Goal: Task Accomplishment & Management: Manage account settings

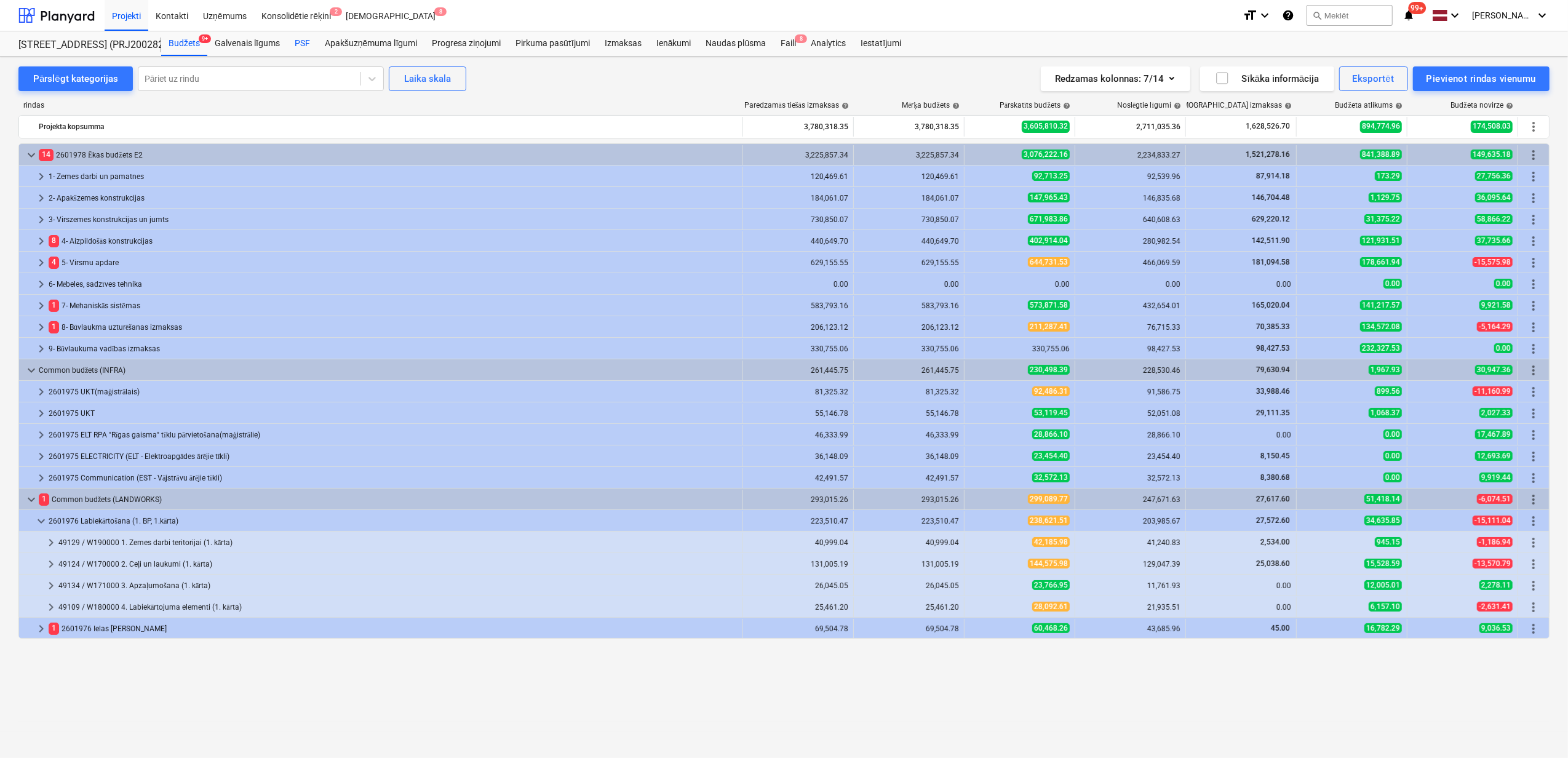
click at [304, 44] on div "PSF" at bounding box center [303, 43] width 30 height 25
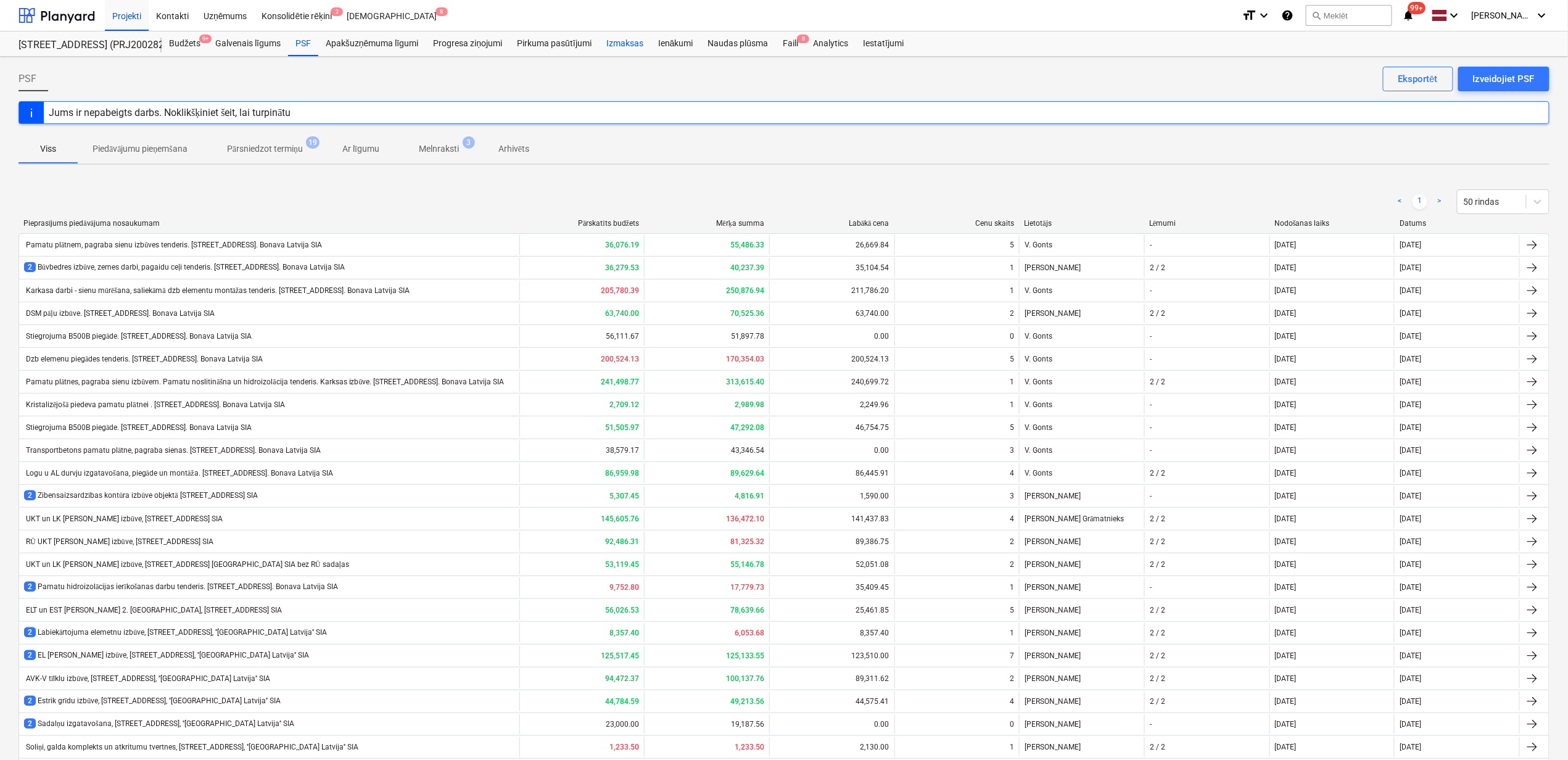
click at [622, 38] on div "Izmaksas" at bounding box center [625, 44] width 52 height 25
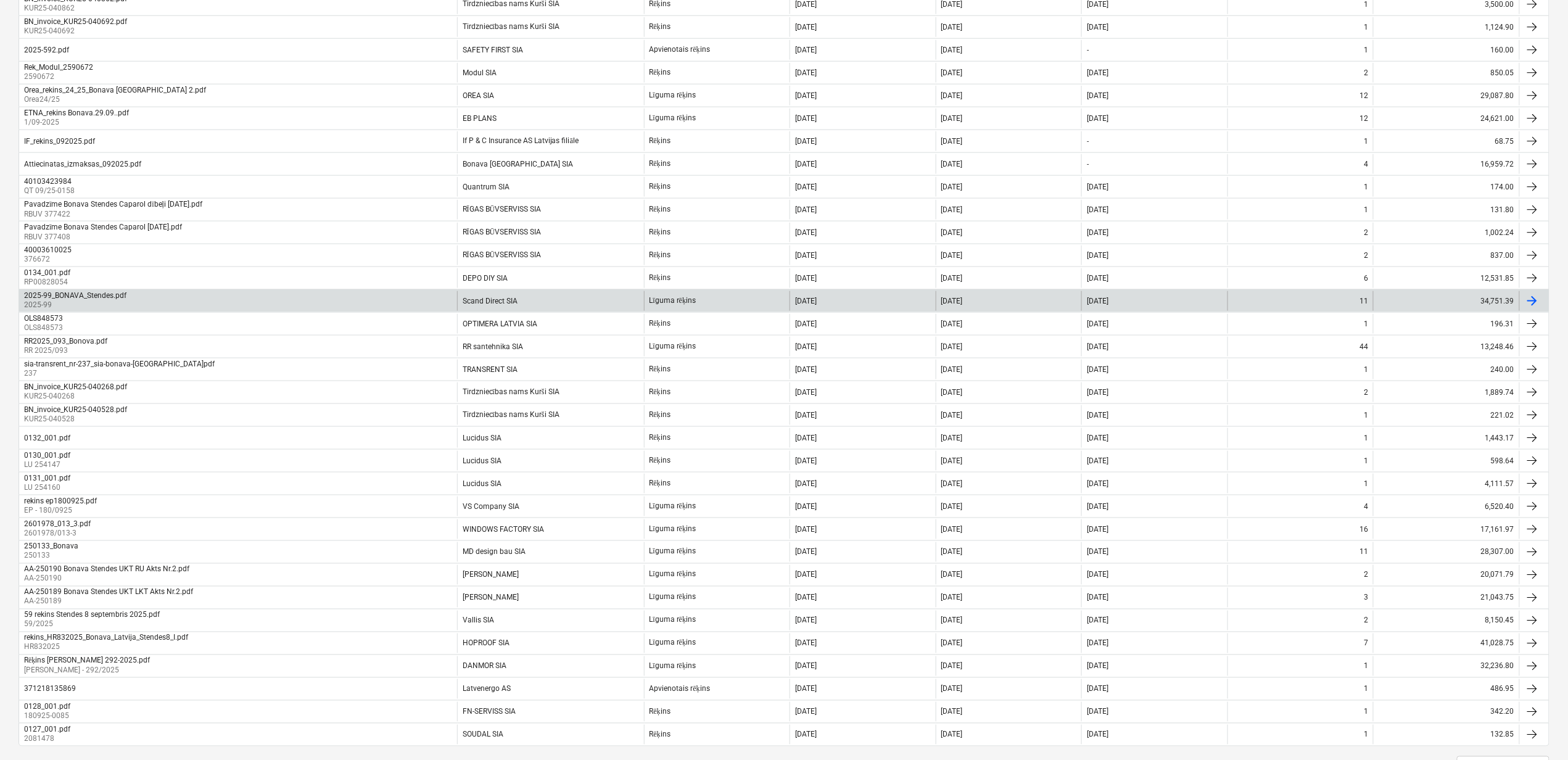
scroll to position [658, 0]
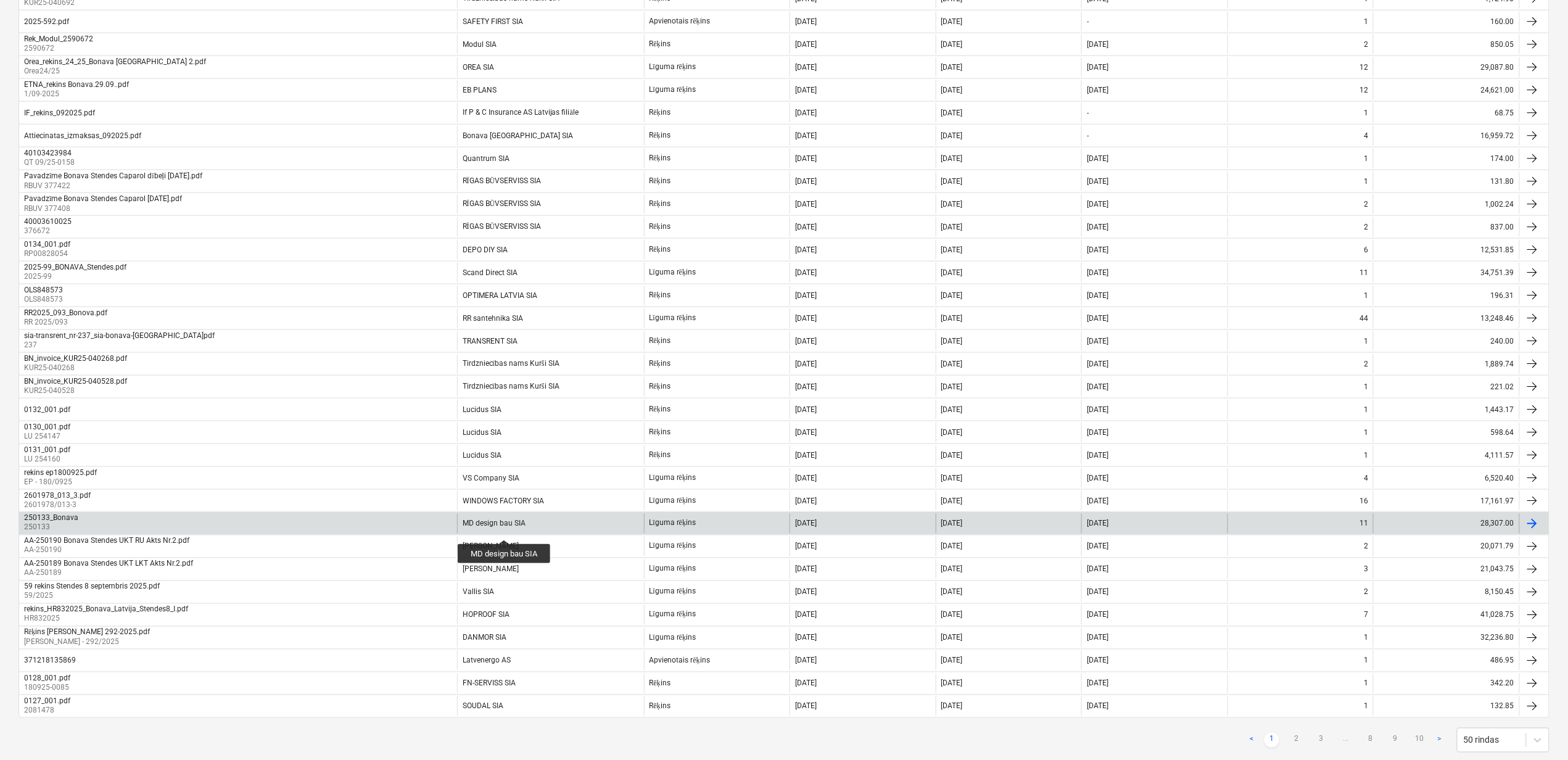
click at [504, 528] on div "MD design bau SIA" at bounding box center [494, 523] width 63 height 9
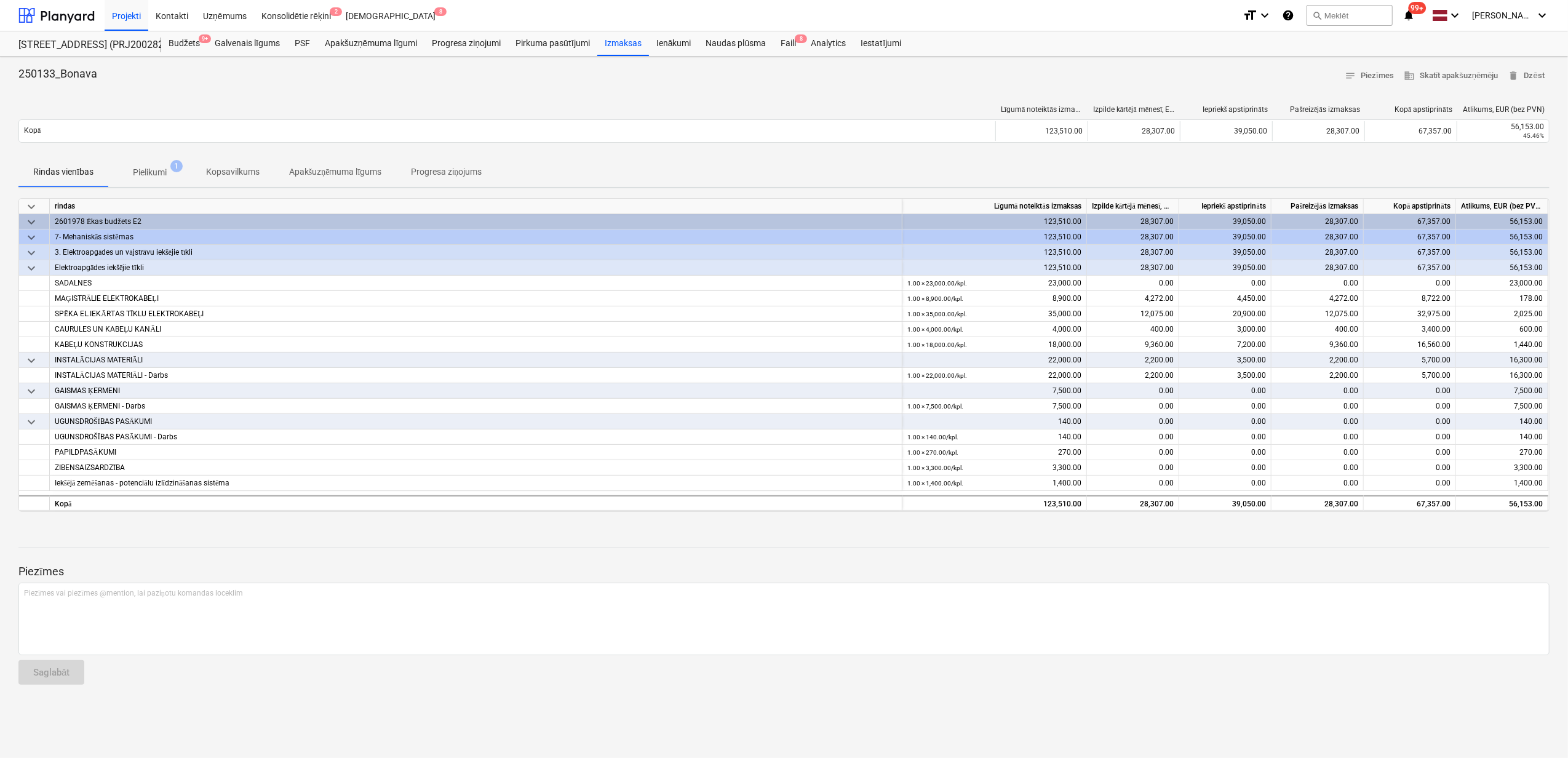
click at [142, 173] on p "Pielikumi" at bounding box center [150, 173] width 34 height 13
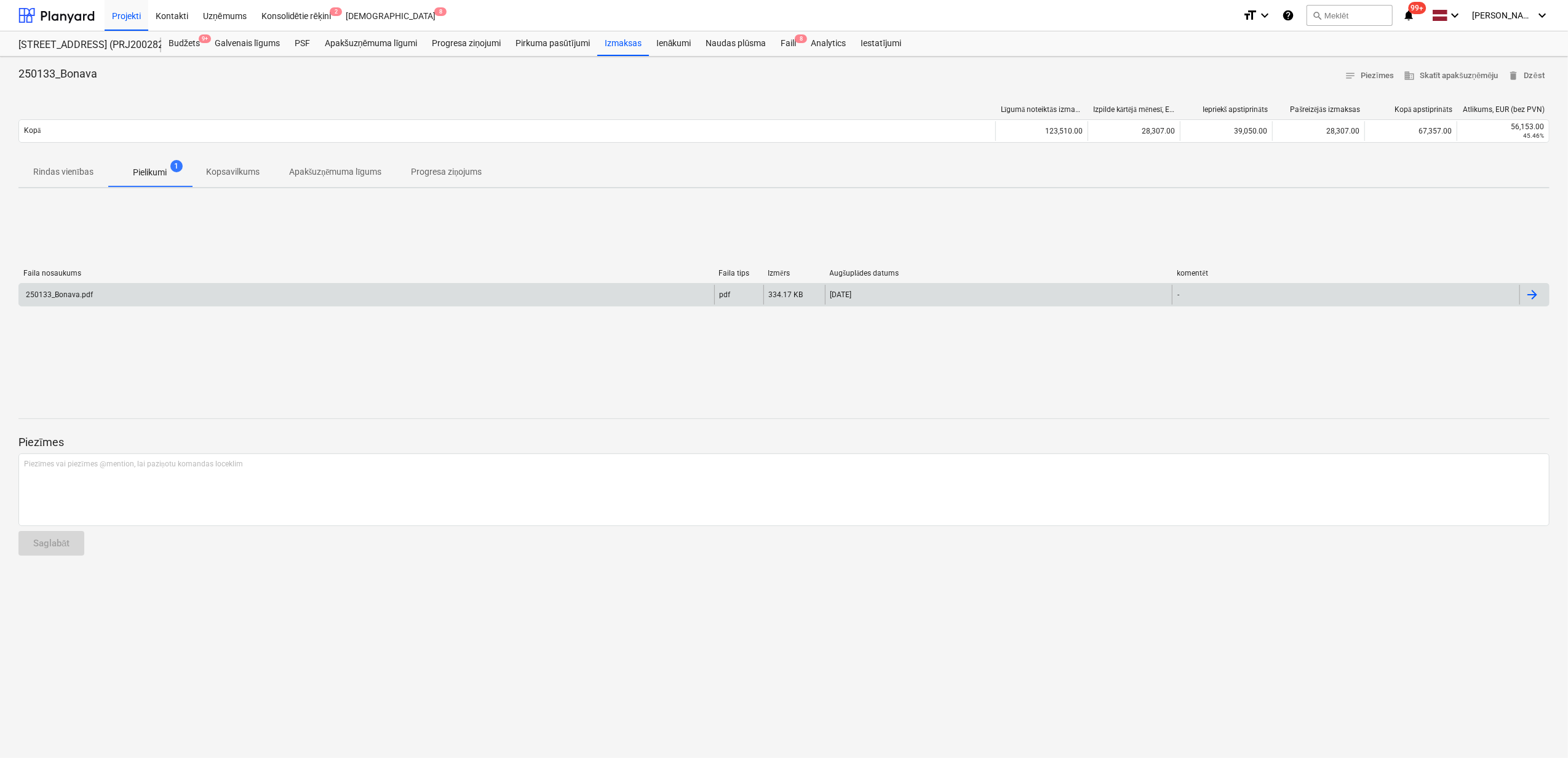
click at [355, 293] on div "250133_Bonava.pdf" at bounding box center [366, 294] width 695 height 20
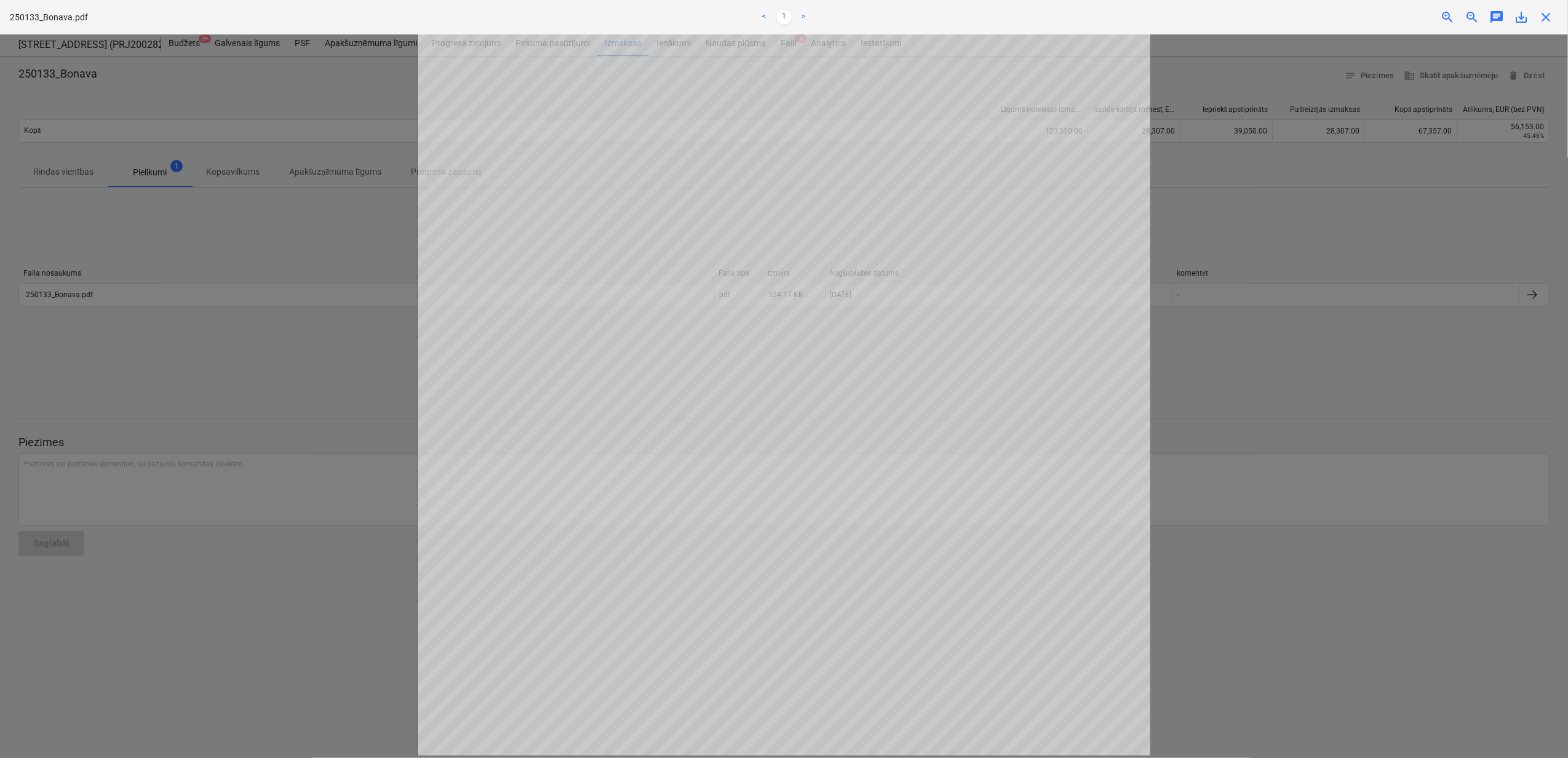
scroll to position [315, 0]
drag, startPoint x: 1261, startPoint y: 320, endPoint x: 1377, endPoint y: 163, distance: 195.2
click at [1543, 15] on span "close" at bounding box center [1546, 17] width 15 height 15
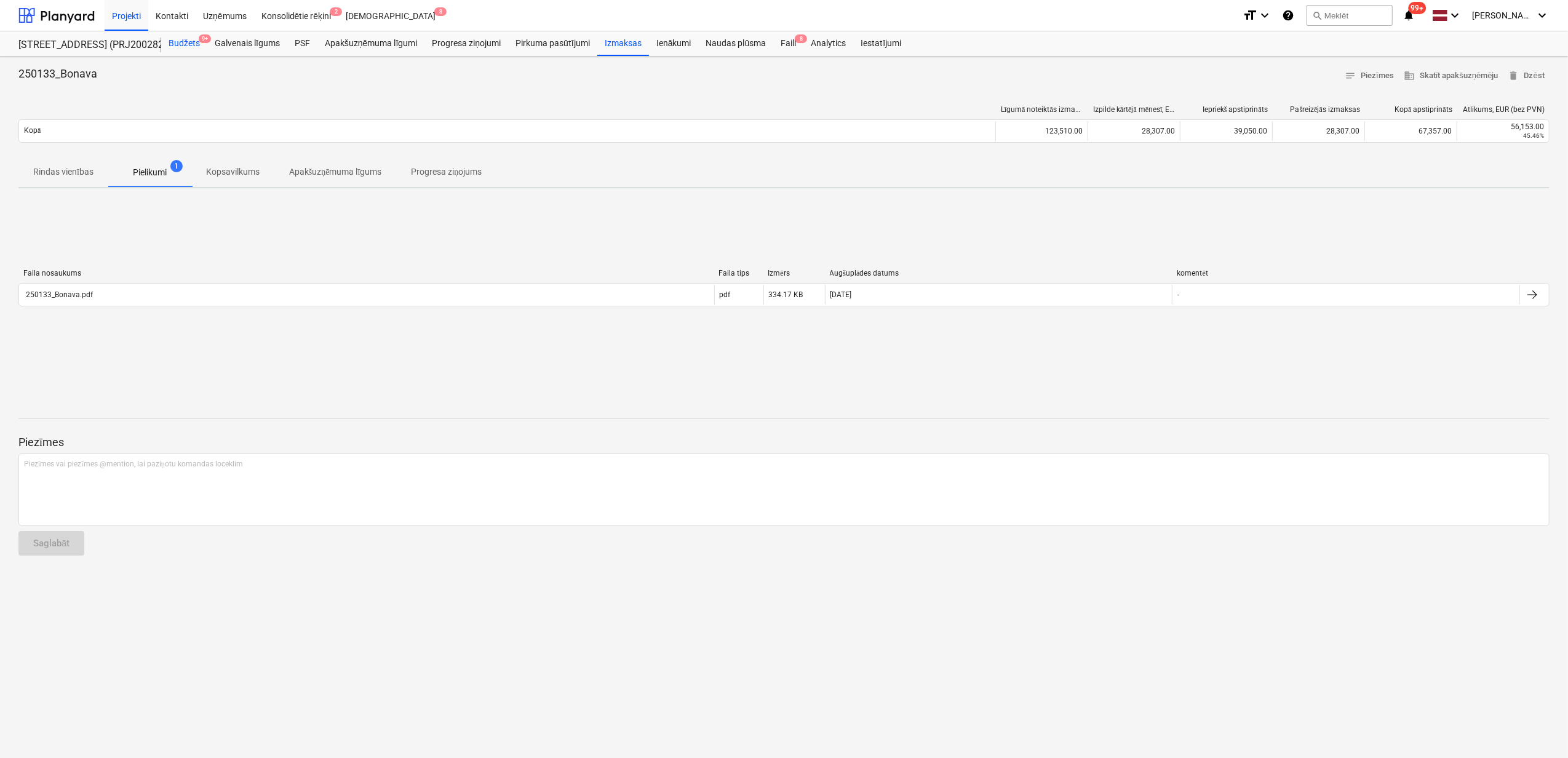
drag, startPoint x: 183, startPoint y: 56, endPoint x: 185, endPoint y: 48, distance: 8.2
click at [183, 56] on link "Budžets 9+" at bounding box center [183, 43] width 46 height 25
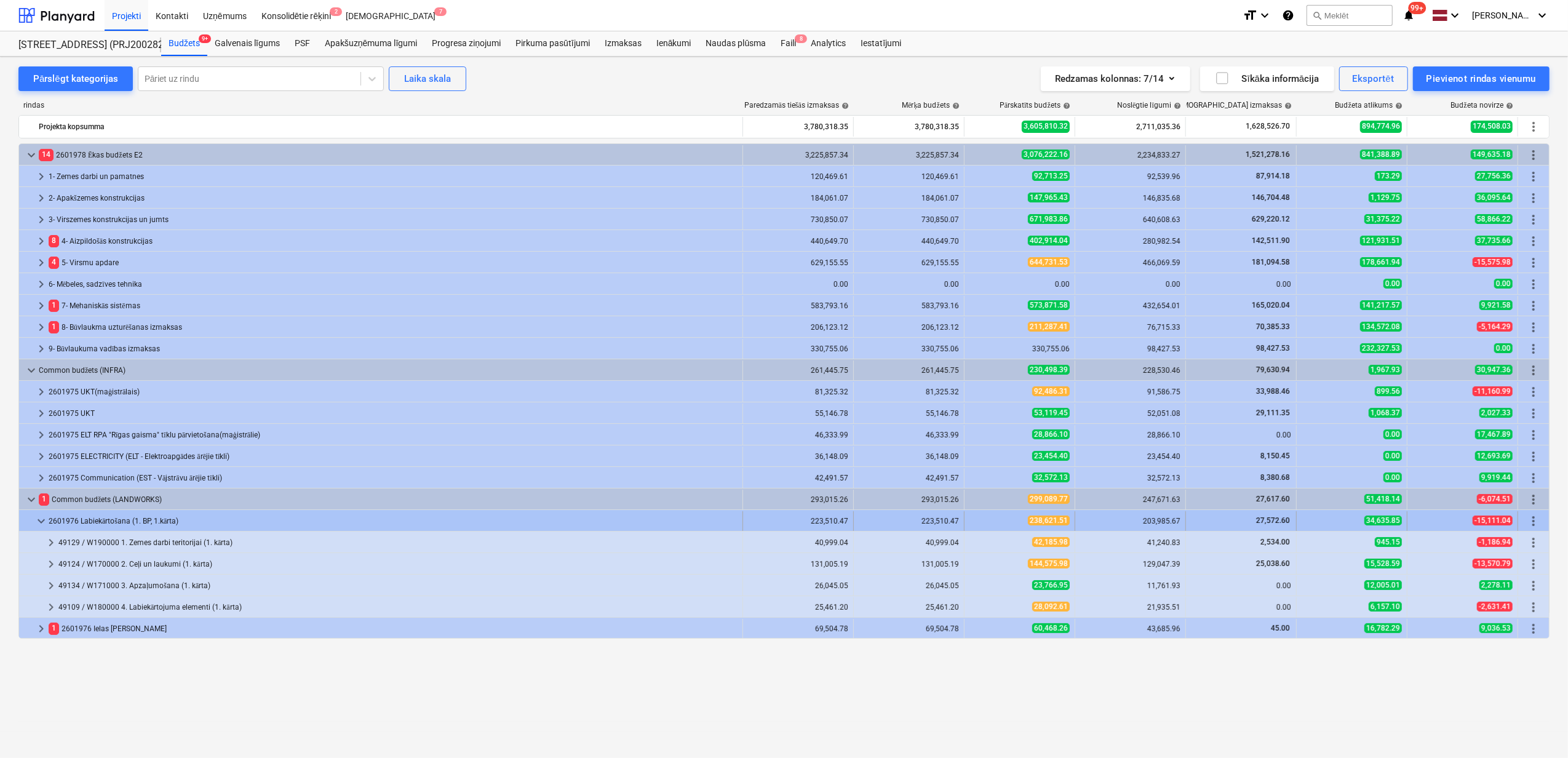
click at [31, 522] on div at bounding box center [28, 521] width 9 height 20
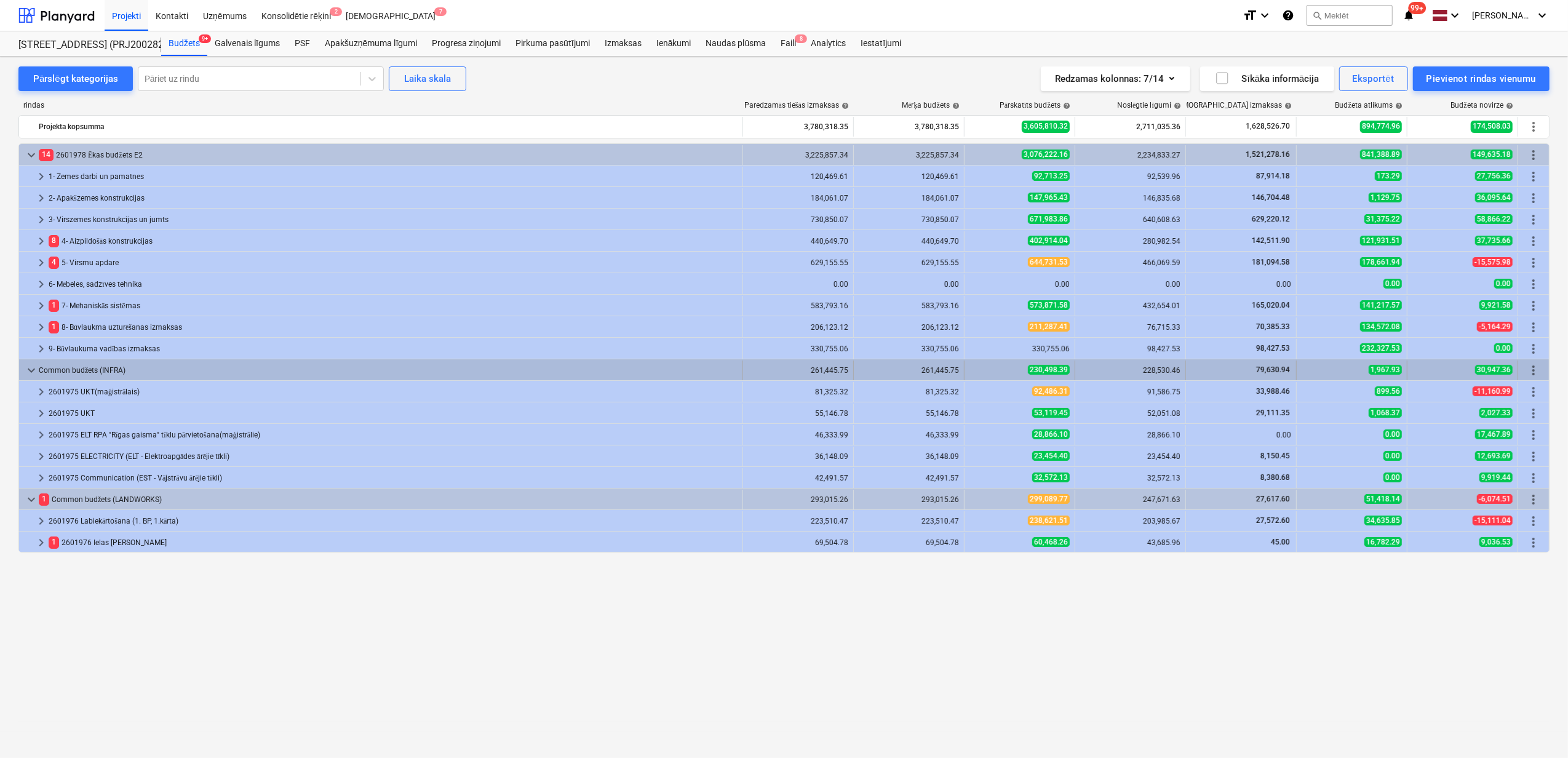
click at [27, 370] on span "keyboard_arrow_down" at bounding box center [31, 370] width 15 height 15
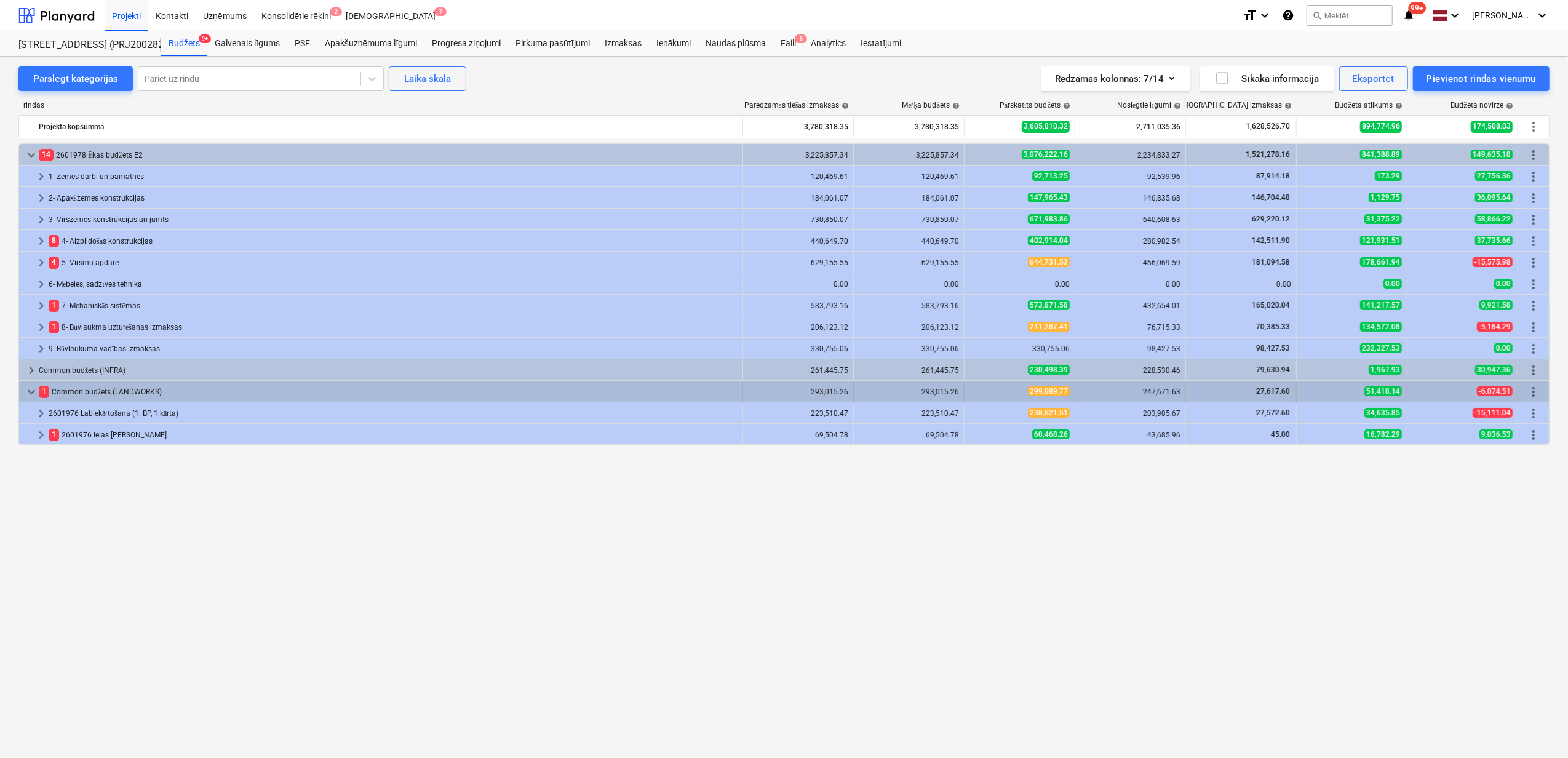
click at [33, 389] on span "keyboard_arrow_down" at bounding box center [31, 392] width 15 height 15
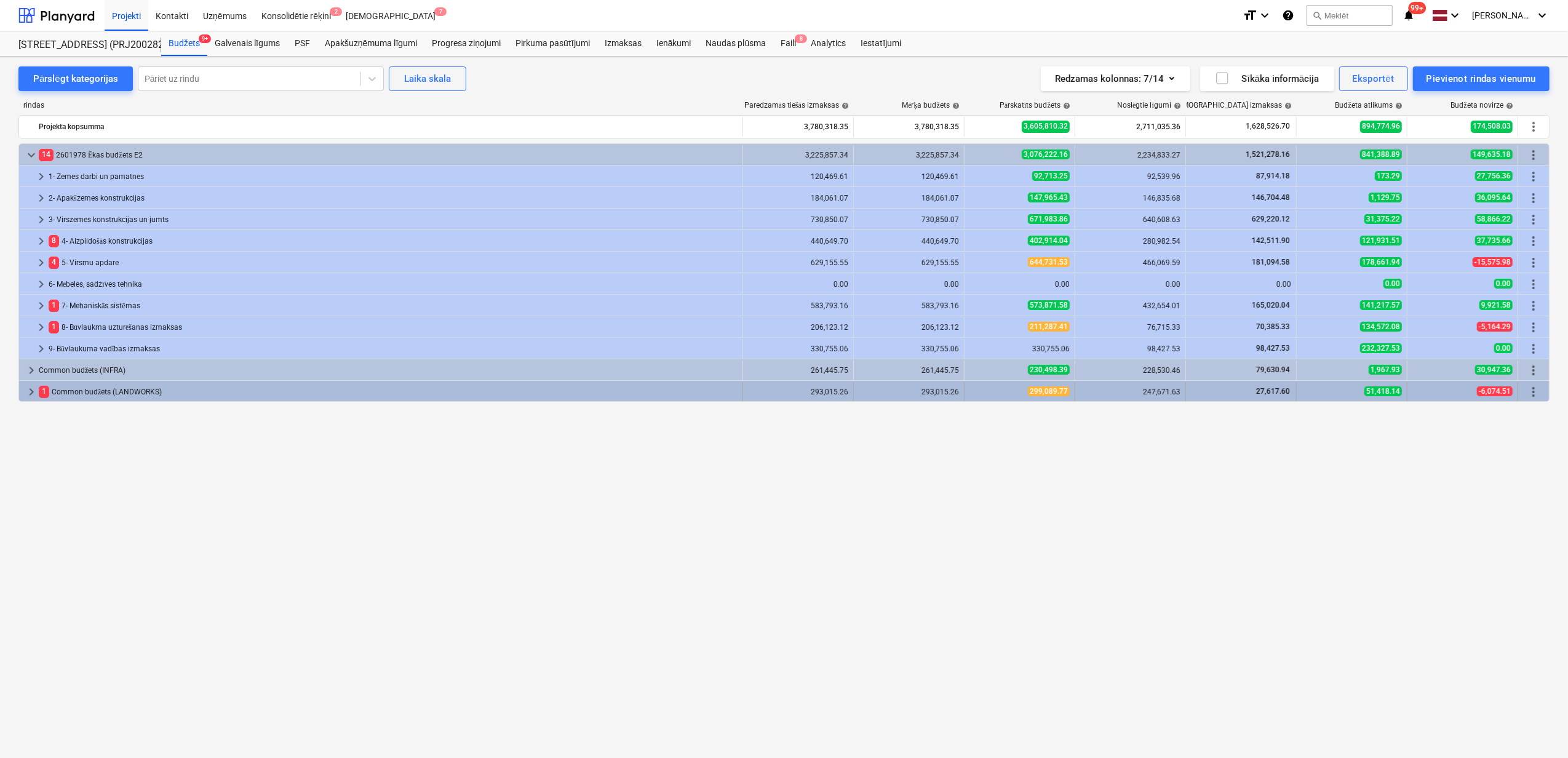
click at [29, 391] on span "keyboard_arrow_right" at bounding box center [31, 392] width 15 height 15
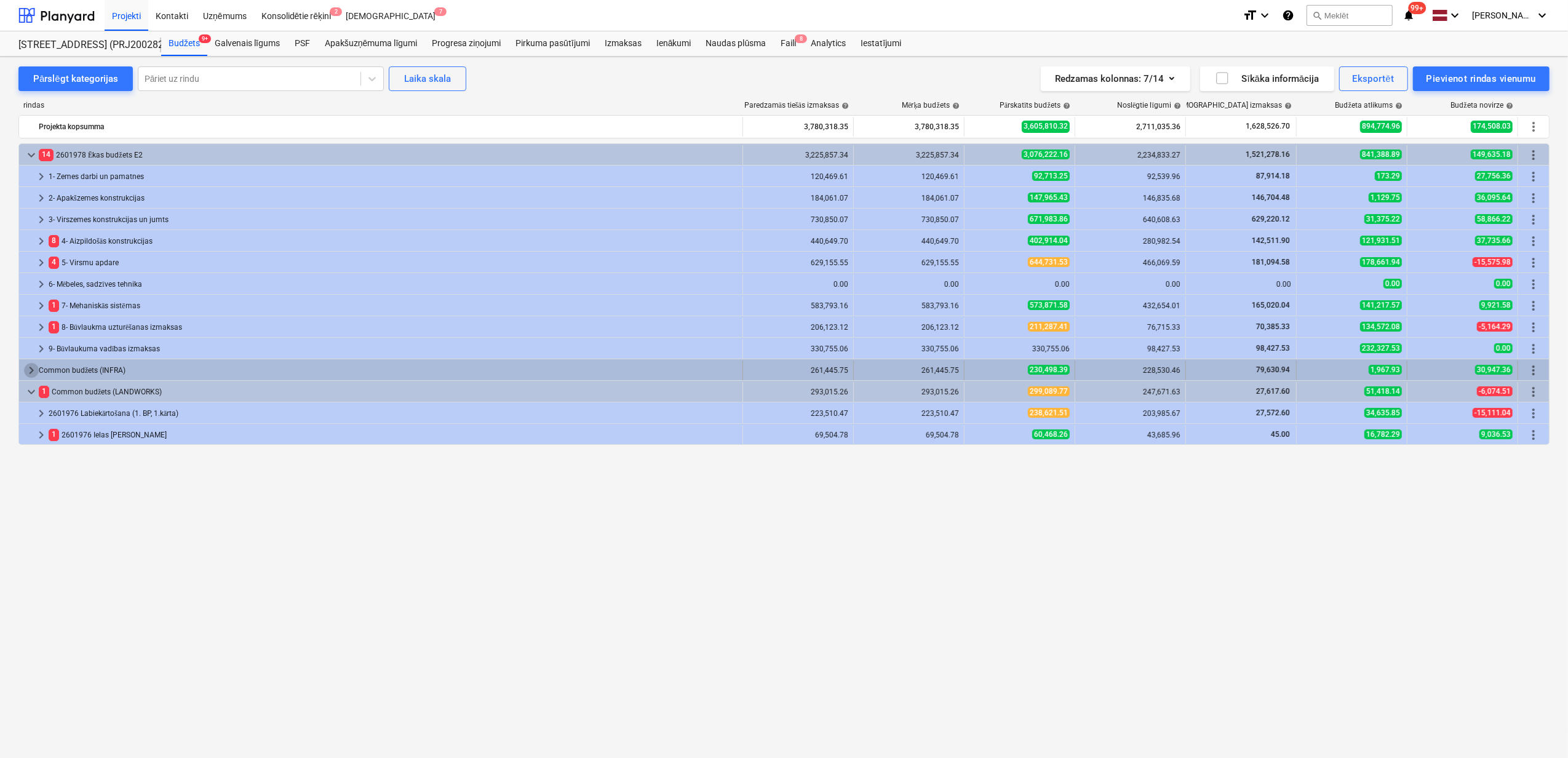
click at [26, 368] on span "keyboard_arrow_right" at bounding box center [31, 370] width 15 height 15
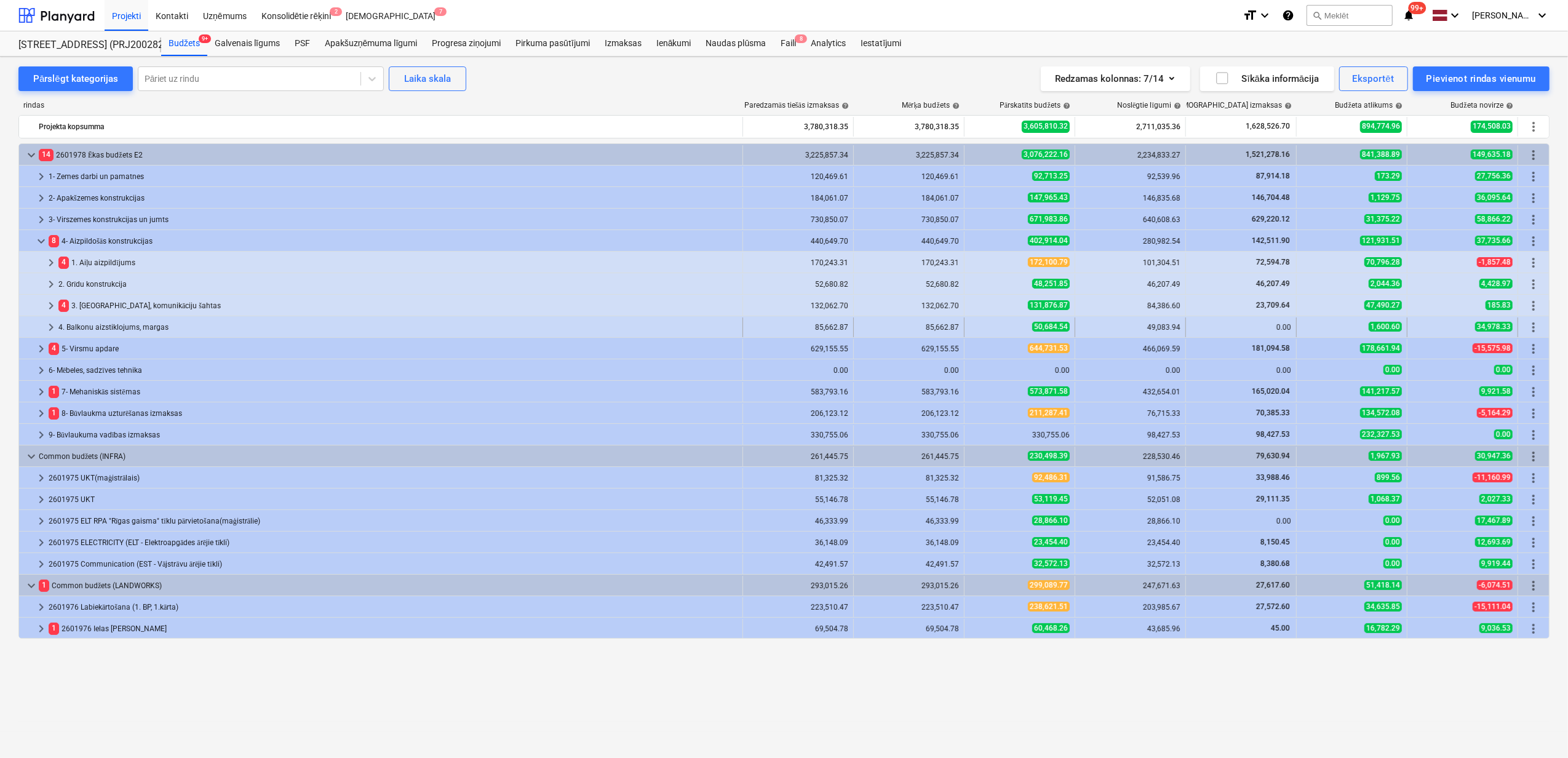
click at [48, 327] on span "keyboard_arrow_right" at bounding box center [51, 327] width 15 height 15
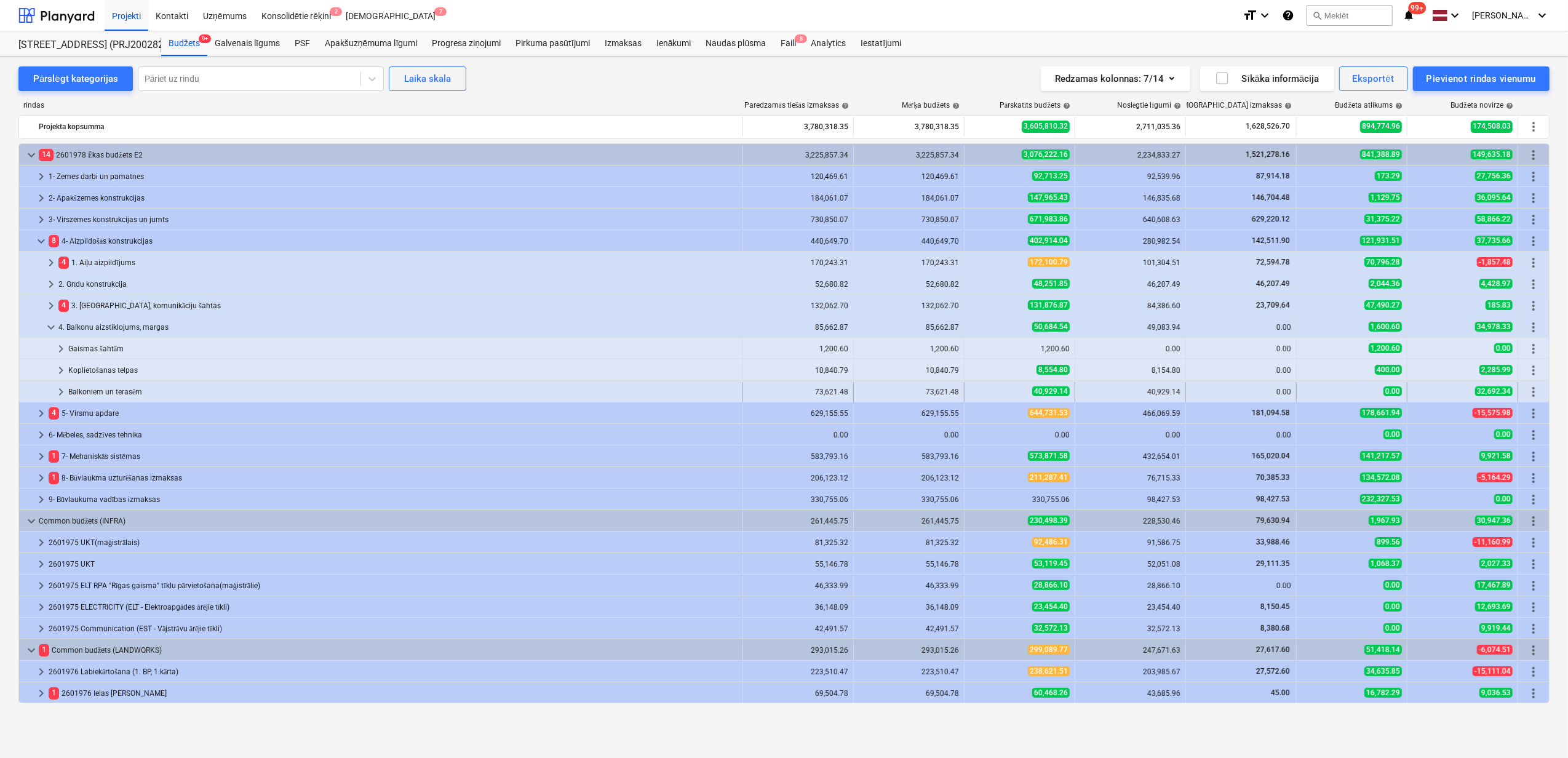
click at [58, 393] on span "keyboard_arrow_right" at bounding box center [61, 392] width 15 height 15
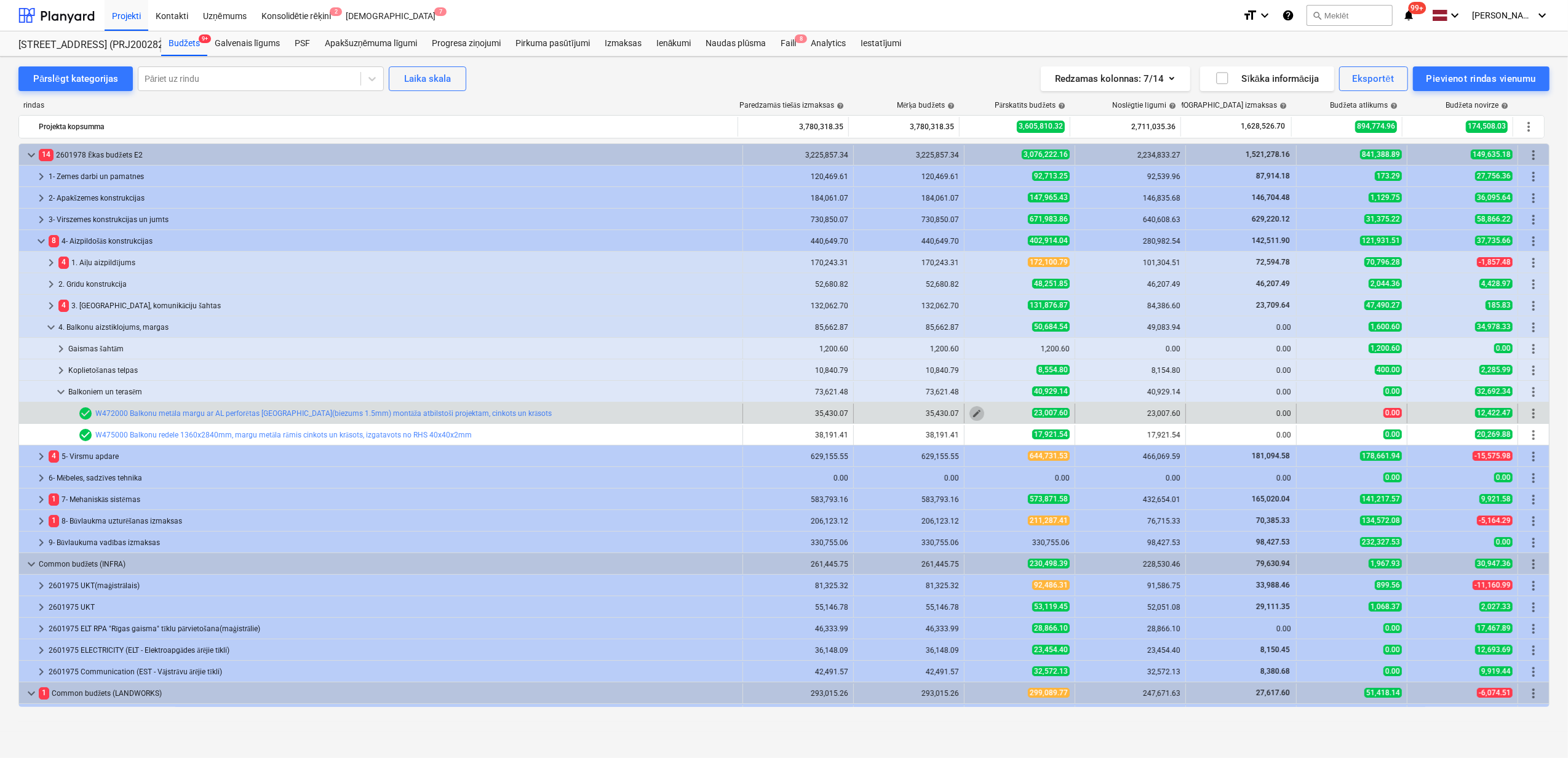
click at [972, 413] on span "edit" at bounding box center [977, 413] width 9 height 9
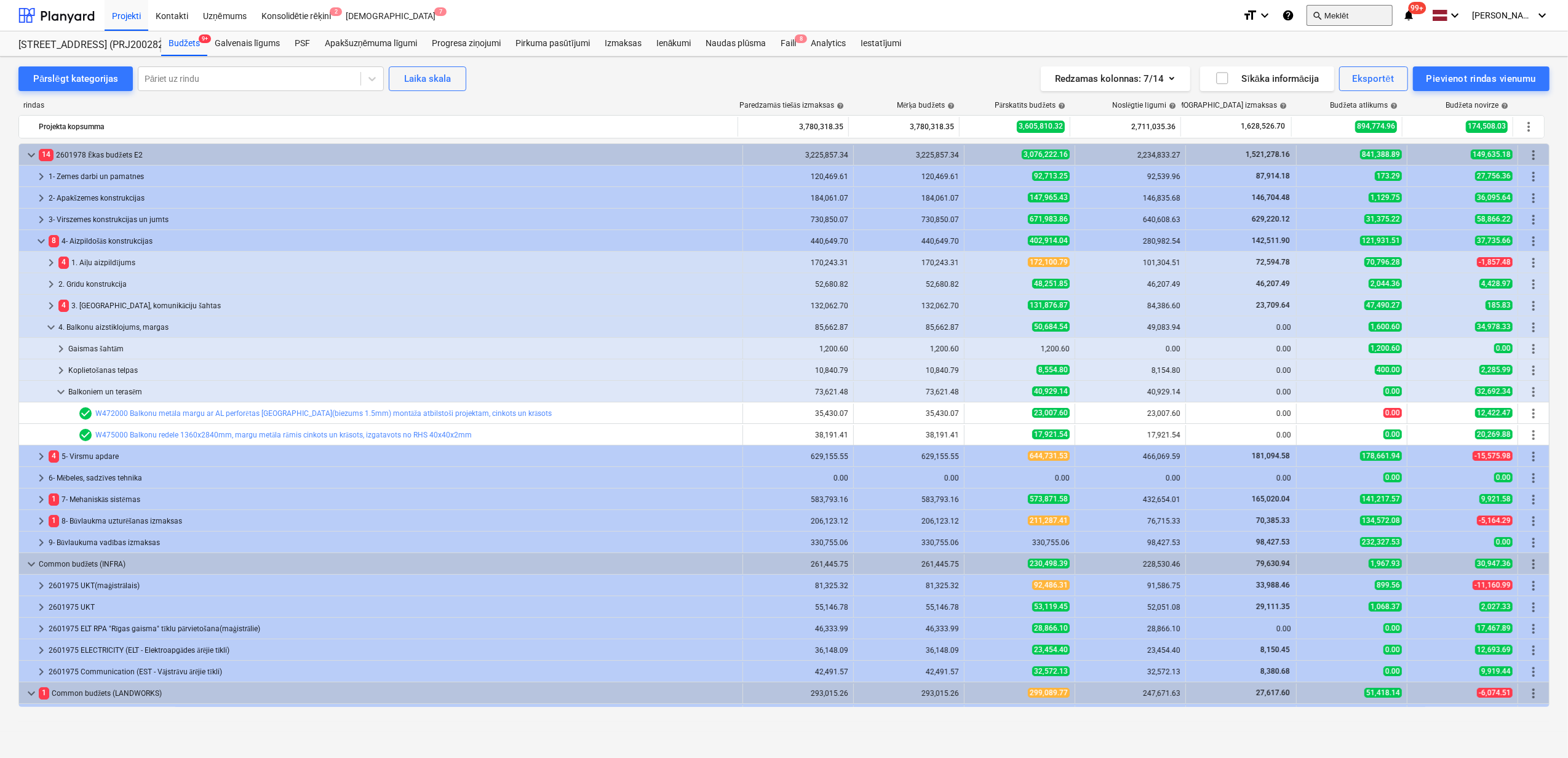
type textarea "x"
type input "184.80"
type input "124.50"
type input "23,007.60"
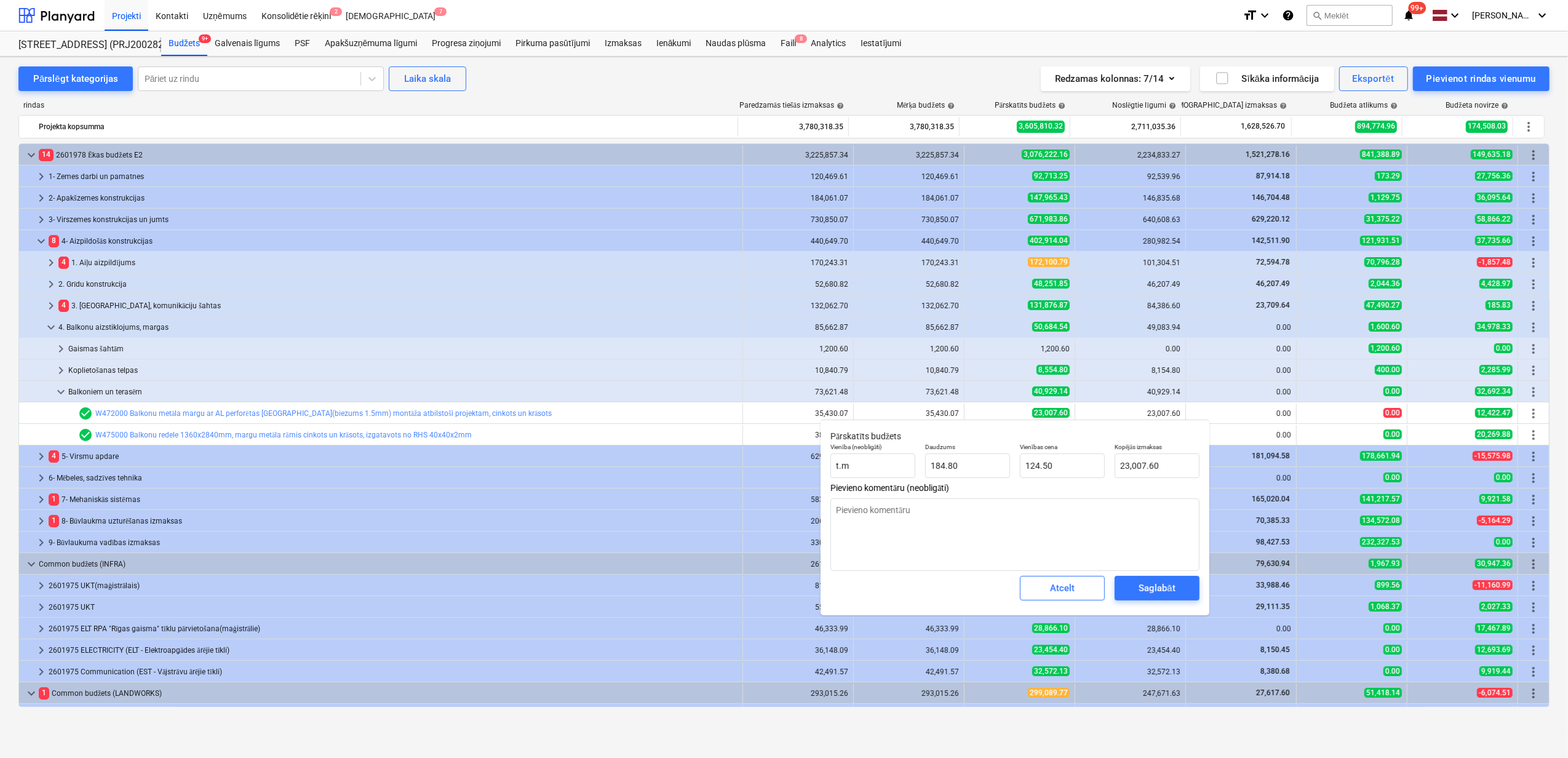
type textarea "x"
type input "23007.6"
drag, startPoint x: 1170, startPoint y: 466, endPoint x: 1106, endPoint y: 461, distance: 64.2
click at [1106, 461] on div "Vienība (neobligāti) t.m Daudzums 184.80 Vienības cena 124.50 Kopējās izmaksas …" at bounding box center [1015, 459] width 379 height 44
type textarea "x"
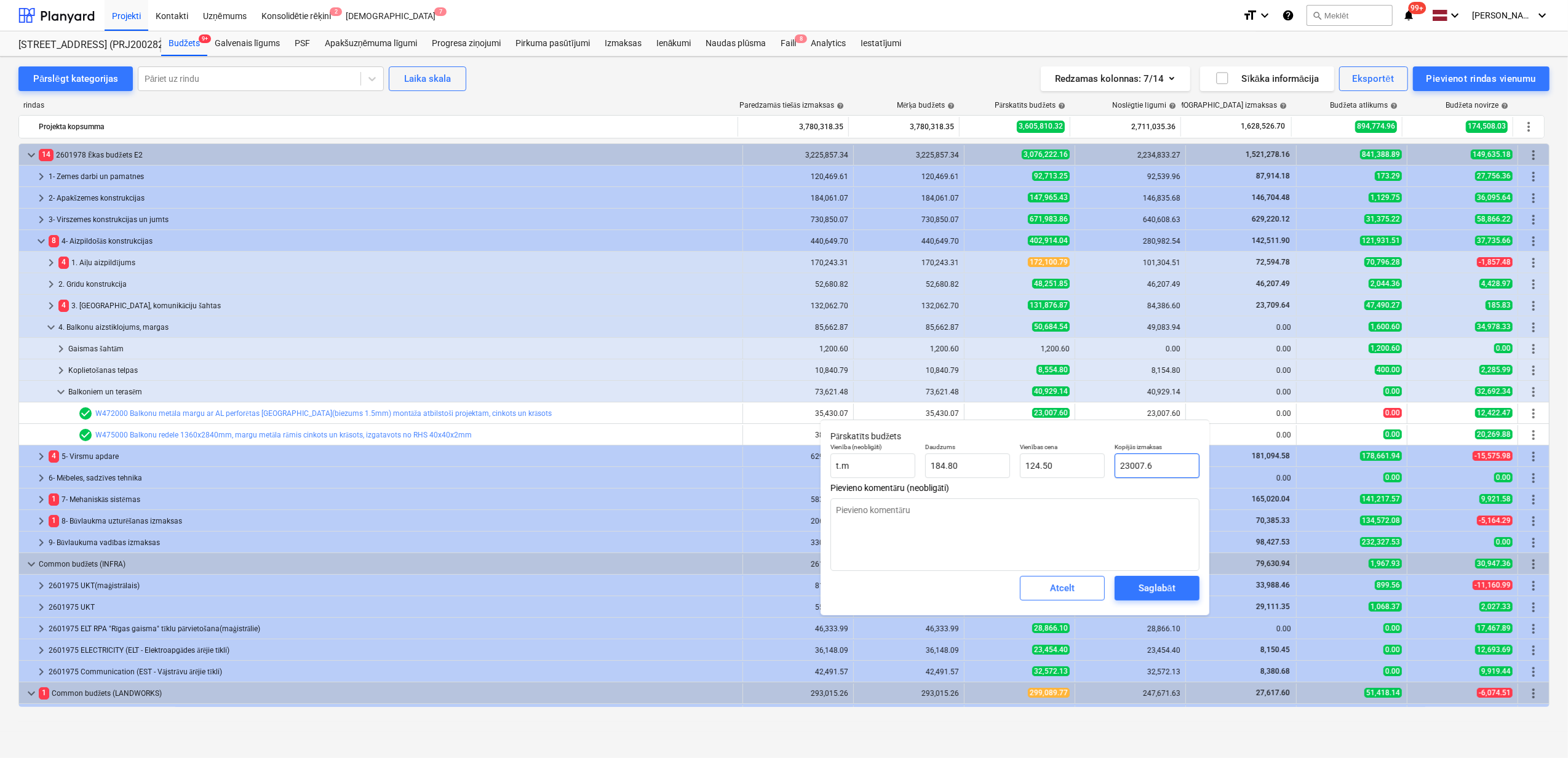
type input "2"
type input "0.01"
type textarea "x"
type input "28"
type input "0.15"
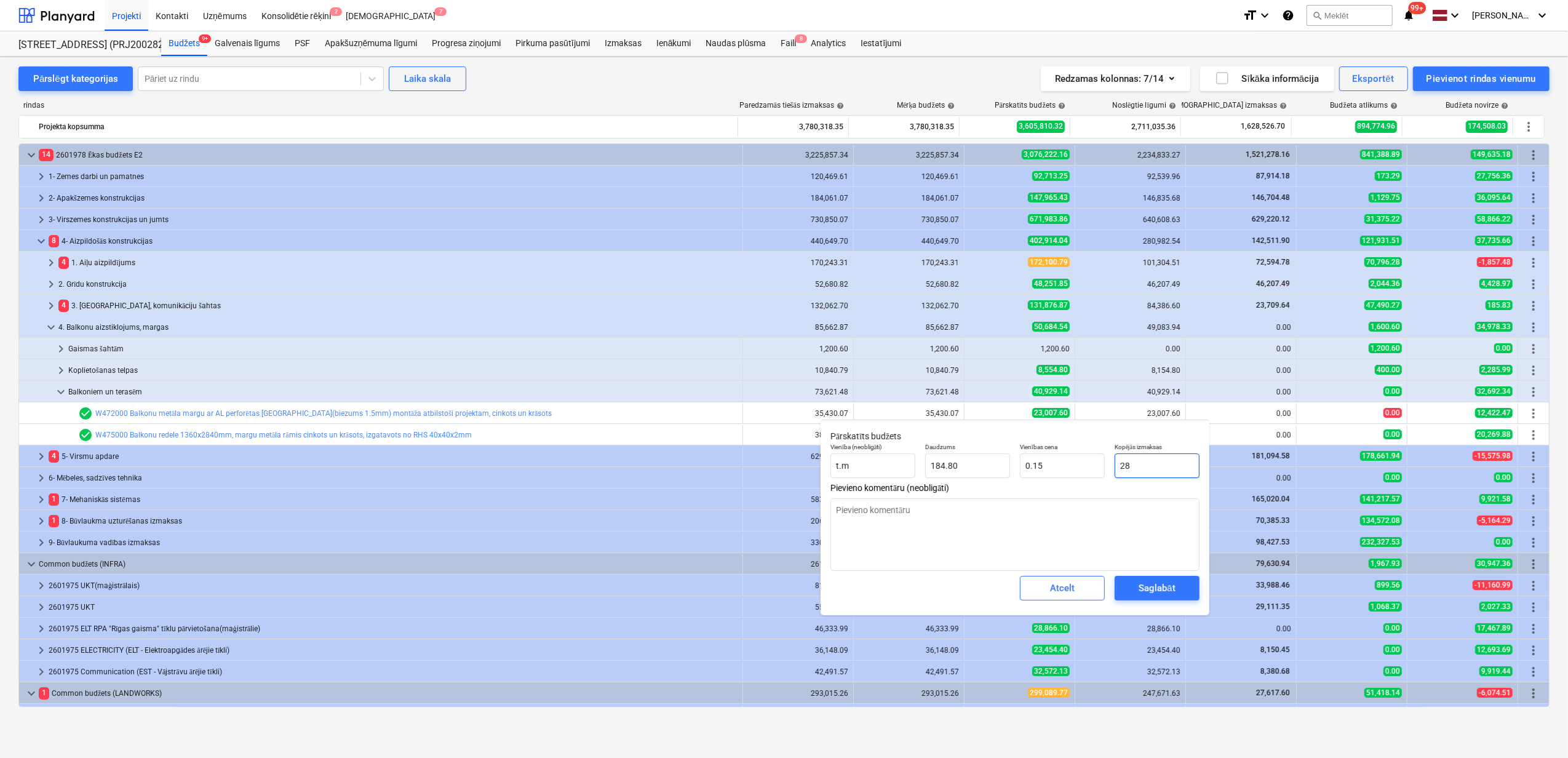
type textarea "x"
type input "280"
type input "1.52"
type textarea "x"
type input "2805"
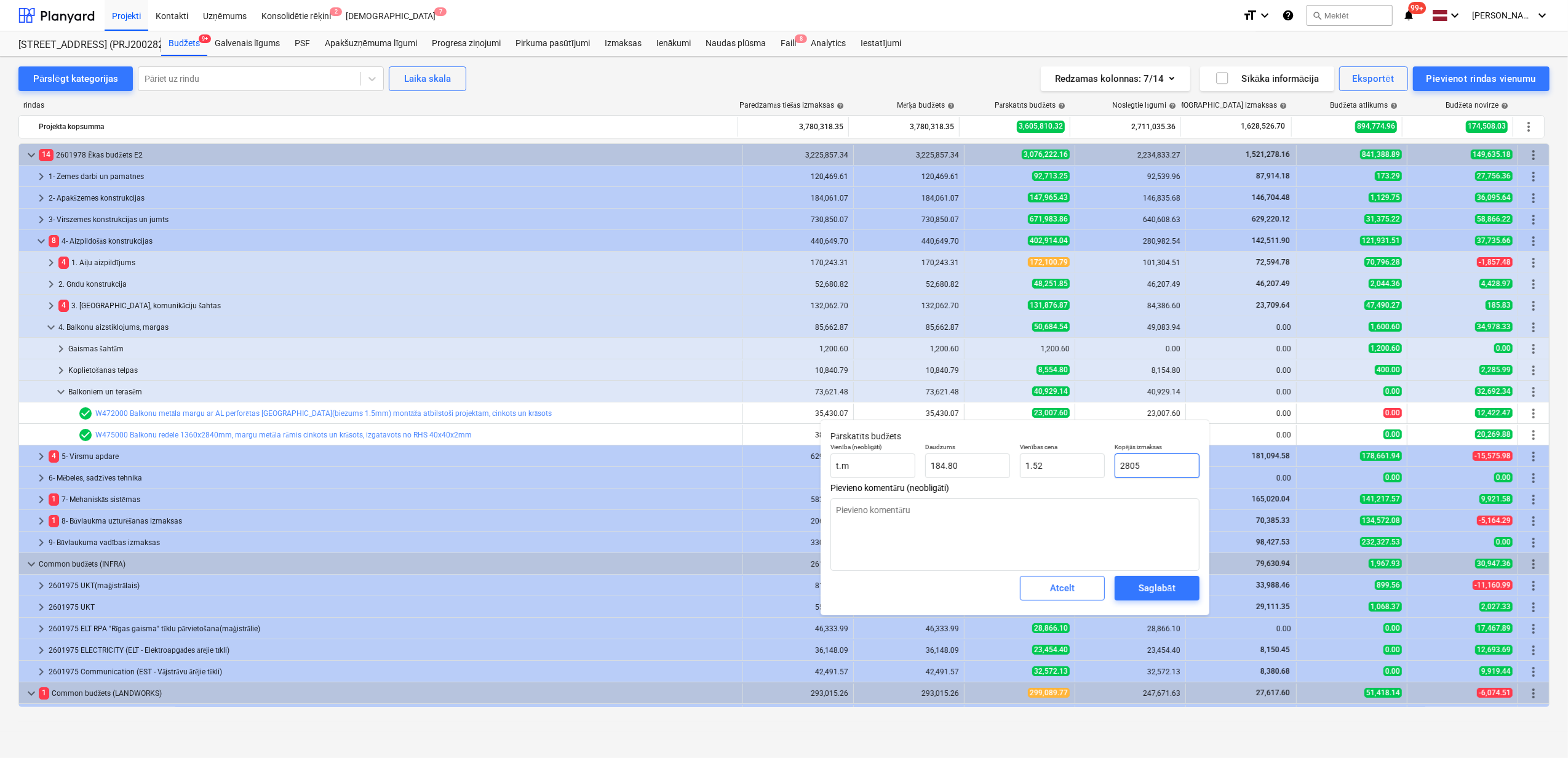
type input "15.18"
type textarea "x"
type input "28050"
type input "151.79"
type textarea "x"
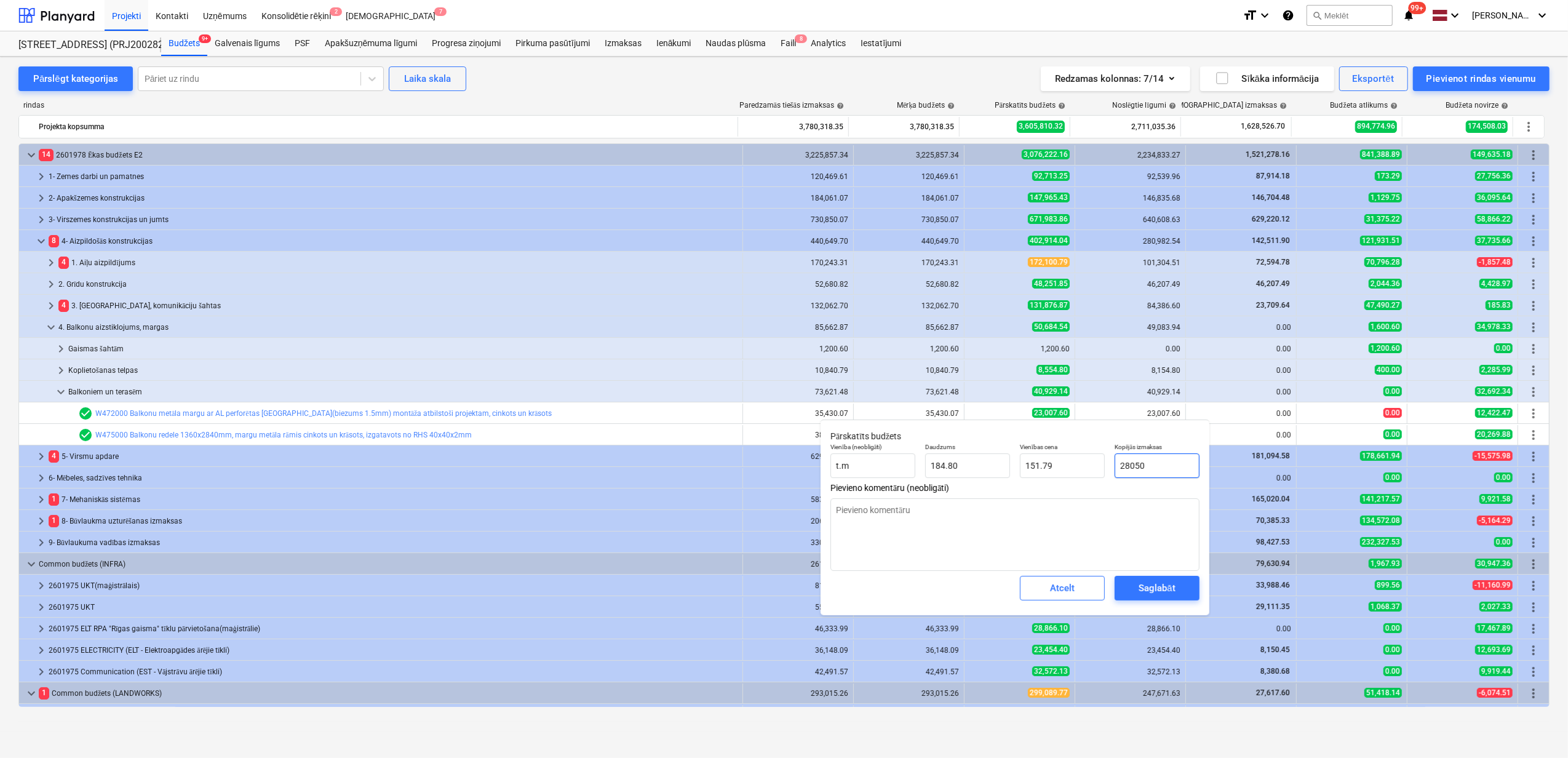
type input "28050,"
type input "0.00"
type textarea "x"
type input "28050,7"
type textarea "x"
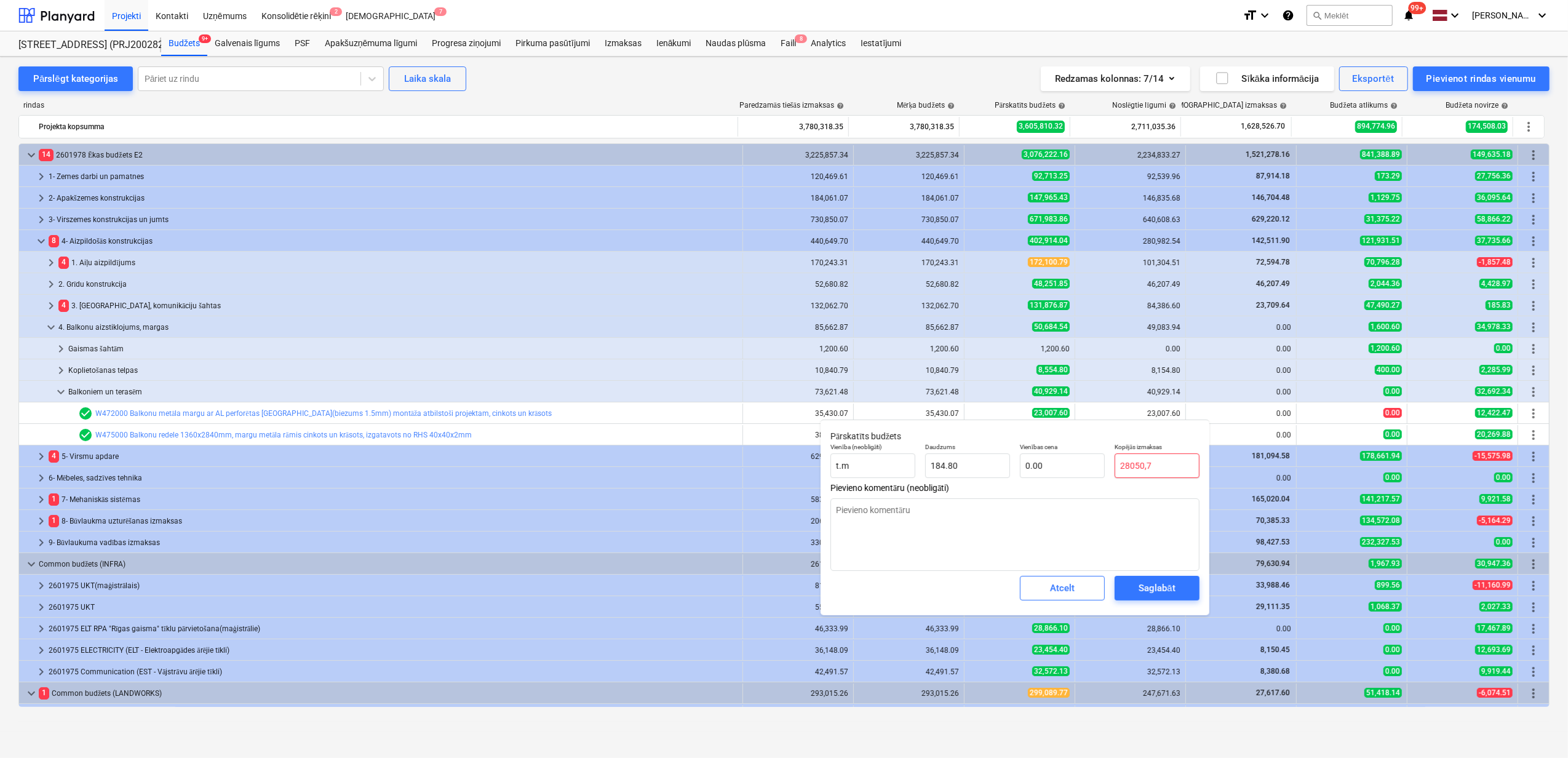
type input "28050,"
type textarea "x"
type input "28050"
type input "151.79"
type textarea "x"
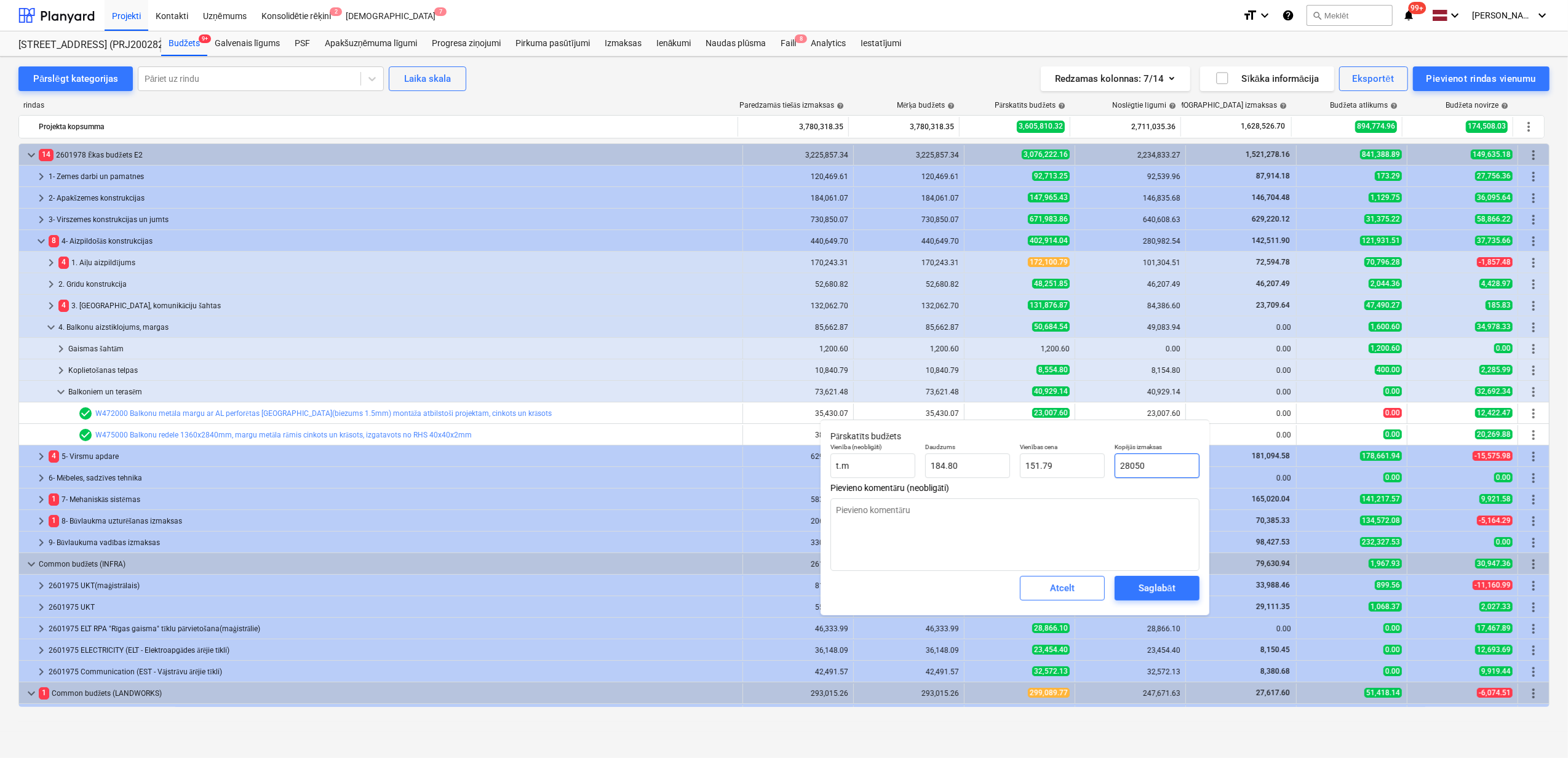
type input "28050."
type textarea "x"
type input "28050.7"
type textarea "x"
type input "28,050.70"
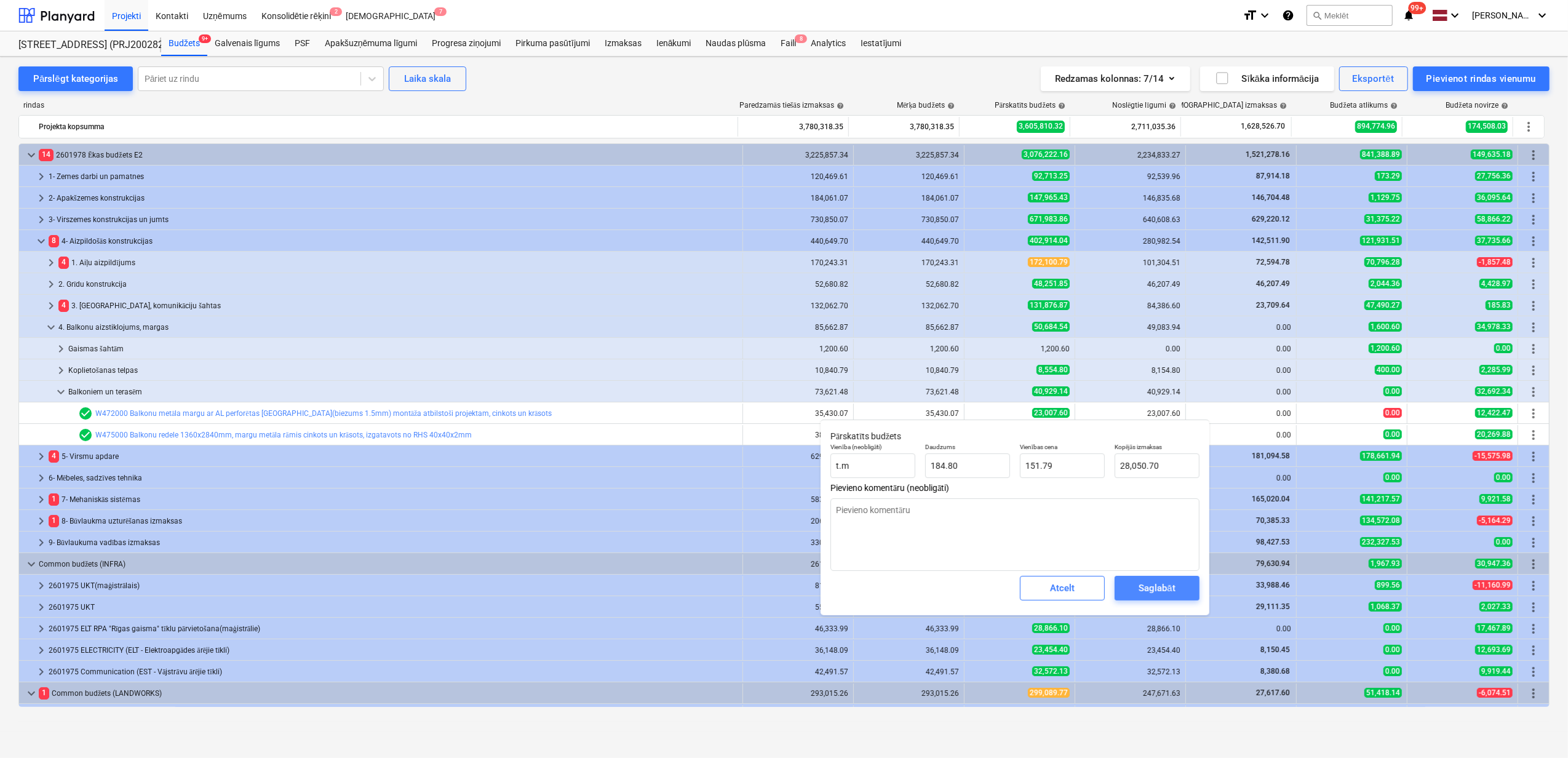
click at [1159, 589] on div "Saglabāt" at bounding box center [1157, 588] width 36 height 16
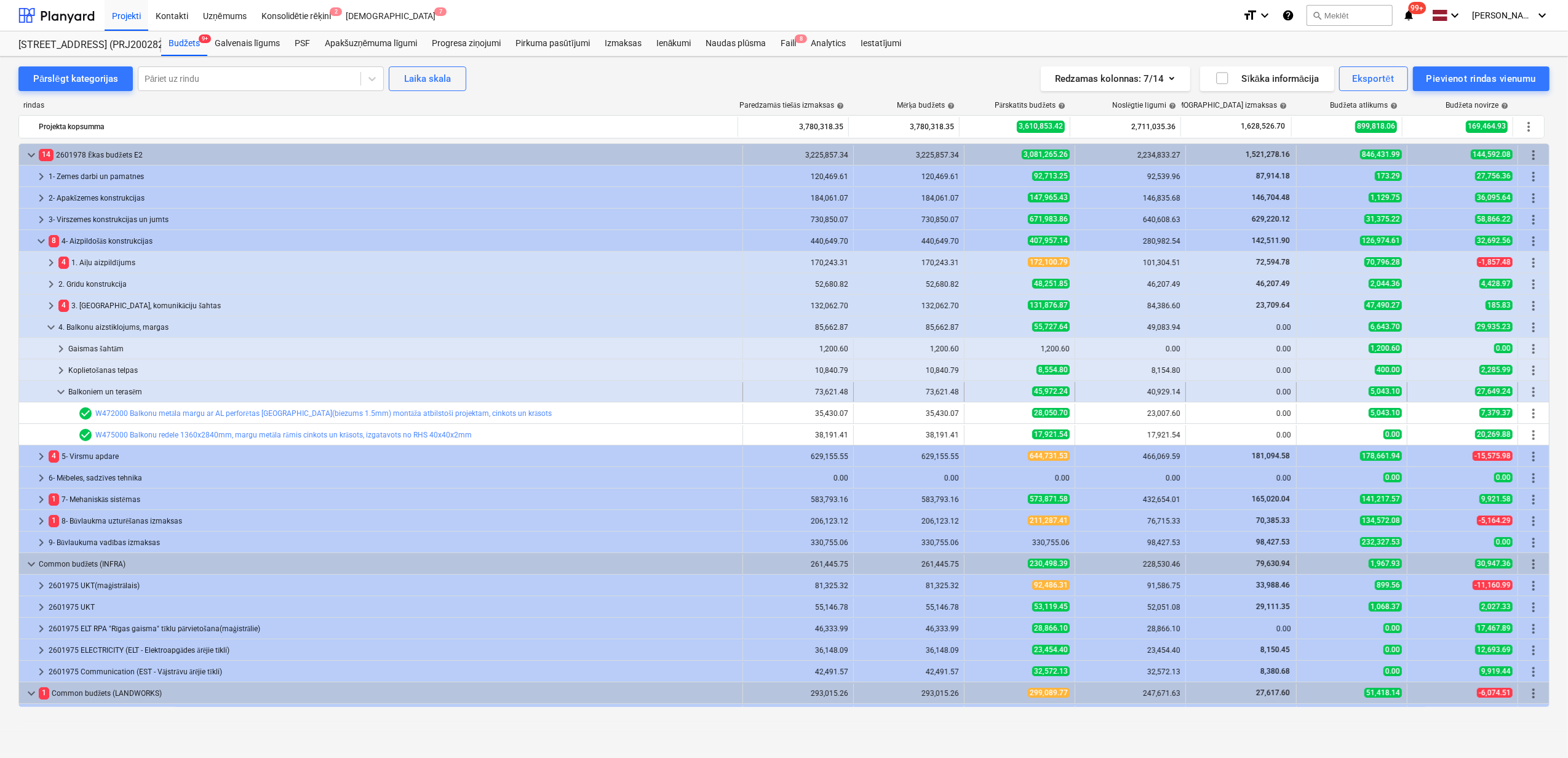
click at [56, 393] on span "keyboard_arrow_down" at bounding box center [61, 392] width 15 height 15
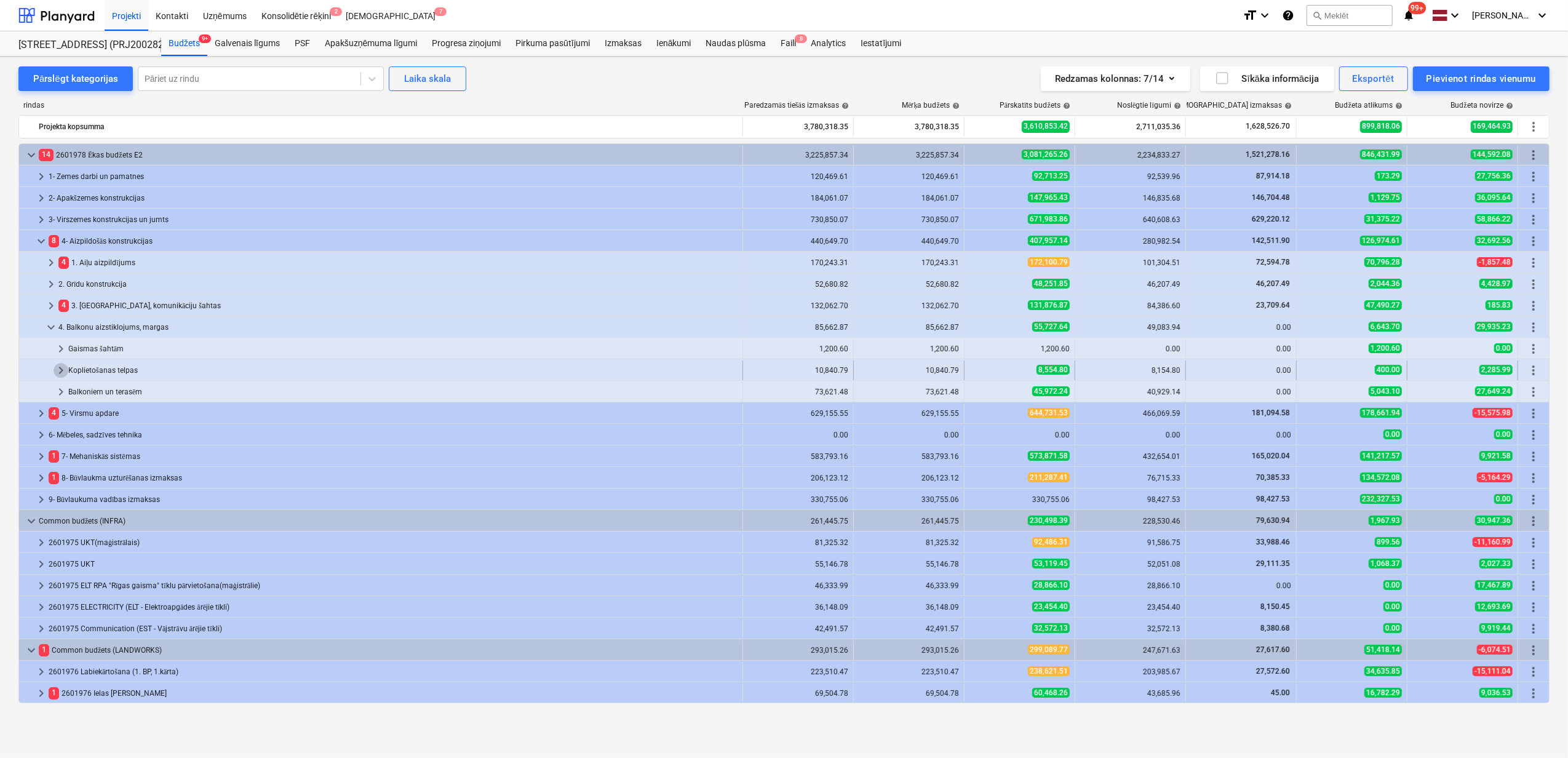
click at [62, 372] on span "keyboard_arrow_right" at bounding box center [61, 370] width 15 height 15
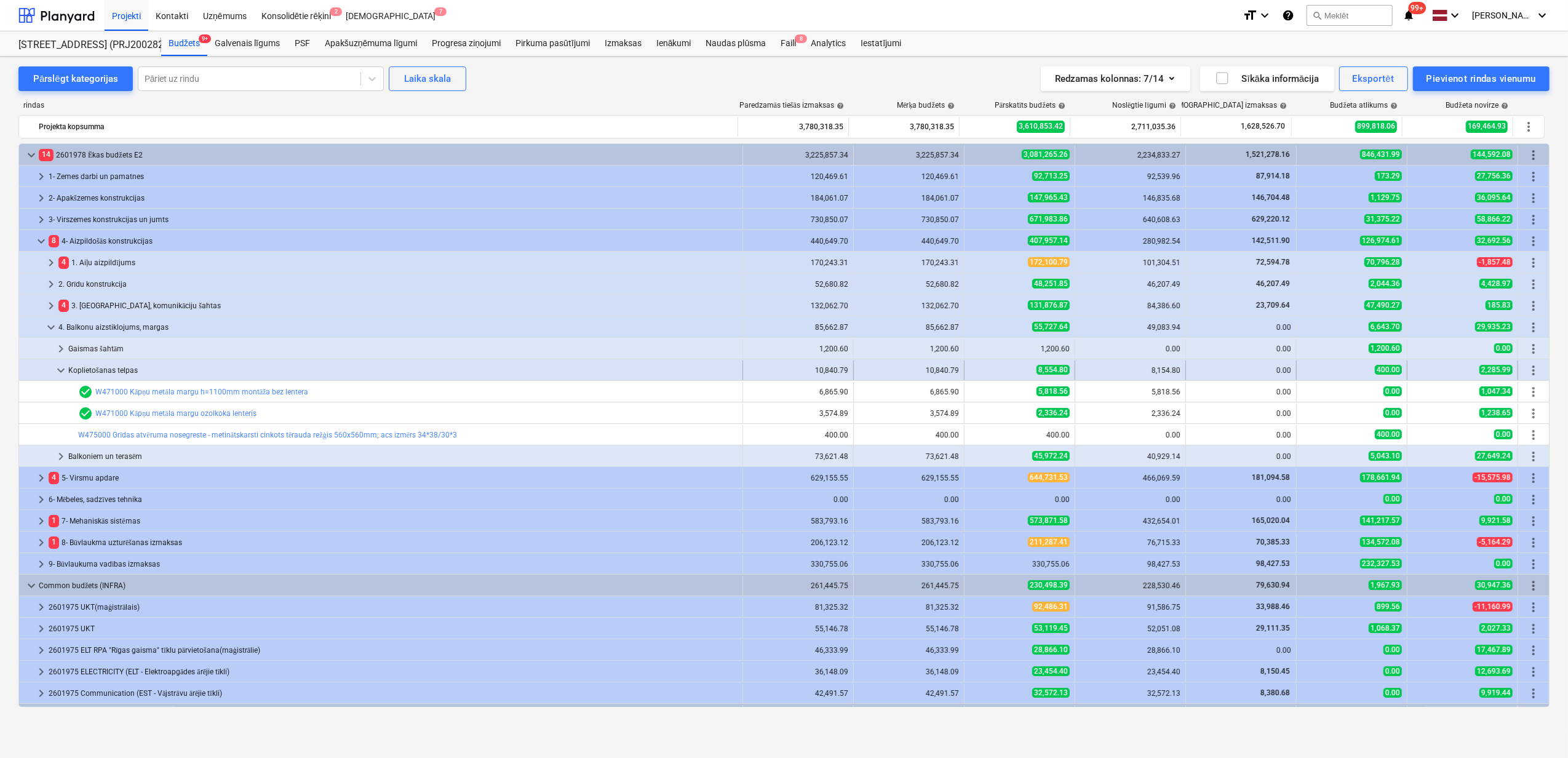
click at [61, 370] on span "keyboard_arrow_down" at bounding box center [61, 370] width 15 height 15
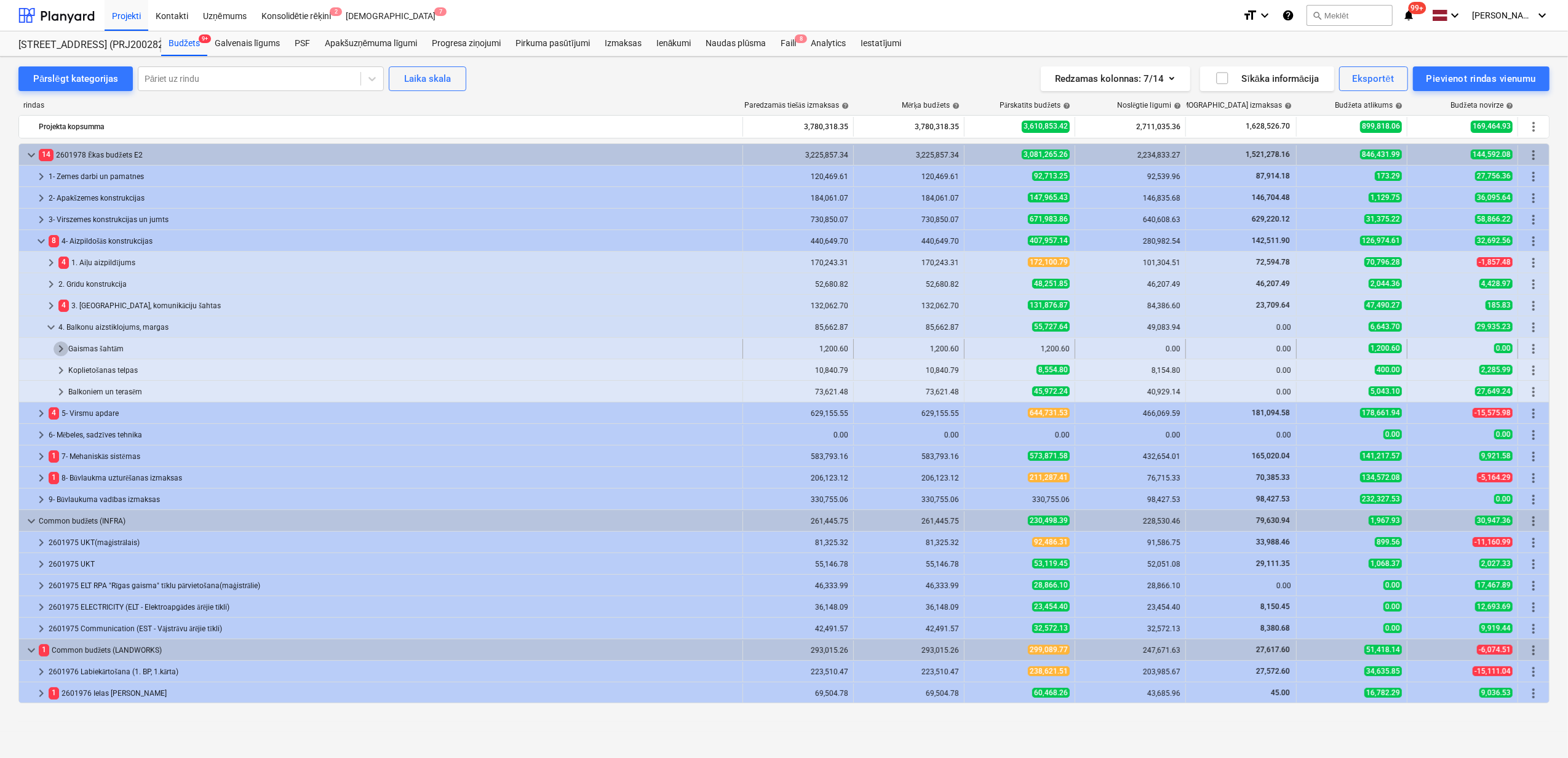
click at [56, 350] on span "keyboard_arrow_right" at bounding box center [61, 349] width 15 height 15
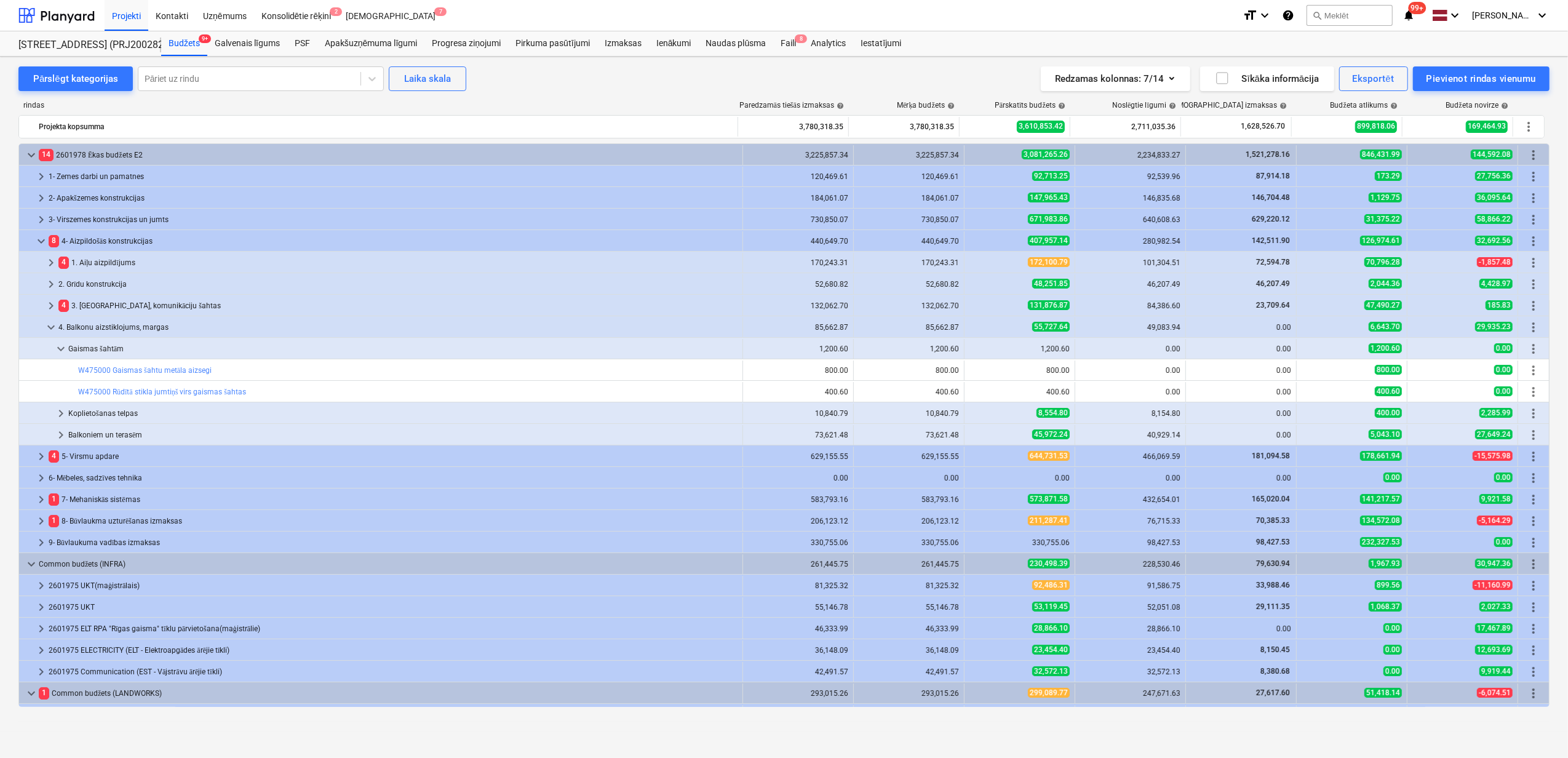
click at [56, 350] on span "keyboard_arrow_down" at bounding box center [61, 349] width 15 height 15
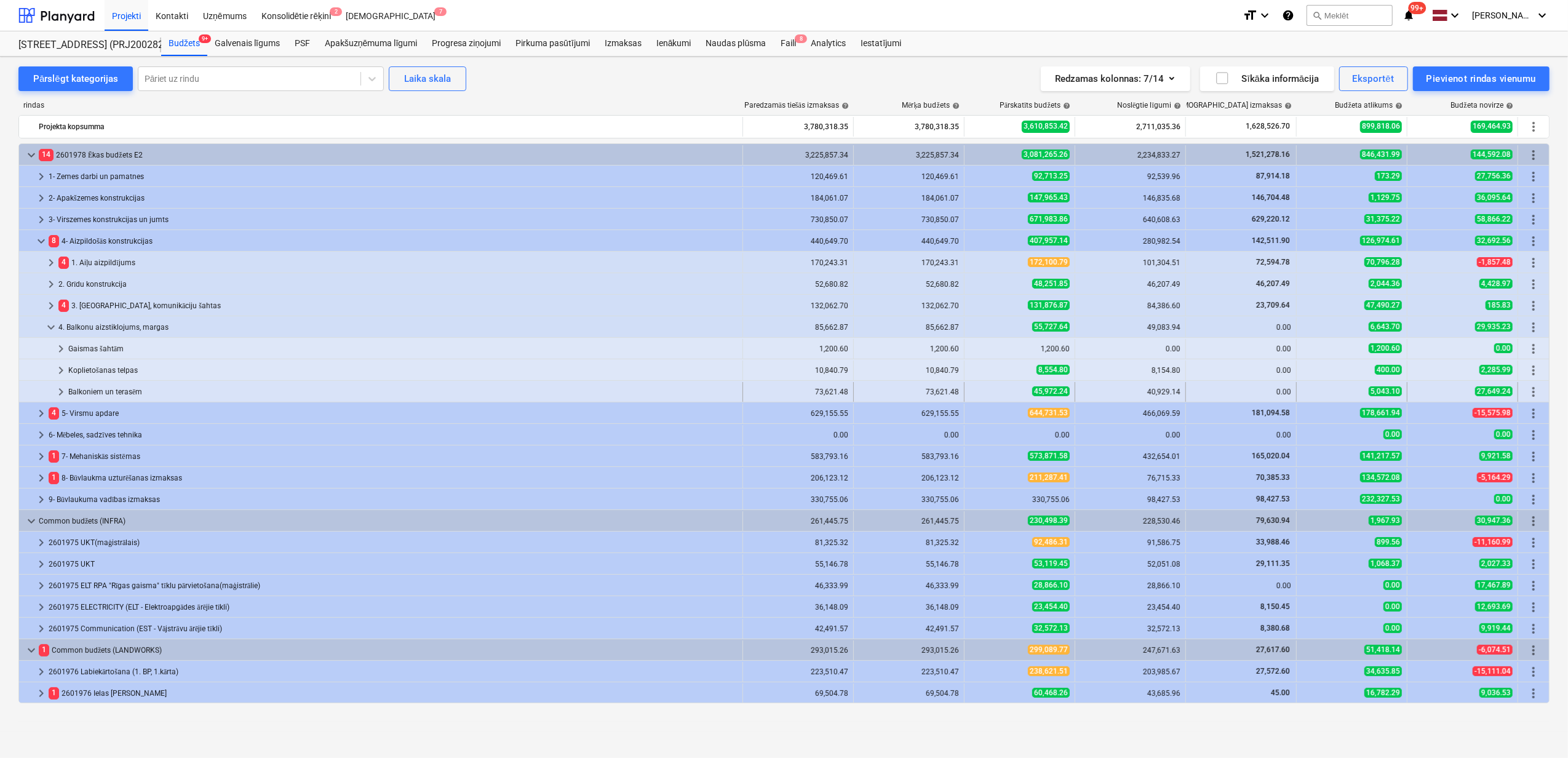
click at [61, 393] on span "keyboard_arrow_right" at bounding box center [61, 392] width 15 height 15
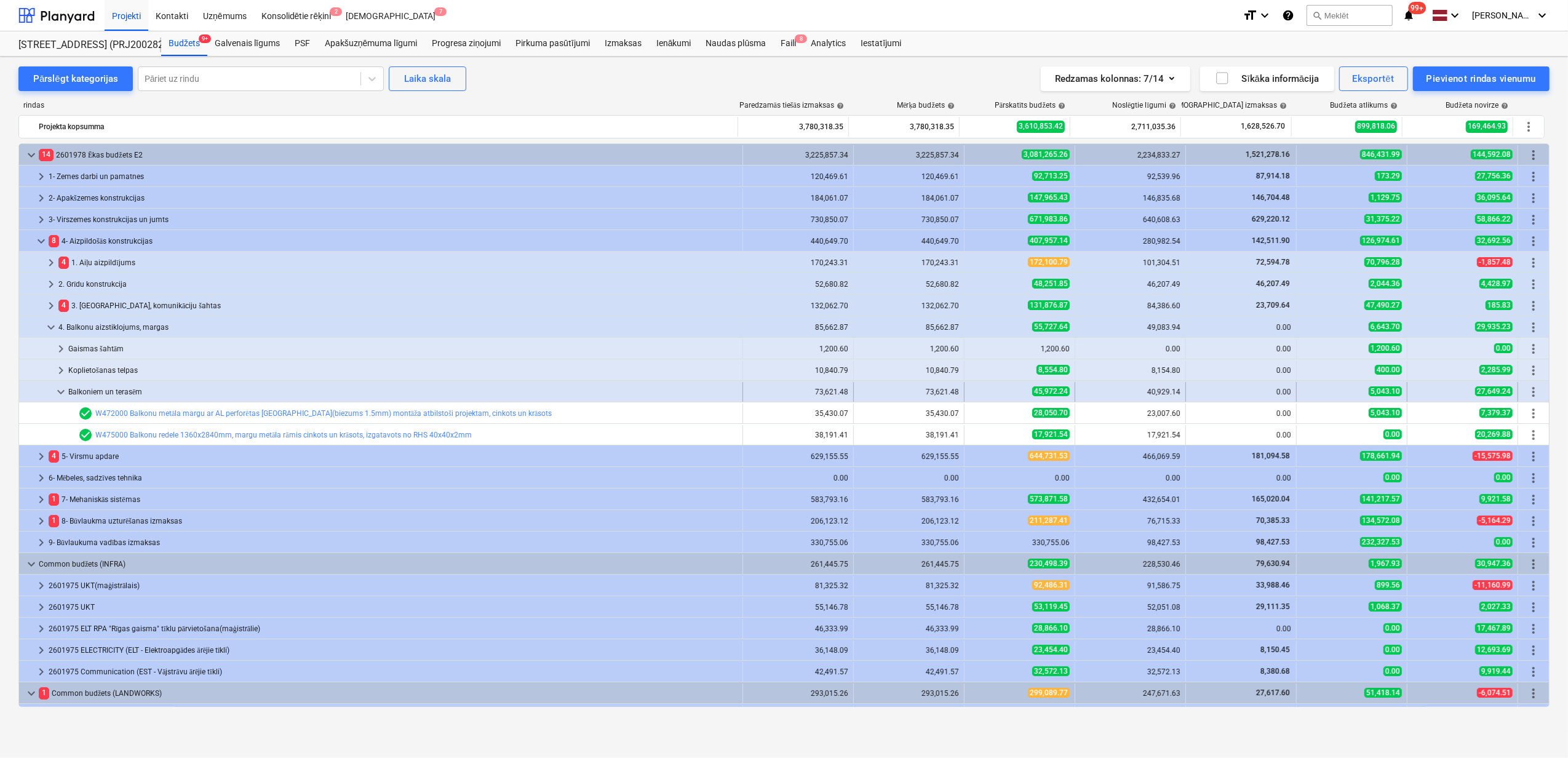
click at [56, 389] on span "keyboard_arrow_down" at bounding box center [61, 392] width 15 height 15
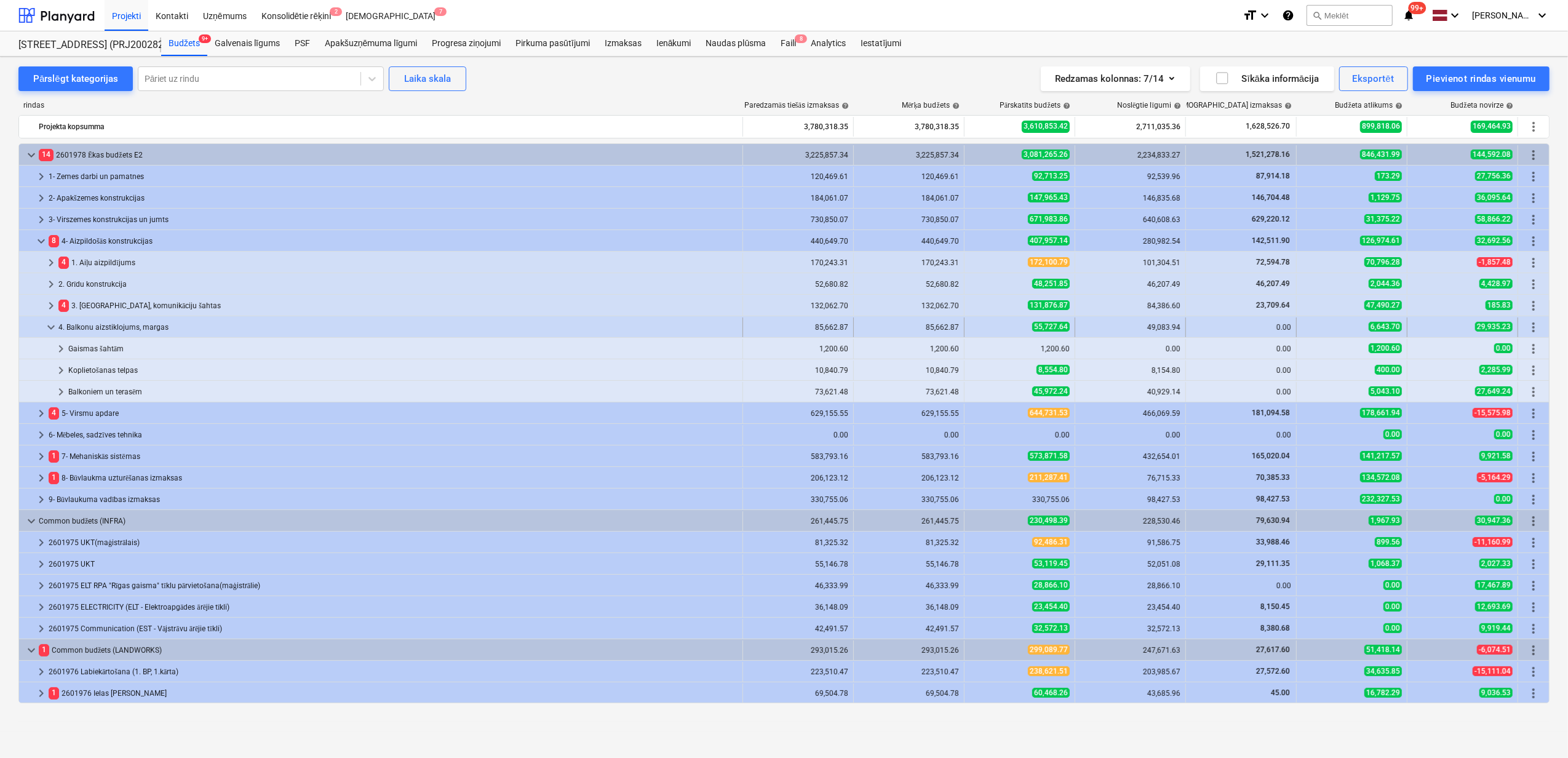
click at [52, 328] on span "keyboard_arrow_down" at bounding box center [51, 327] width 15 height 15
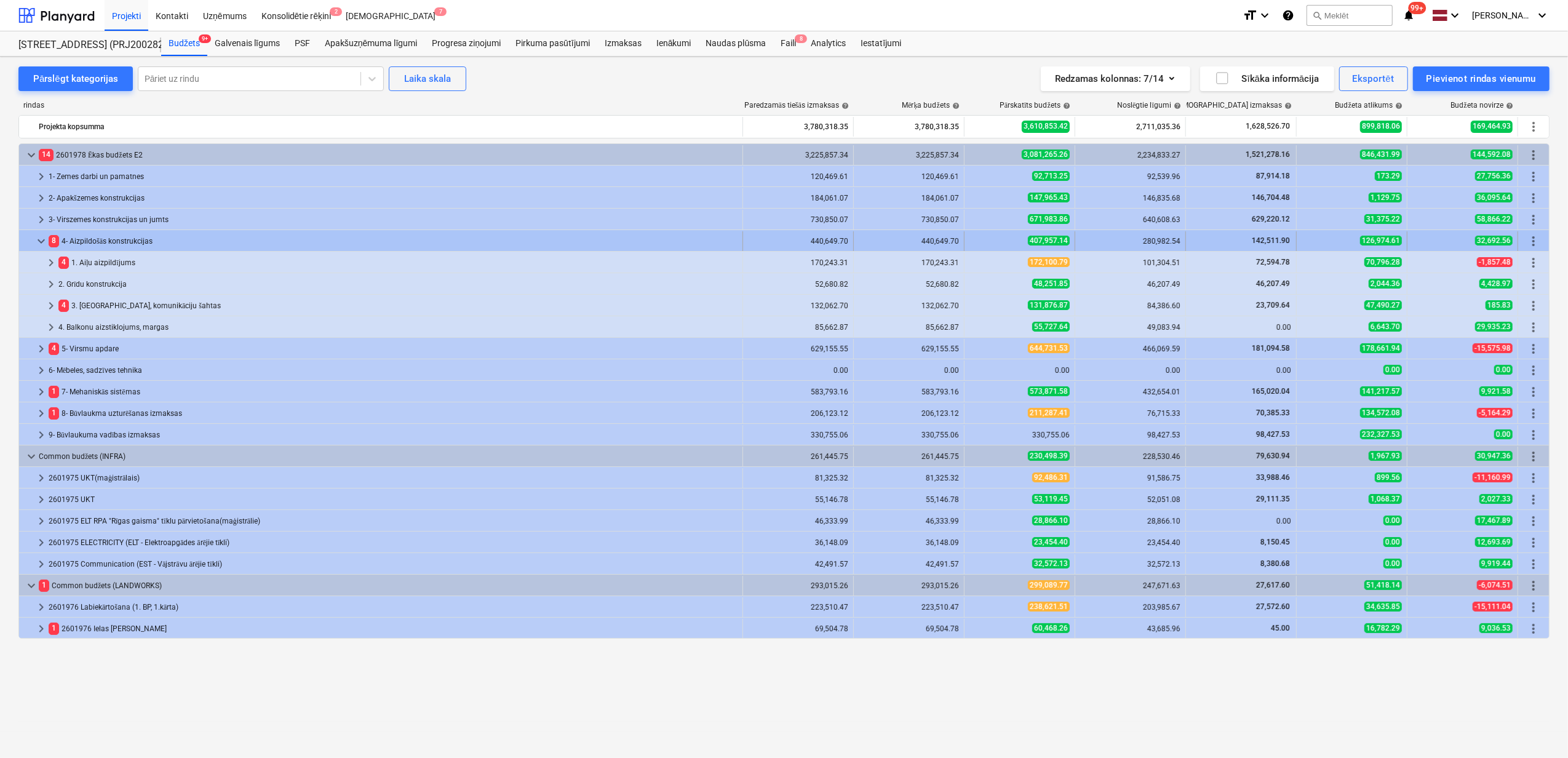
click at [40, 241] on span "keyboard_arrow_down" at bounding box center [42, 241] width 15 height 15
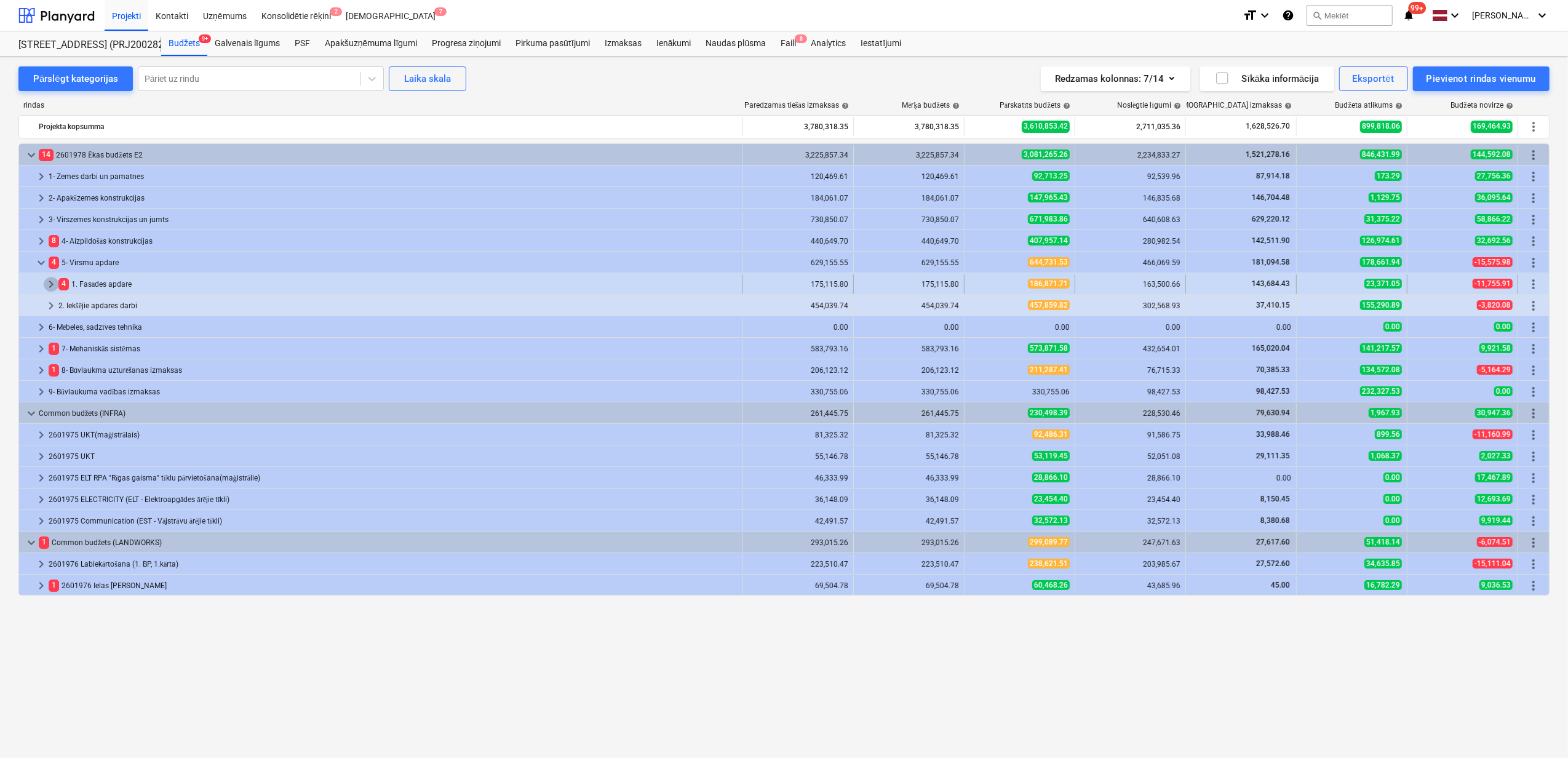
click at [46, 286] on span "keyboard_arrow_right" at bounding box center [51, 284] width 15 height 15
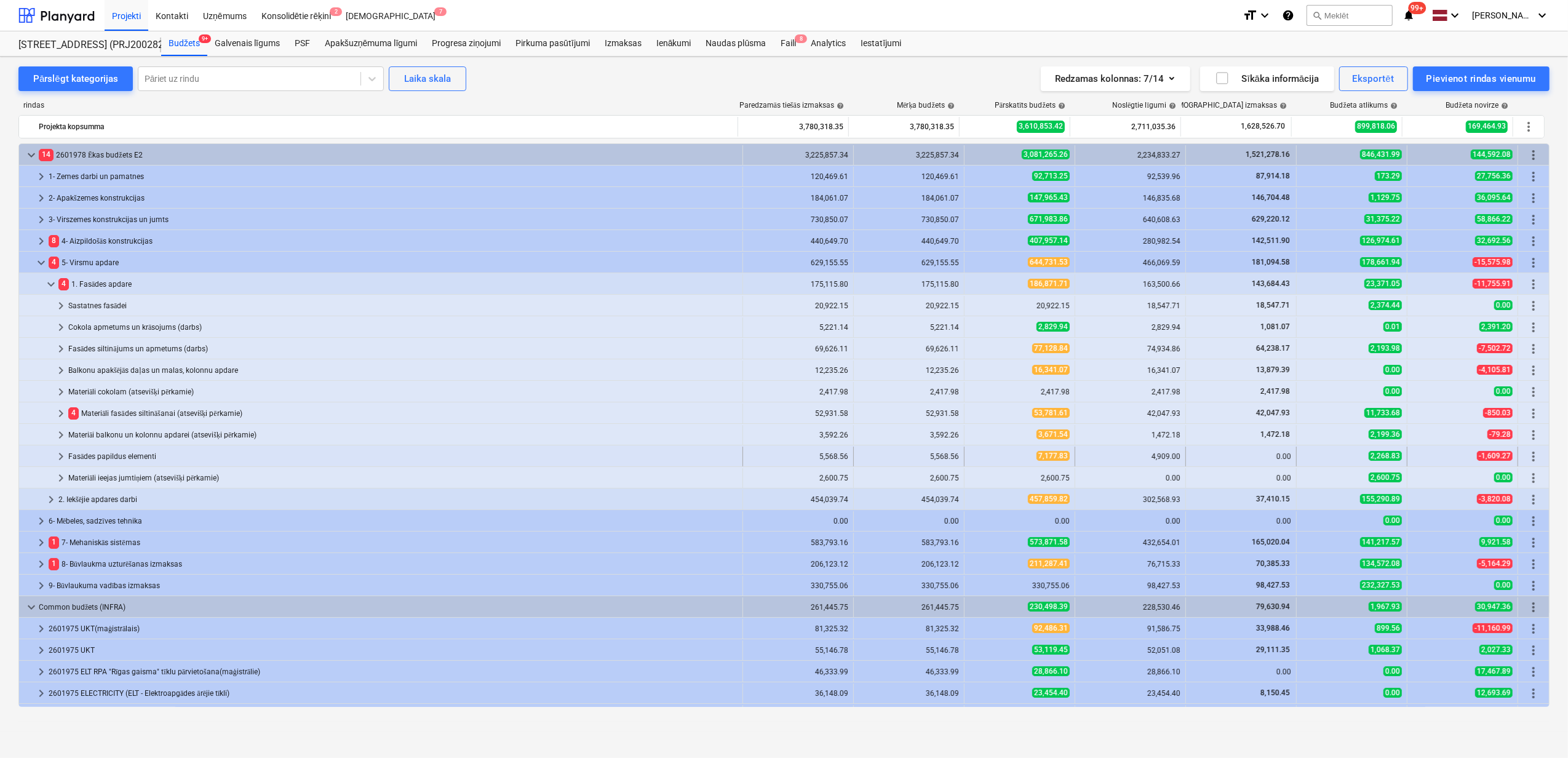
click at [58, 457] on span "keyboard_arrow_right" at bounding box center [61, 457] width 15 height 15
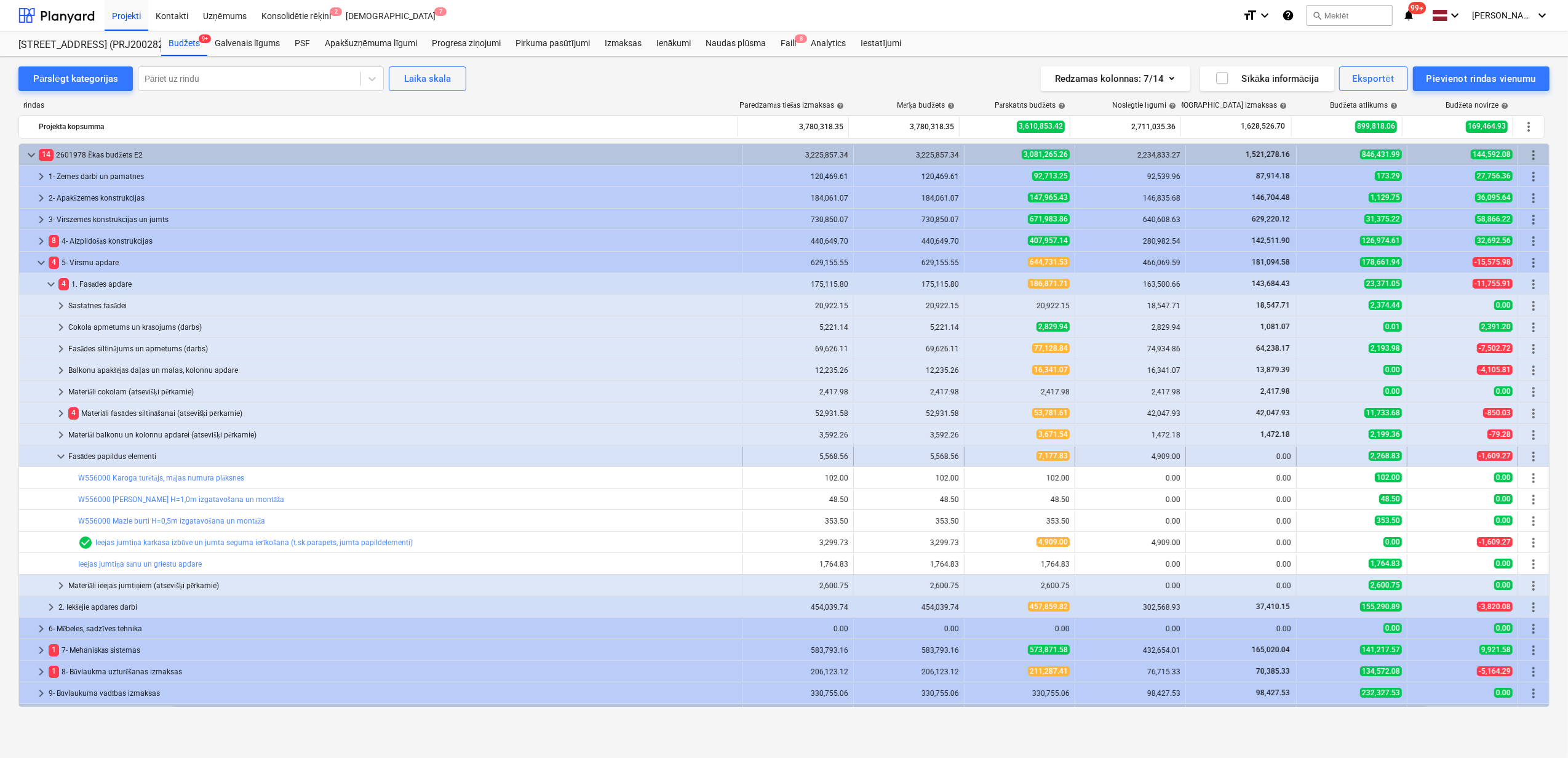
click at [61, 454] on span "keyboard_arrow_down" at bounding box center [61, 457] width 15 height 15
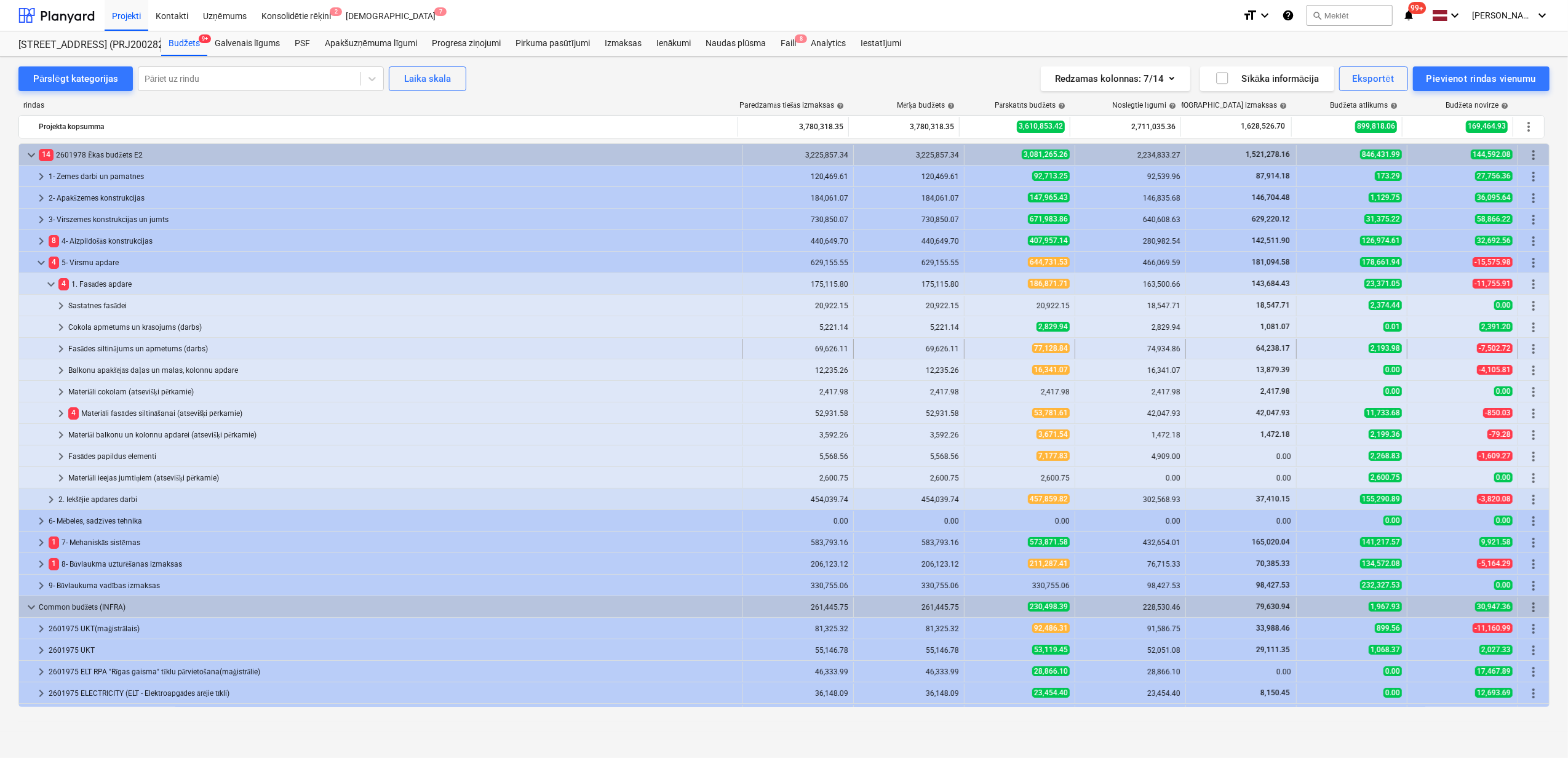
click at [59, 348] on span "keyboard_arrow_right" at bounding box center [61, 349] width 15 height 15
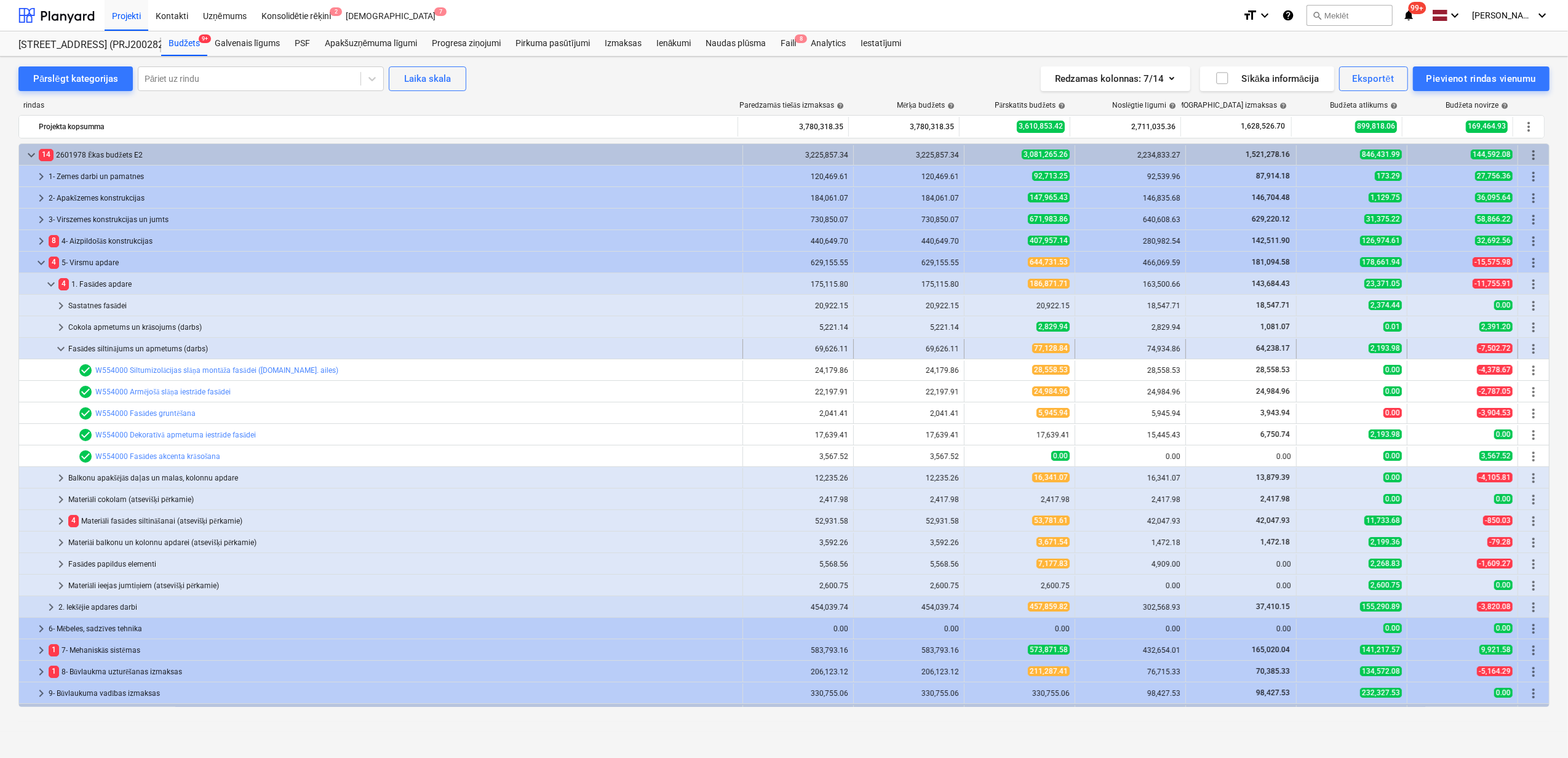
click at [61, 348] on span "keyboard_arrow_down" at bounding box center [61, 349] width 15 height 15
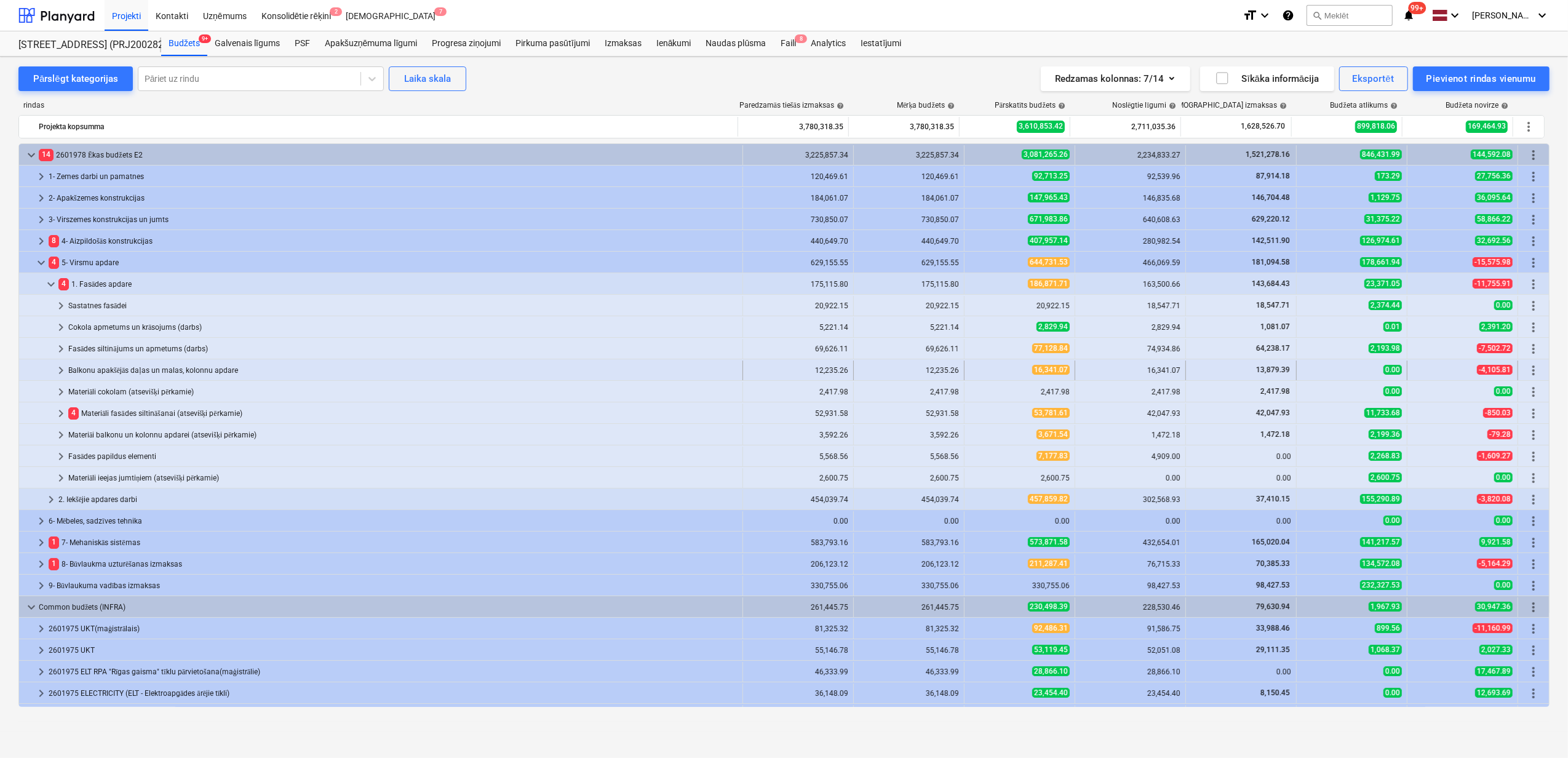
click at [57, 375] on span "keyboard_arrow_right" at bounding box center [61, 370] width 15 height 15
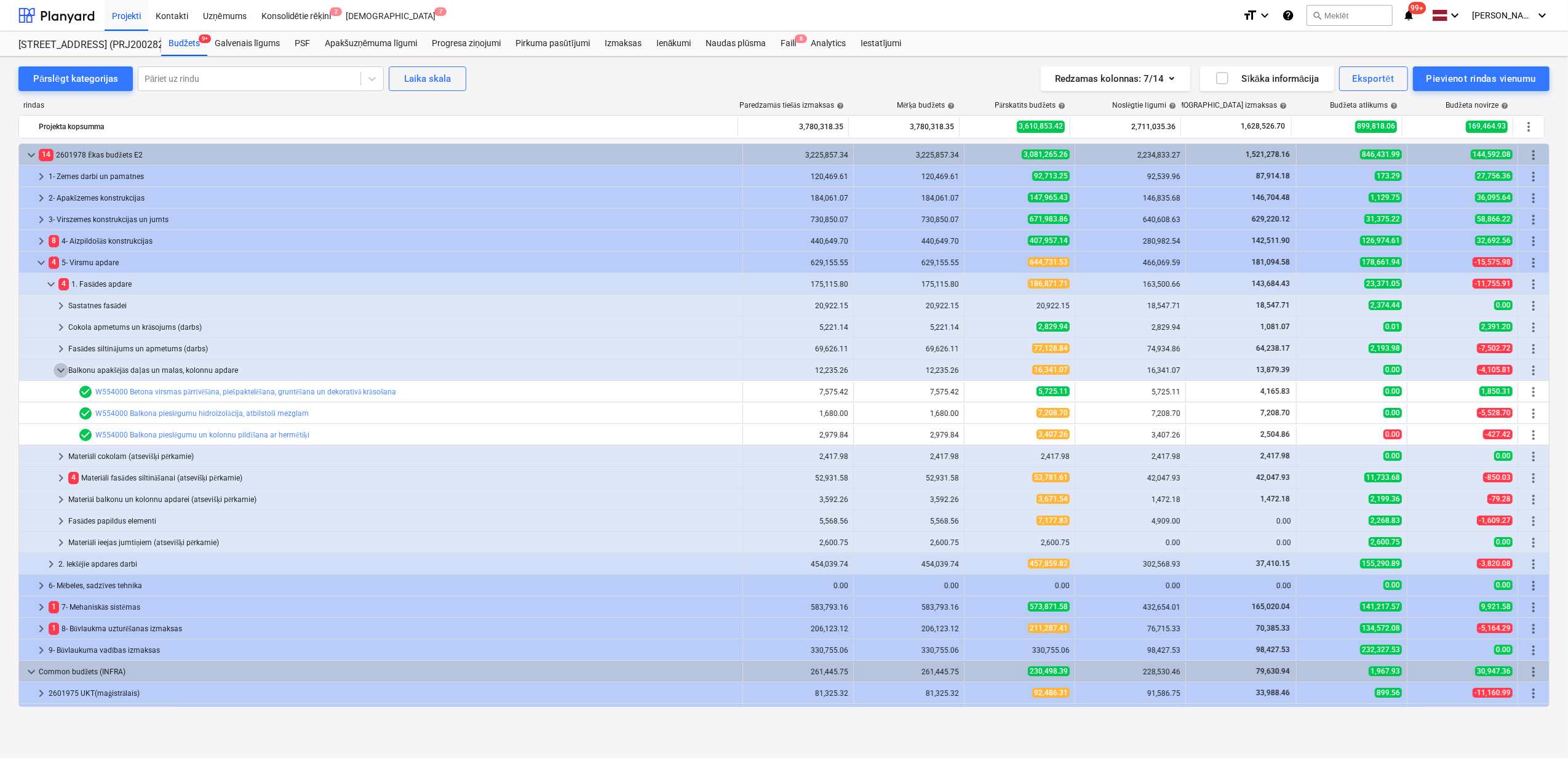
click at [57, 375] on span "keyboard_arrow_down" at bounding box center [61, 370] width 15 height 15
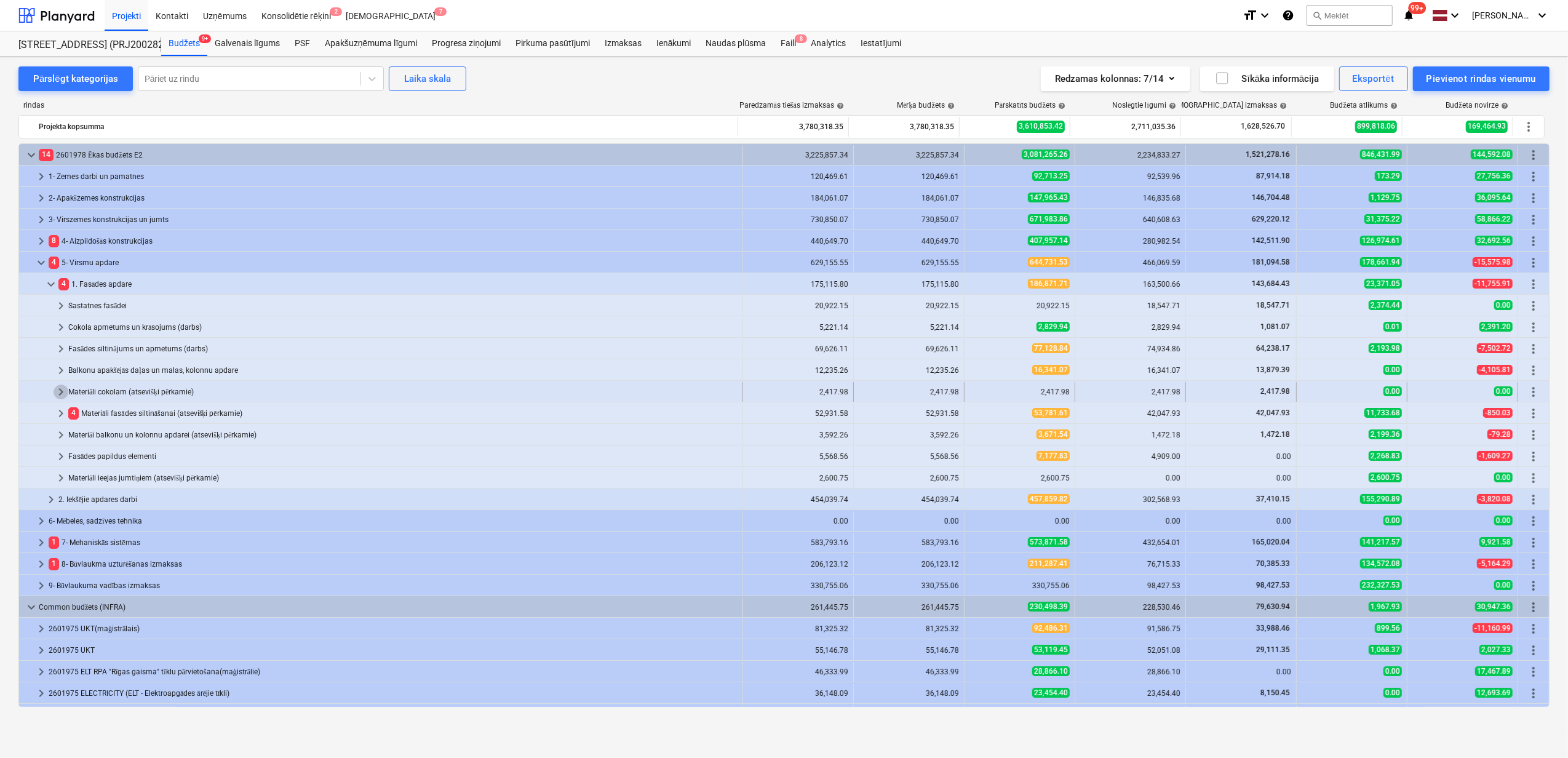
click at [55, 392] on span "keyboard_arrow_right" at bounding box center [61, 392] width 15 height 15
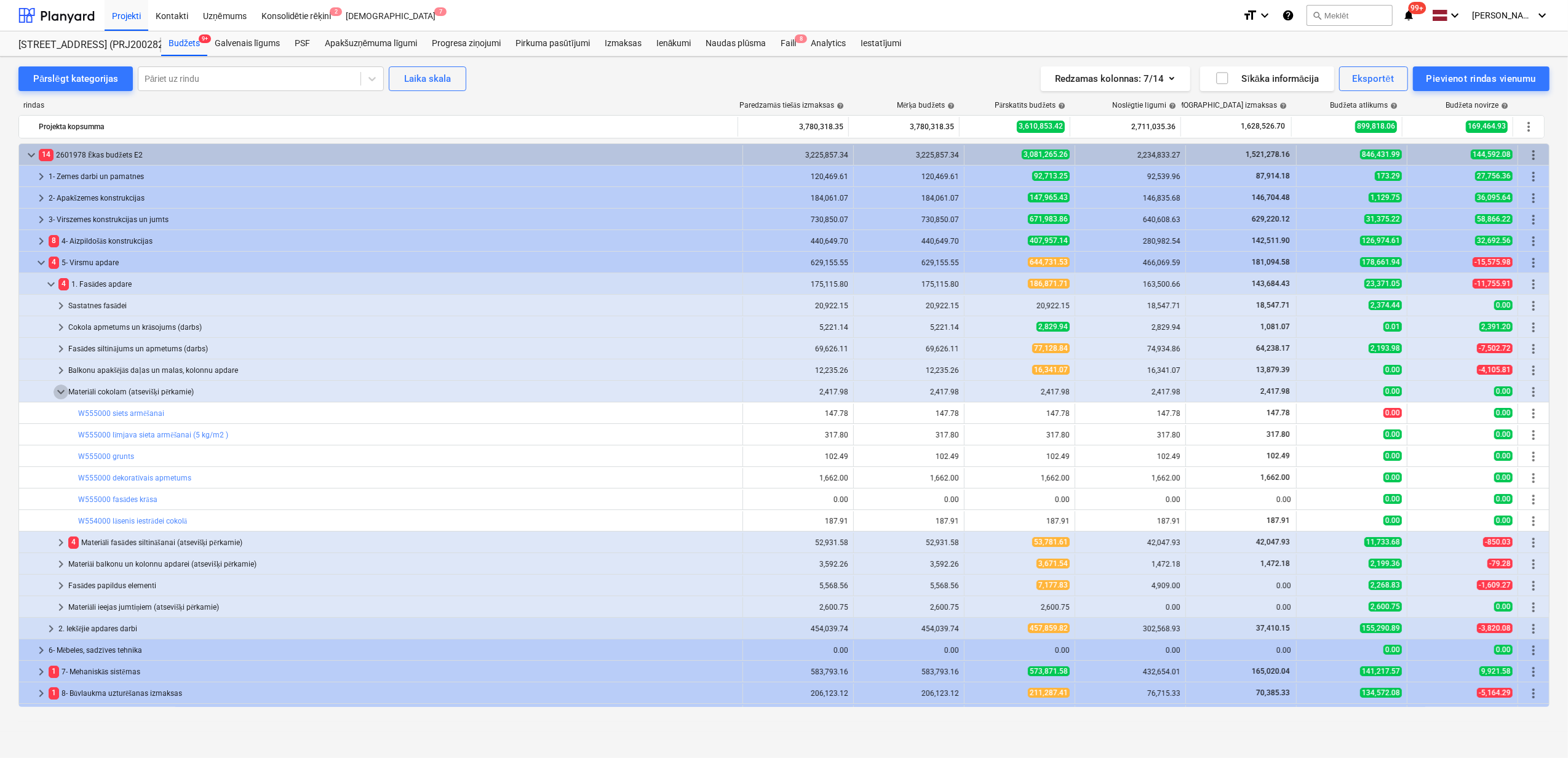
click at [55, 392] on span "keyboard_arrow_down" at bounding box center [61, 392] width 15 height 15
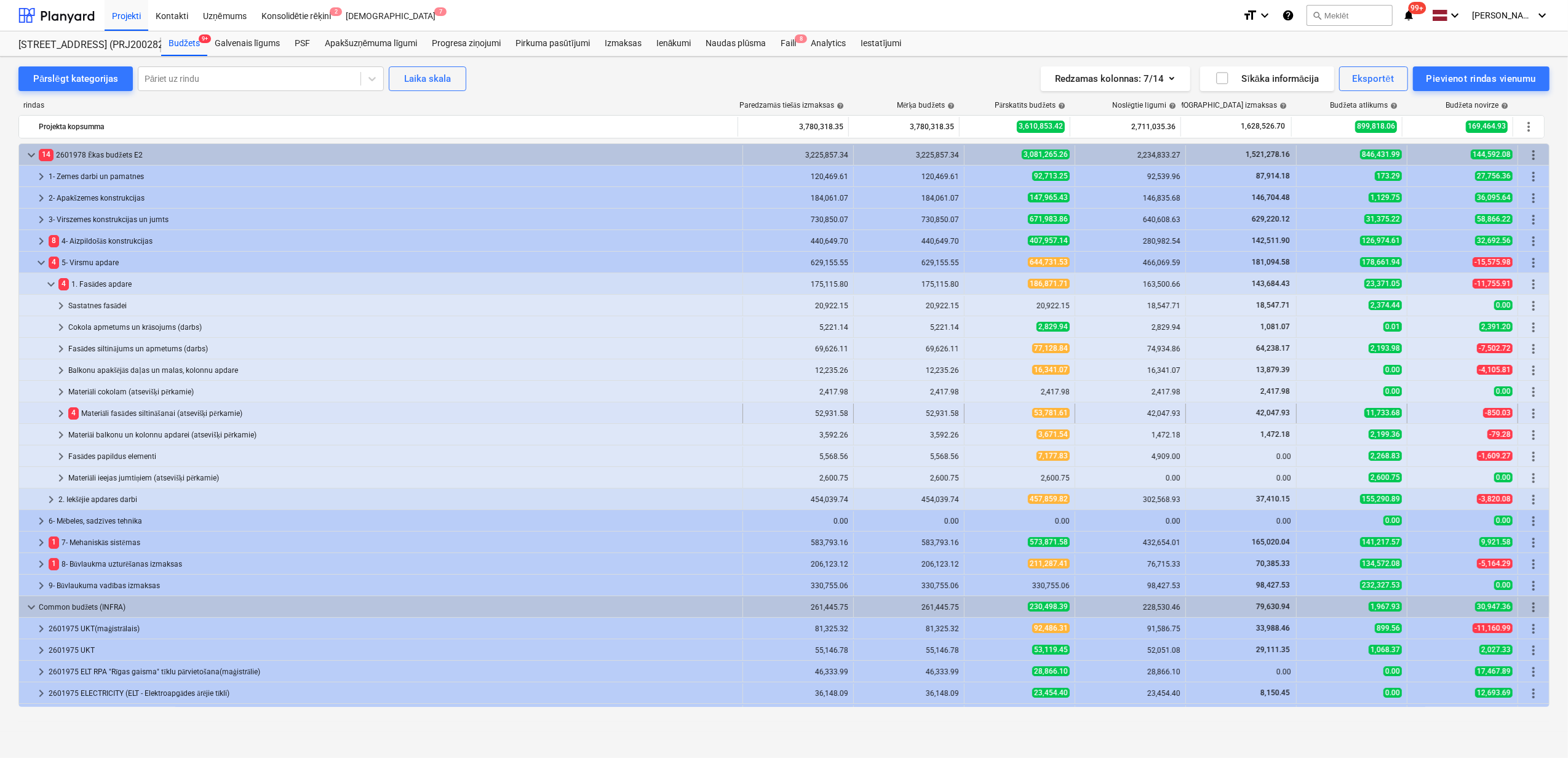
click at [59, 413] on span "keyboard_arrow_right" at bounding box center [61, 413] width 15 height 15
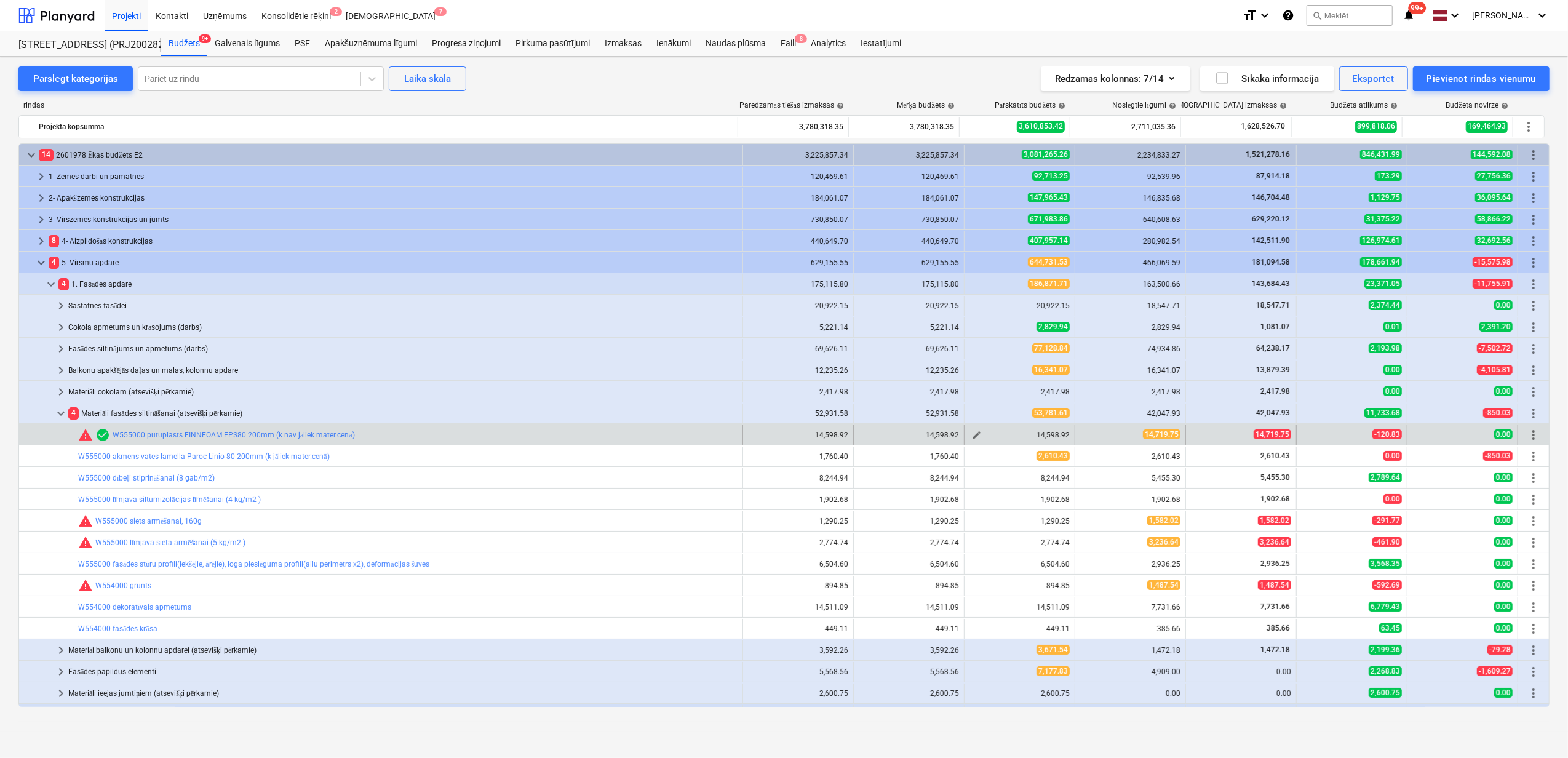
click at [973, 434] on span "edit" at bounding box center [977, 435] width 9 height 9
type textarea "x"
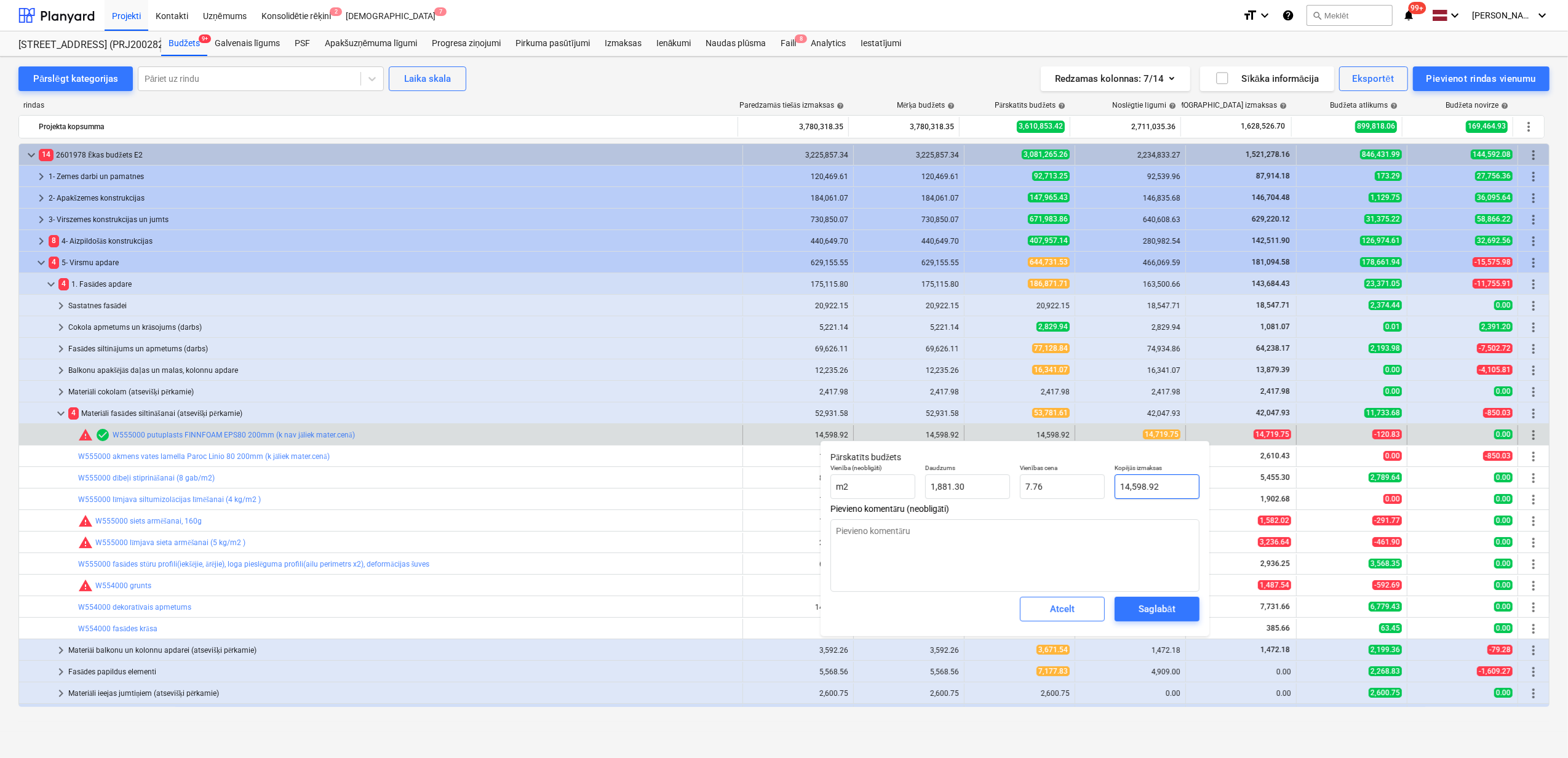
type input "14598.919"
drag, startPoint x: 1114, startPoint y: 490, endPoint x: 1141, endPoint y: 519, distance: 39.6
click at [1104, 491] on div "Vienība (neobligāti) m2 Daudzums 1,881.30 Vienības cena 7.76 Kopējās izmaksas 1…" at bounding box center [1015, 480] width 379 height 44
drag, startPoint x: 1175, startPoint y: 481, endPoint x: 1187, endPoint y: 485, distance: 12.6
click at [1176, 483] on input "14598.919" at bounding box center [1158, 487] width 85 height 25
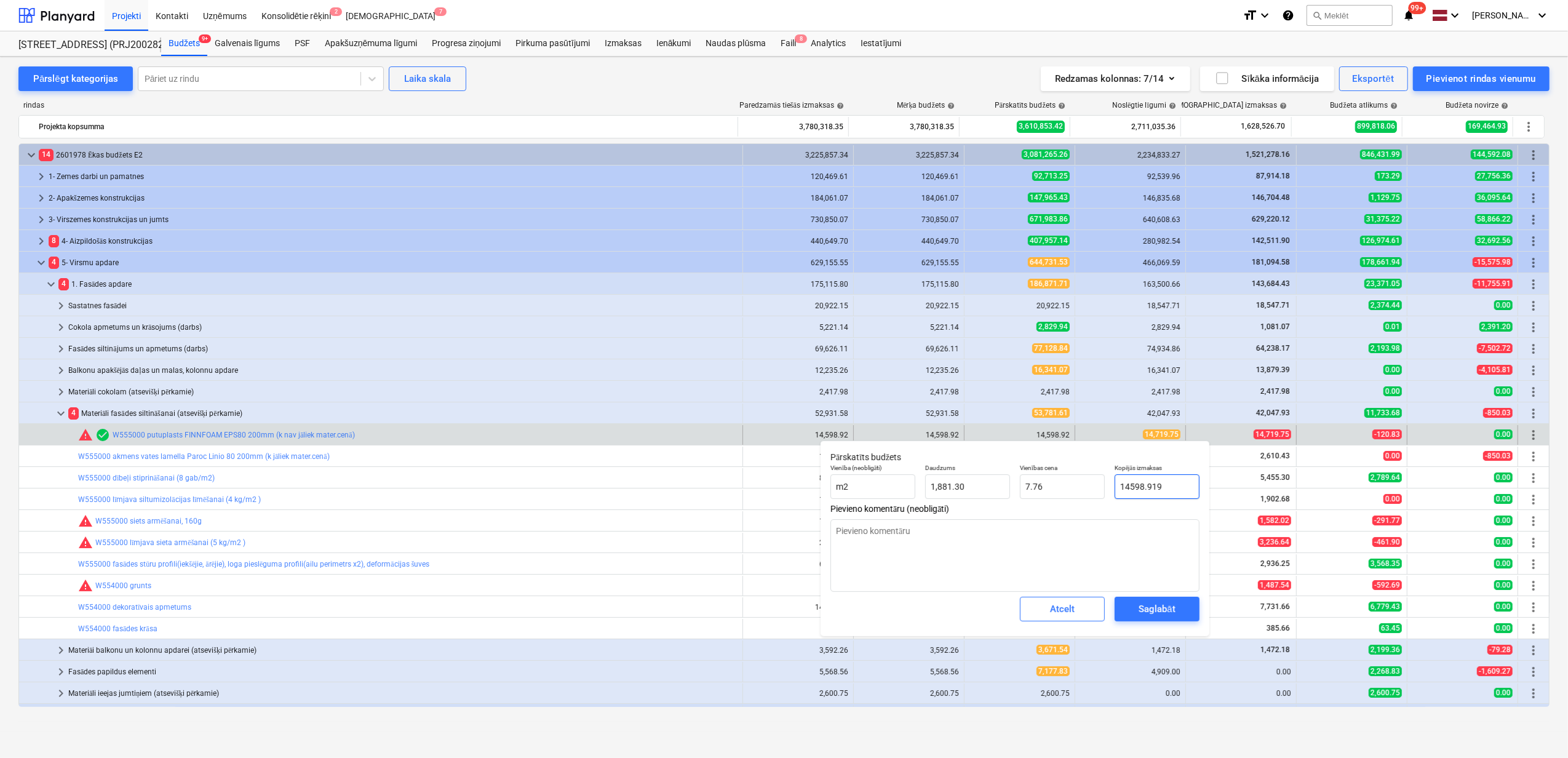
drag, startPoint x: 1165, startPoint y: 487, endPoint x: 1110, endPoint y: 490, distance: 55.1
click at [1110, 490] on div "Kopējās izmaksas 14598.919" at bounding box center [1158, 480] width 95 height 44
type textarea "x"
type input "1"
type input "0.00"
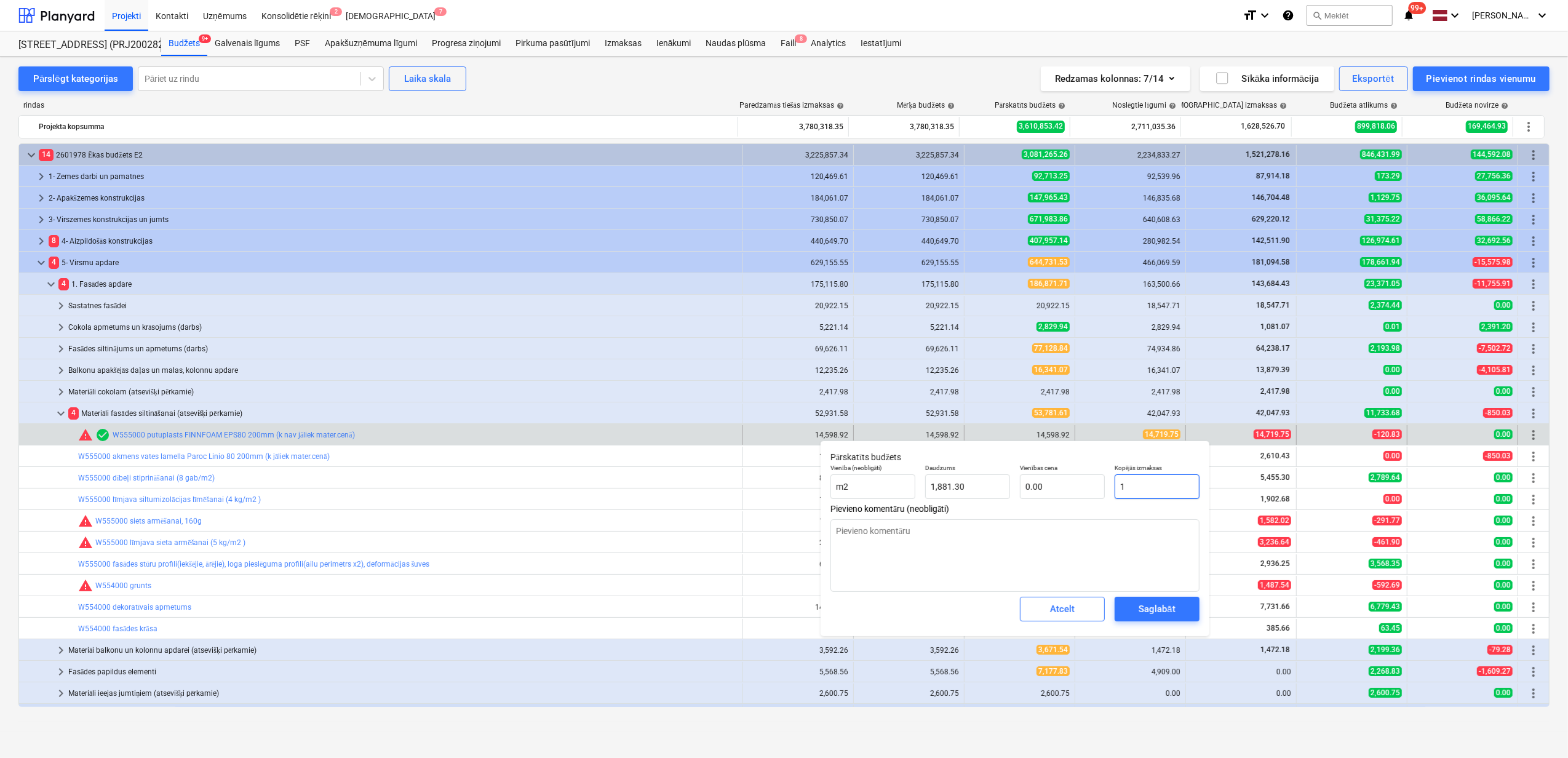
type textarea "x"
type input "14"
type input "0.01"
type textarea "x"
type input "147"
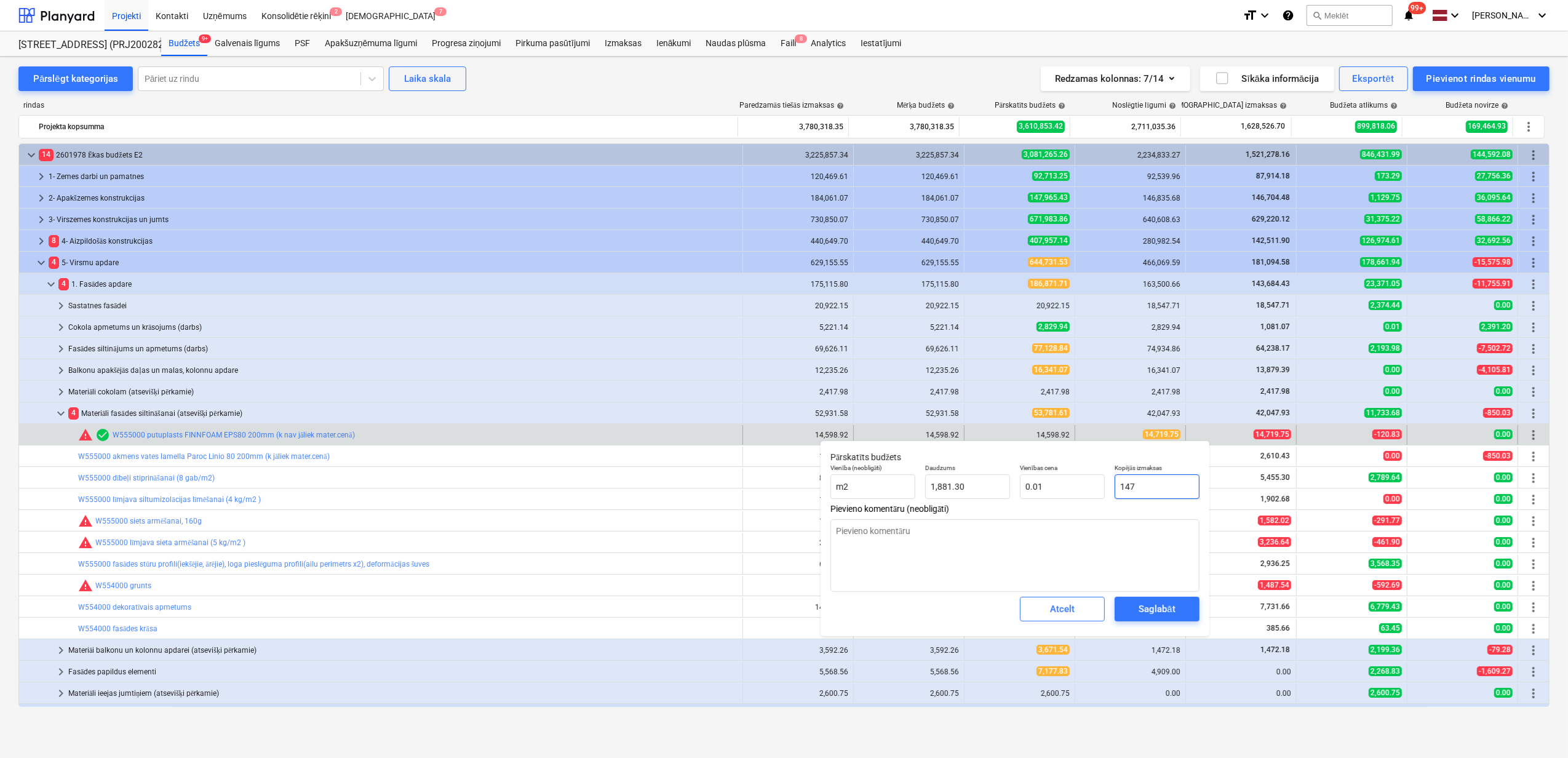
type input "0.08"
type textarea "x"
type input "1471"
type input "0.78"
type textarea "x"
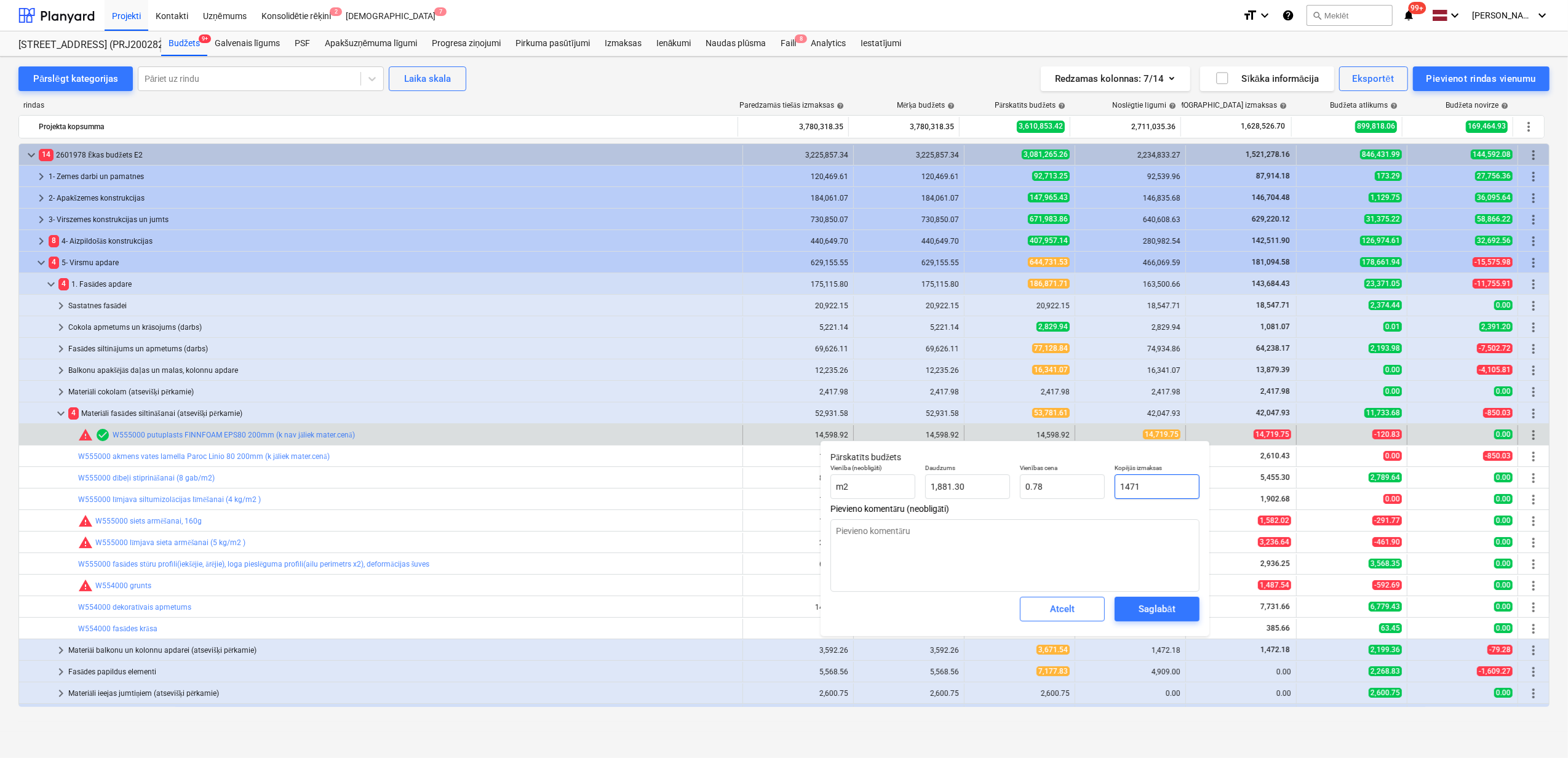
type input "14719"
type input "7.82"
type textarea "x"
type input "14719."
type textarea "x"
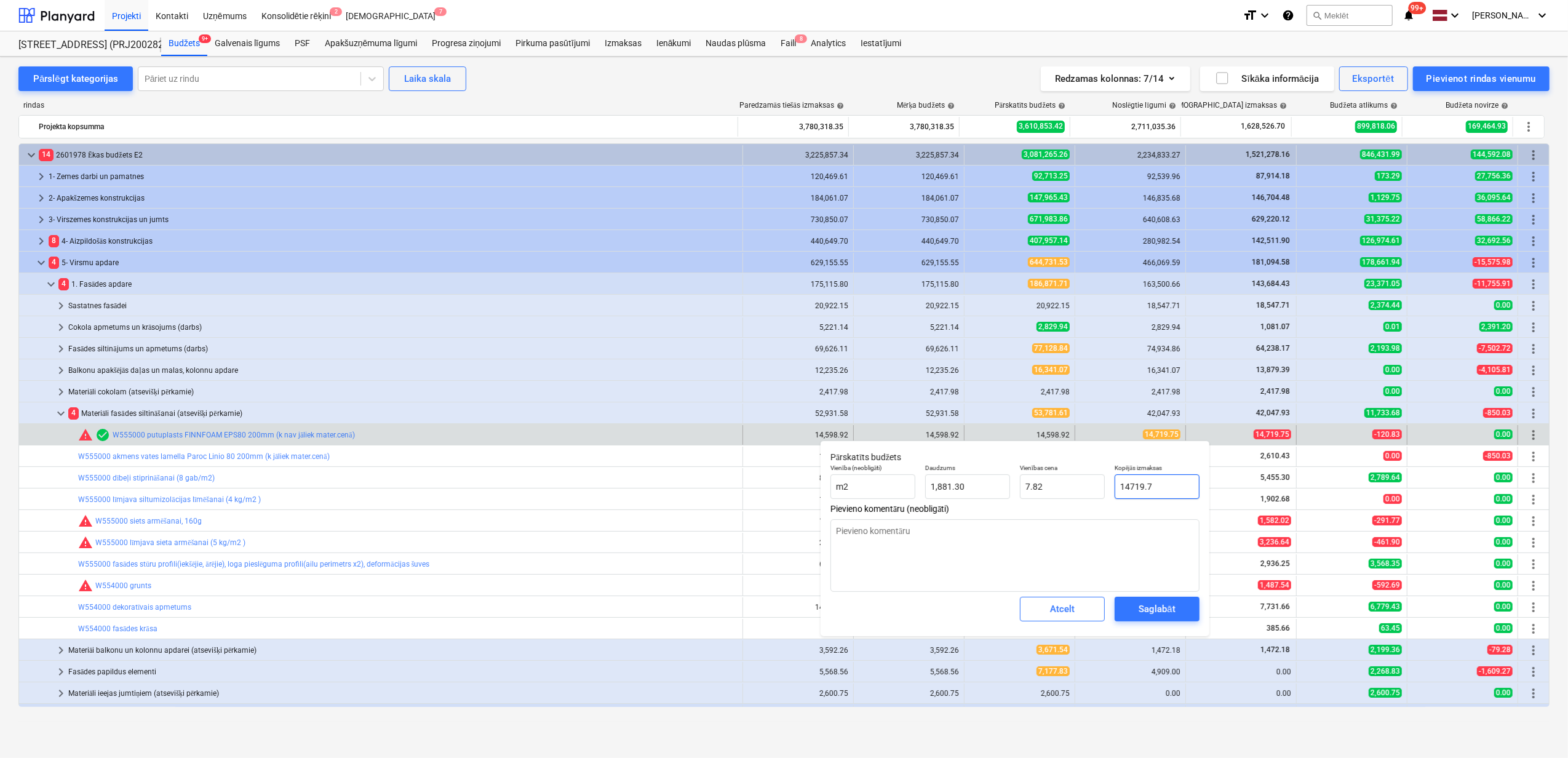
type input "14719.75"
type textarea "x"
type input "14719.75"
type textarea "x"
type input "14,719.75"
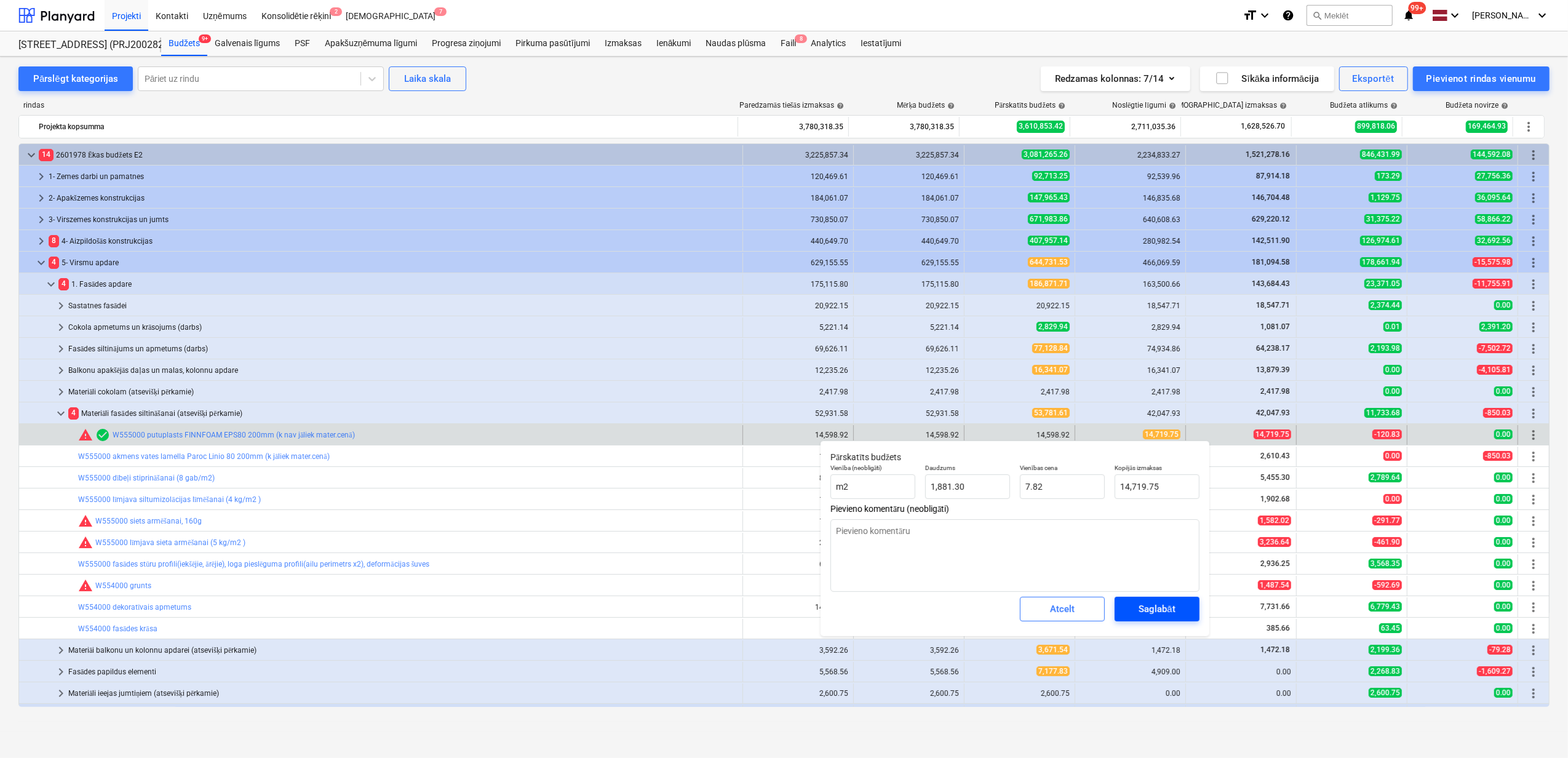
click at [1149, 608] on div "Saglabāt" at bounding box center [1157, 609] width 36 height 16
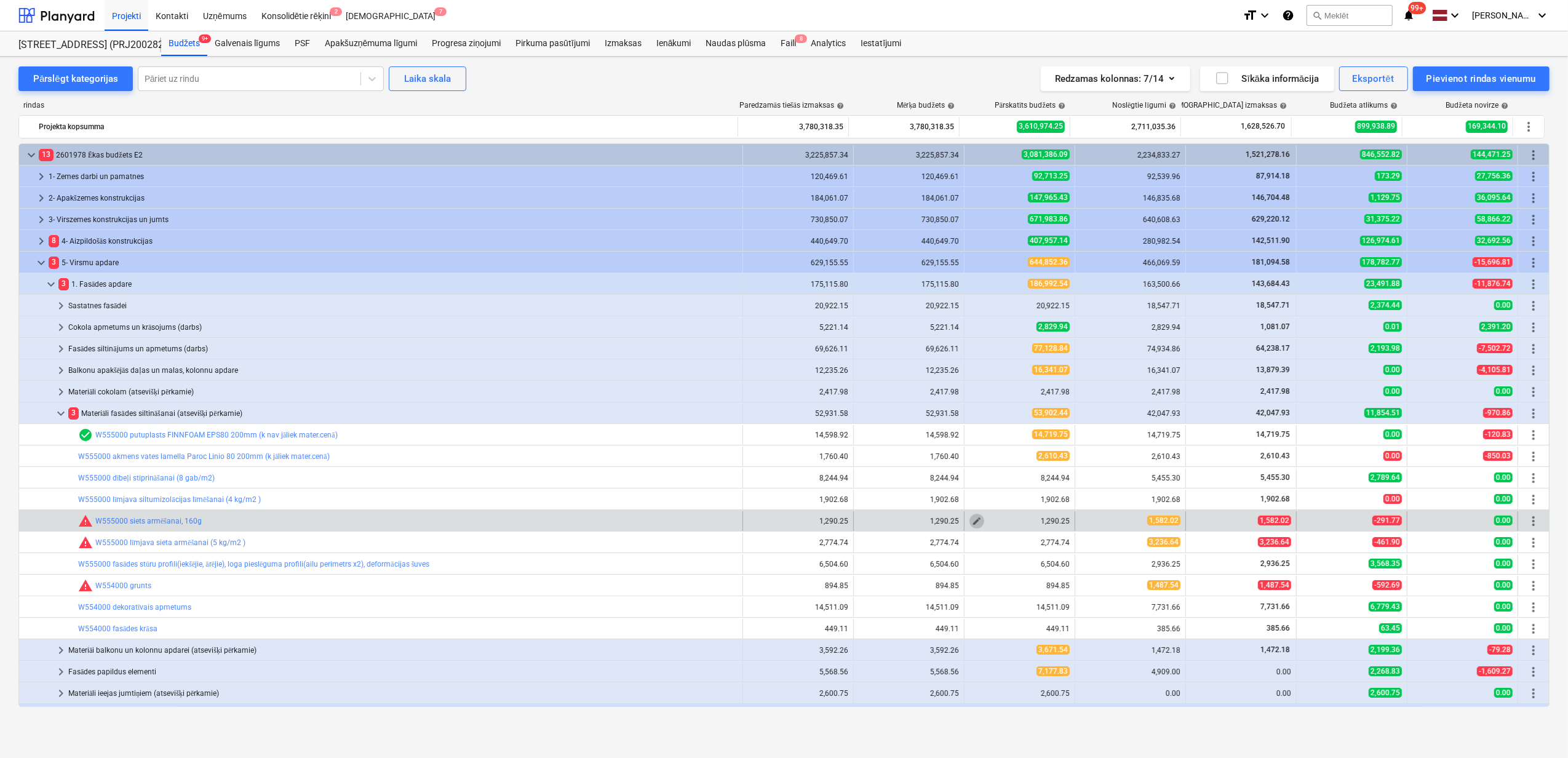
click at [972, 523] on span "edit" at bounding box center [977, 521] width 9 height 9
type textarea "x"
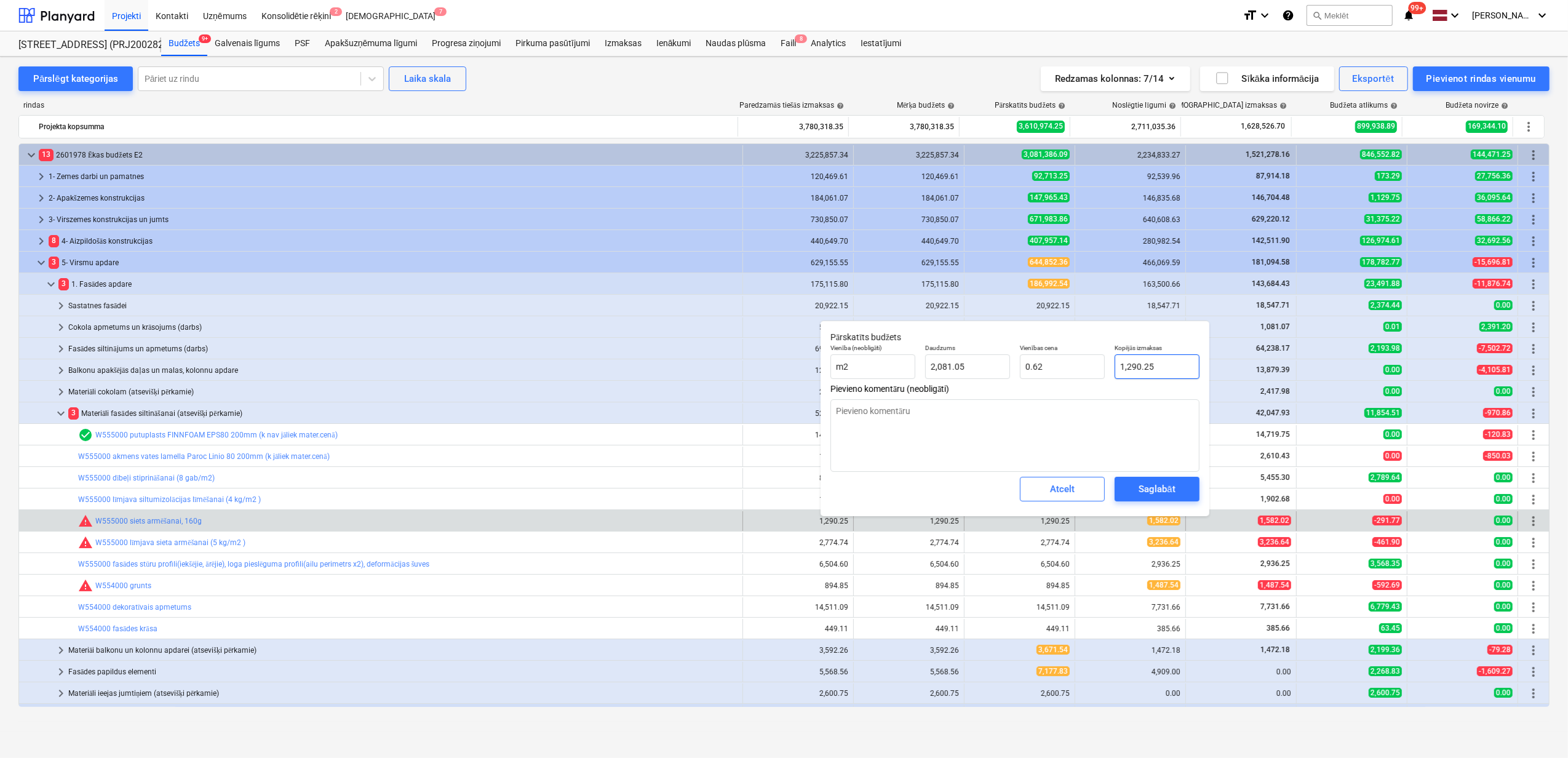
type input "1290.2534"
click at [1167, 365] on input "1290.2534" at bounding box center [1158, 367] width 85 height 25
drag, startPoint x: 1167, startPoint y: 367, endPoint x: 1320, endPoint y: 415, distance: 160.4
click at [1104, 363] on div "Vienība (neobligāti) m2 Daudzums 2,081.05 Vienības cena 0.62 Kopējās izmaksas 1…" at bounding box center [1015, 361] width 379 height 44
type textarea "x"
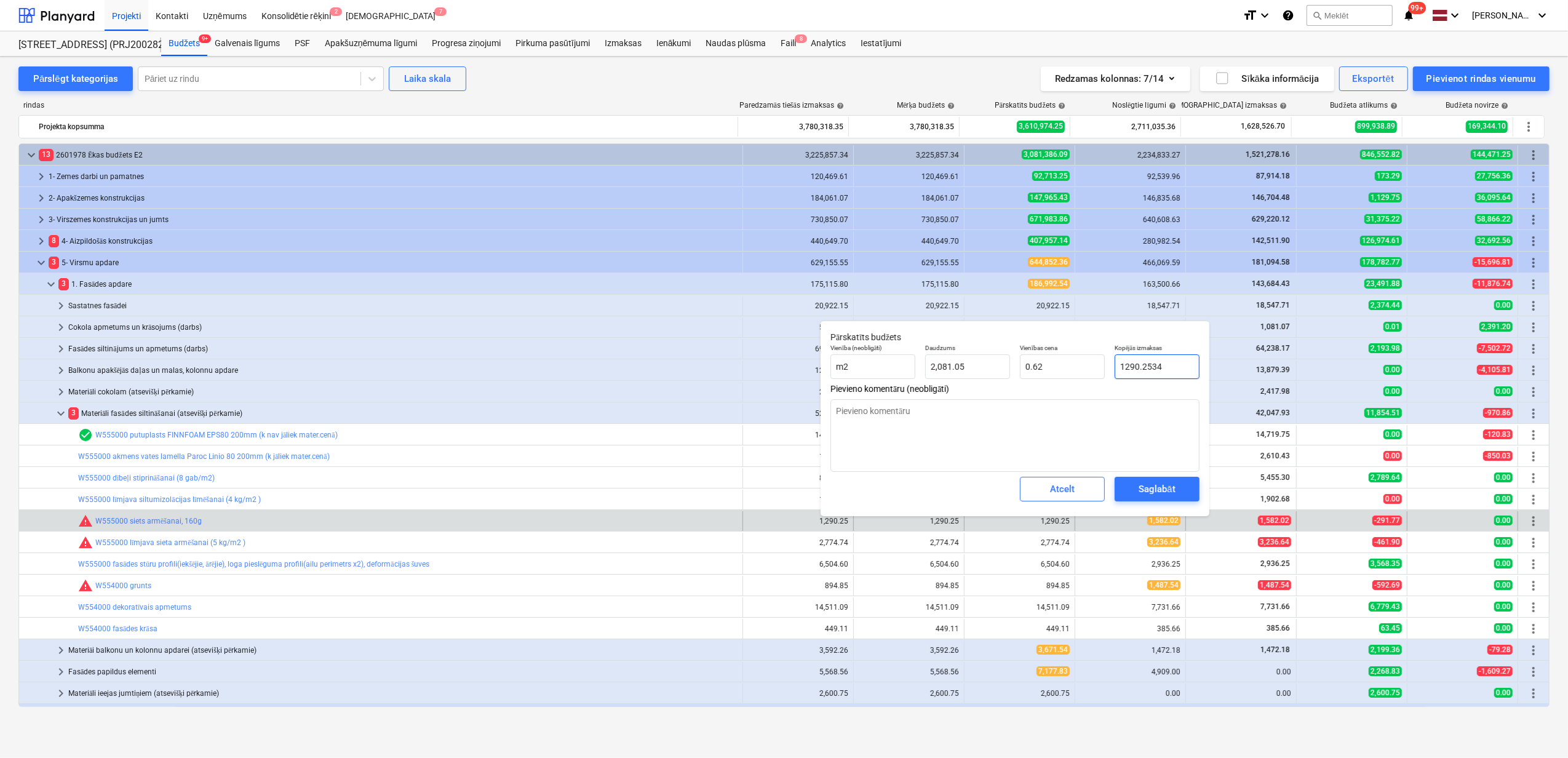
type input "1"
type input "0.00"
type textarea "x"
type input "15"
type input "0.01"
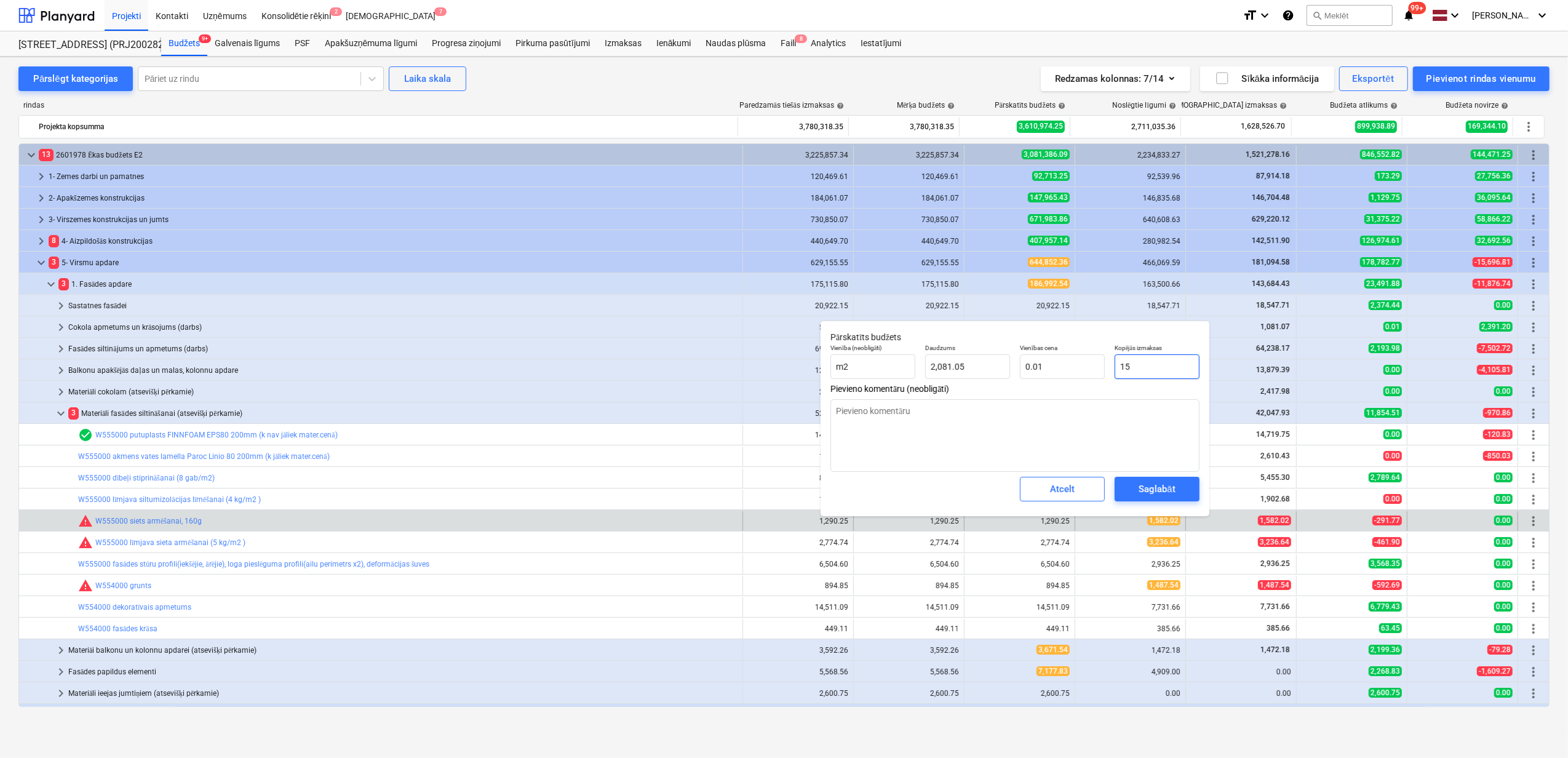
type textarea "x"
type input "158"
type input "0.08"
type textarea "x"
type input "1582"
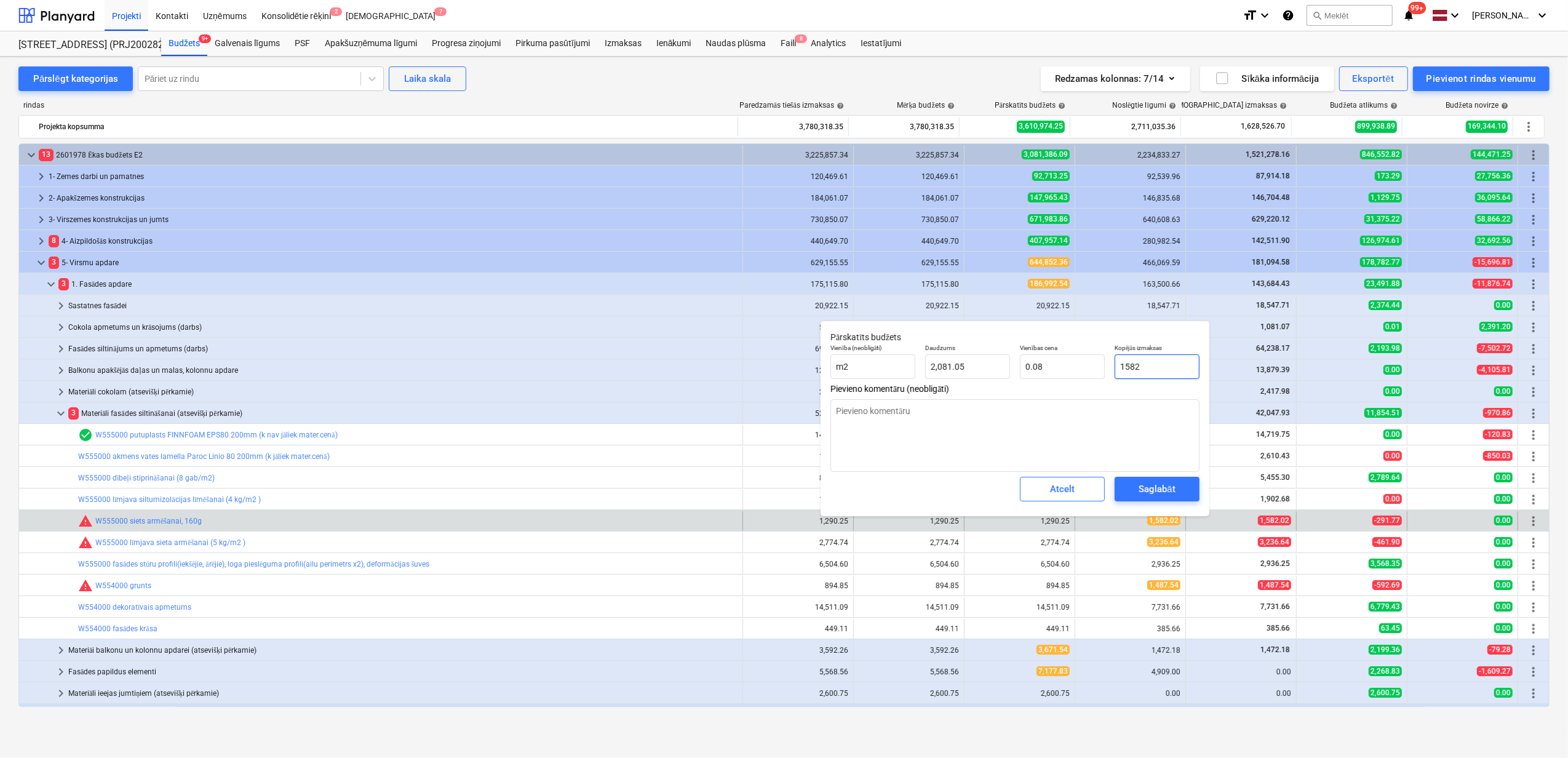
type input "0.76"
type textarea "x"
type input "1582."
type textarea "x"
type input "1582.0"
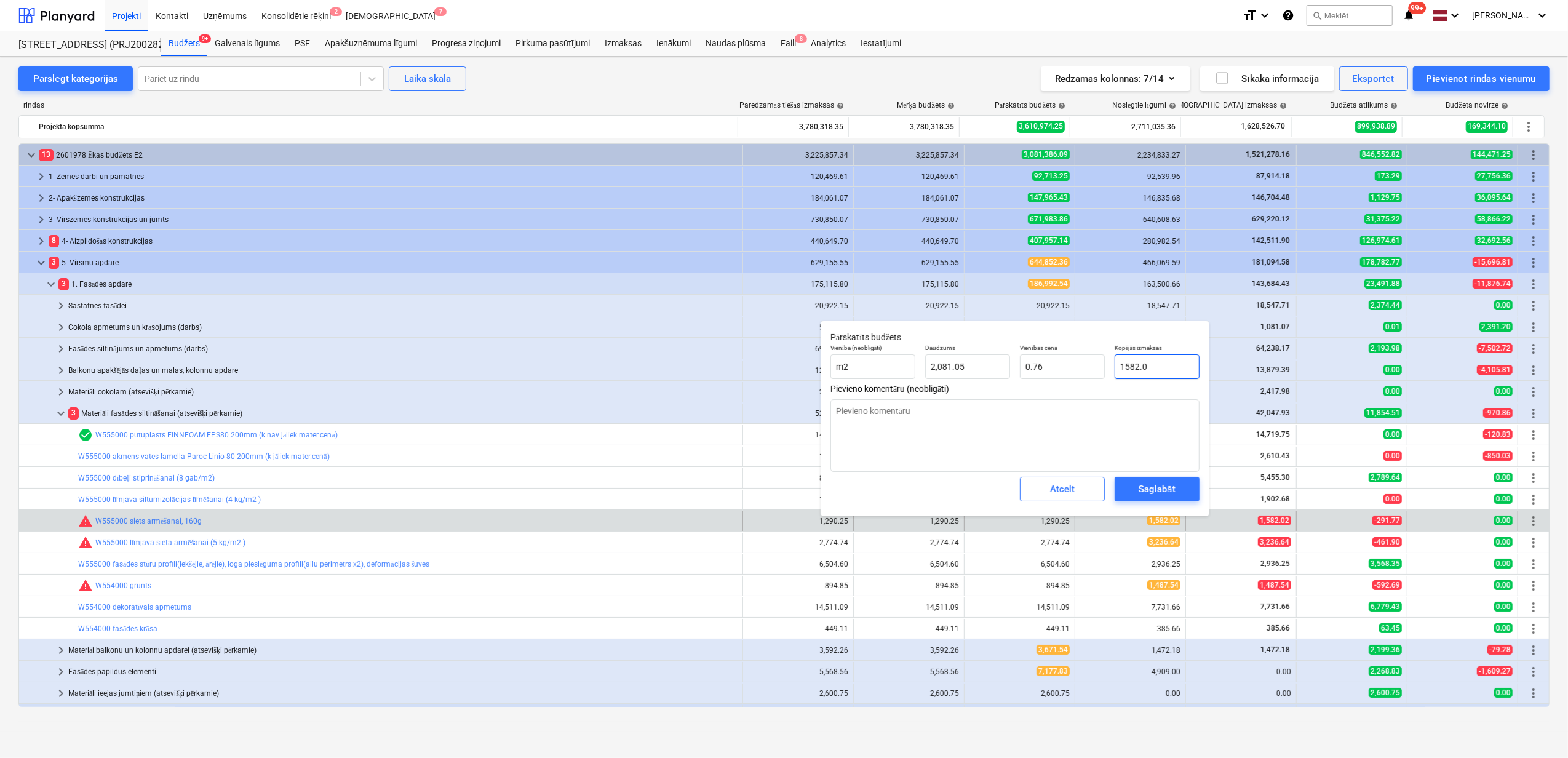
type textarea "x"
type input "1582.02"
type textarea "x"
type input "1,582.02"
click at [1163, 489] on div "Saglabāt" at bounding box center [1157, 489] width 36 height 16
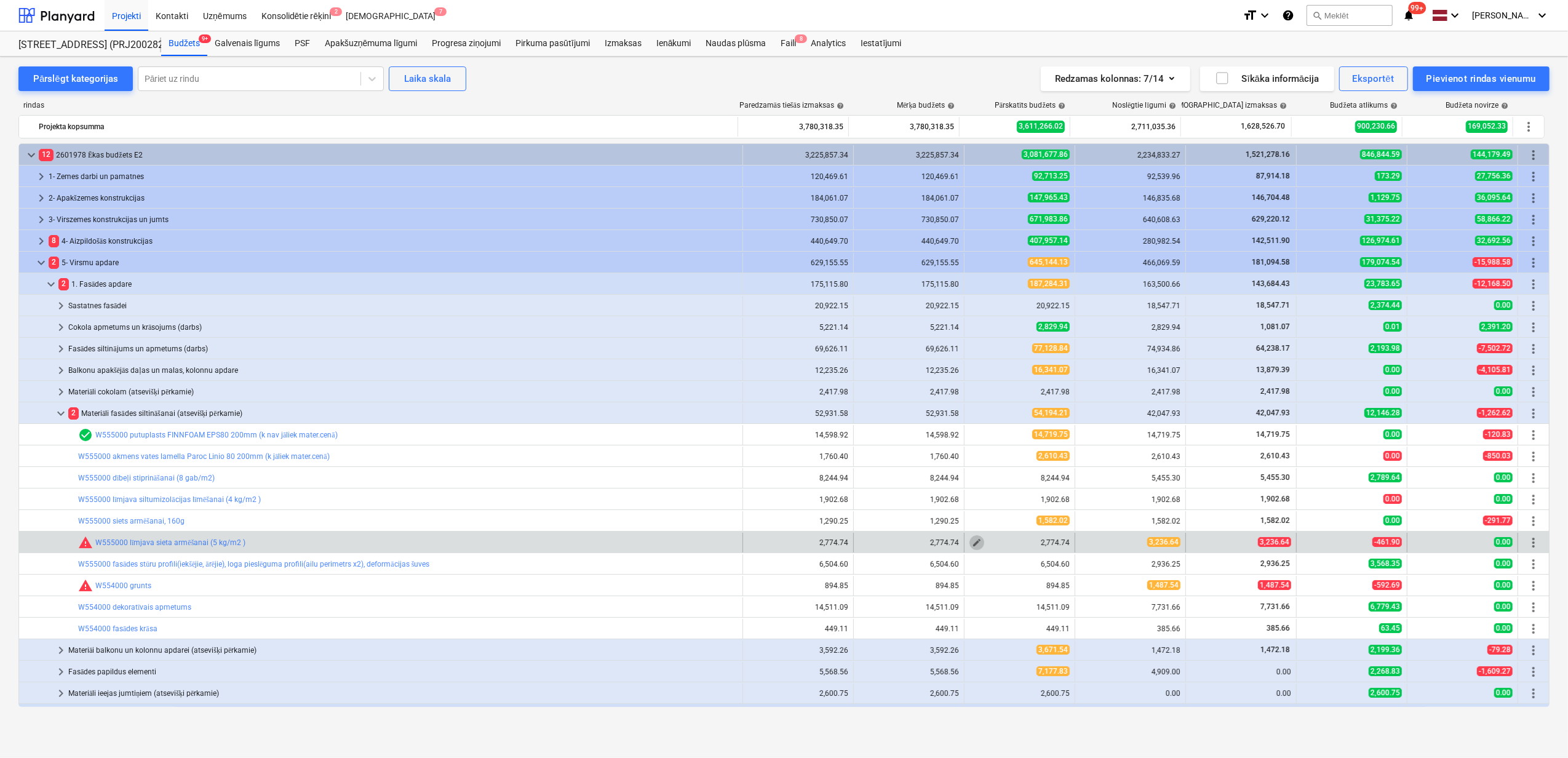
click at [972, 543] on span "edit" at bounding box center [977, 543] width 9 height 9
type textarea "x"
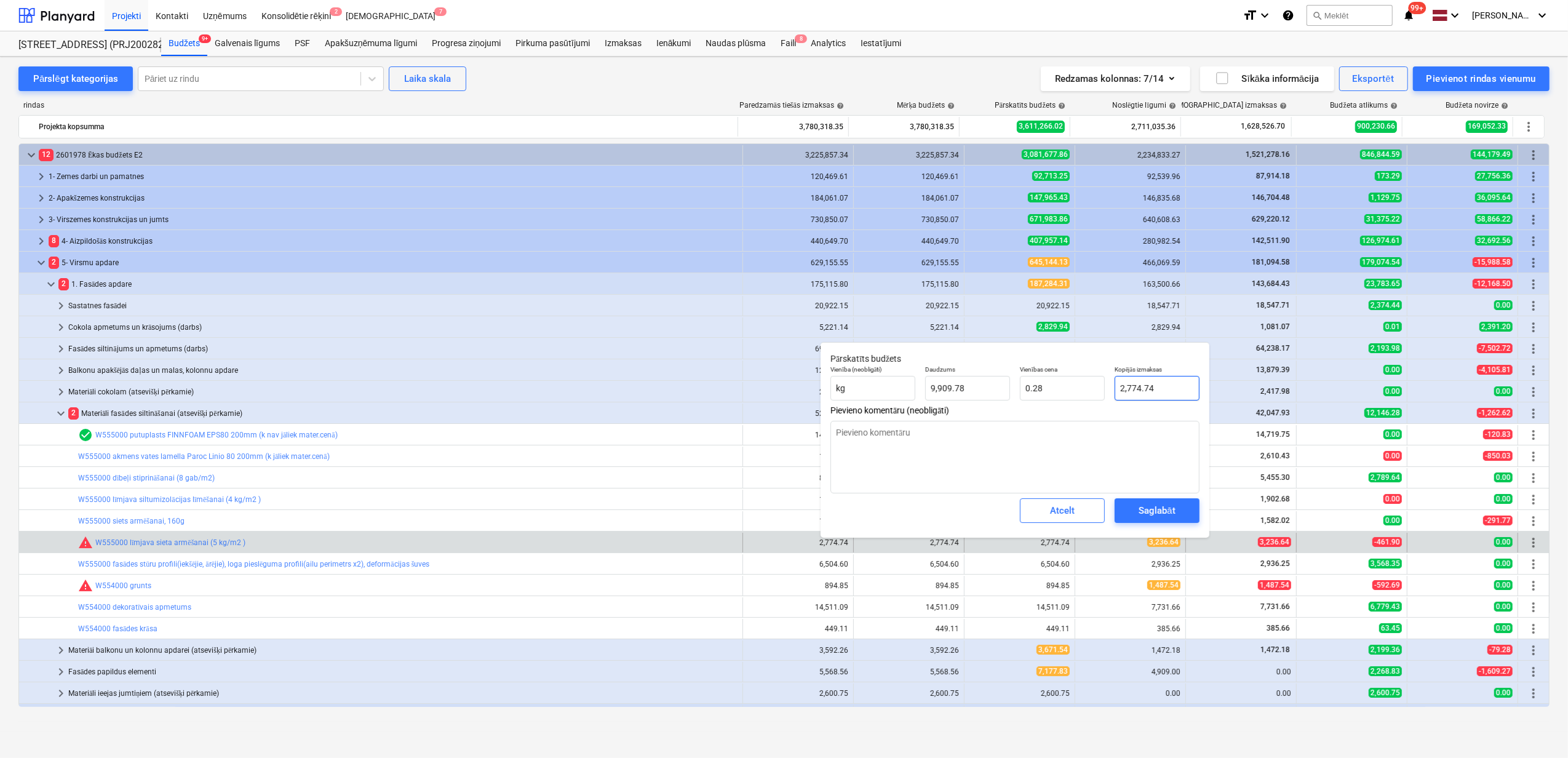
type input "2774.7384"
click at [1158, 395] on input "2774.7384" at bounding box center [1158, 388] width 85 height 25
drag, startPoint x: 1167, startPoint y: 385, endPoint x: 1115, endPoint y: 391, distance: 52.3
click at [1115, 391] on input "2774.7384" at bounding box center [1158, 388] width 85 height 25
type textarea "x"
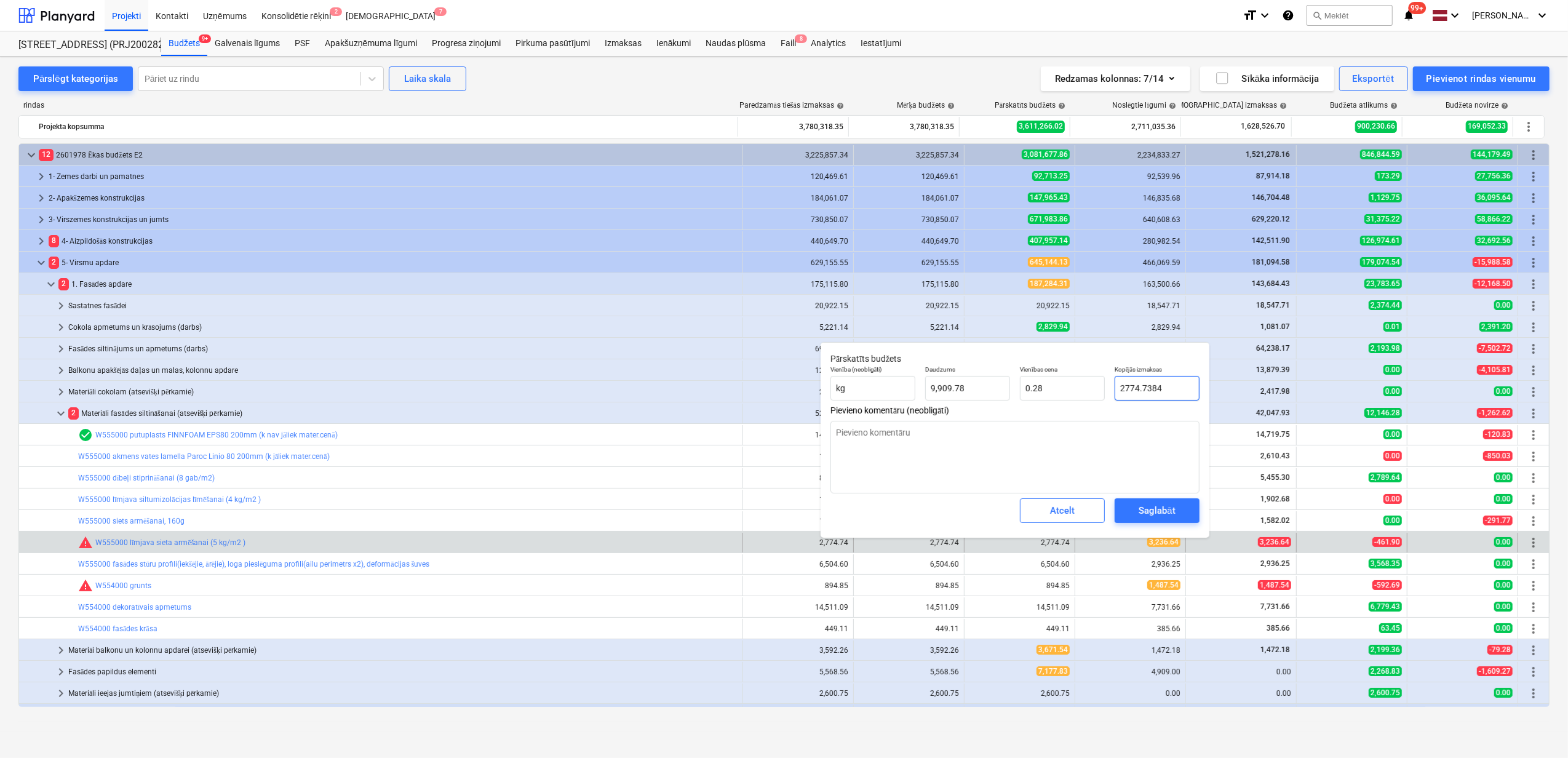
type input "3"
type input "0.00"
type textarea "x"
type input "32"
type textarea "x"
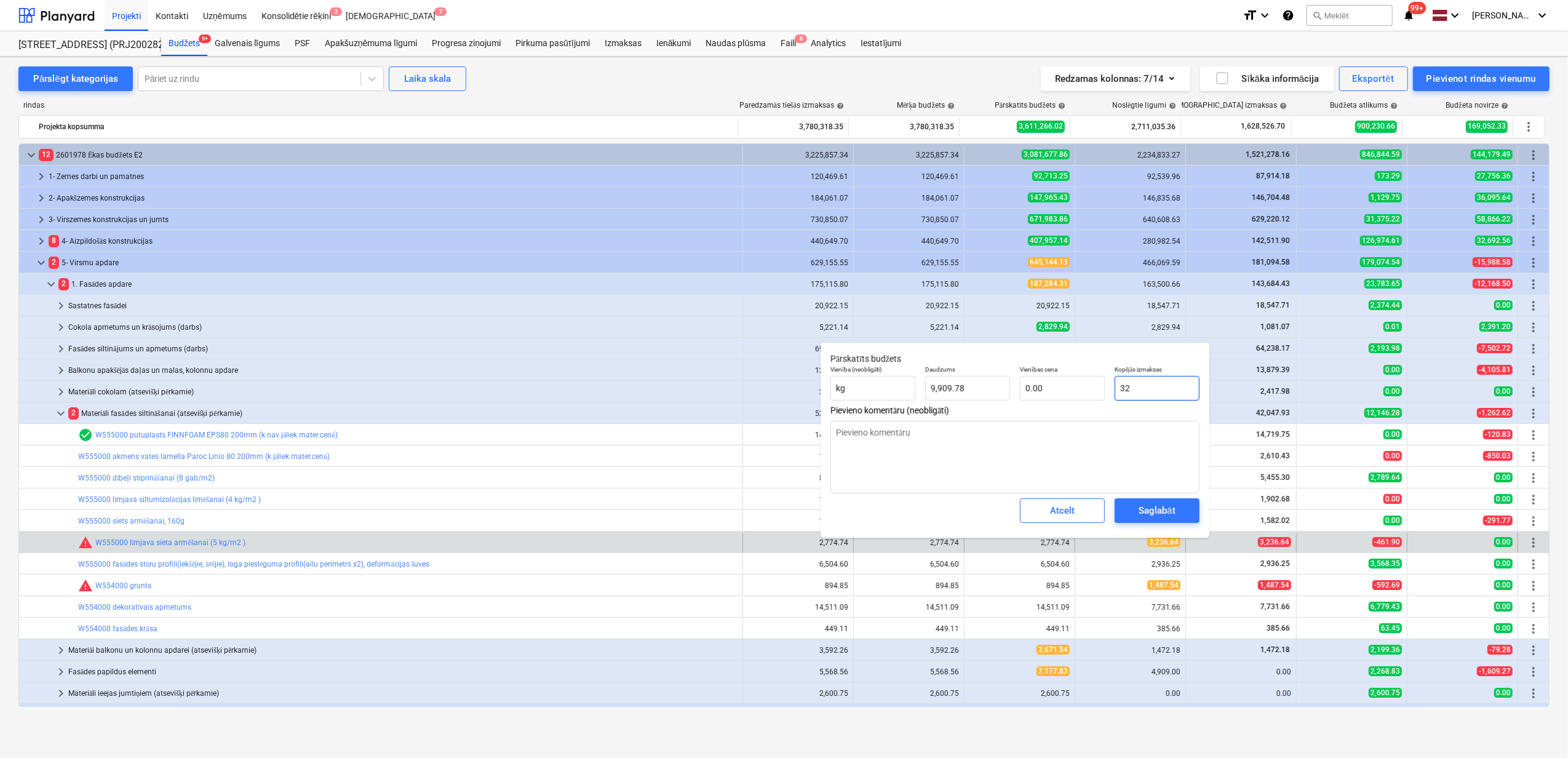
type input "323"
type input "0.03"
type textarea "x"
type input "3236"
type input "0.33"
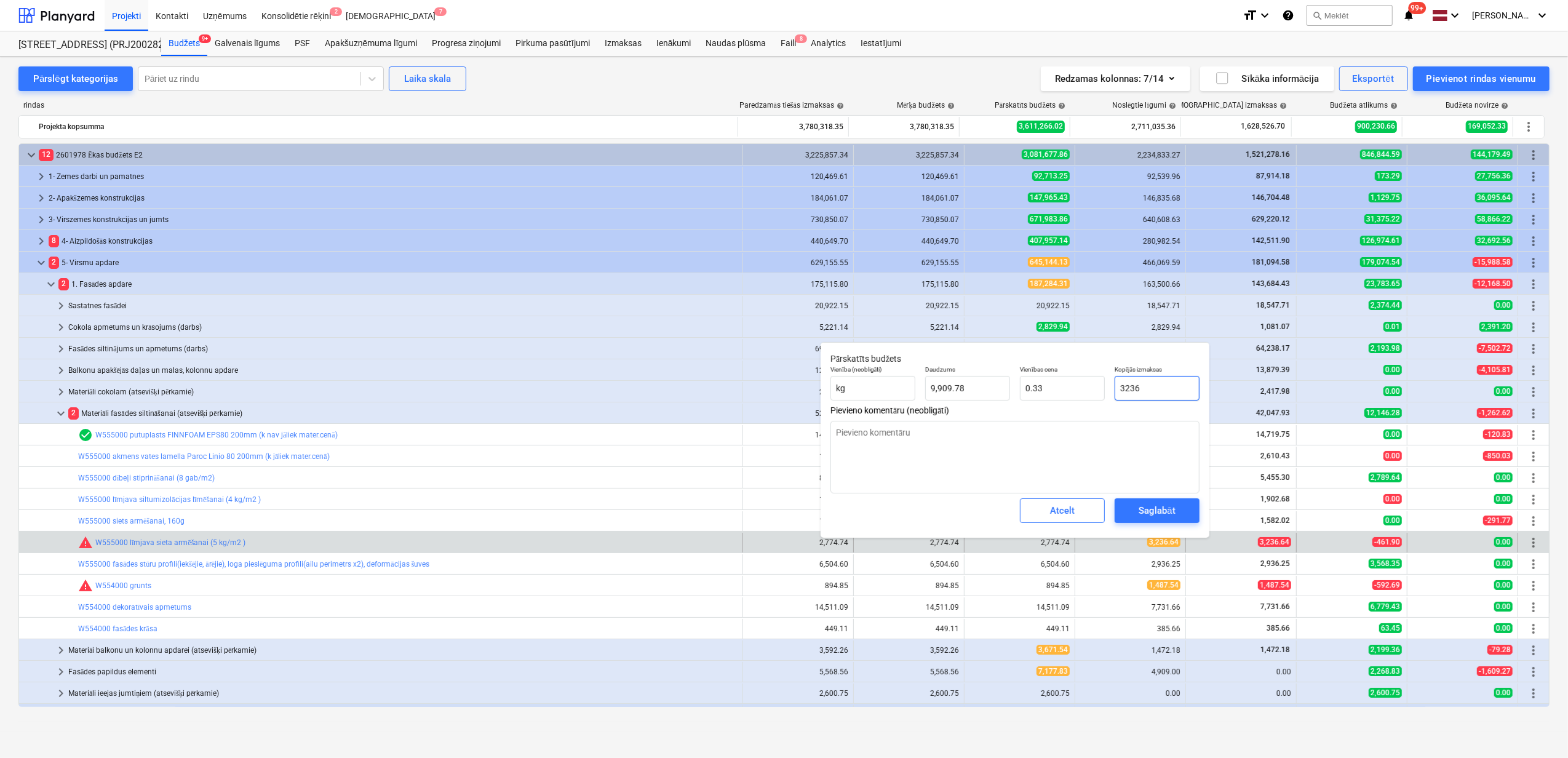
type textarea "x"
type input "3236."
type textarea "x"
type input "3236.4"
type textarea "x"
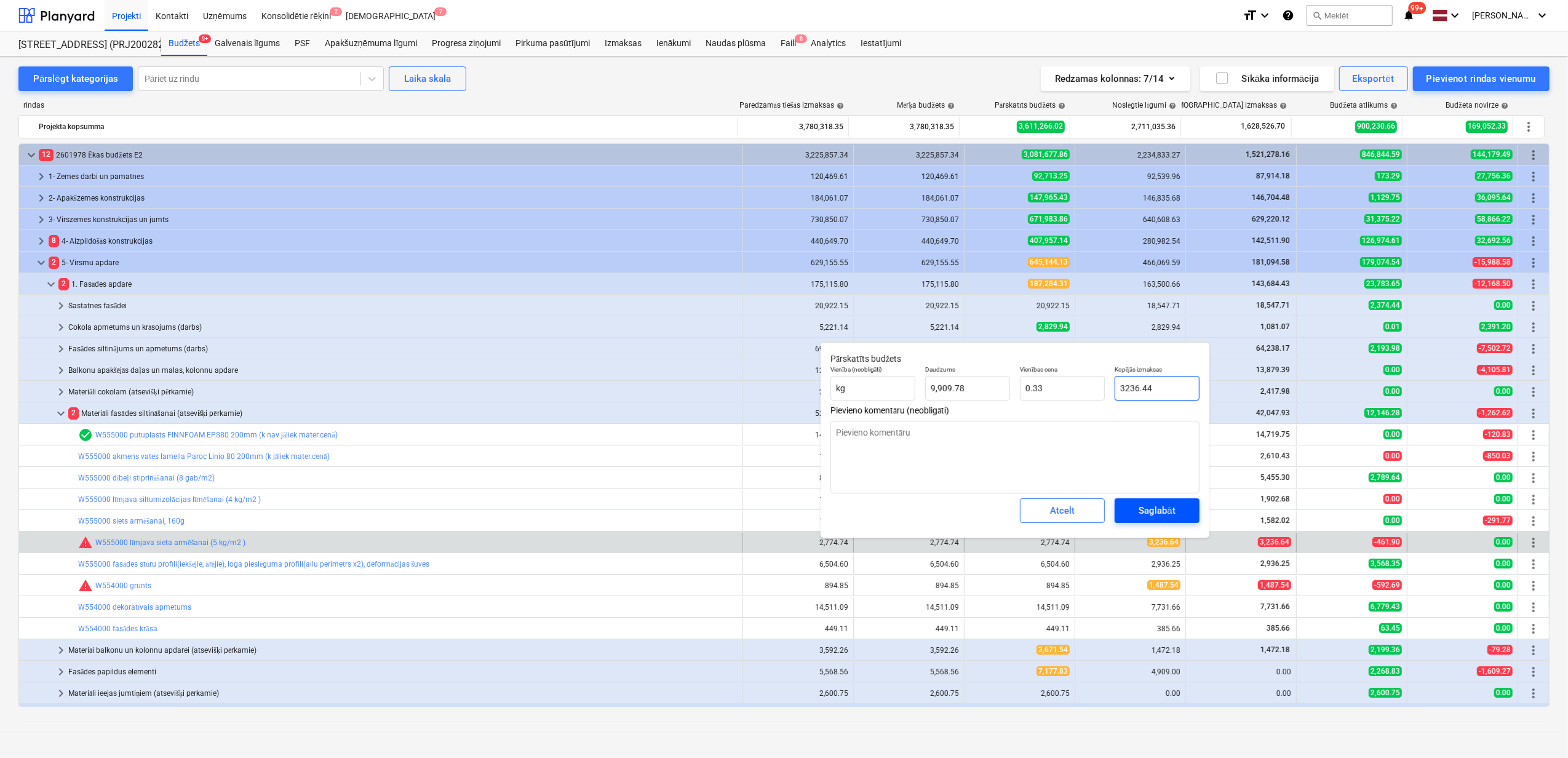
type input "3236.44"
type textarea "x"
type input "3,236.44"
click at [1156, 509] on div "Saglabāt" at bounding box center [1157, 510] width 36 height 16
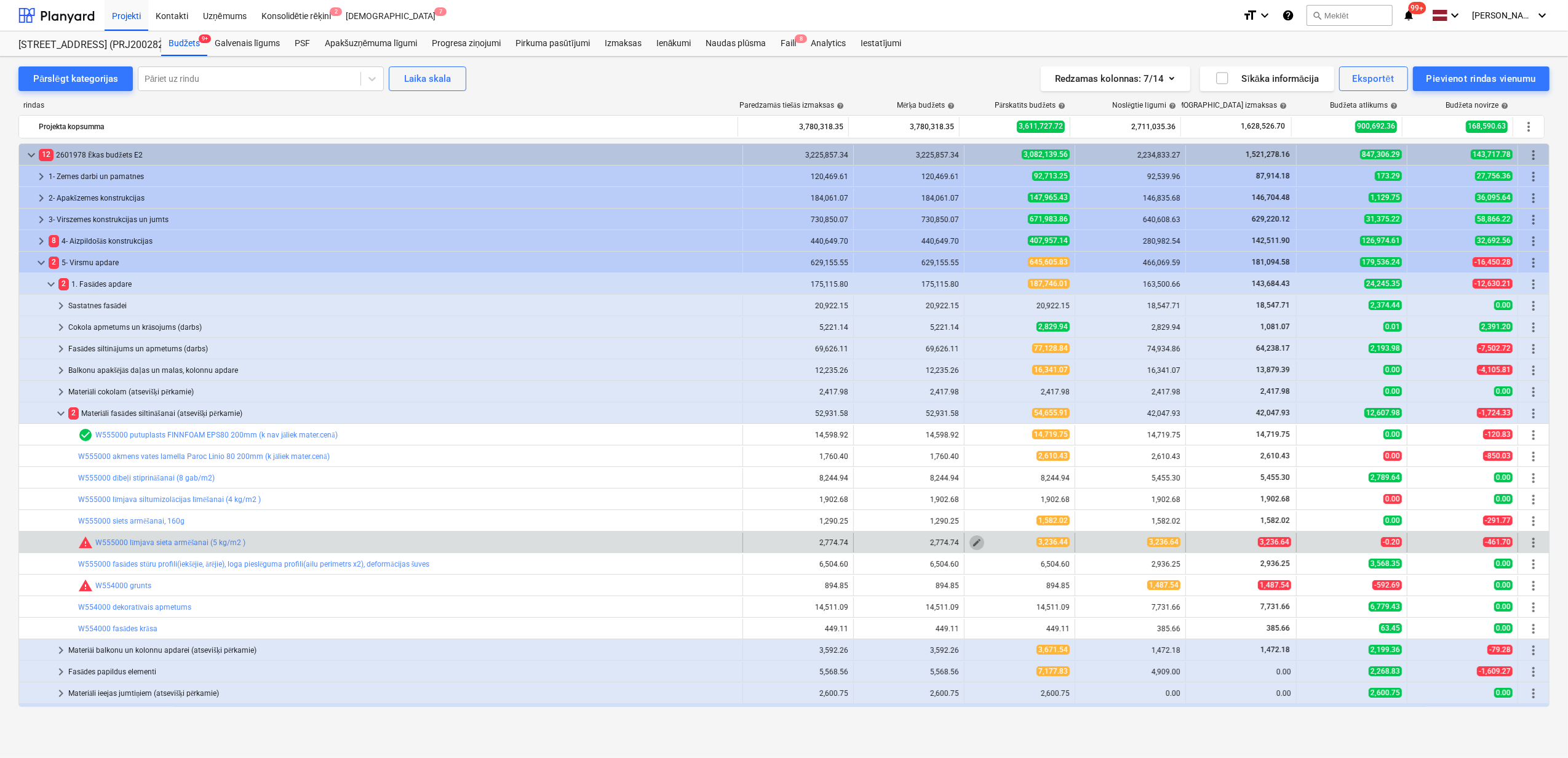
click at [975, 543] on span "edit" at bounding box center [977, 543] width 9 height 9
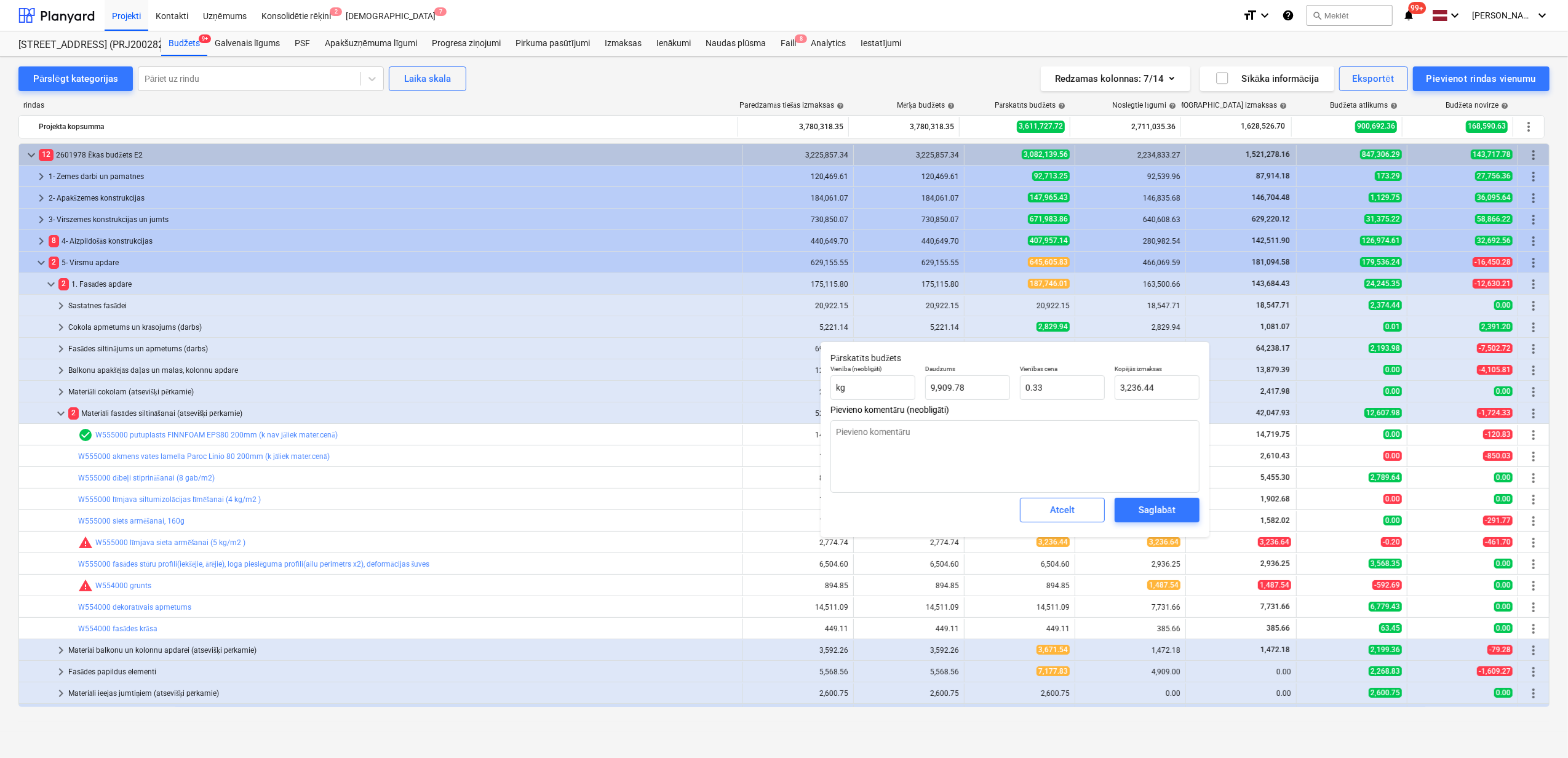
type textarea "x"
type input "3236.44"
click at [1149, 390] on input "3236.44" at bounding box center [1158, 388] width 85 height 25
type textarea "x"
type input "3236.4"
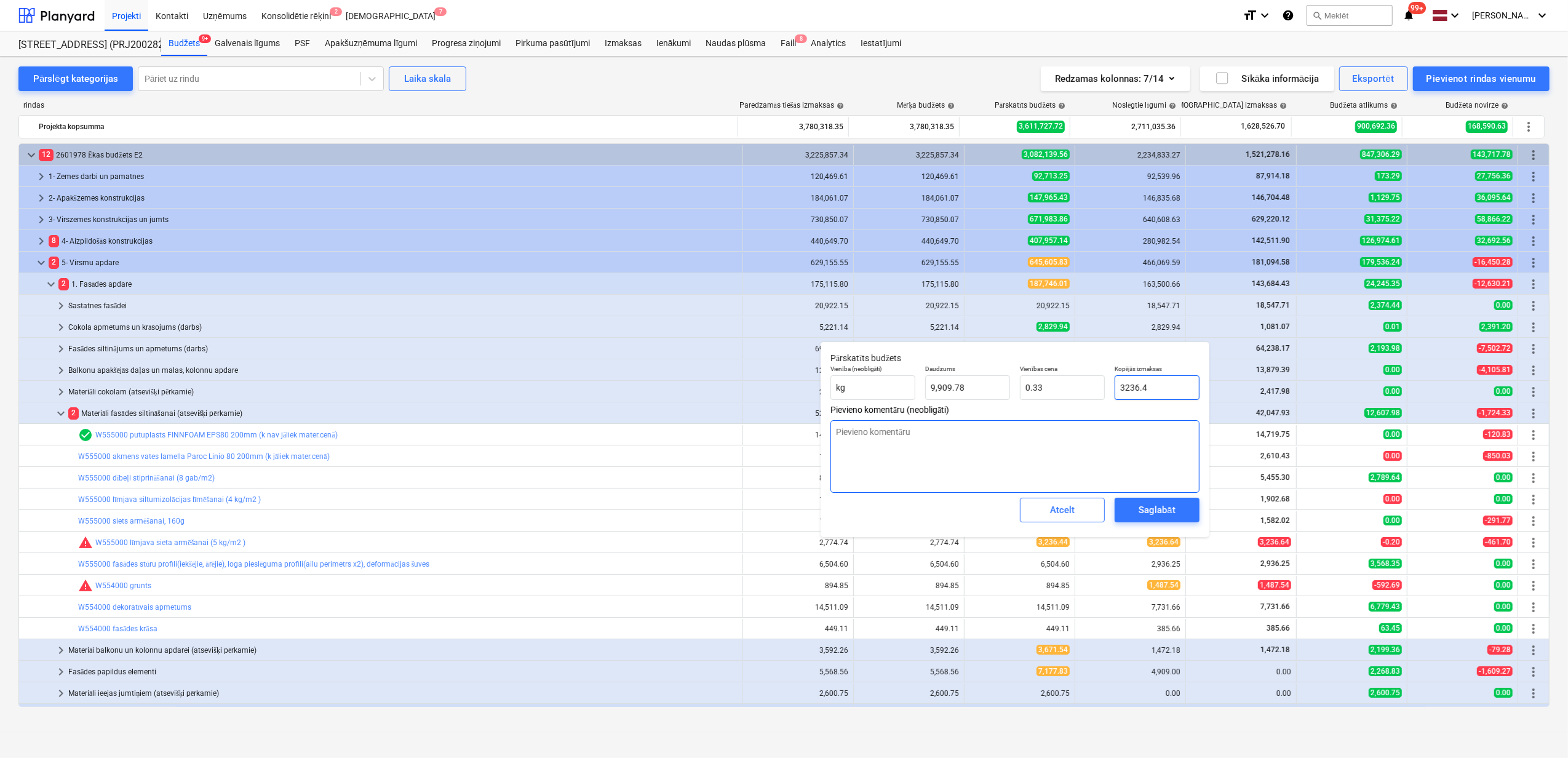
type textarea "x"
type input "3236.64"
type textarea "x"
type input "3,236.64"
click at [1172, 511] on div "Saglabāt" at bounding box center [1157, 509] width 36 height 16
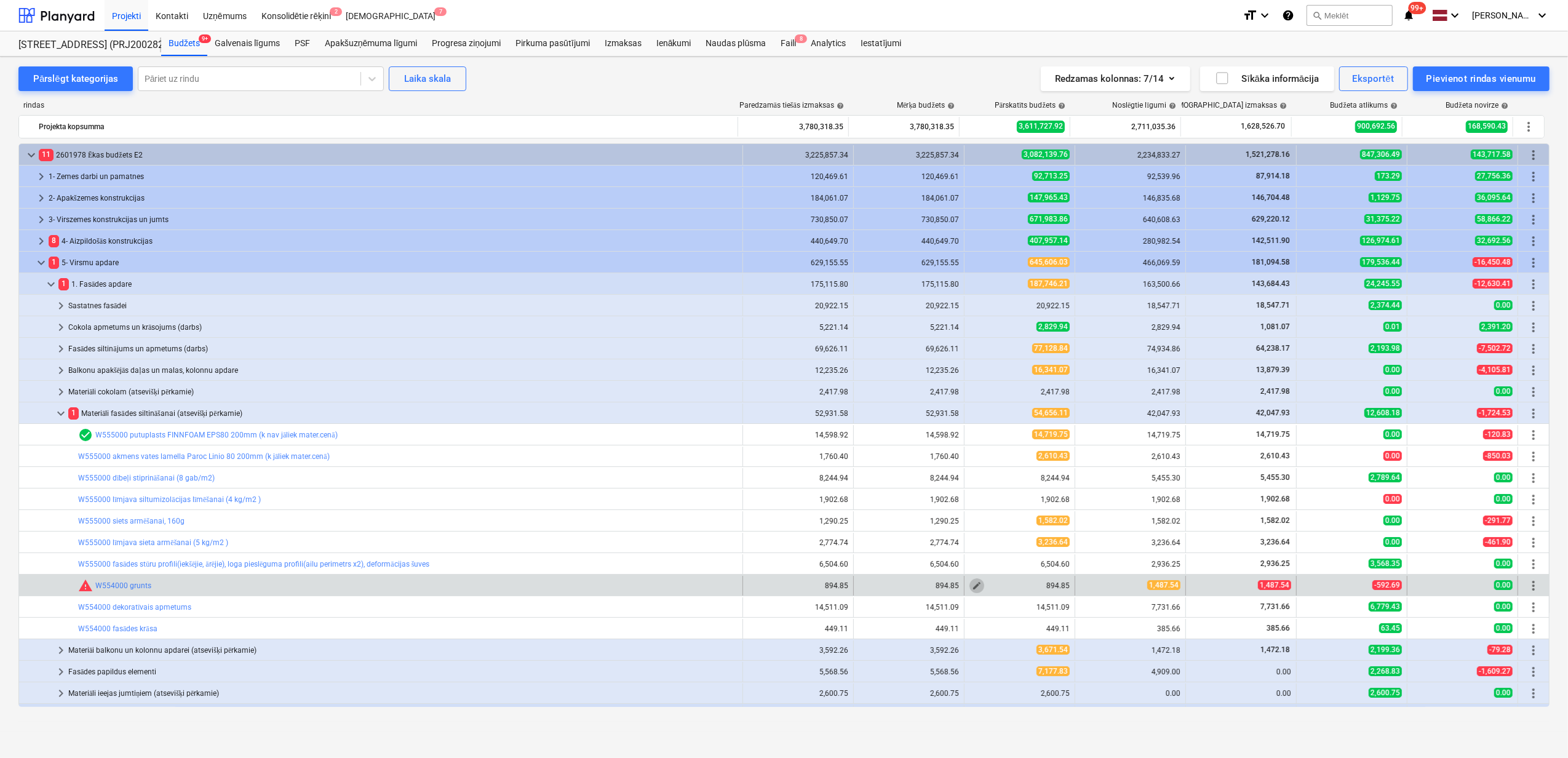
click at [975, 584] on span "edit" at bounding box center [977, 585] width 9 height 9
type textarea "x"
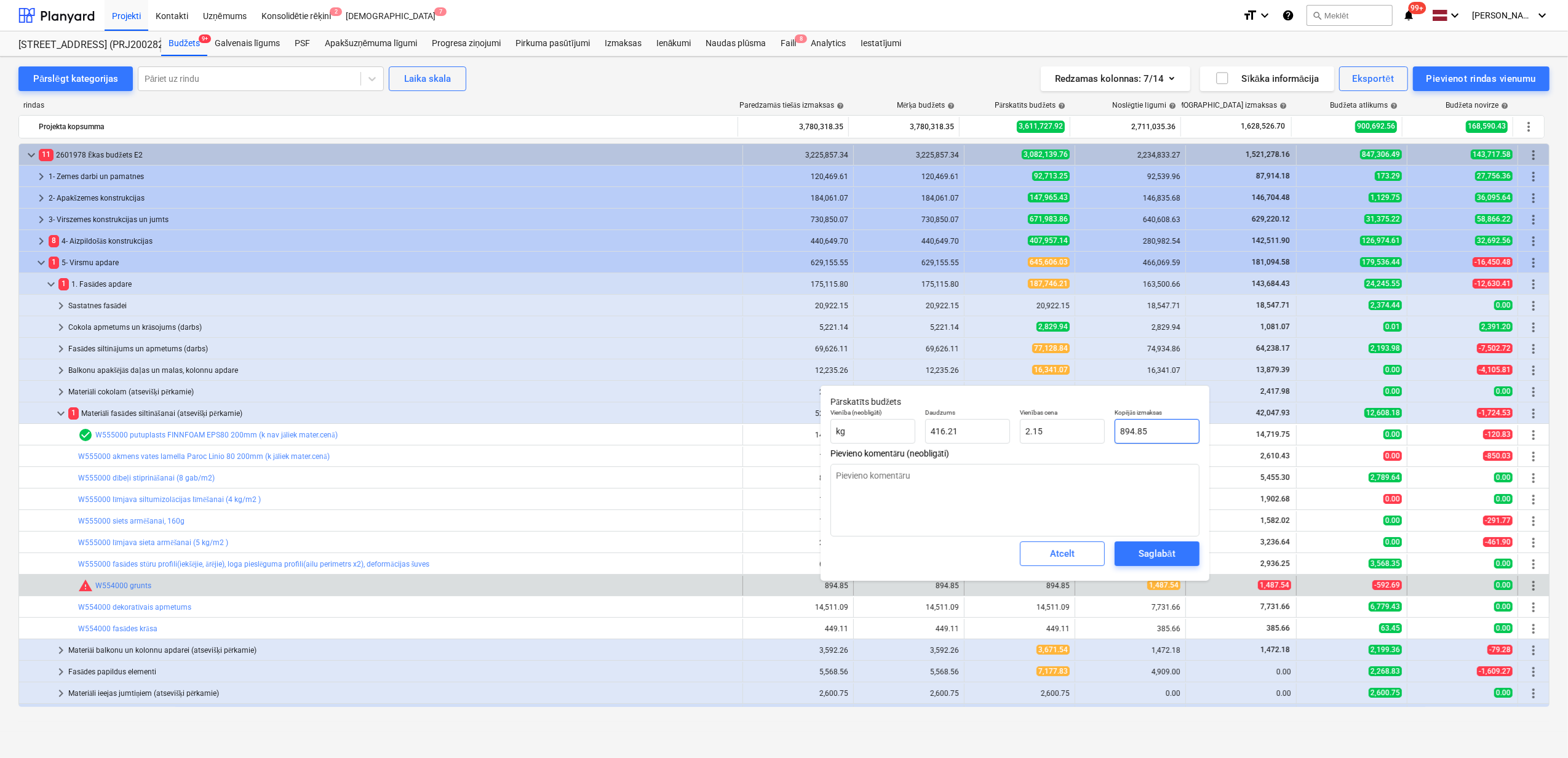
type input "894.8531"
click at [1171, 425] on input "894.8531" at bounding box center [1158, 431] width 85 height 25
drag, startPoint x: 1180, startPoint y: 430, endPoint x: 1106, endPoint y: 432, distance: 74.0
click at [1106, 432] on div "Vienība (neobligāti) kg Daudzums 416.21 Vienības cena 2.15 Kopējās izmaksas 894…" at bounding box center [1015, 425] width 379 height 44
type textarea "x"
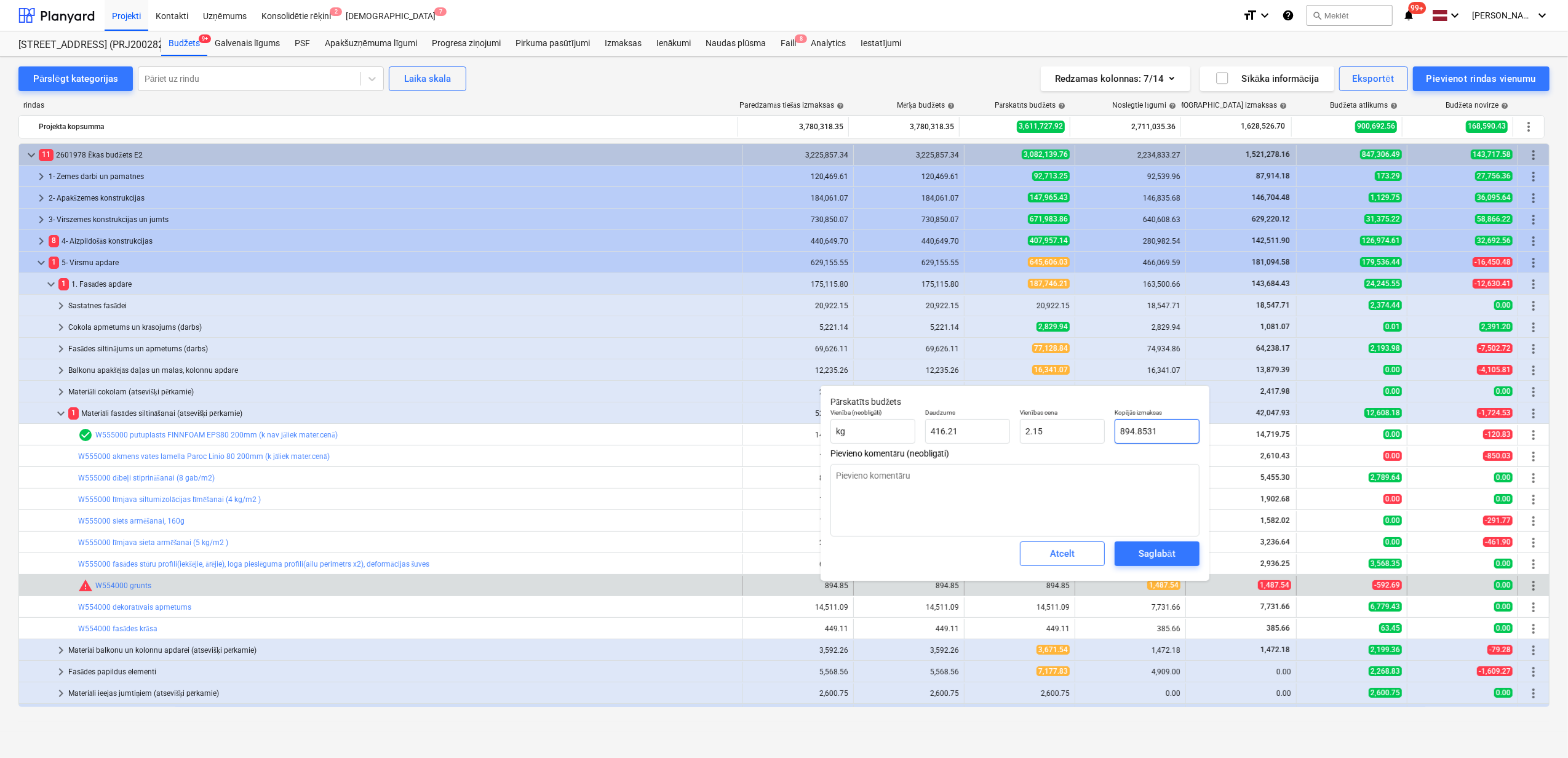
type input "1"
type input "0.00"
type textarea "x"
type input "14"
type input "0.03"
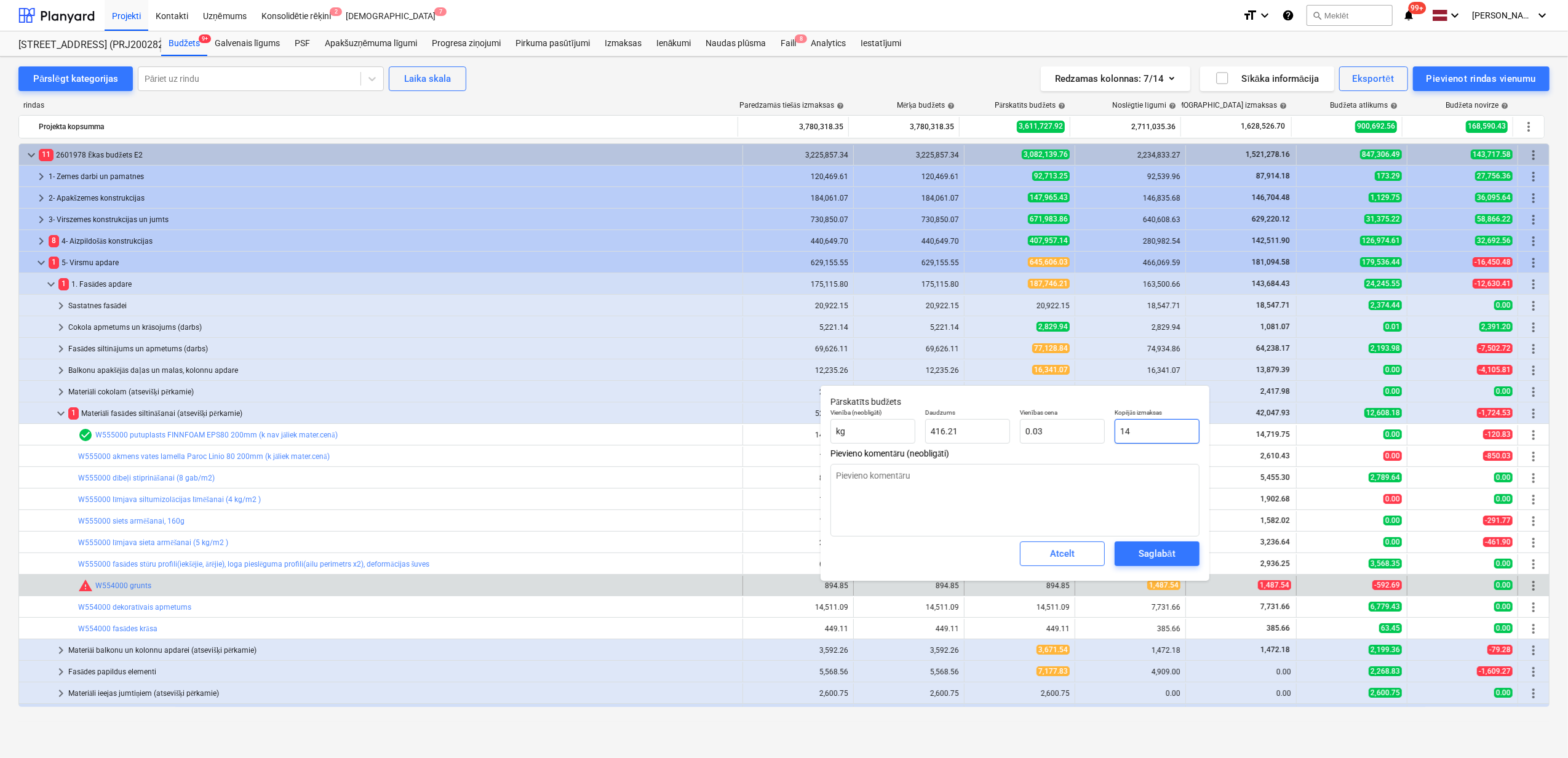
type textarea "x"
type input "148"
type input "0.36"
type textarea "x"
type input "1487"
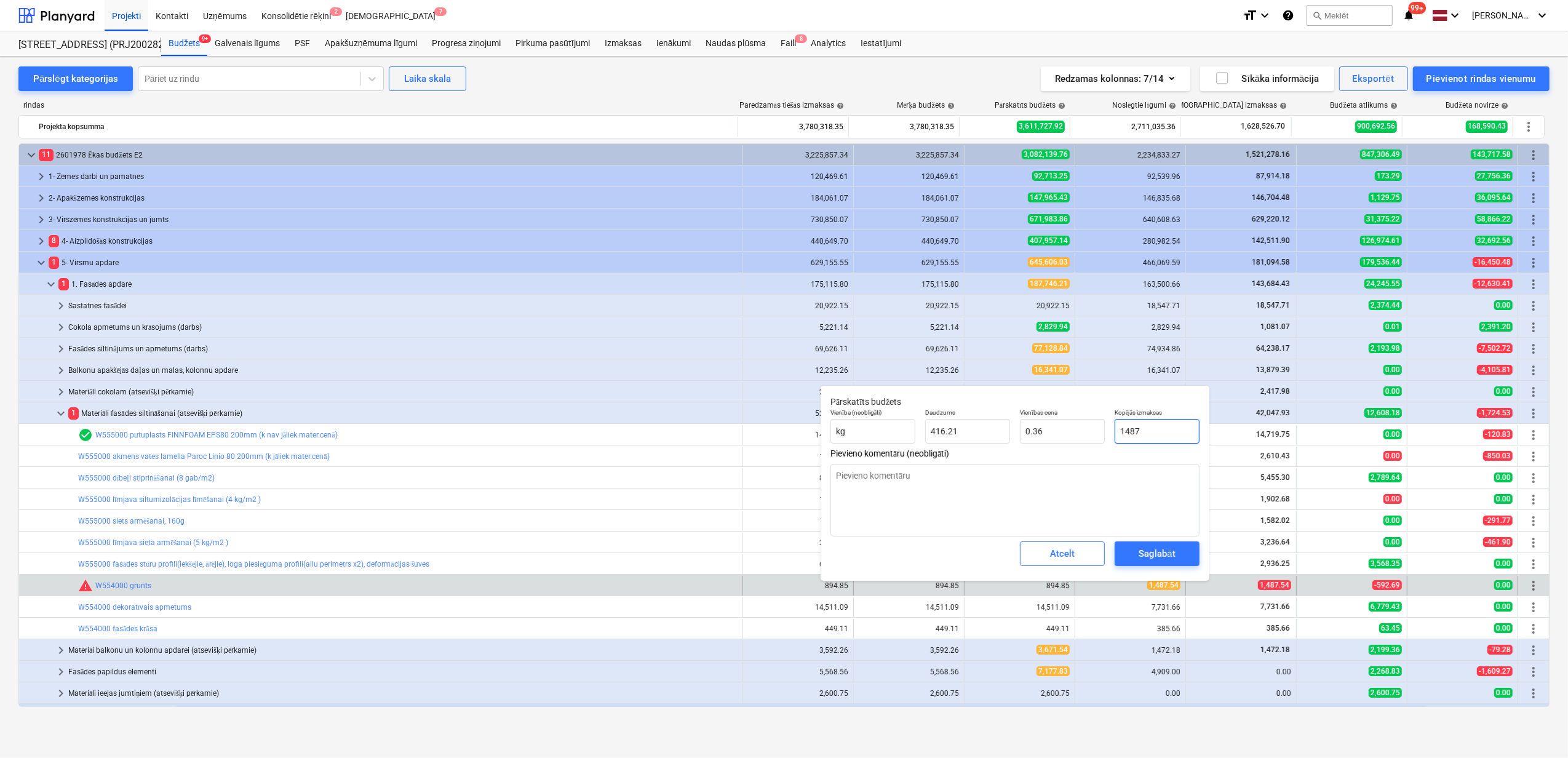
type input "3.57"
type textarea "x"
type input "1487."
type textarea "x"
type input "1487.5"
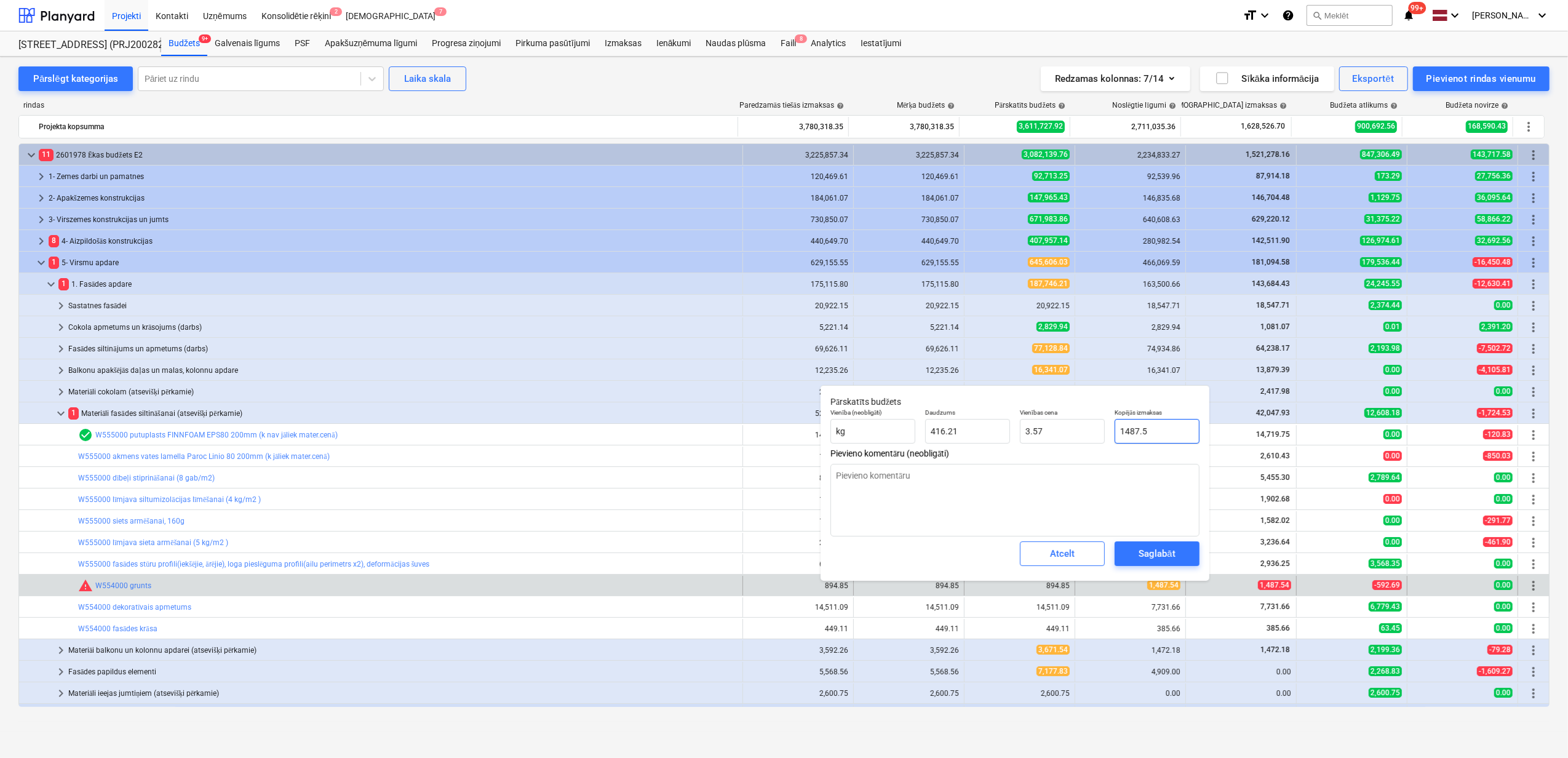
type textarea "x"
type input "1487.54"
type textarea "x"
type input "1,487.54"
click at [1152, 554] on div "Saglabāt" at bounding box center [1157, 553] width 36 height 16
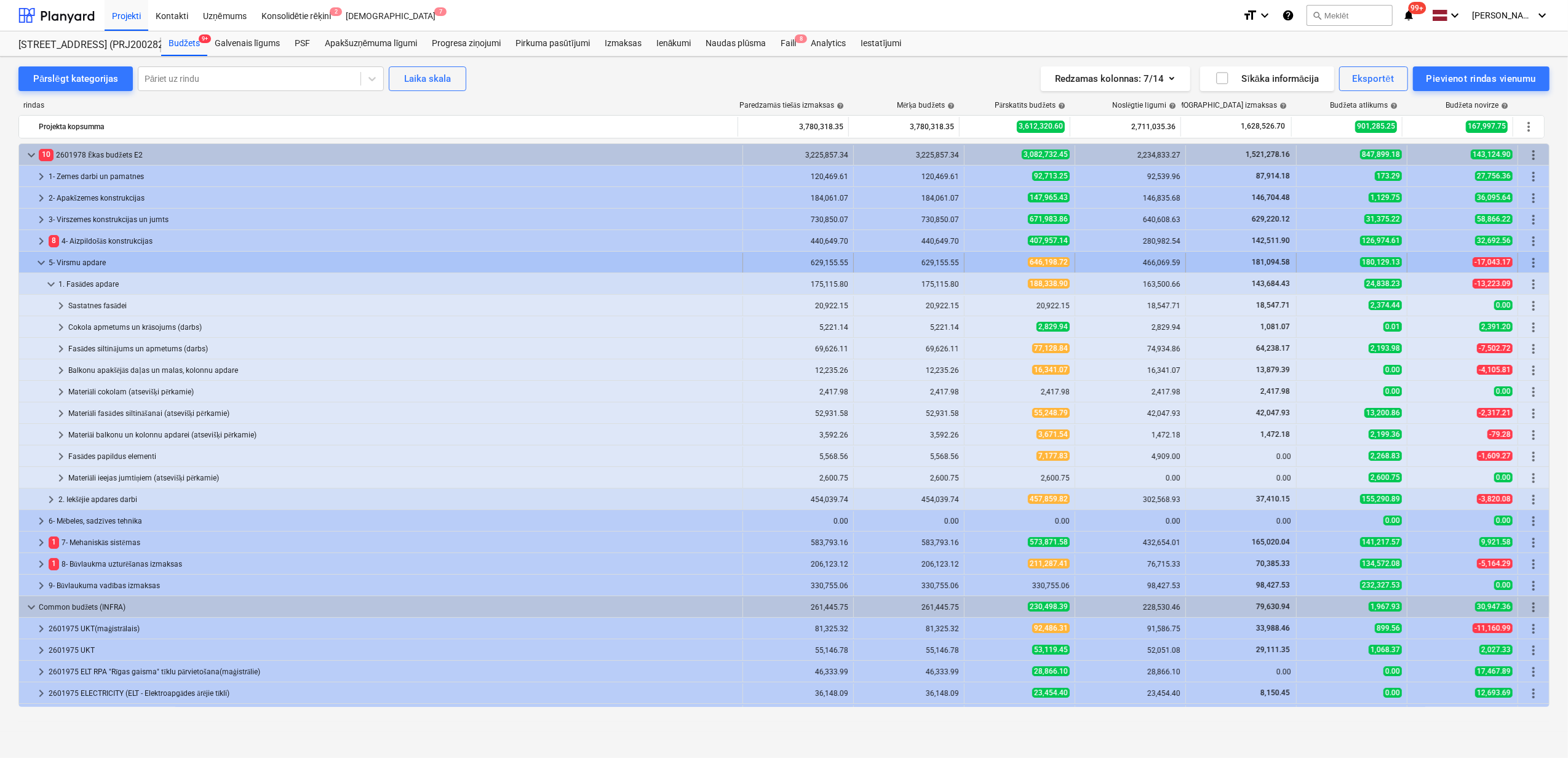
click at [40, 260] on span "keyboard_arrow_down" at bounding box center [42, 263] width 15 height 15
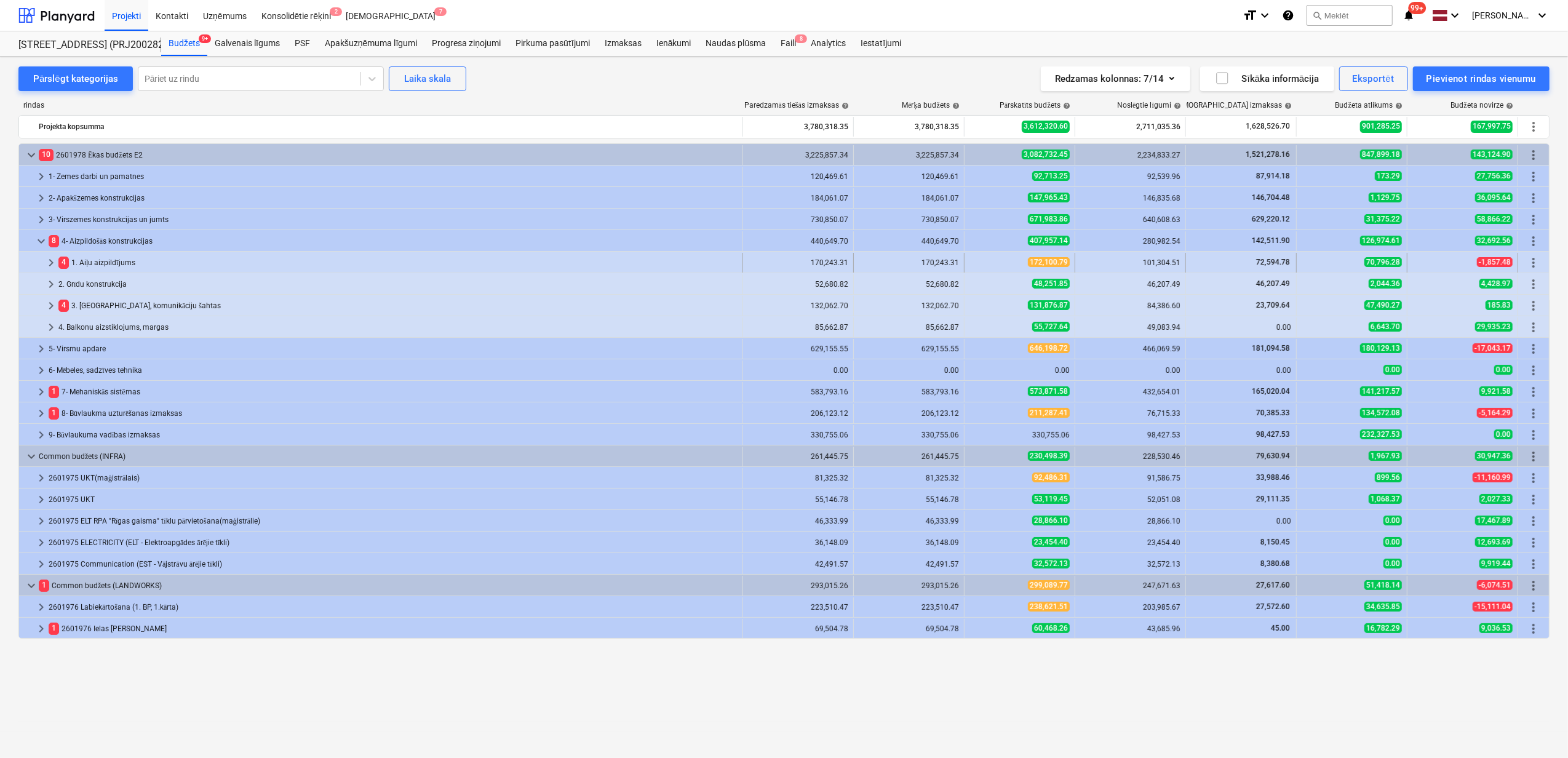
click at [48, 264] on span "keyboard_arrow_right" at bounding box center [51, 263] width 15 height 15
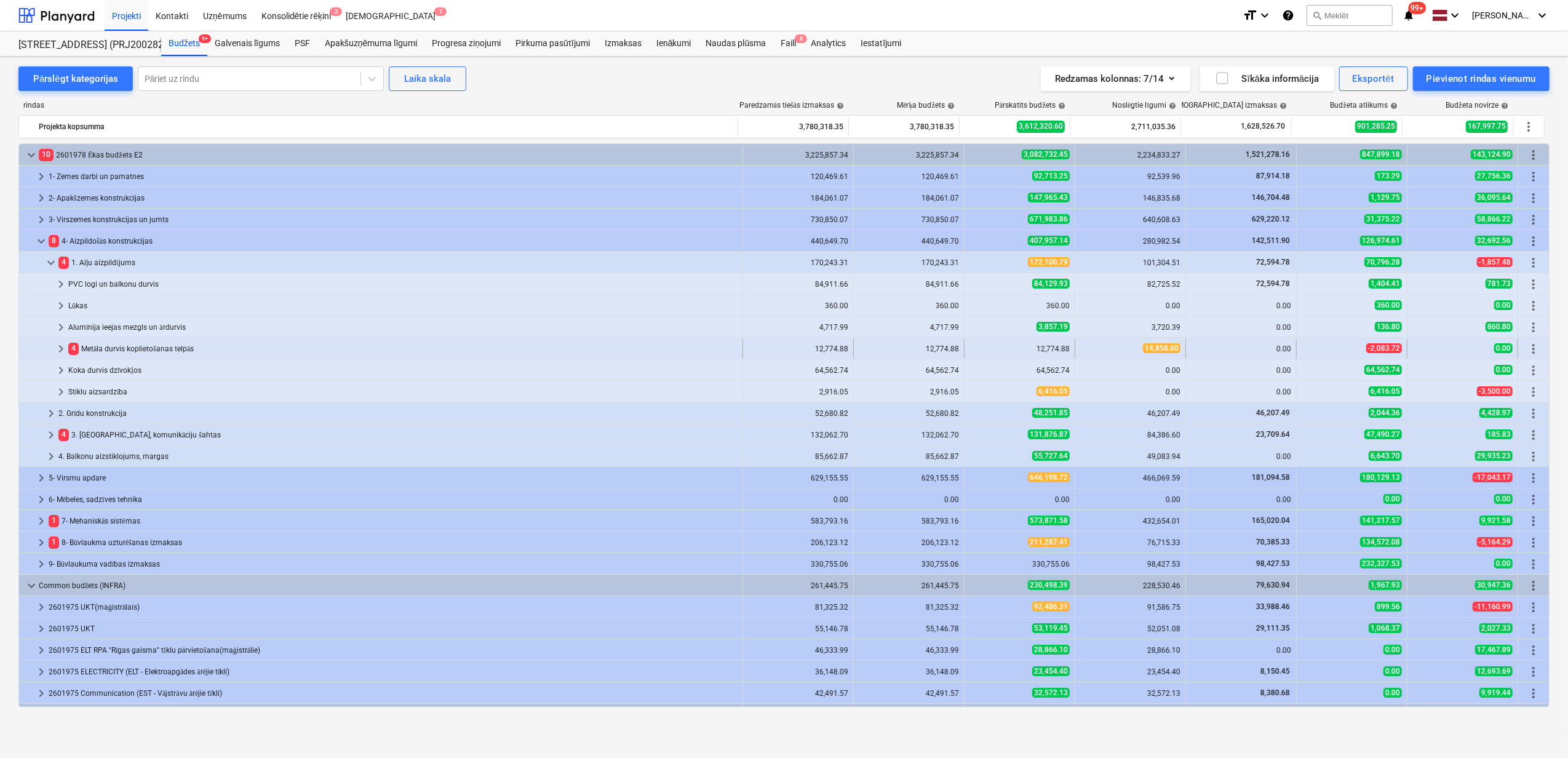
click at [58, 352] on span "keyboard_arrow_right" at bounding box center [61, 349] width 15 height 15
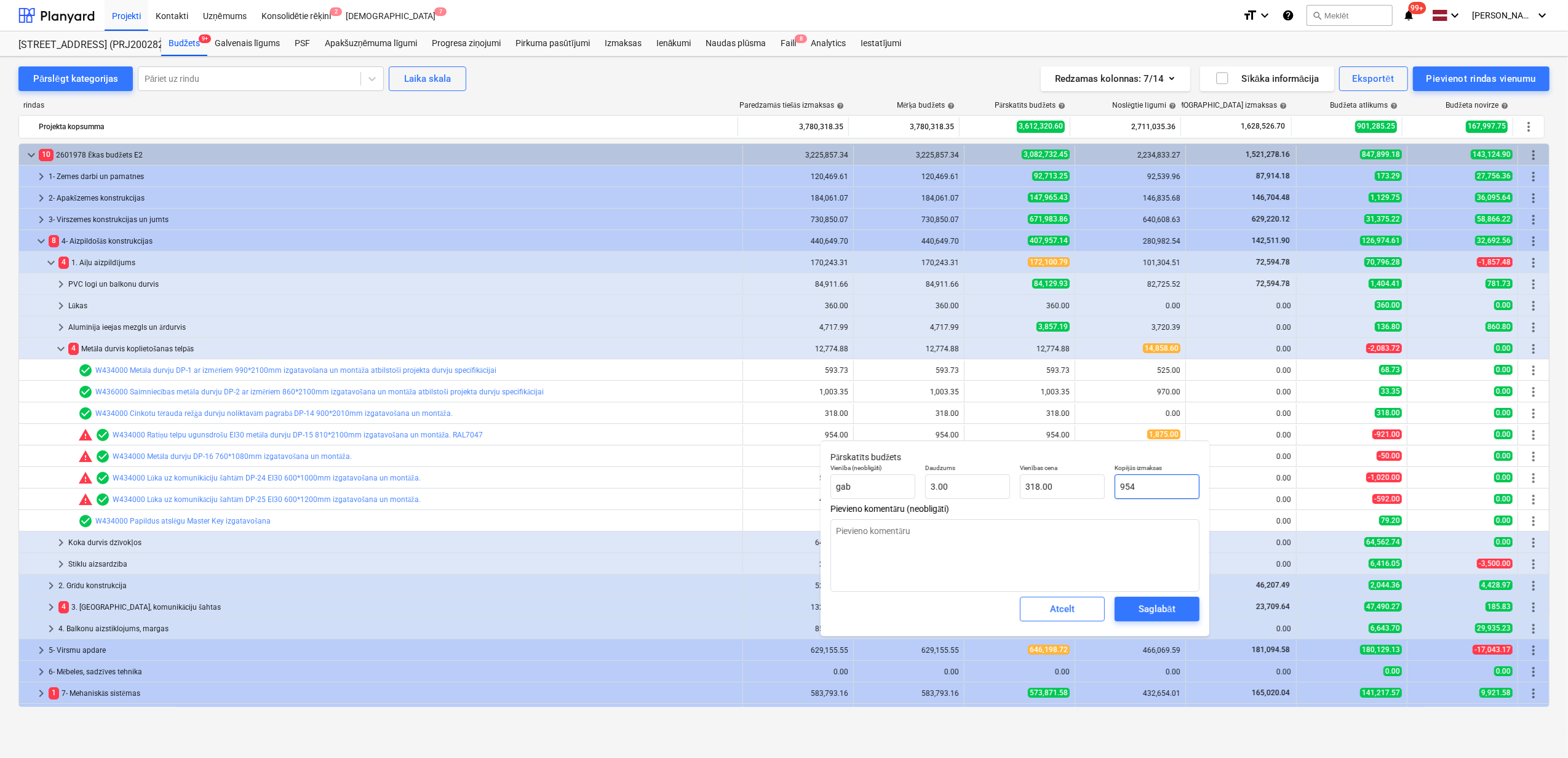
click at [1118, 488] on body "Projekti Kontakti Uzņēmums Konsolidētie rēķini 2 Iesūtne 7 format_size keyboard…" at bounding box center [784, 379] width 1568 height 758
type textarea "x"
type input "1"
type input "0.33"
type textarea "x"
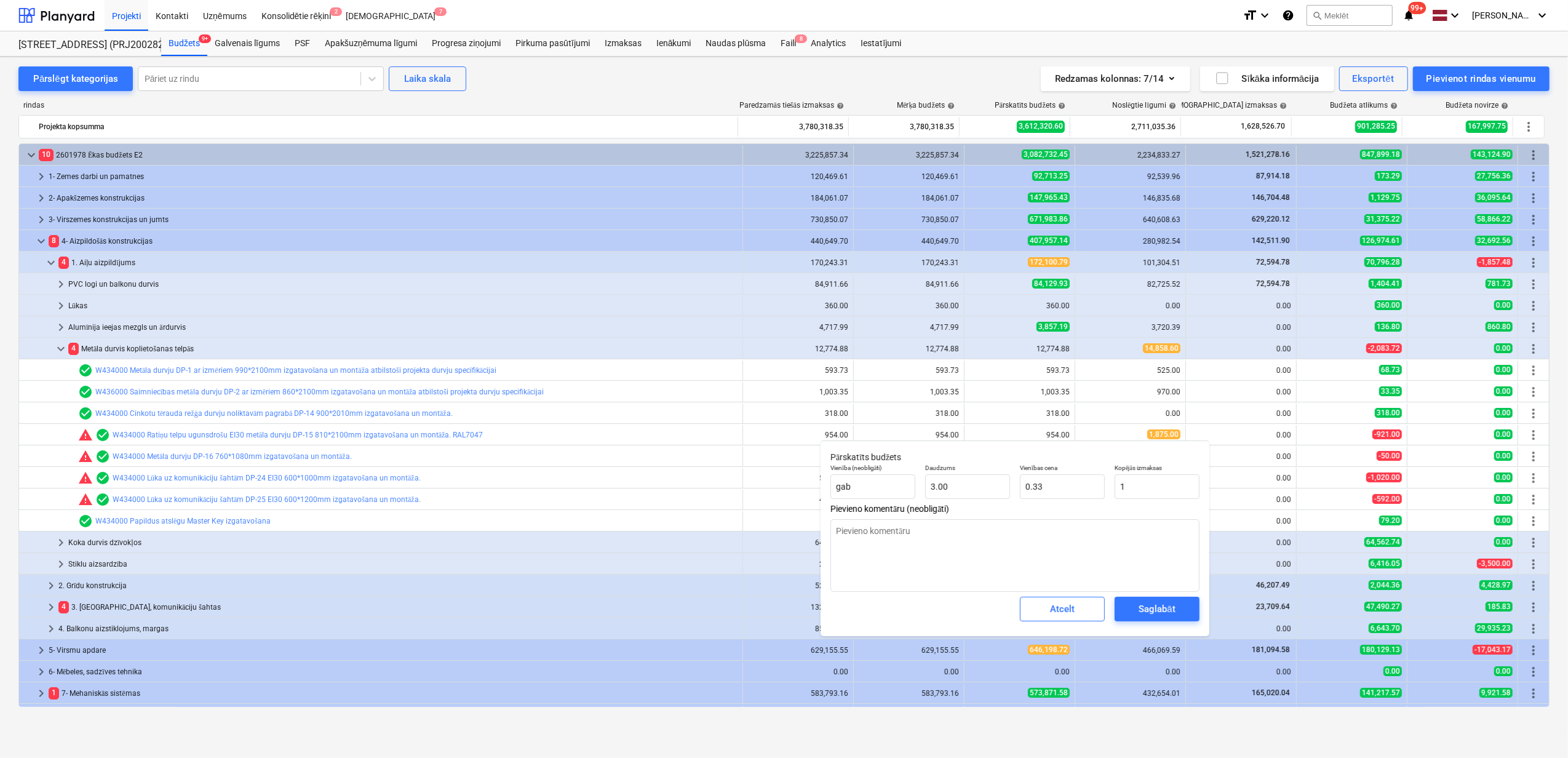
type input "18"
type input "6.00"
type textarea "x"
type input "187"
type input "62.33"
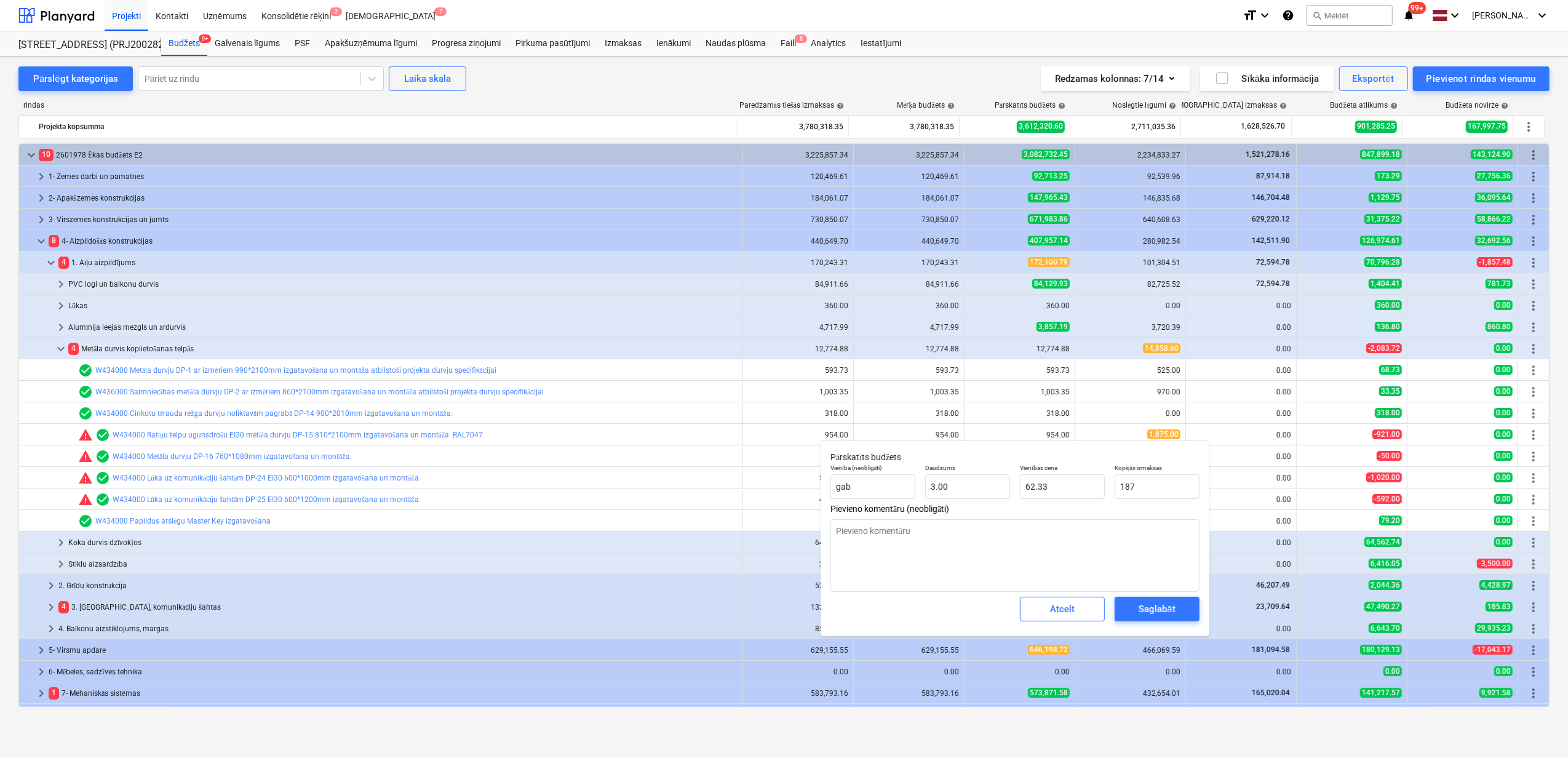
type textarea "x"
type input "1875"
type input "625.00"
type input "1875"
click at [1157, 609] on div "Saglabāt" at bounding box center [1157, 609] width 36 height 16
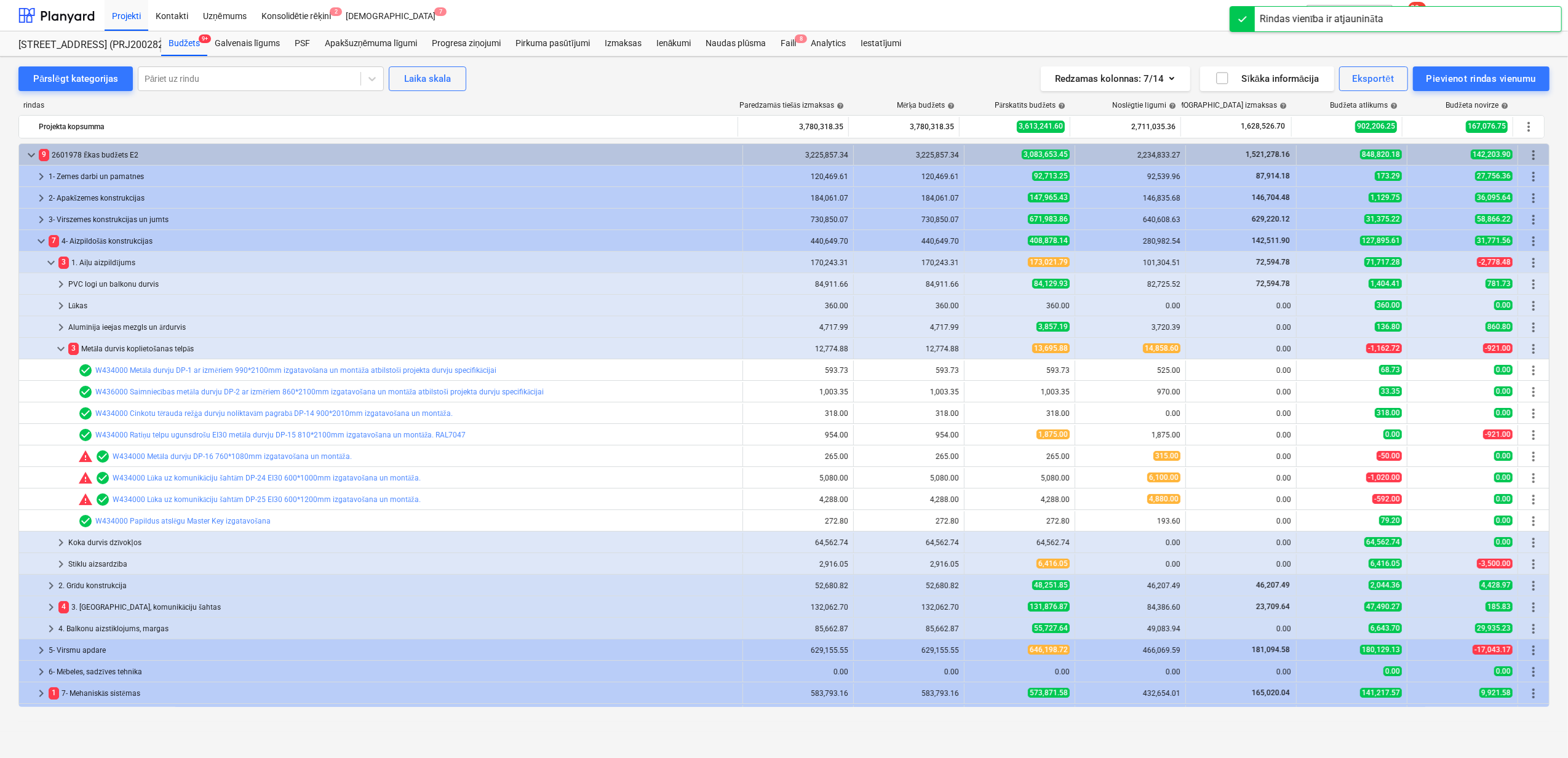
click at [975, 458] on span "edit" at bounding box center [977, 457] width 9 height 9
type textarea "x"
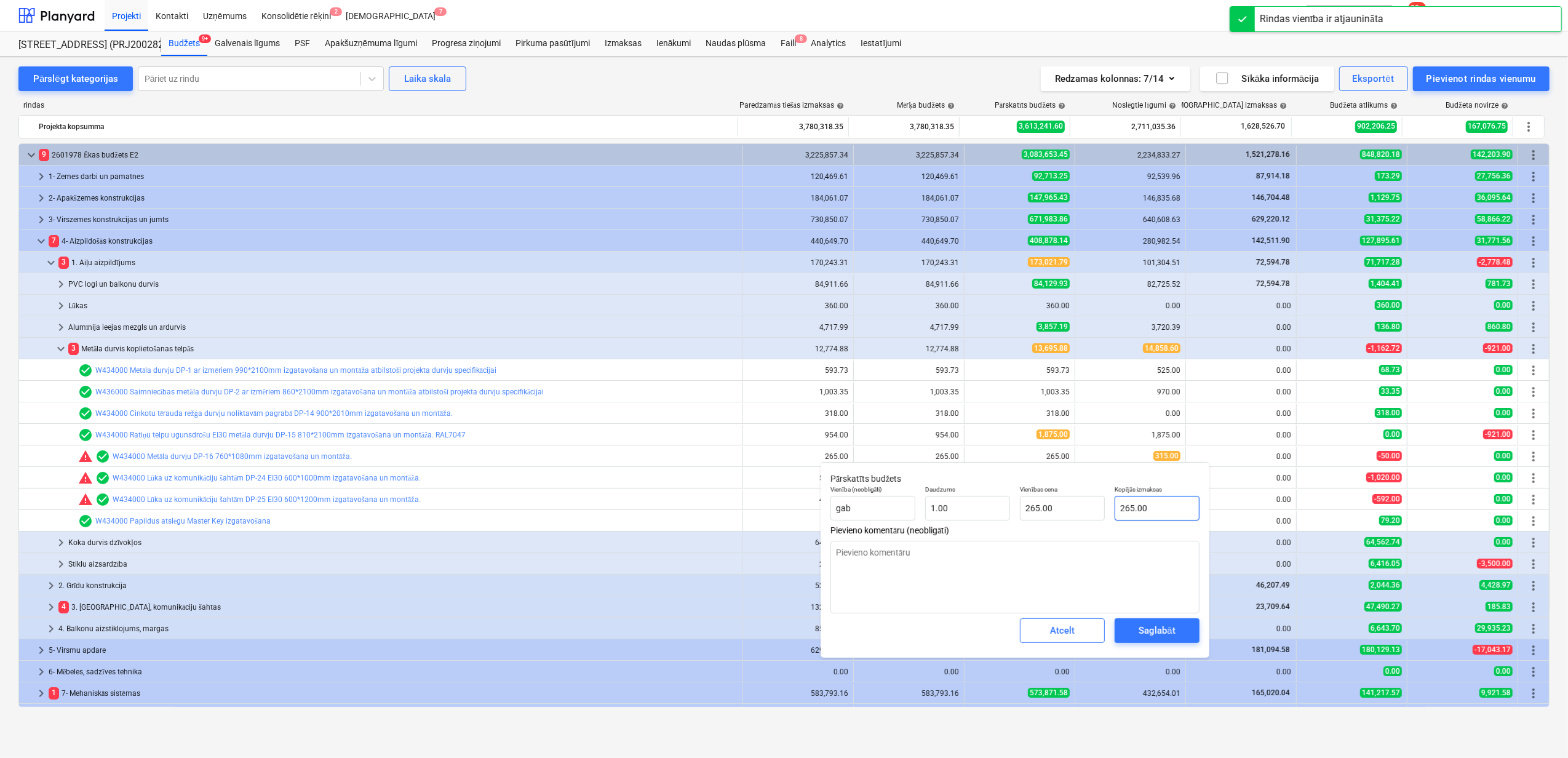
type input "265"
drag, startPoint x: 1165, startPoint y: 503, endPoint x: 1073, endPoint y: 512, distance: 92.4
click at [1073, 512] on div "Vienība (neobligāti) gab Daudzums 1.00 Vienības cena 265.00 Kopējās izmaksas 265" at bounding box center [1015, 502] width 379 height 44
type textarea "x"
type input "3"
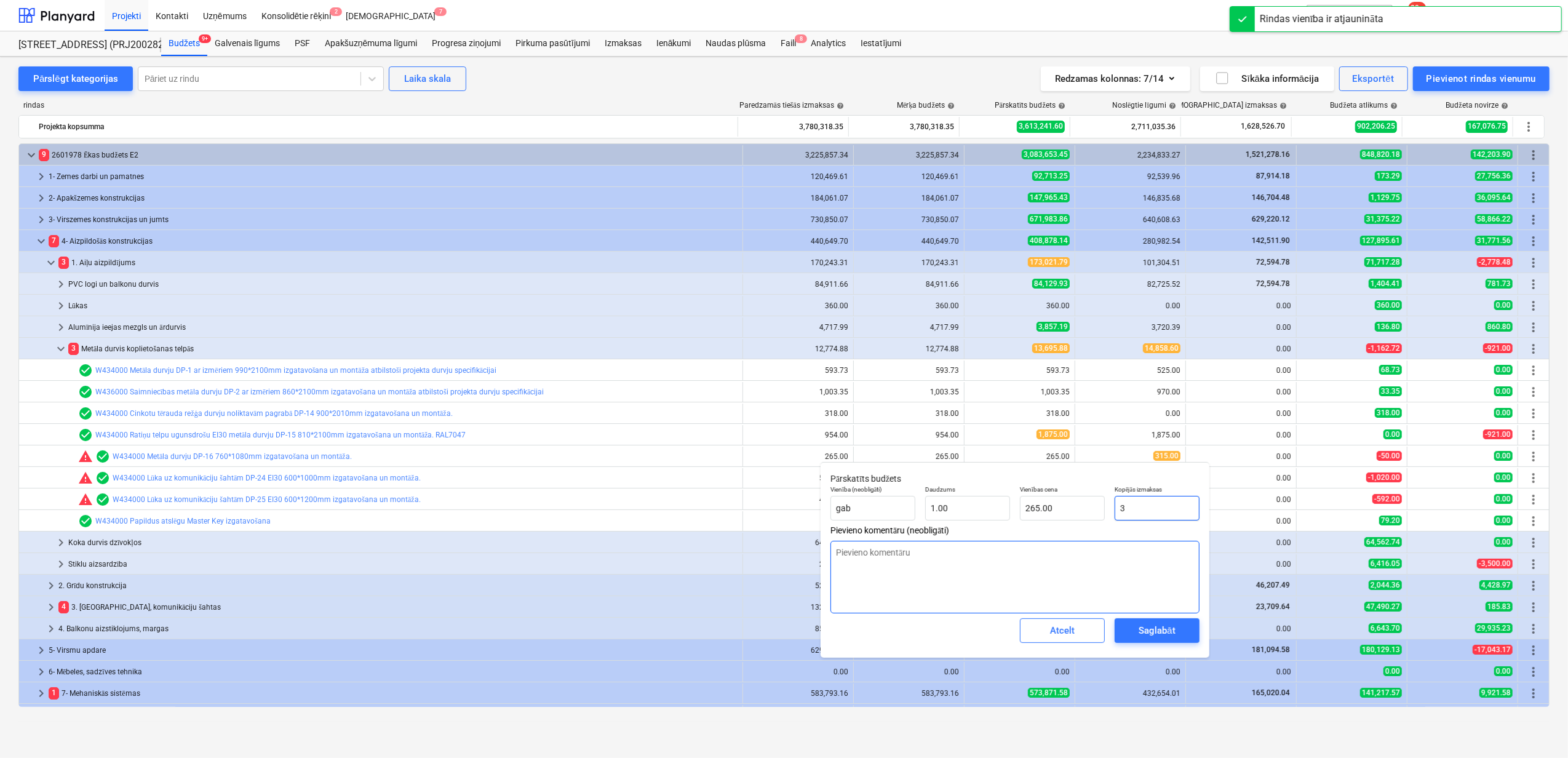
type input "3.00"
type textarea "x"
type input "31"
type input "31.00"
type textarea "x"
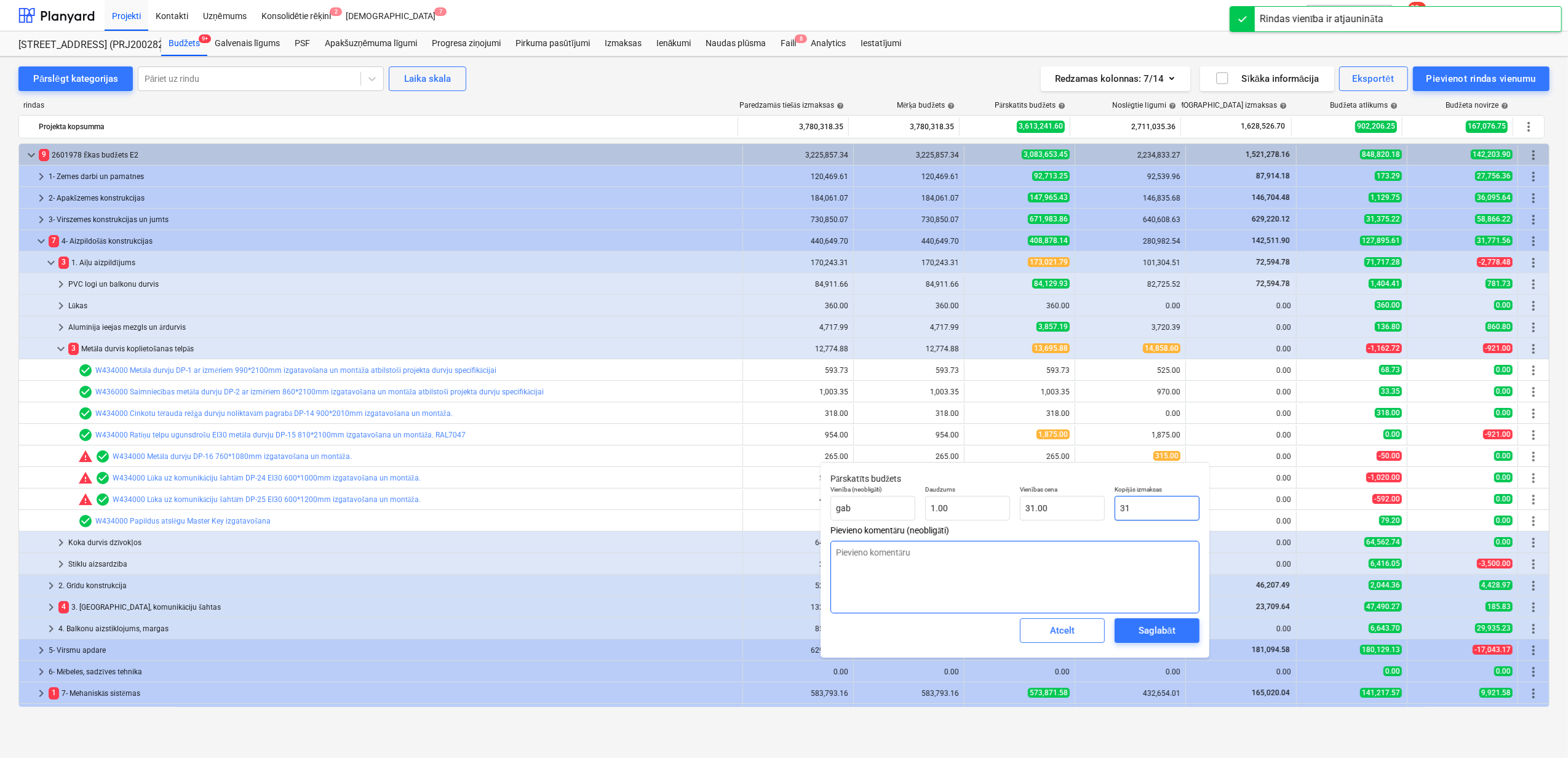
type input "315"
type input "315.00"
type input "315"
type textarea "x"
type input "315.00"
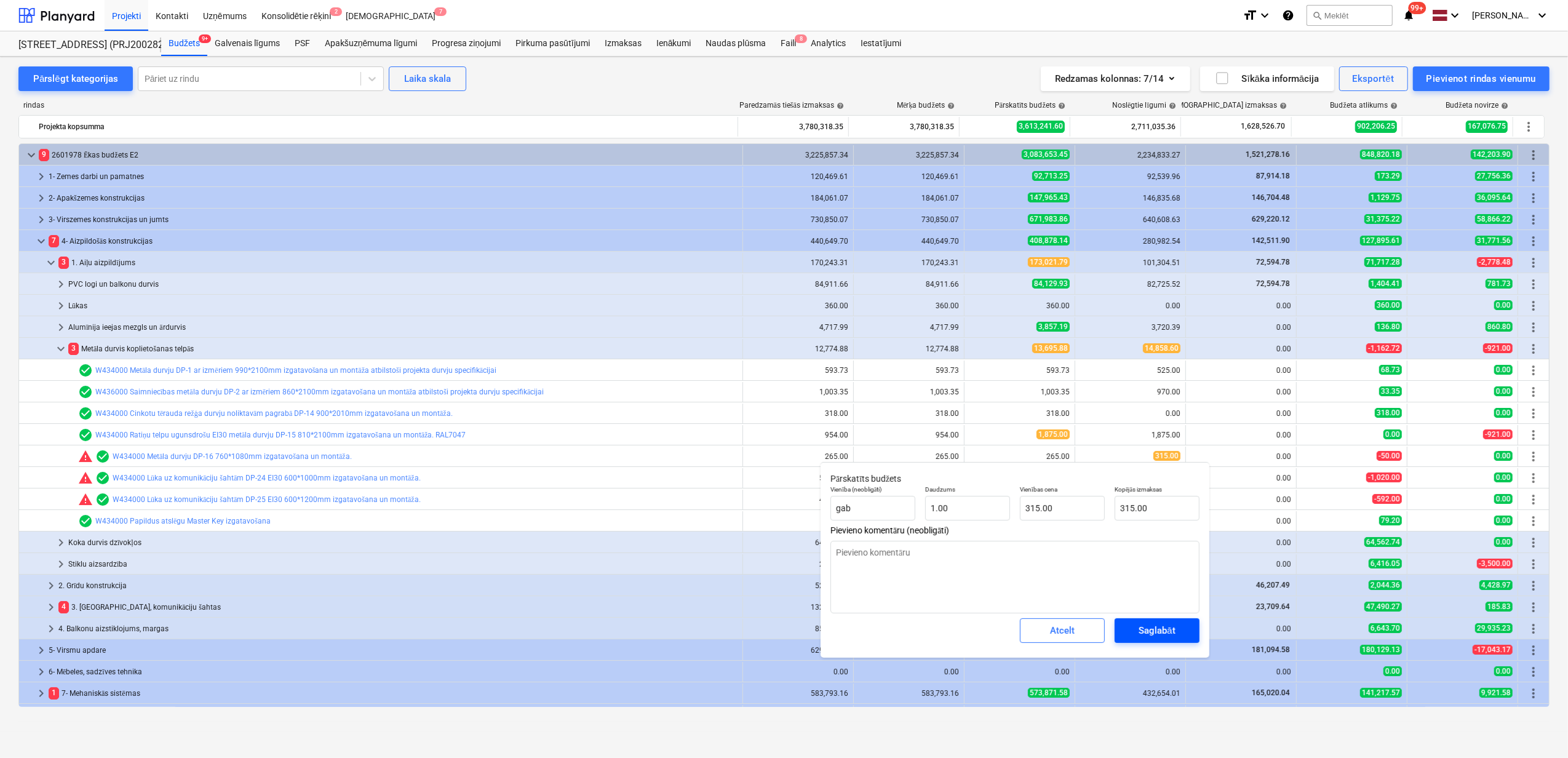
click at [1163, 635] on div "Saglabāt" at bounding box center [1157, 629] width 36 height 16
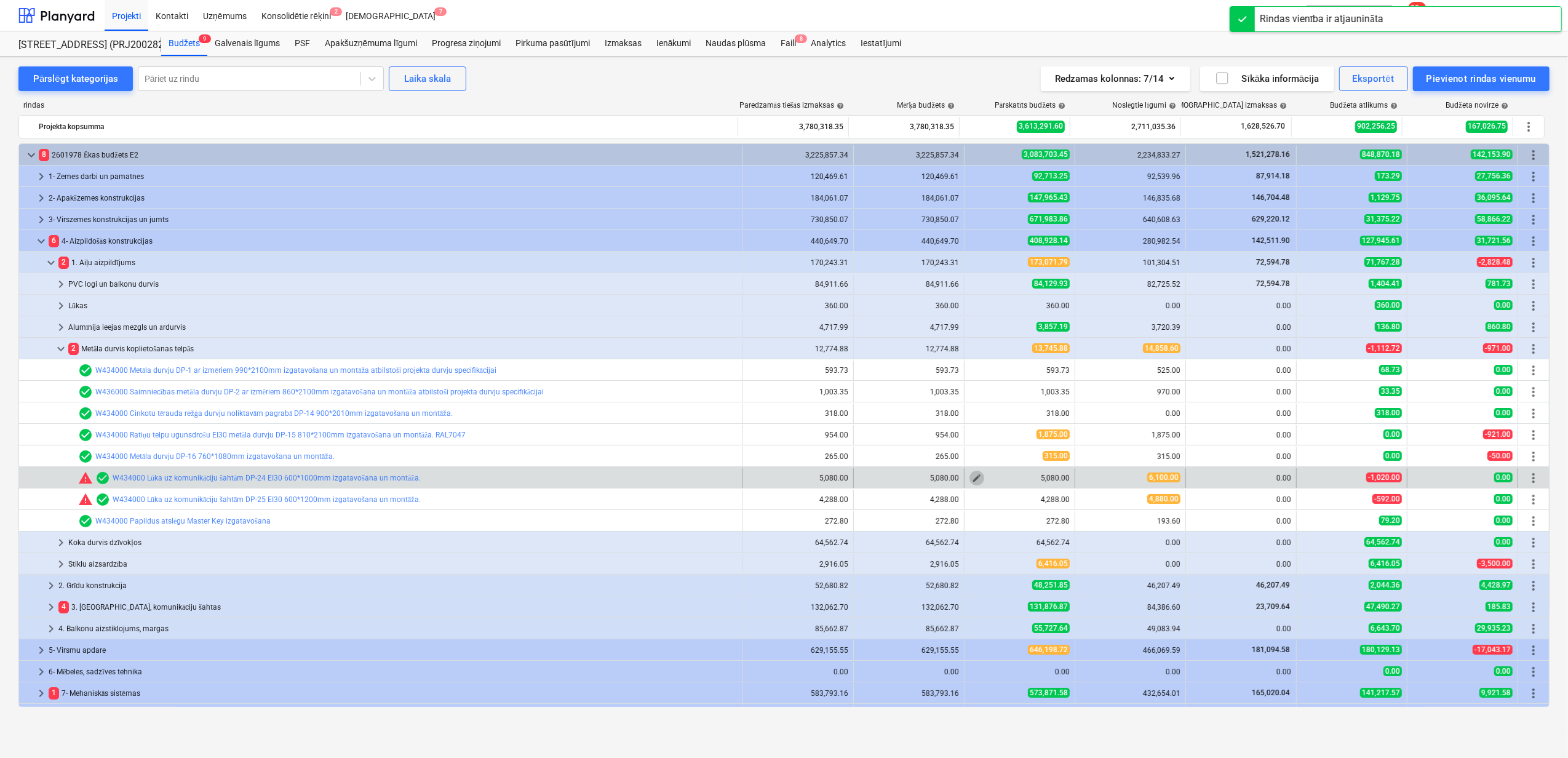
click at [972, 478] on span "edit" at bounding box center [977, 477] width 9 height 9
type textarea "x"
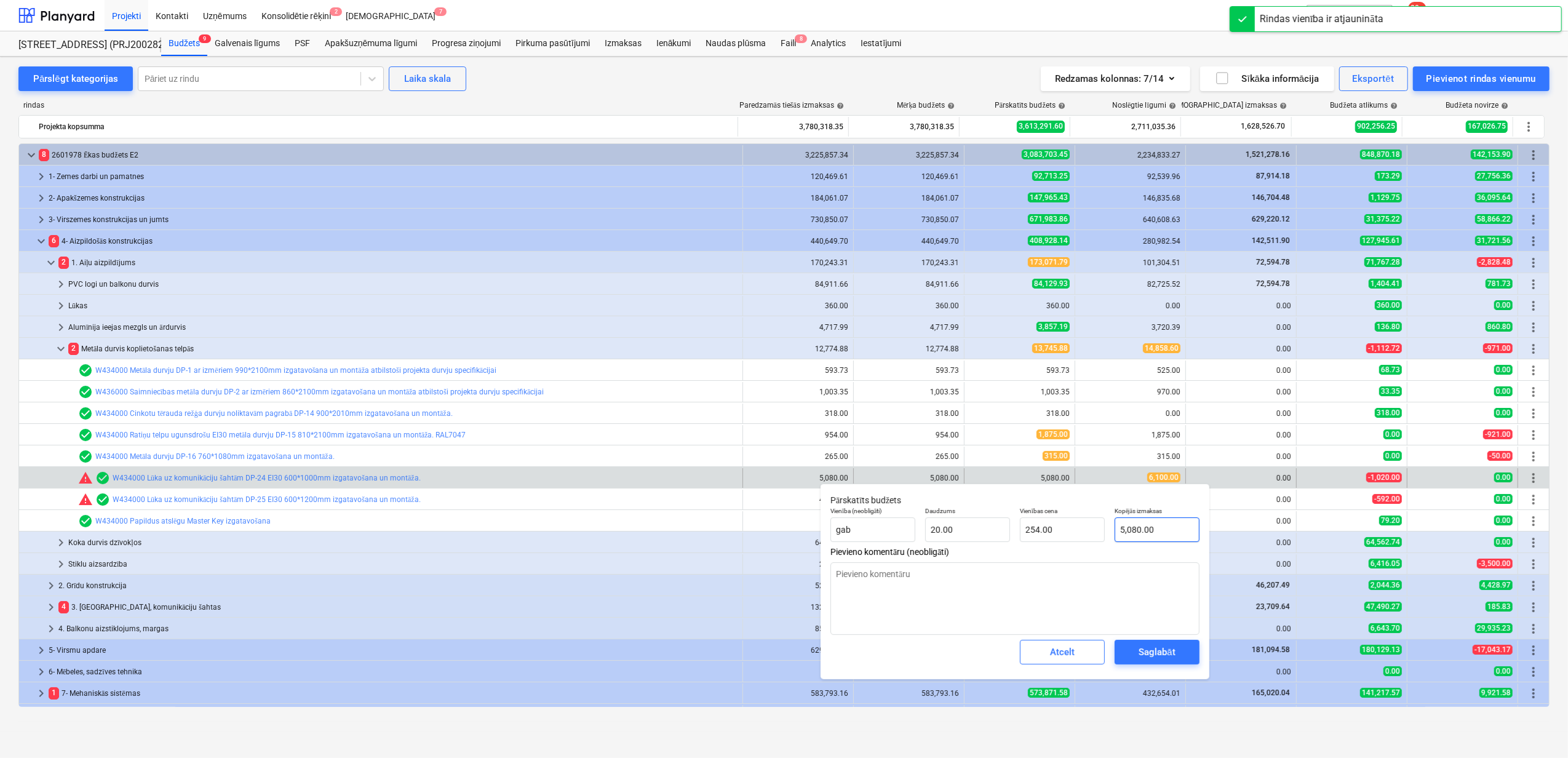
type input "5080"
drag, startPoint x: 1162, startPoint y: 527, endPoint x: 1108, endPoint y: 536, distance: 54.7
click at [1088, 532] on div "Vienība (neobligāti) gab [PERSON_NAME] 20.00 Vienības cena 254.00 Kopējās izmak…" at bounding box center [1015, 524] width 379 height 44
type textarea "x"
type input "6"
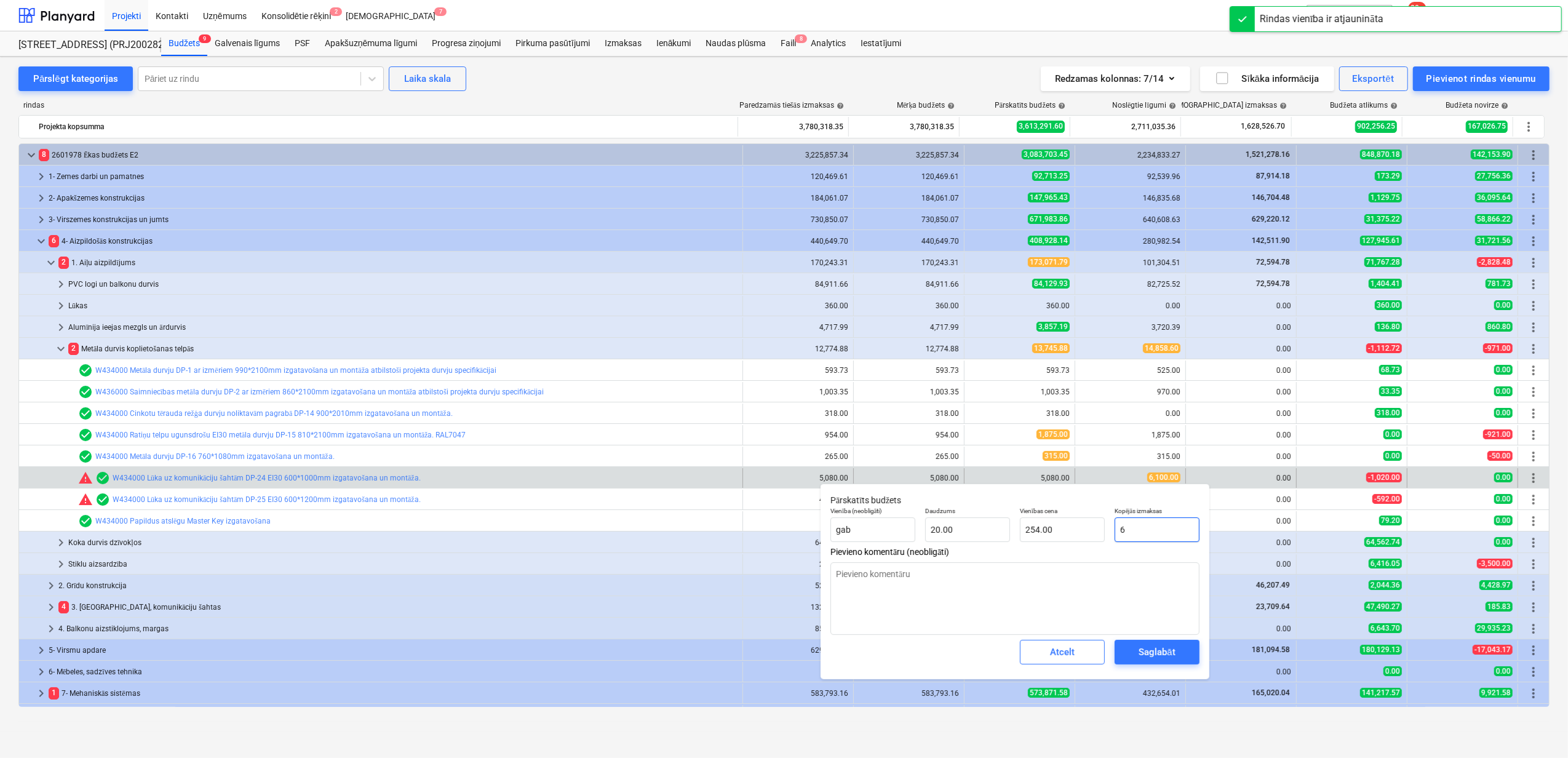
type input "0.30"
type textarea "x"
type input "61"
type input "3.05"
type textarea "x"
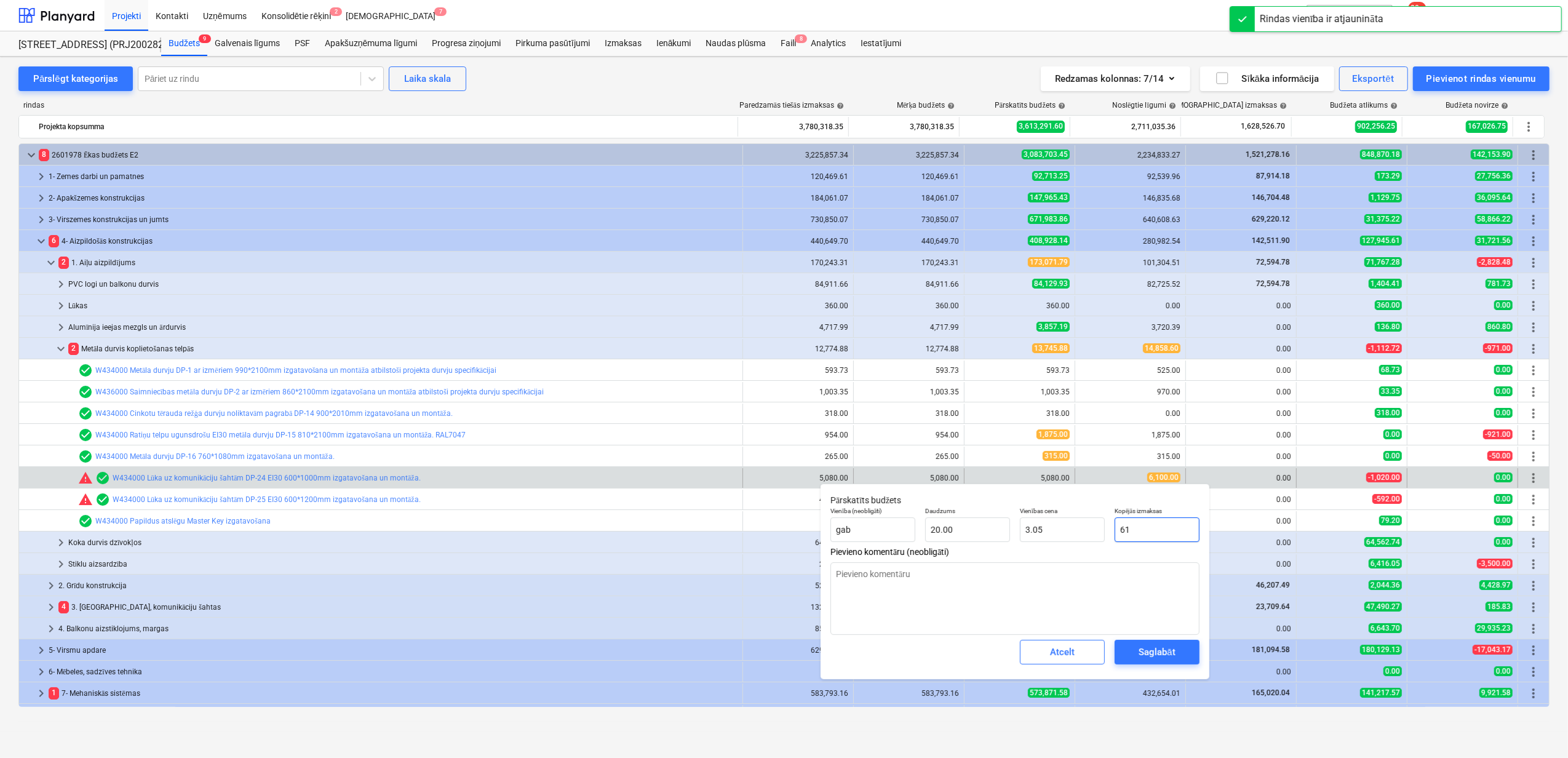
type input "610"
type input "30.50"
type textarea "x"
type input "6100"
type input "305.00"
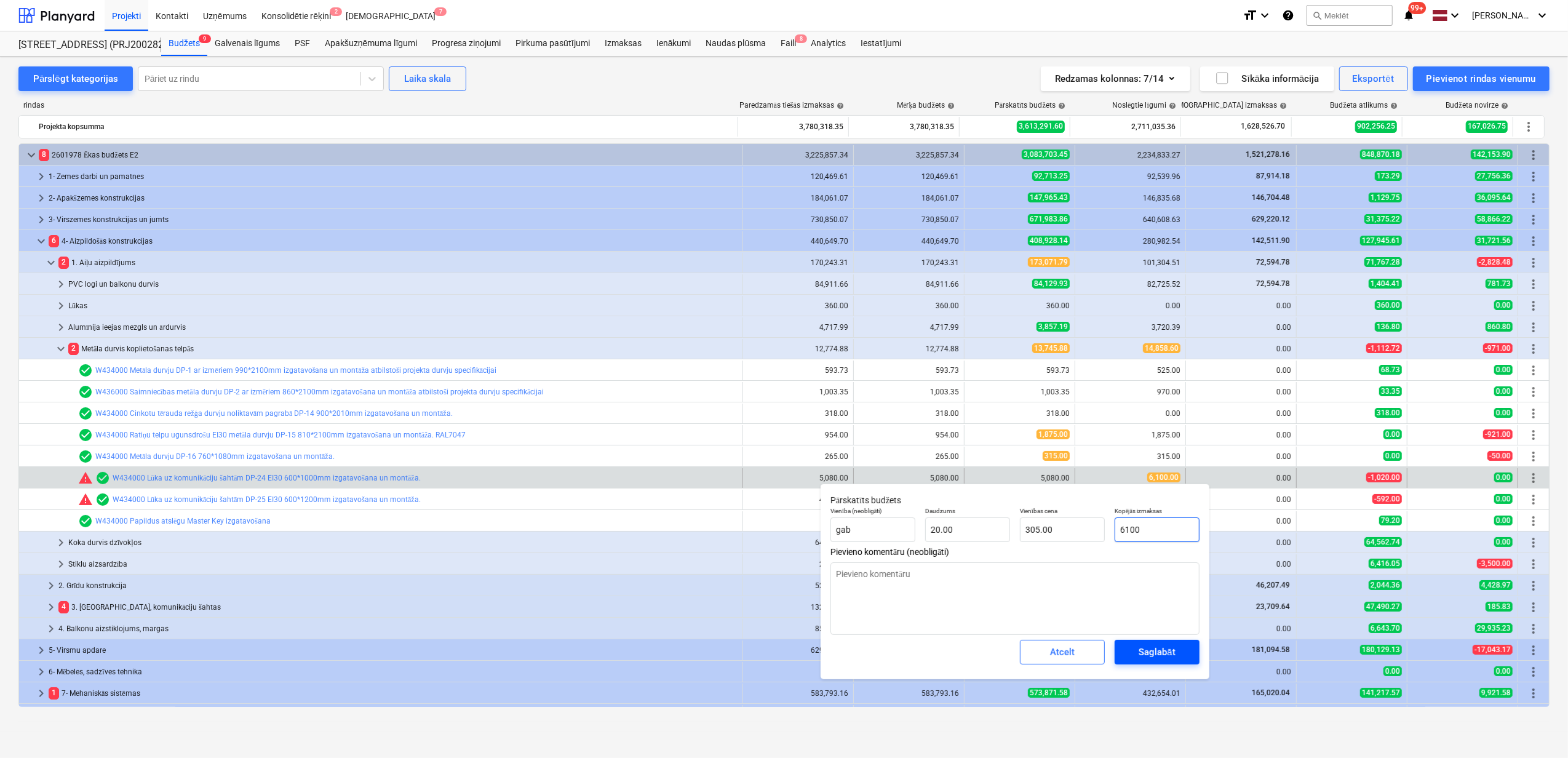
type input "6100"
type textarea "x"
type input "6,100.00"
click at [1147, 658] on div "Saglabāt" at bounding box center [1157, 651] width 36 height 16
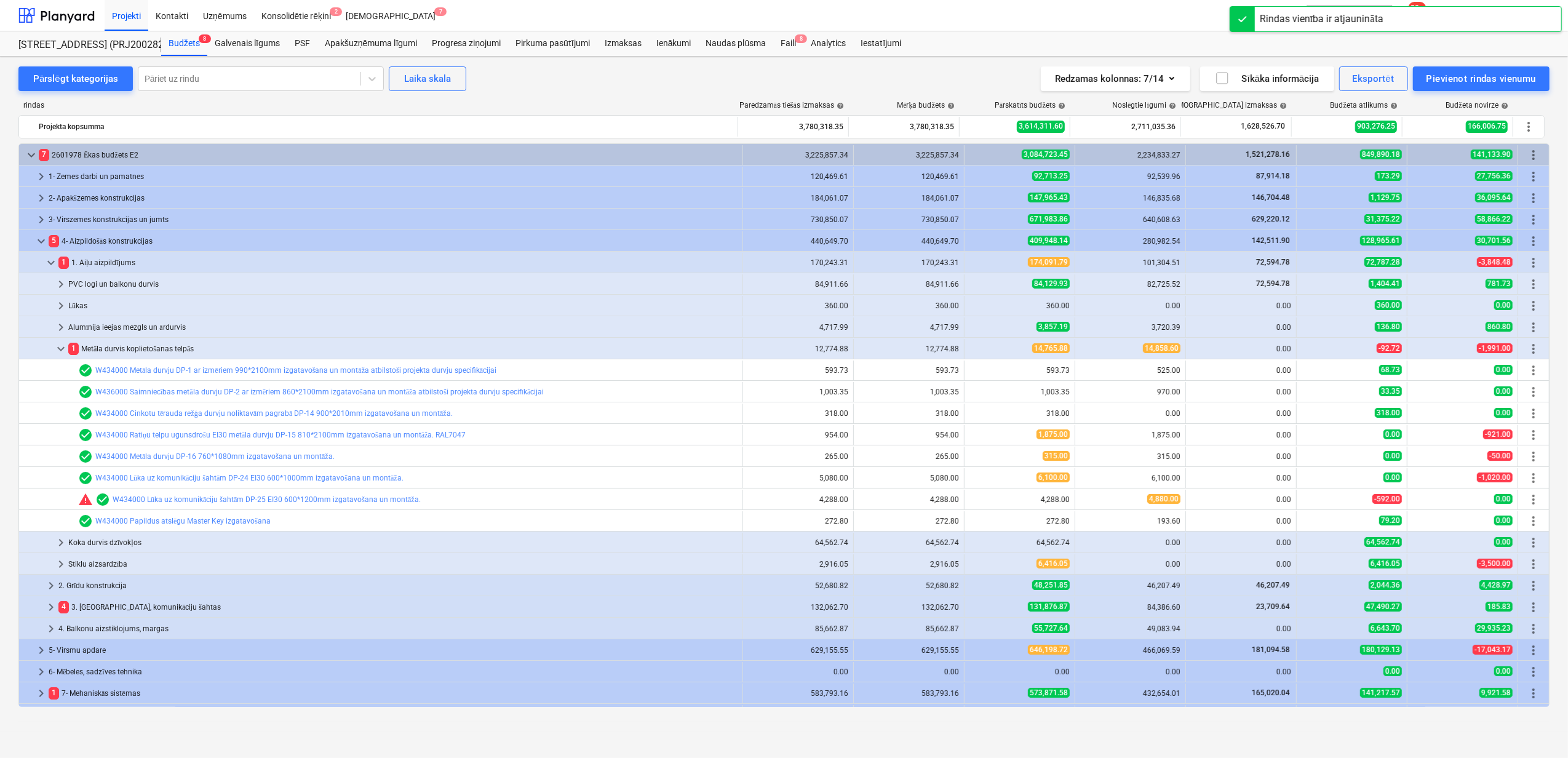
click at [972, 505] on span "edit" at bounding box center [977, 499] width 9 height 9
type textarea "x"
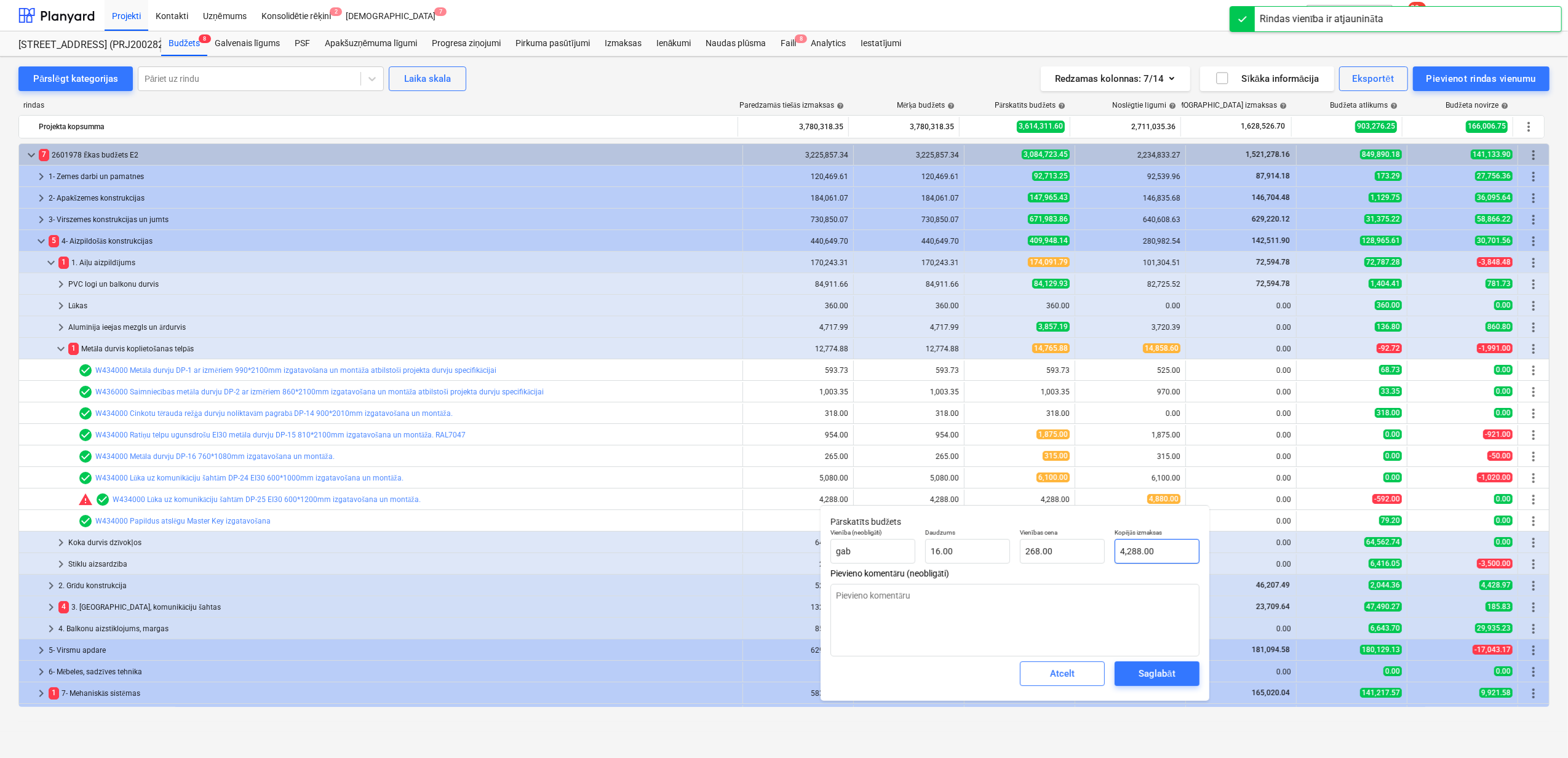
type input "4288"
drag, startPoint x: 1164, startPoint y: 542, endPoint x: 1110, endPoint y: 543, distance: 54.0
click at [1108, 543] on div "Vienība (neobligāti) gab [PERSON_NAME] 16.00 Vienības cena 268.00 Kopējās izmak…" at bounding box center [1015, 545] width 379 height 44
type textarea "x"
type input "4"
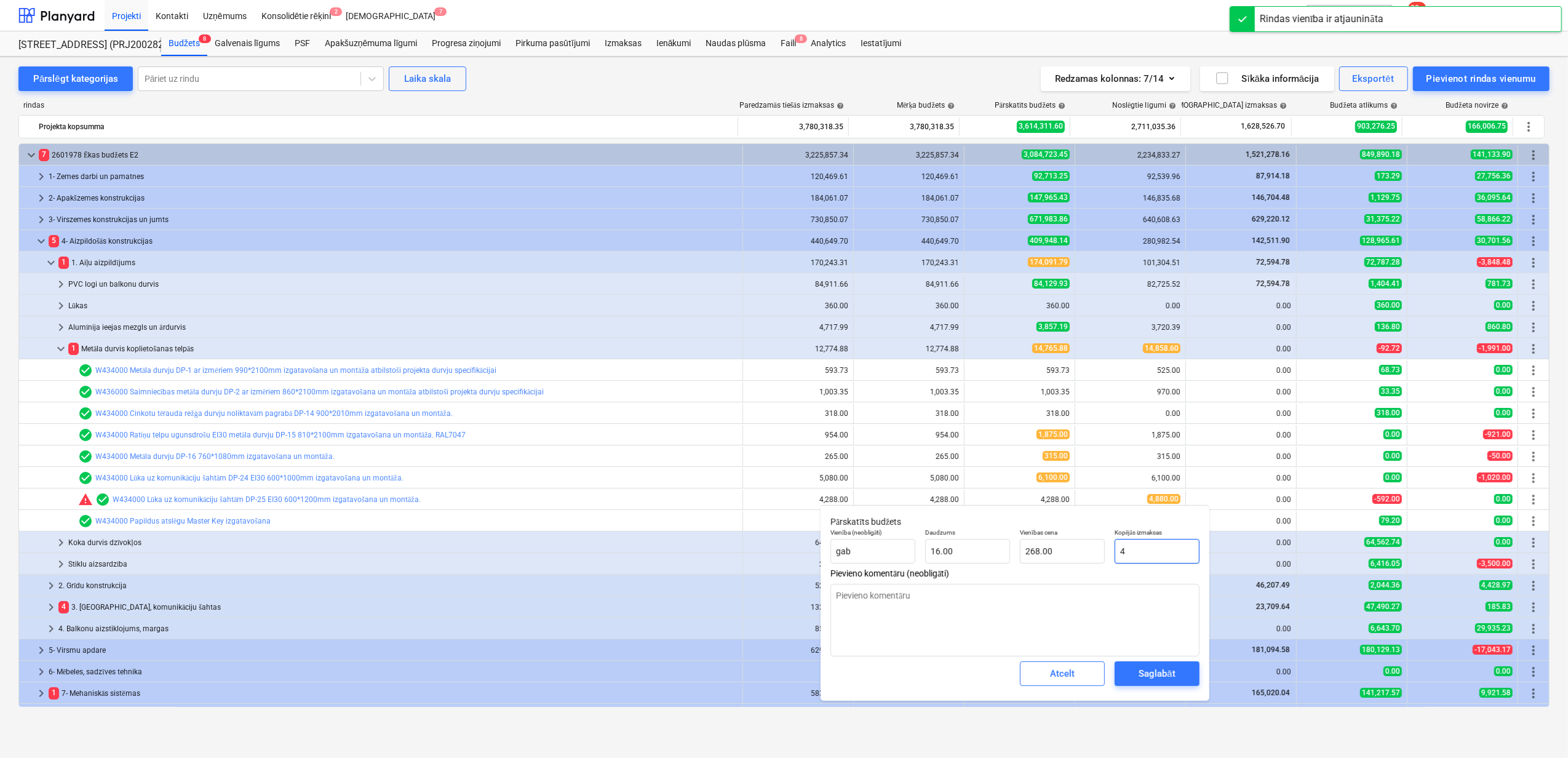
type input "0.25"
type textarea "x"
type input "48"
type input "3.00"
type textarea "x"
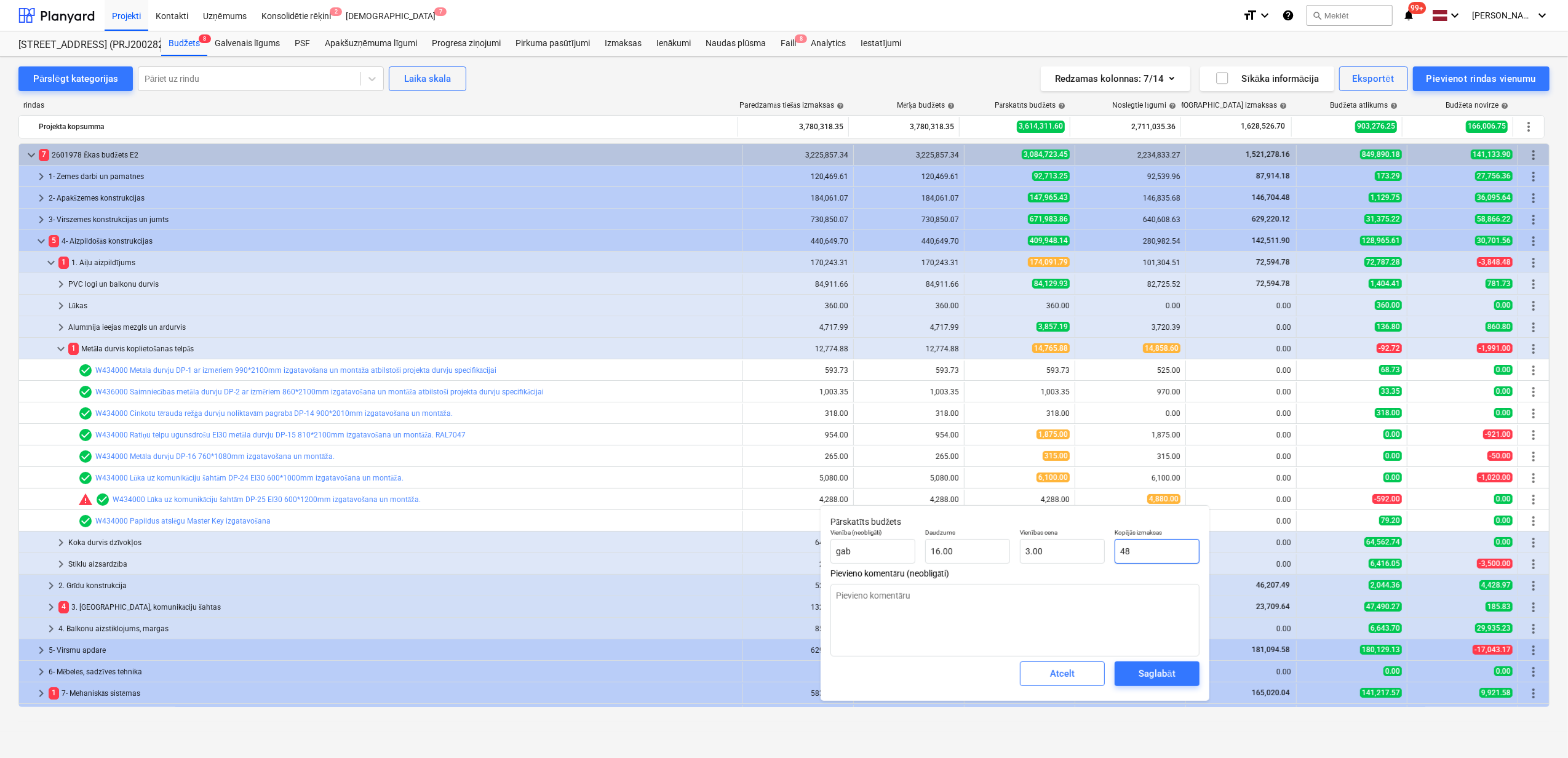
type input "480"
type input "30.00"
type textarea "x"
type input "4800"
type input "300.00"
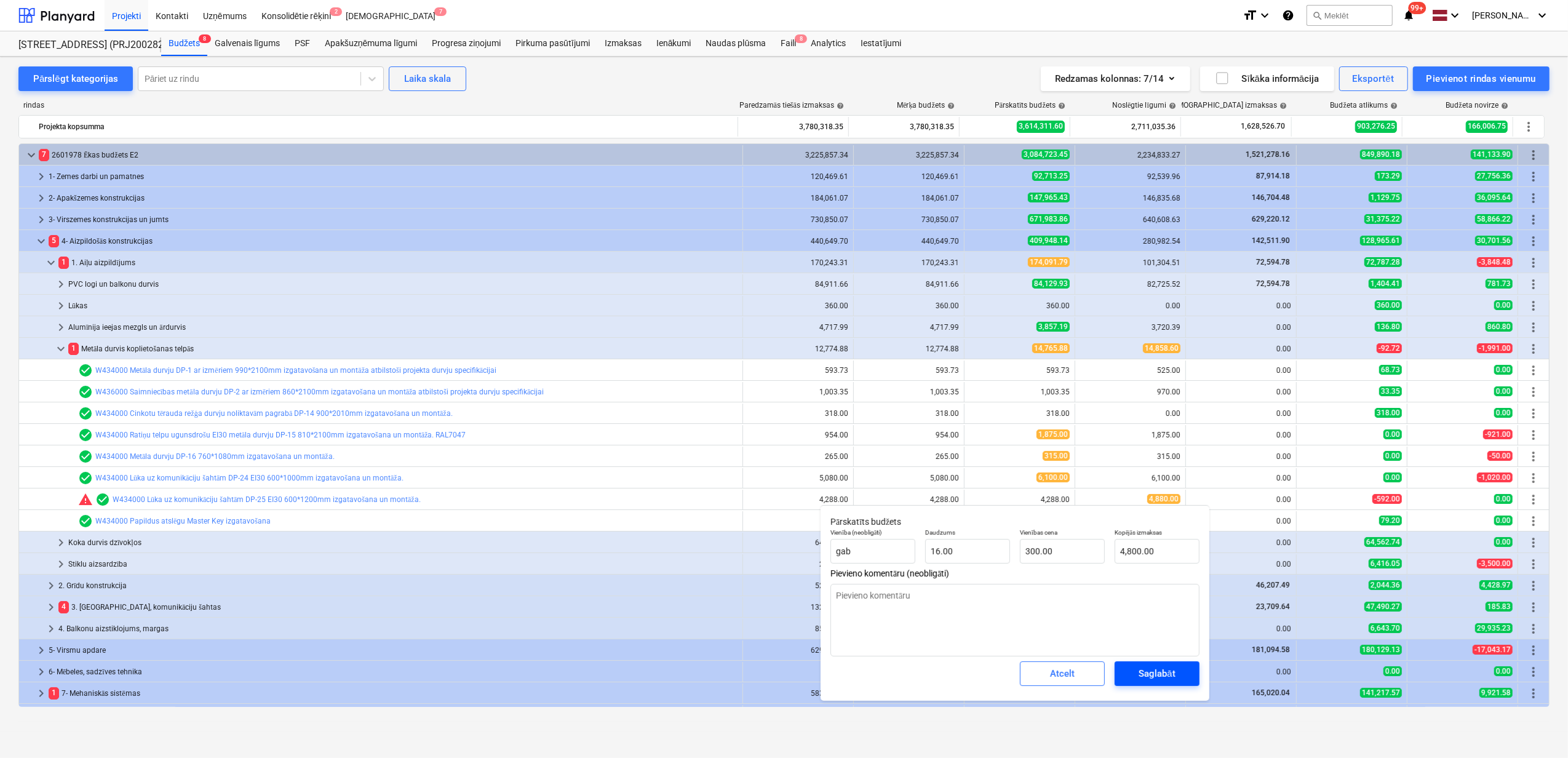
click at [1158, 670] on div "Saglabāt" at bounding box center [1157, 673] width 36 height 16
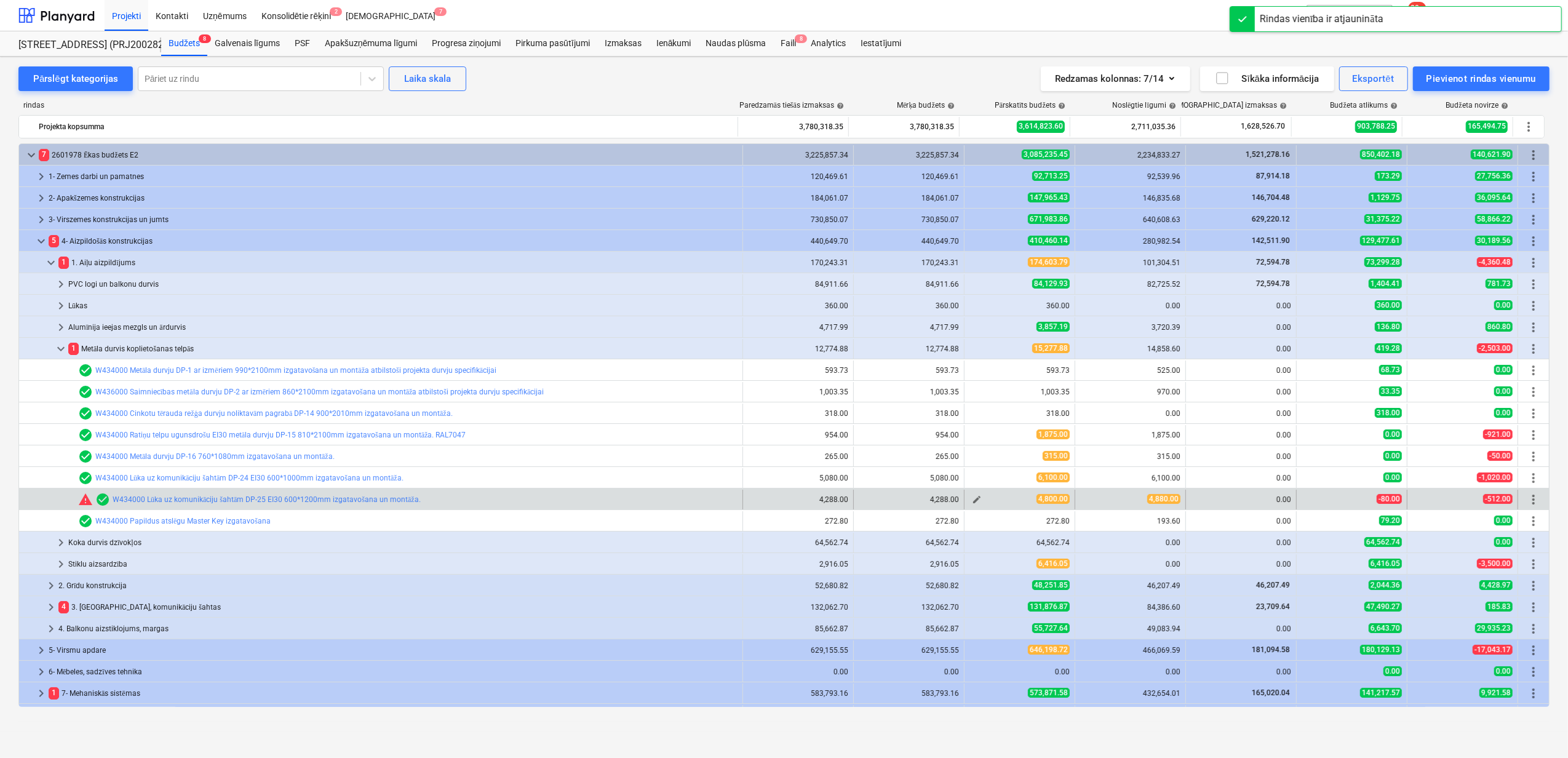
click at [969, 500] on button "edit" at bounding box center [977, 500] width 15 height 15
type textarea "x"
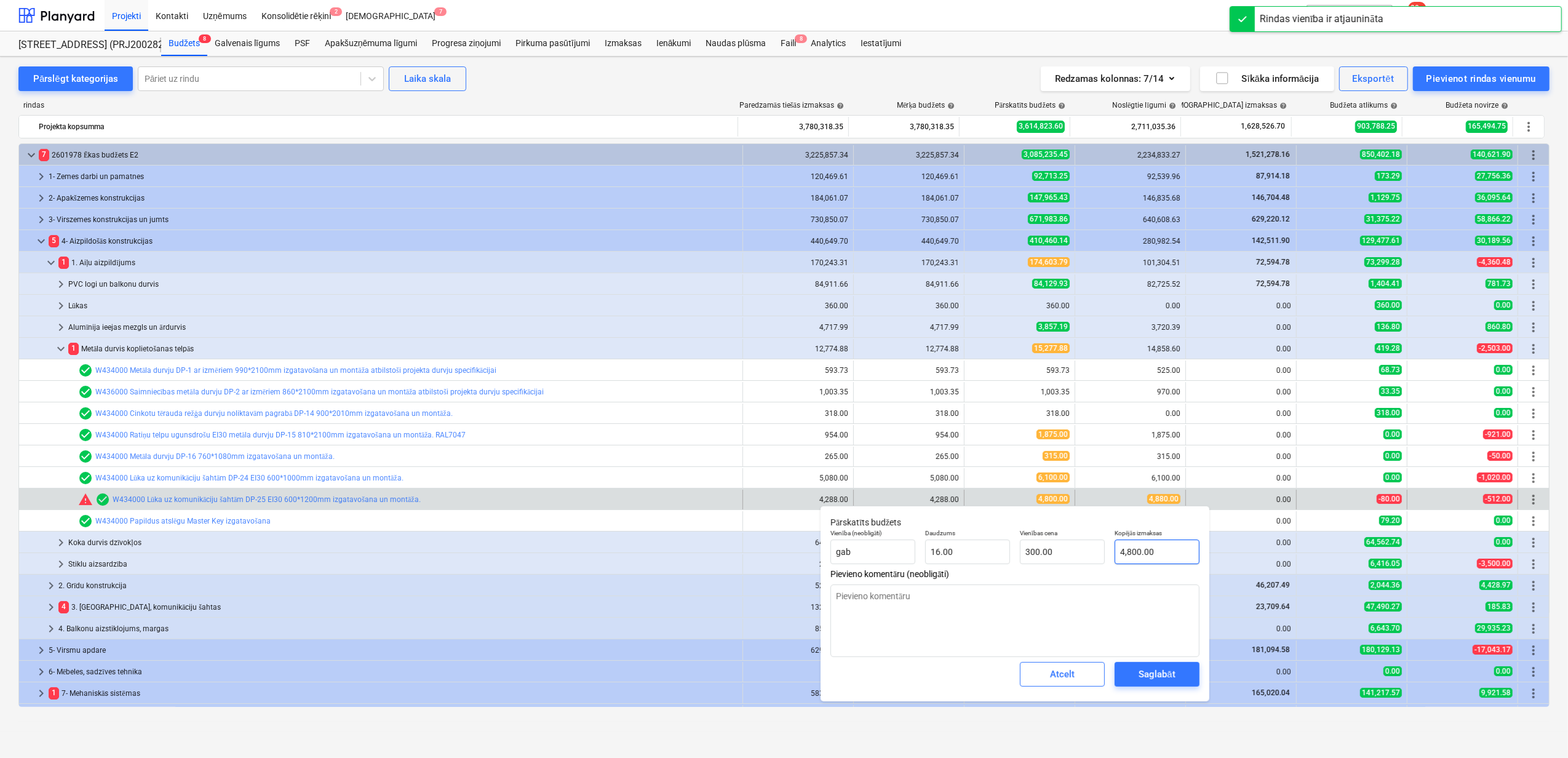
type input "4800"
click at [1133, 554] on input "4800" at bounding box center [1158, 552] width 85 height 25
type textarea "x"
type input "480"
type input "30.00"
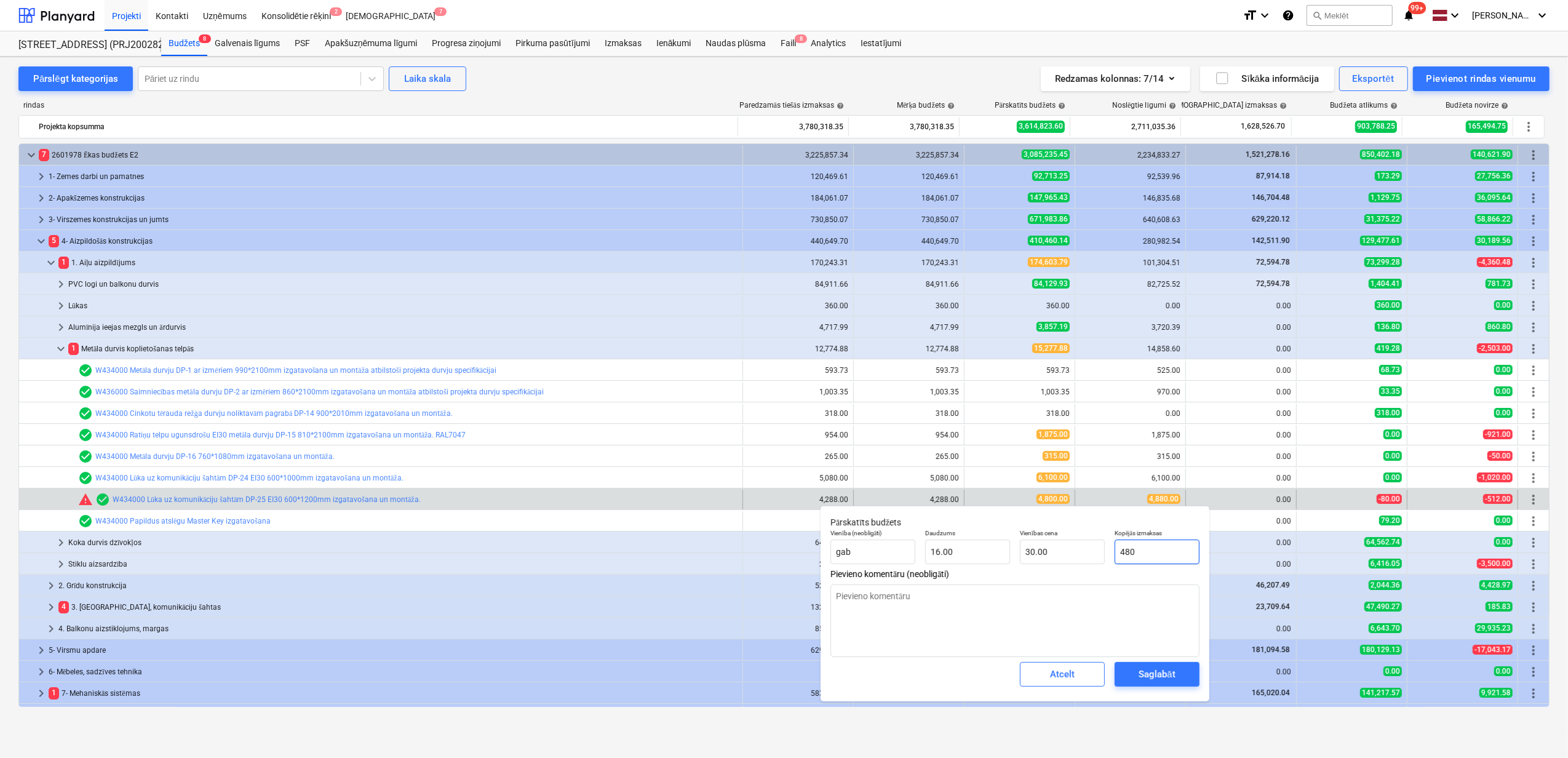
type textarea "x"
type input "4880"
click at [1175, 670] on div "Saglabāt" at bounding box center [1157, 674] width 36 height 16
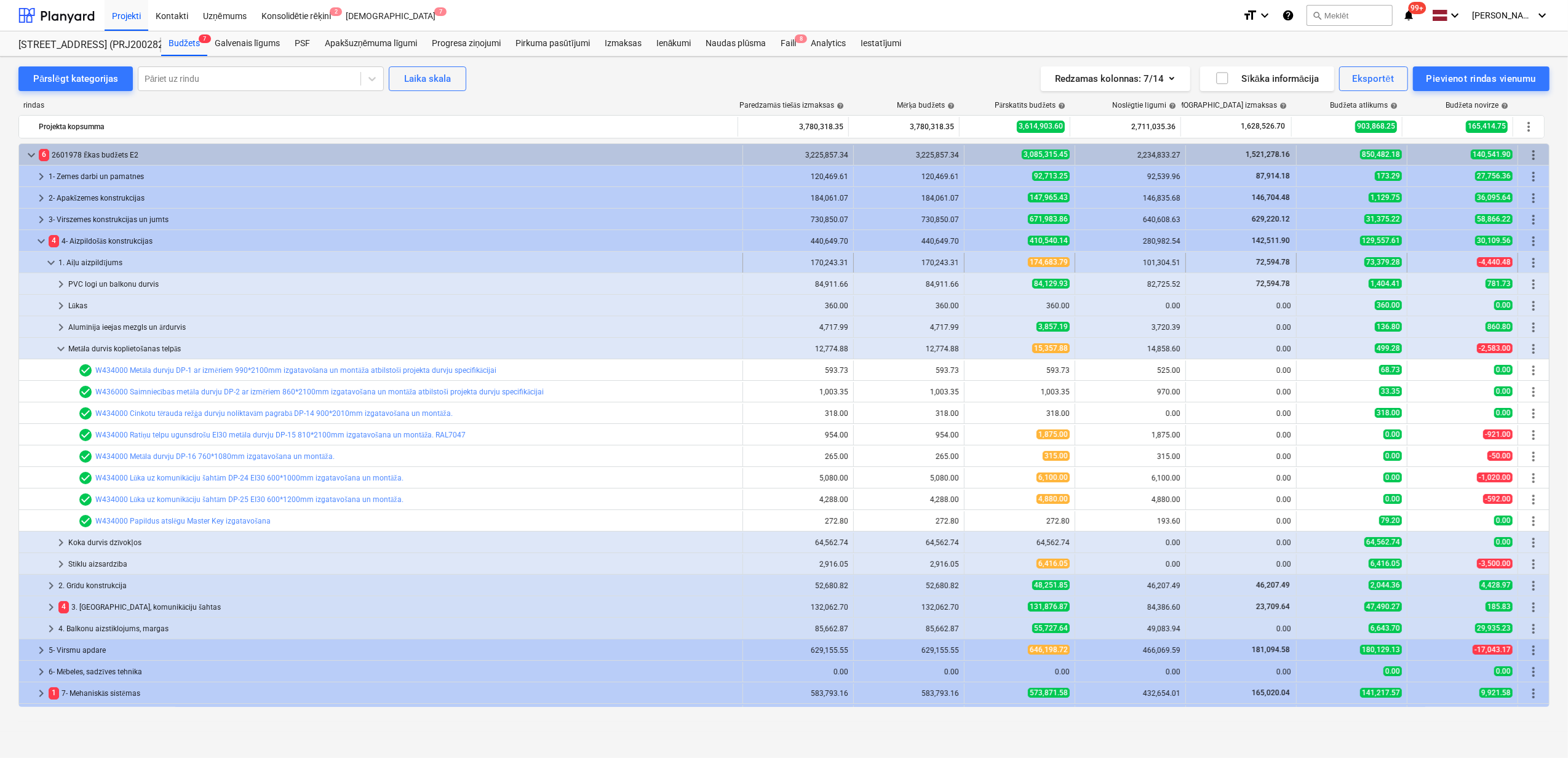
click at [50, 267] on span "keyboard_arrow_down" at bounding box center [51, 263] width 15 height 15
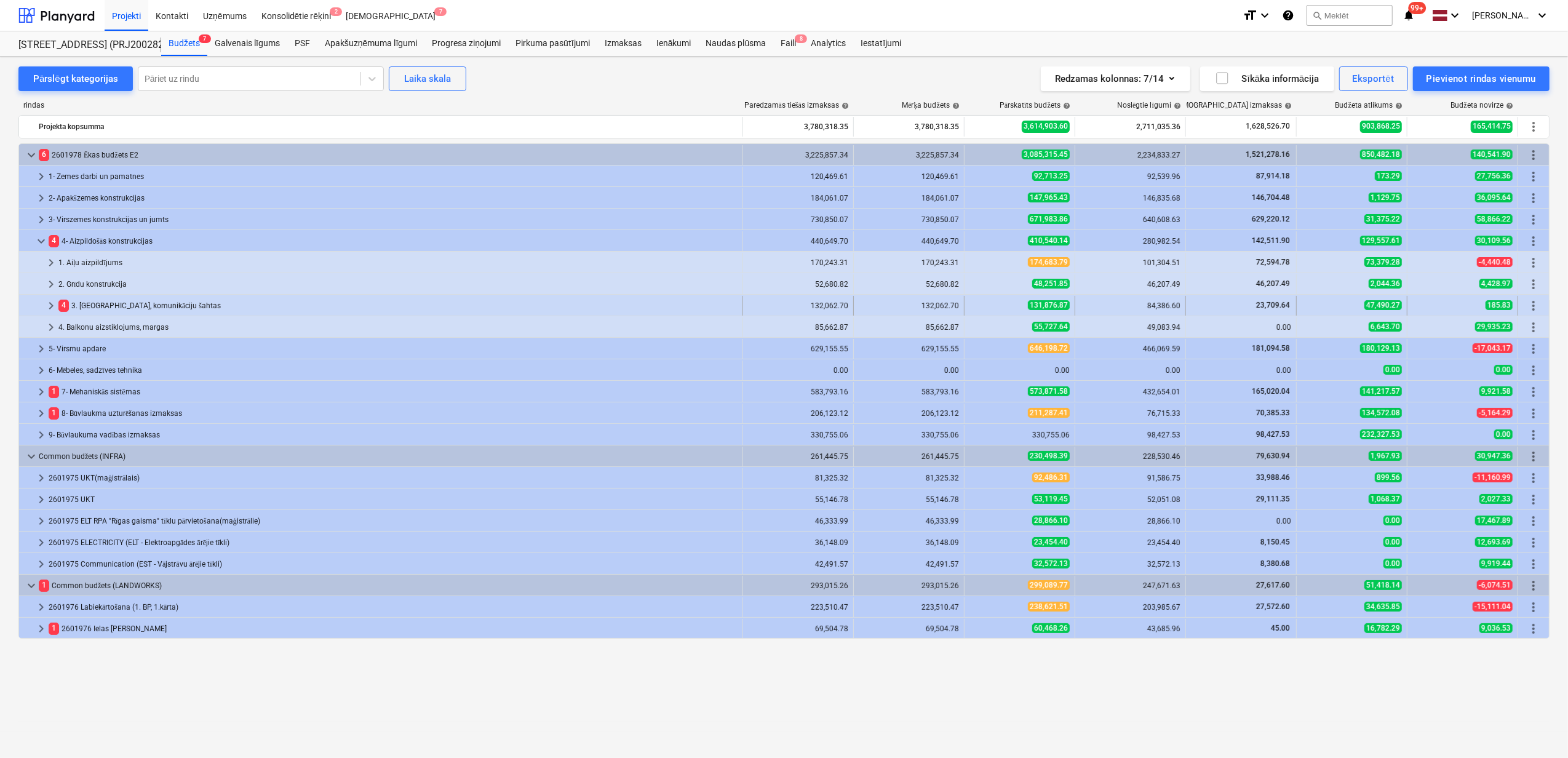
click at [42, 307] on div at bounding box center [33, 305] width 20 height 20
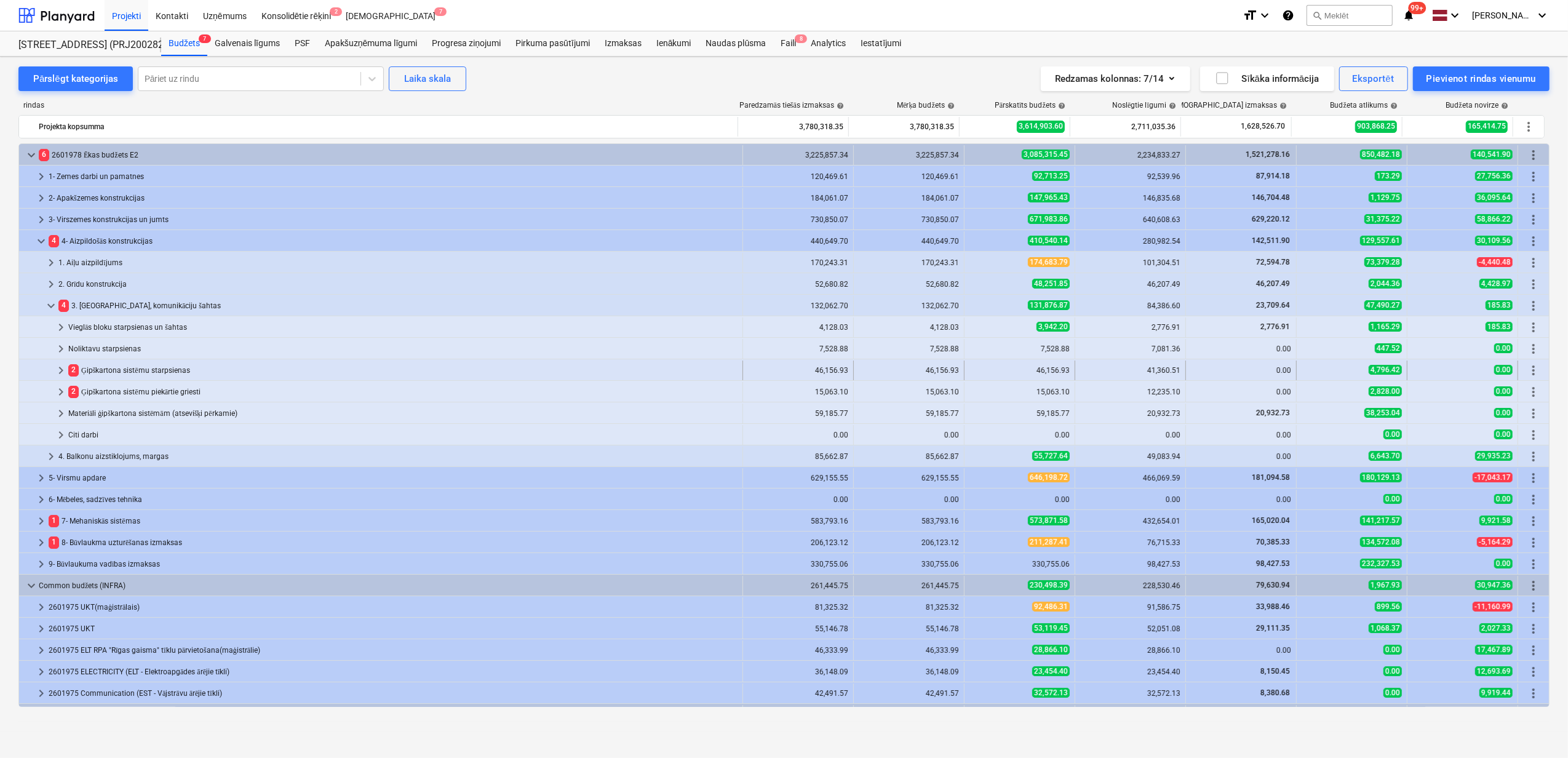
click at [61, 371] on span "keyboard_arrow_right" at bounding box center [61, 370] width 15 height 15
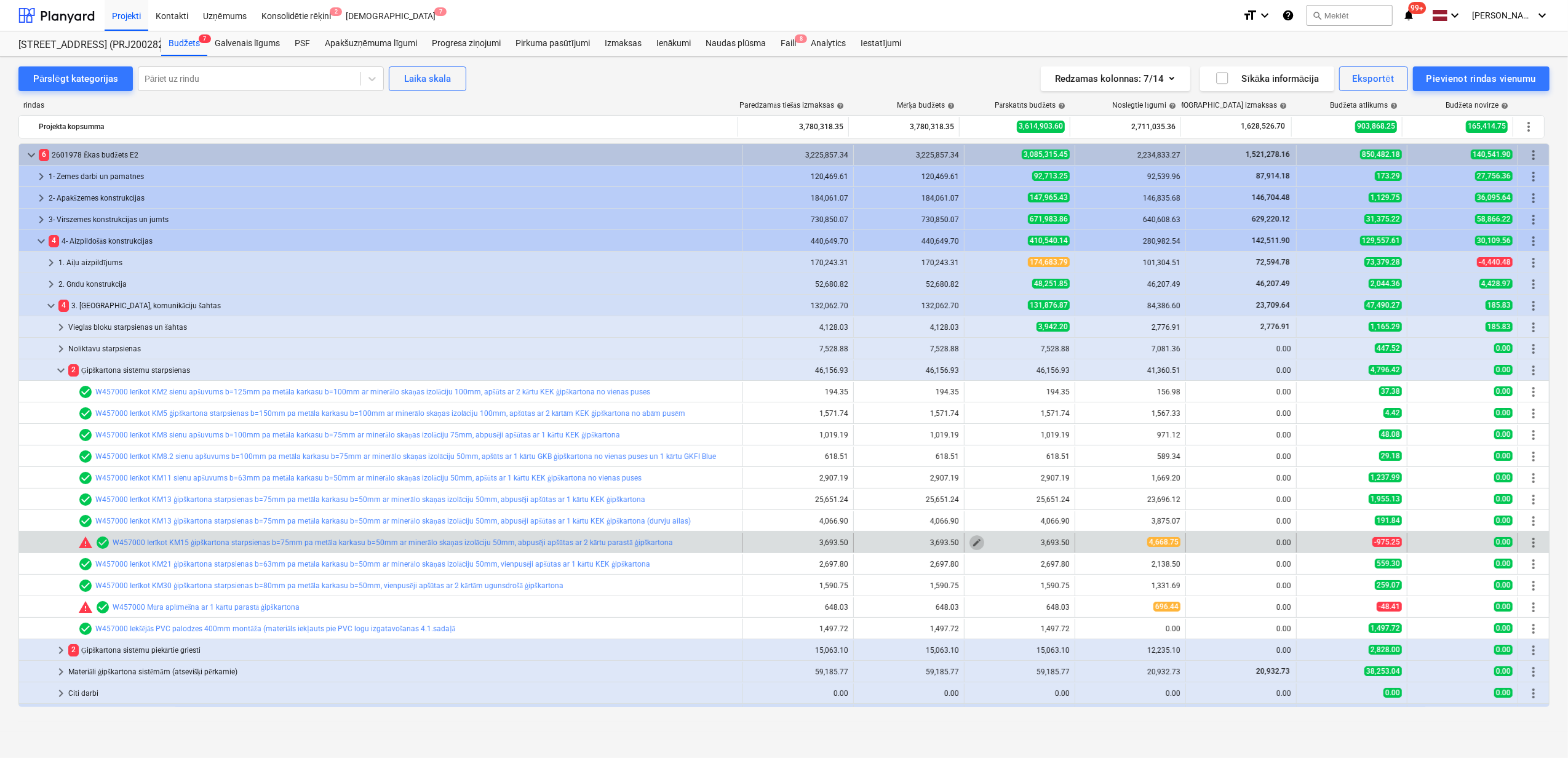
click at [973, 542] on span "edit" at bounding box center [977, 543] width 9 height 9
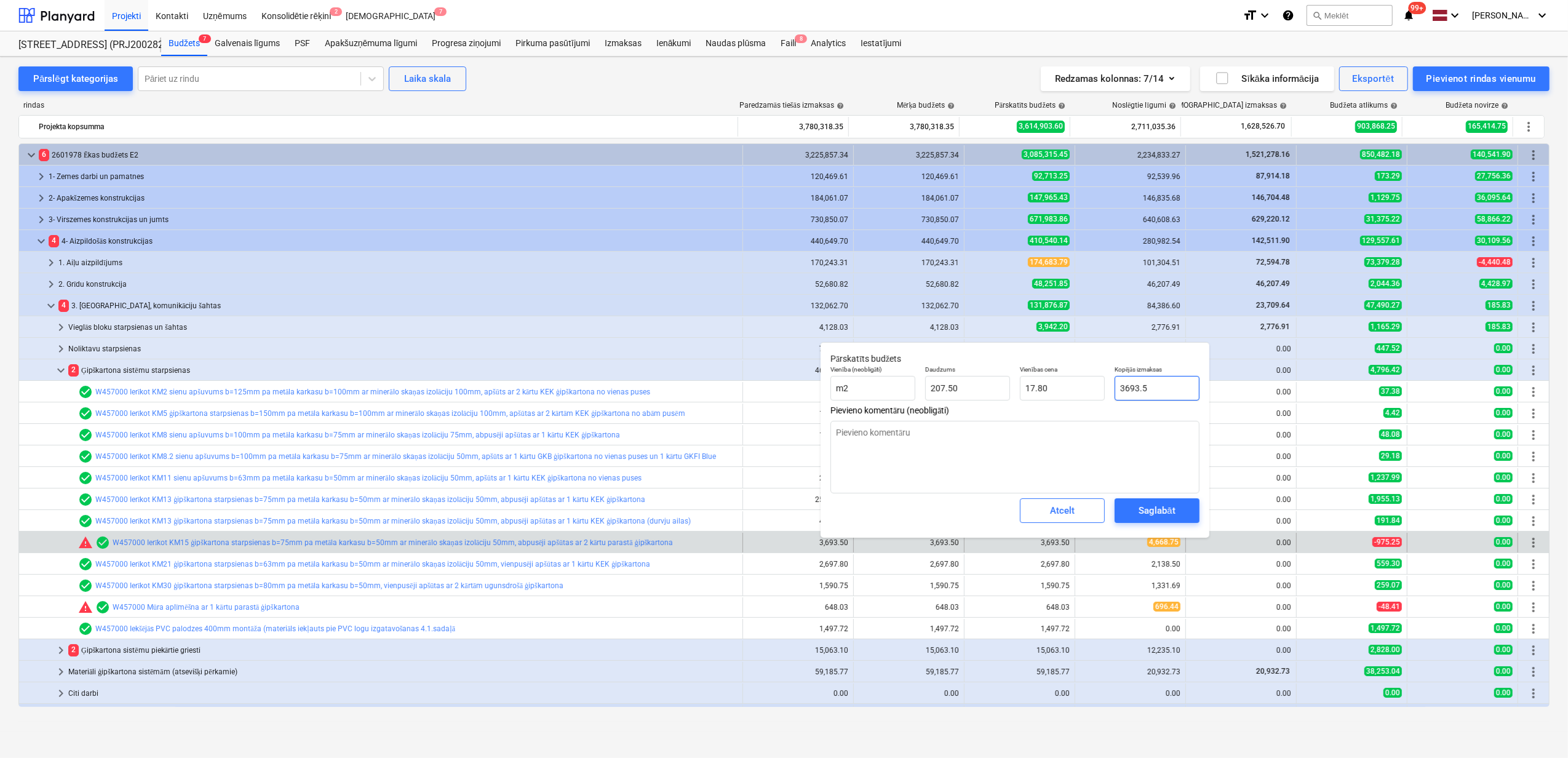
click at [1159, 393] on input "3693.5" at bounding box center [1158, 388] width 85 height 25
drag, startPoint x: 1167, startPoint y: 387, endPoint x: 1159, endPoint y: 412, distance: 26.2
click at [1114, 387] on div "Kopējās izmaksas 3693.5" at bounding box center [1158, 382] width 95 height 44
click at [1160, 507] on div "Saglabāt" at bounding box center [1157, 510] width 36 height 16
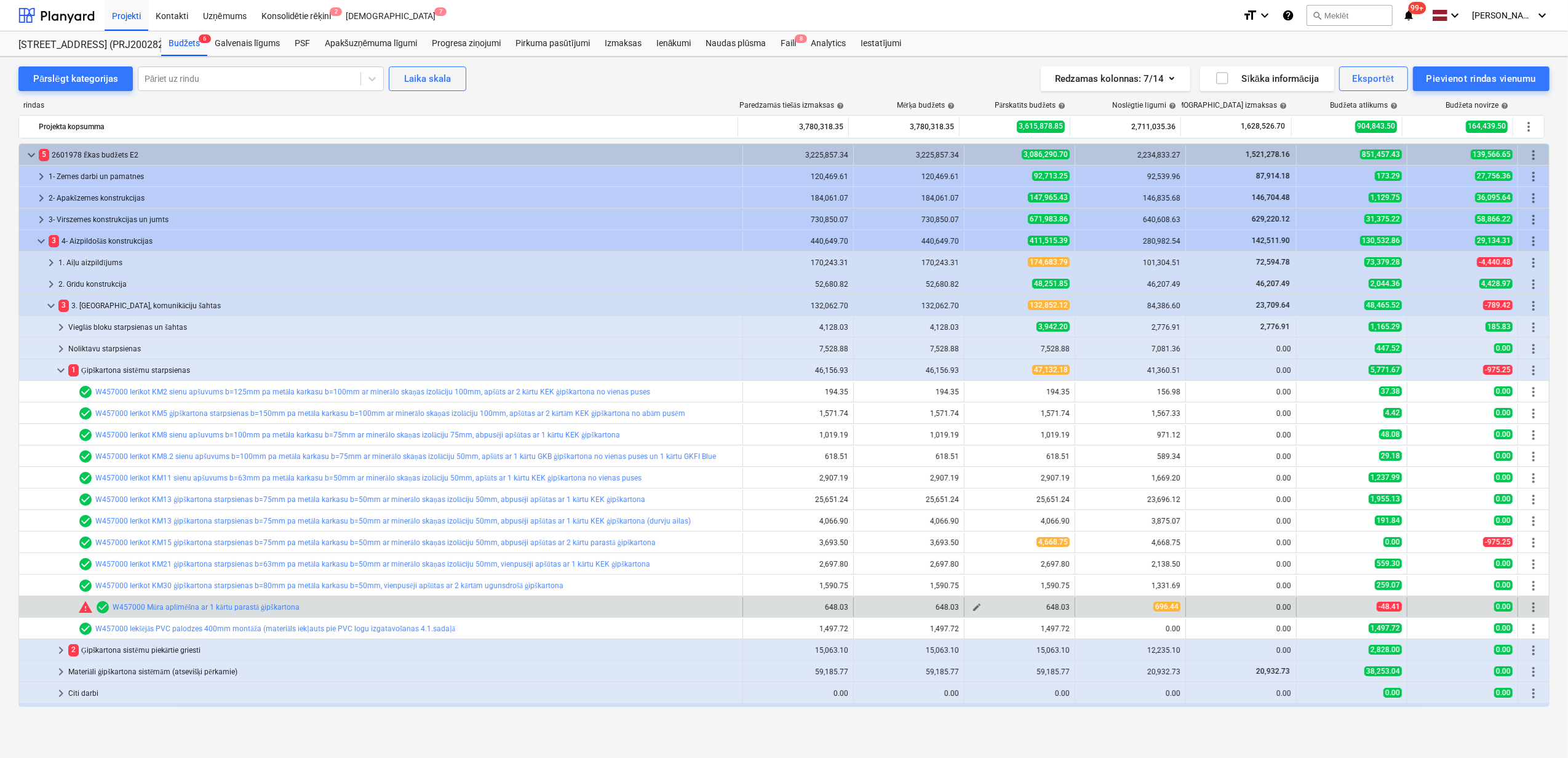
click at [973, 611] on span "edit" at bounding box center [977, 607] width 9 height 9
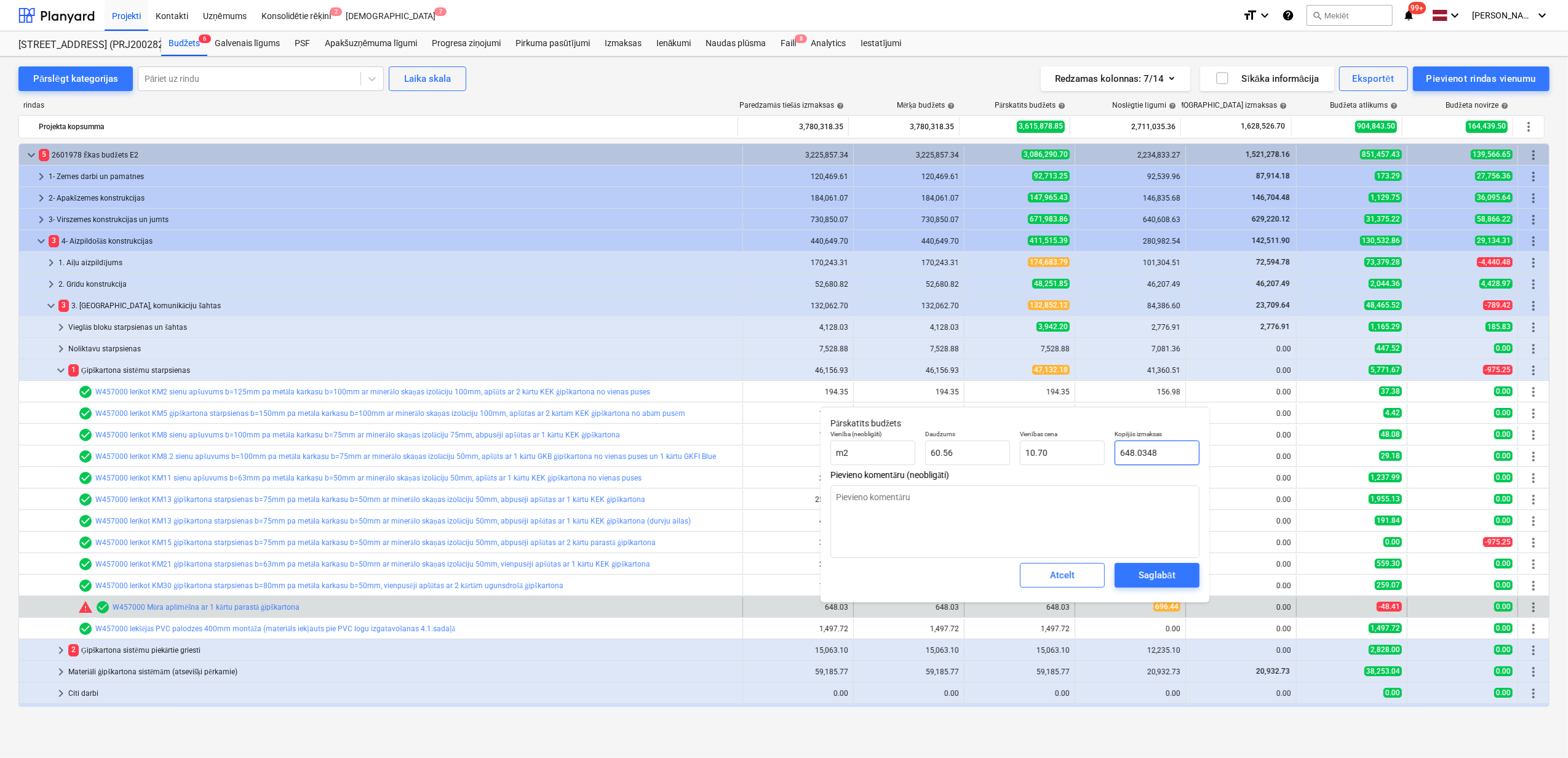
drag, startPoint x: 1160, startPoint y: 454, endPoint x: 1118, endPoint y: 454, distance: 42.0
click at [1118, 454] on input "648.0348" at bounding box center [1158, 453] width 85 height 25
click at [1165, 579] on div "Saglabāt" at bounding box center [1157, 575] width 36 height 16
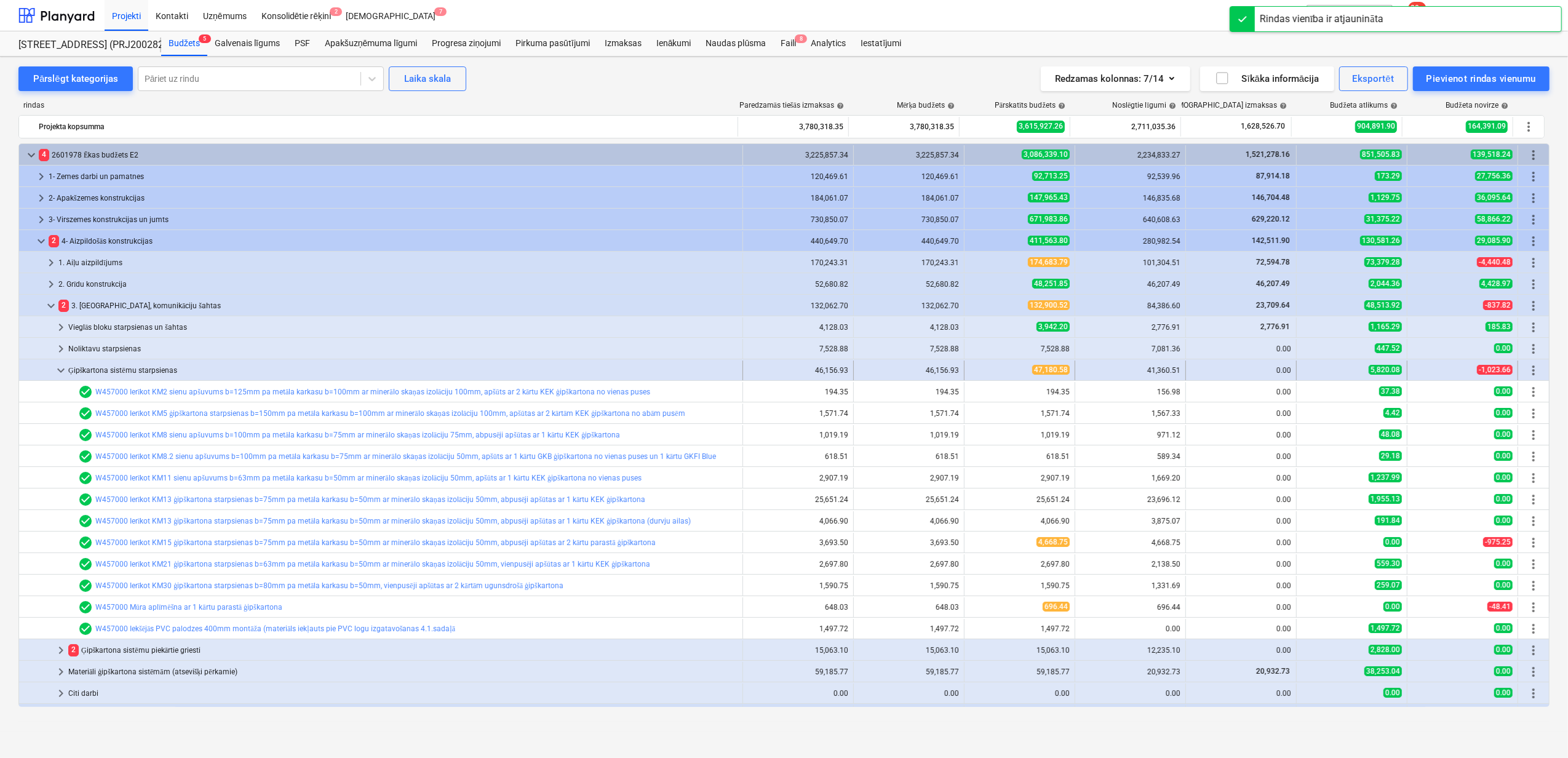
click at [64, 372] on span "keyboard_arrow_down" at bounding box center [61, 370] width 15 height 15
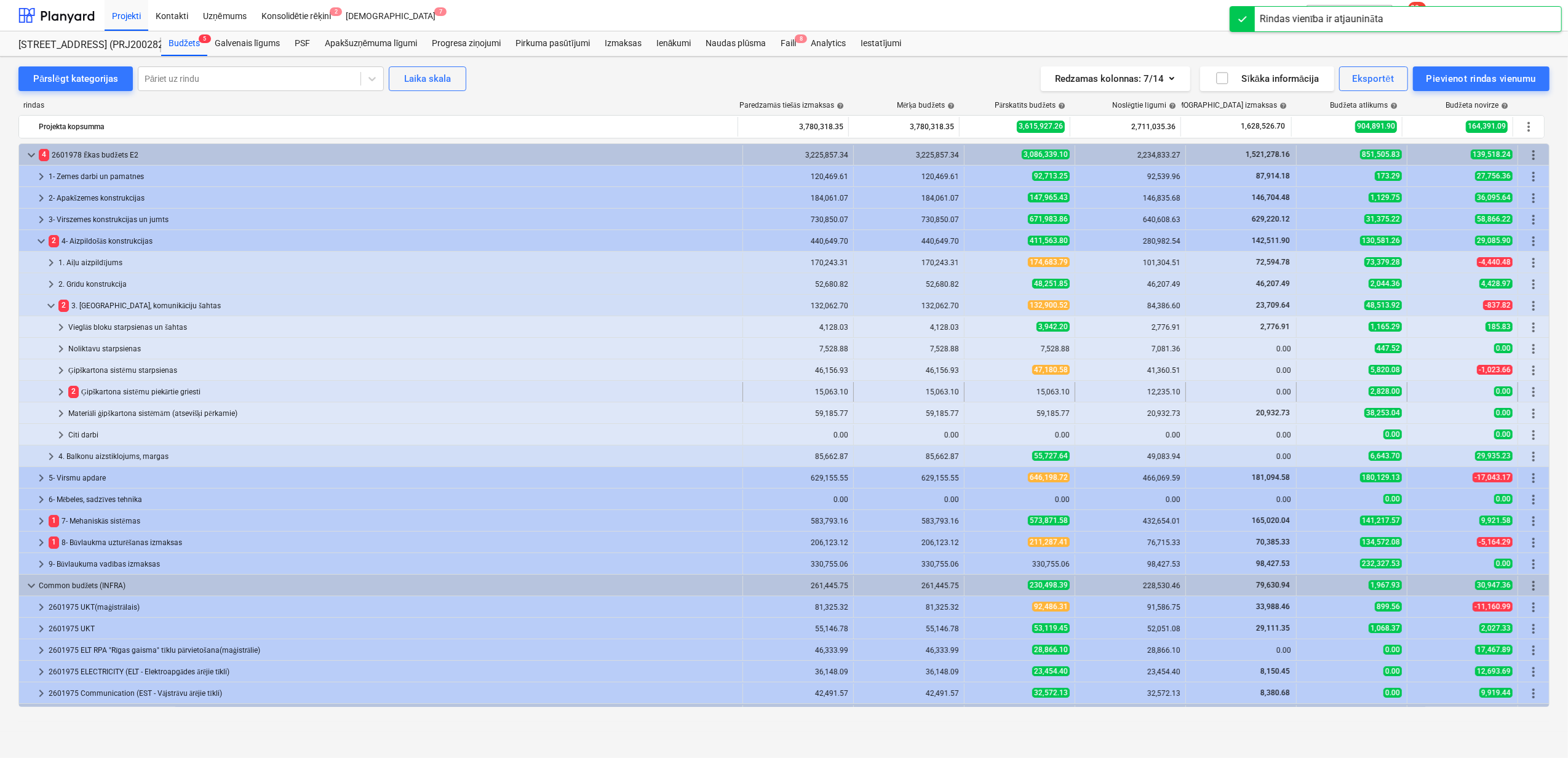
click at [57, 391] on span "keyboard_arrow_right" at bounding box center [61, 392] width 15 height 15
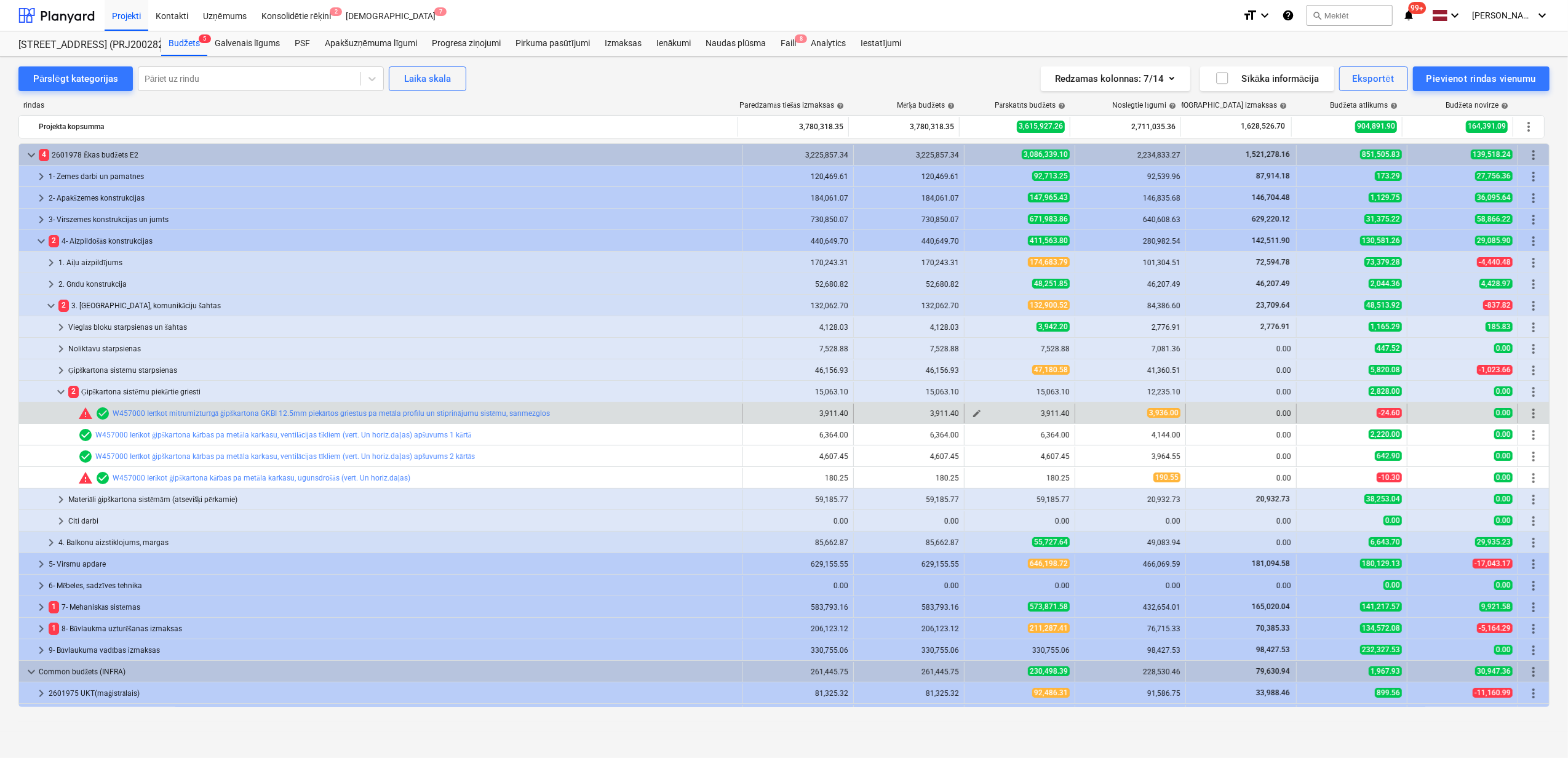
click at [972, 416] on span "edit" at bounding box center [977, 413] width 9 height 9
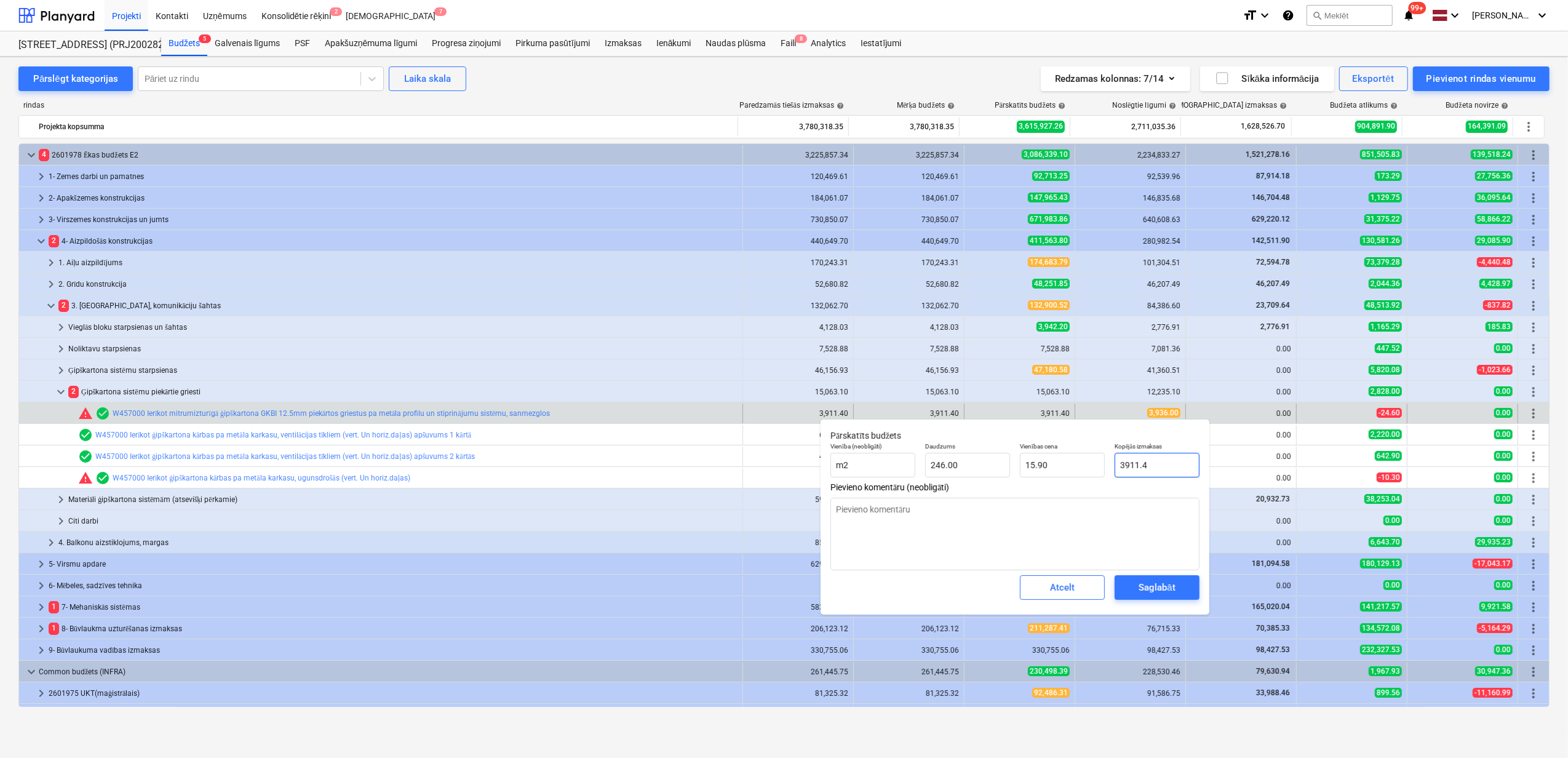
drag, startPoint x: 1135, startPoint y: 471, endPoint x: 1110, endPoint y: 469, distance: 25.1
click at [1113, 469] on div "Kopējās izmaksas 3911.4" at bounding box center [1158, 459] width 95 height 44
click at [1159, 585] on div "Saglabāt" at bounding box center [1157, 587] width 36 height 16
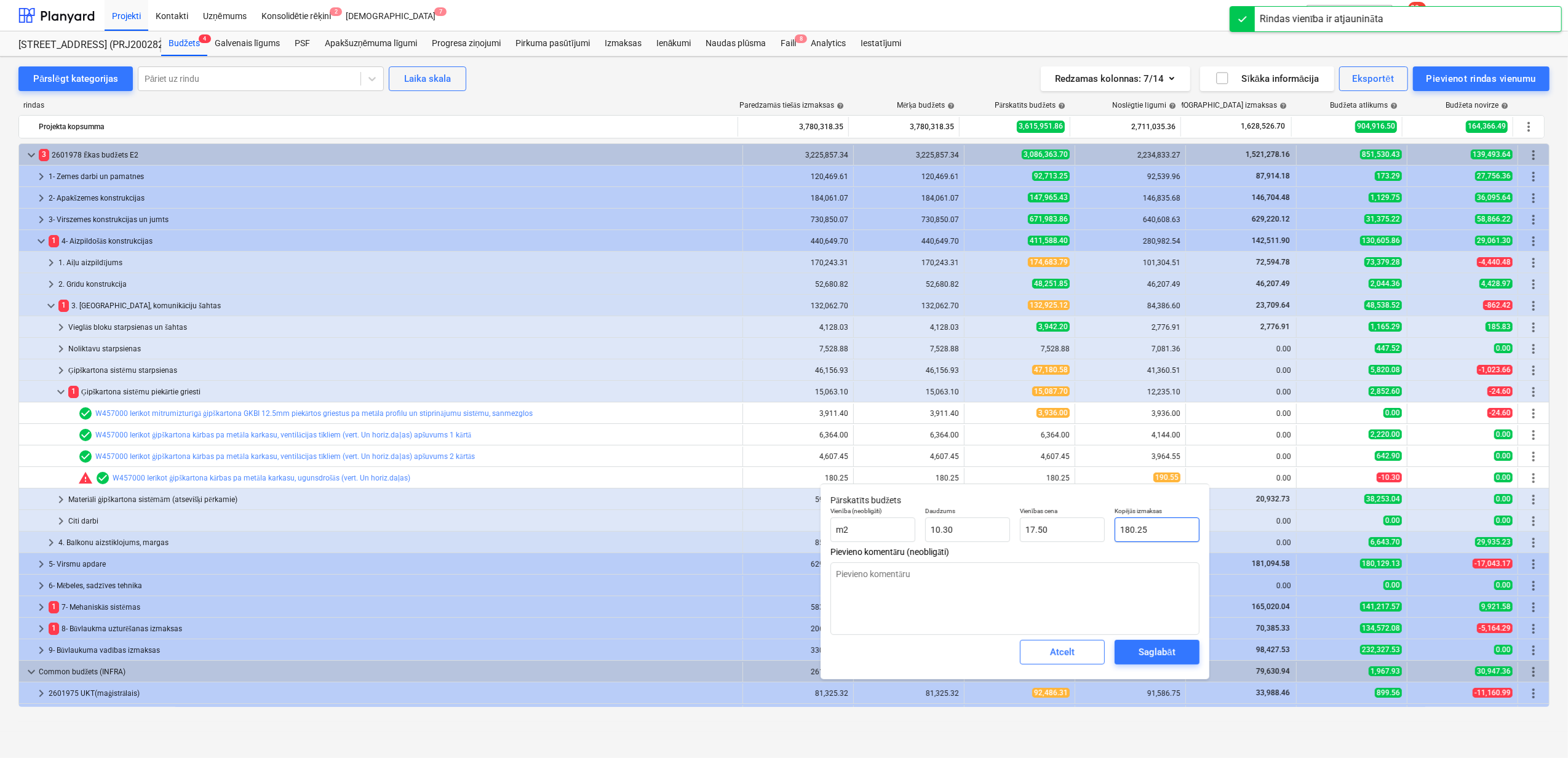
drag, startPoint x: 1131, startPoint y: 526, endPoint x: 1123, endPoint y: 525, distance: 8.1
click at [1123, 525] on input "180.25" at bounding box center [1158, 529] width 85 height 25
click at [1167, 647] on div "Saglabāt" at bounding box center [1157, 651] width 36 height 16
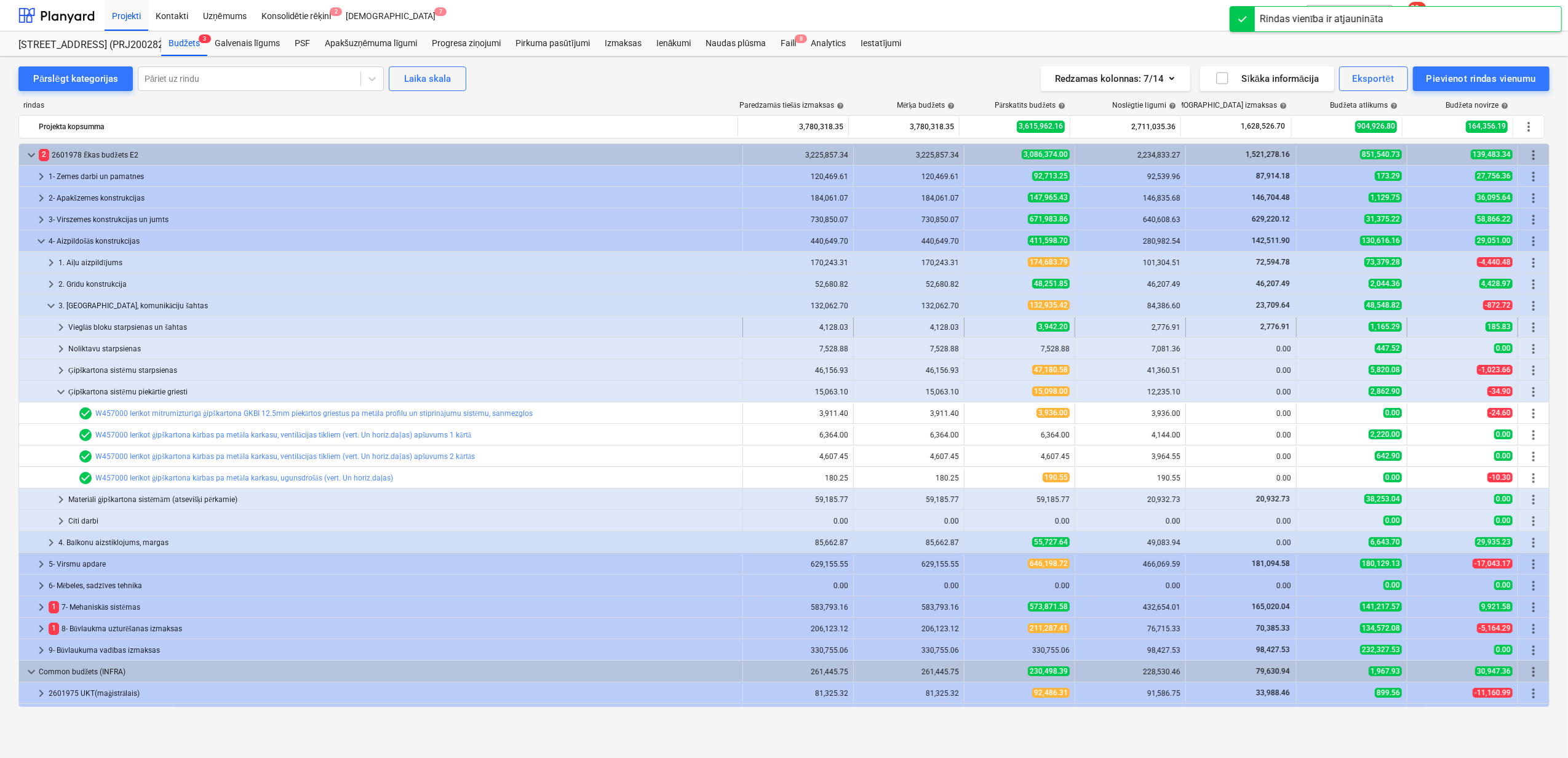
click at [62, 330] on span "keyboard_arrow_right" at bounding box center [61, 327] width 15 height 15
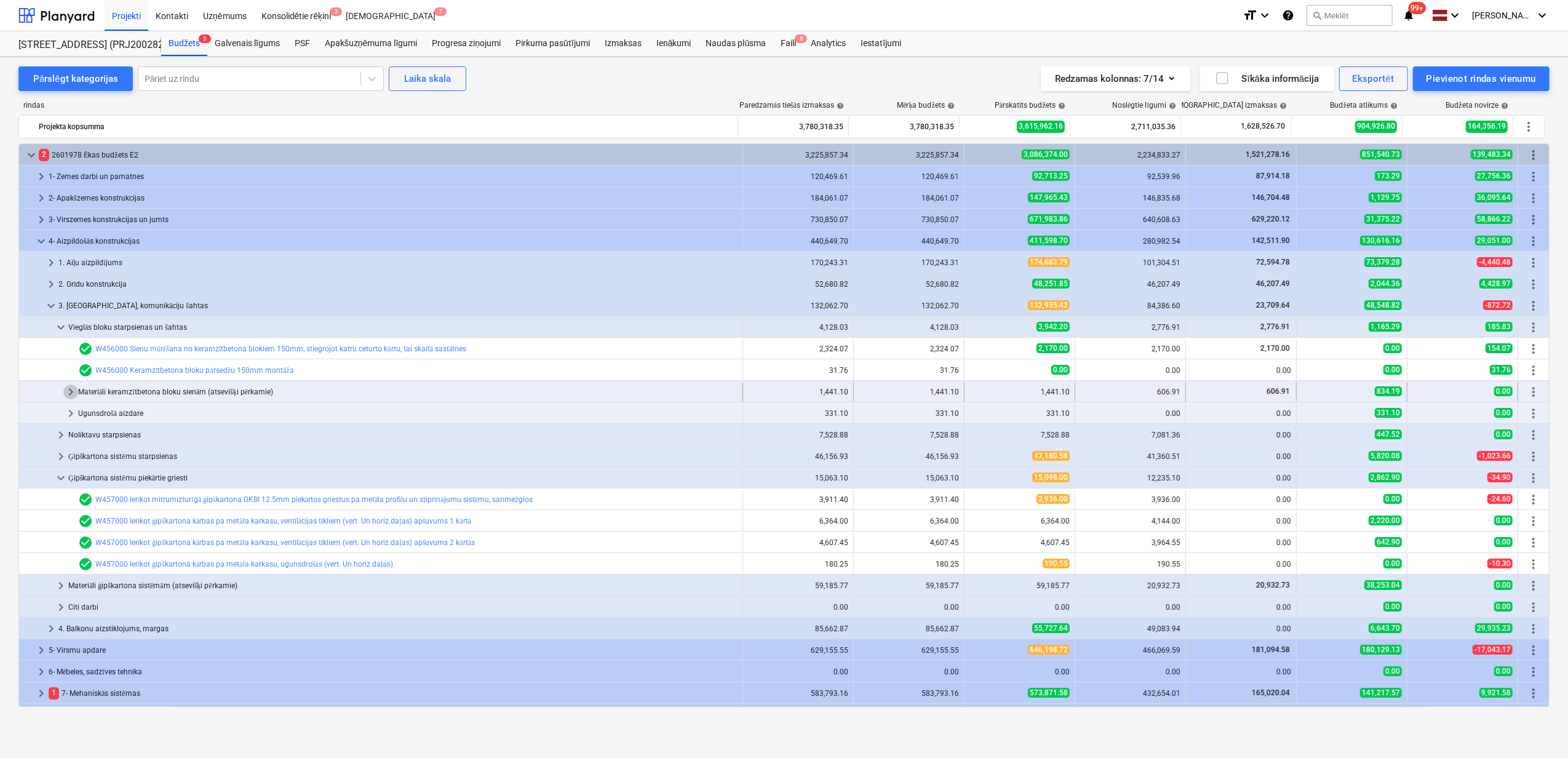
click at [70, 391] on span "keyboard_arrow_right" at bounding box center [71, 392] width 15 height 15
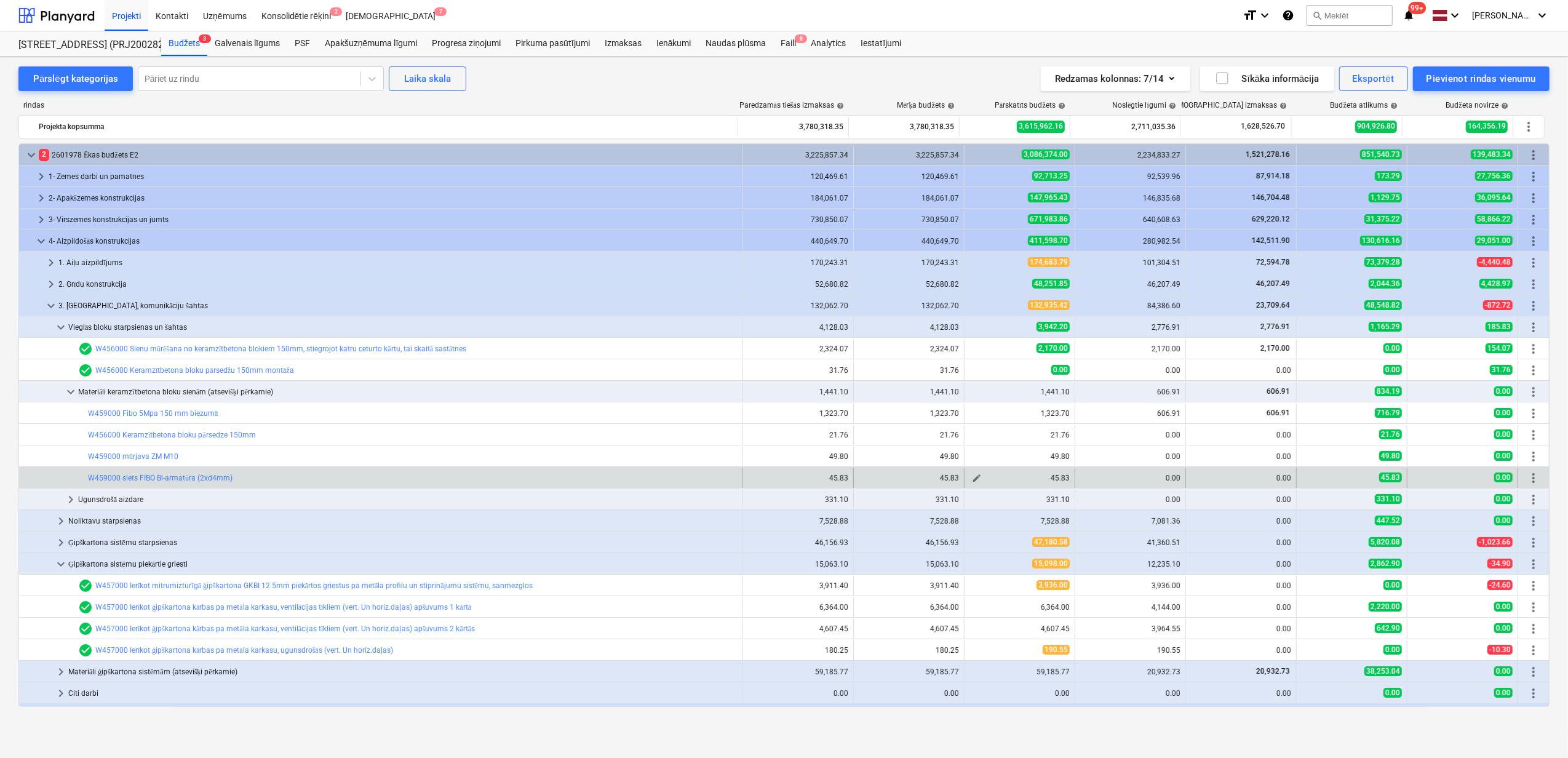
click at [1018, 477] on div "45.83" at bounding box center [1019, 477] width 100 height 9
click at [972, 483] on span "edit" at bounding box center [977, 477] width 9 height 9
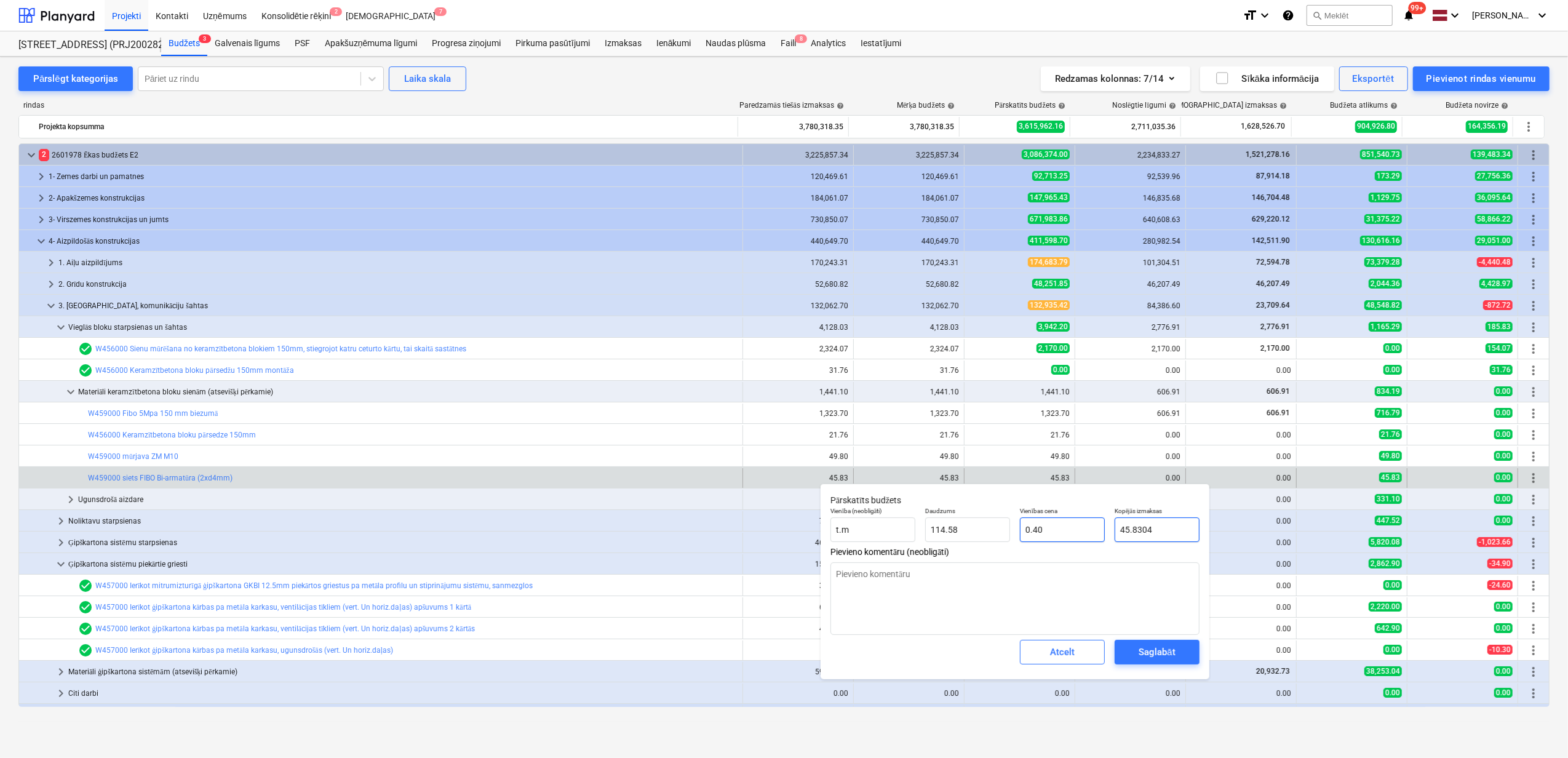
drag, startPoint x: 1170, startPoint y: 531, endPoint x: 1090, endPoint y: 526, distance: 80.2
click at [1077, 526] on div "Vienība (neobligāti) [PERSON_NAME] 114.58 Vienības cena 0.40 Kopējās izmaksas 4…" at bounding box center [1015, 524] width 379 height 44
click at [1159, 649] on div "Saglabāt" at bounding box center [1157, 651] width 36 height 16
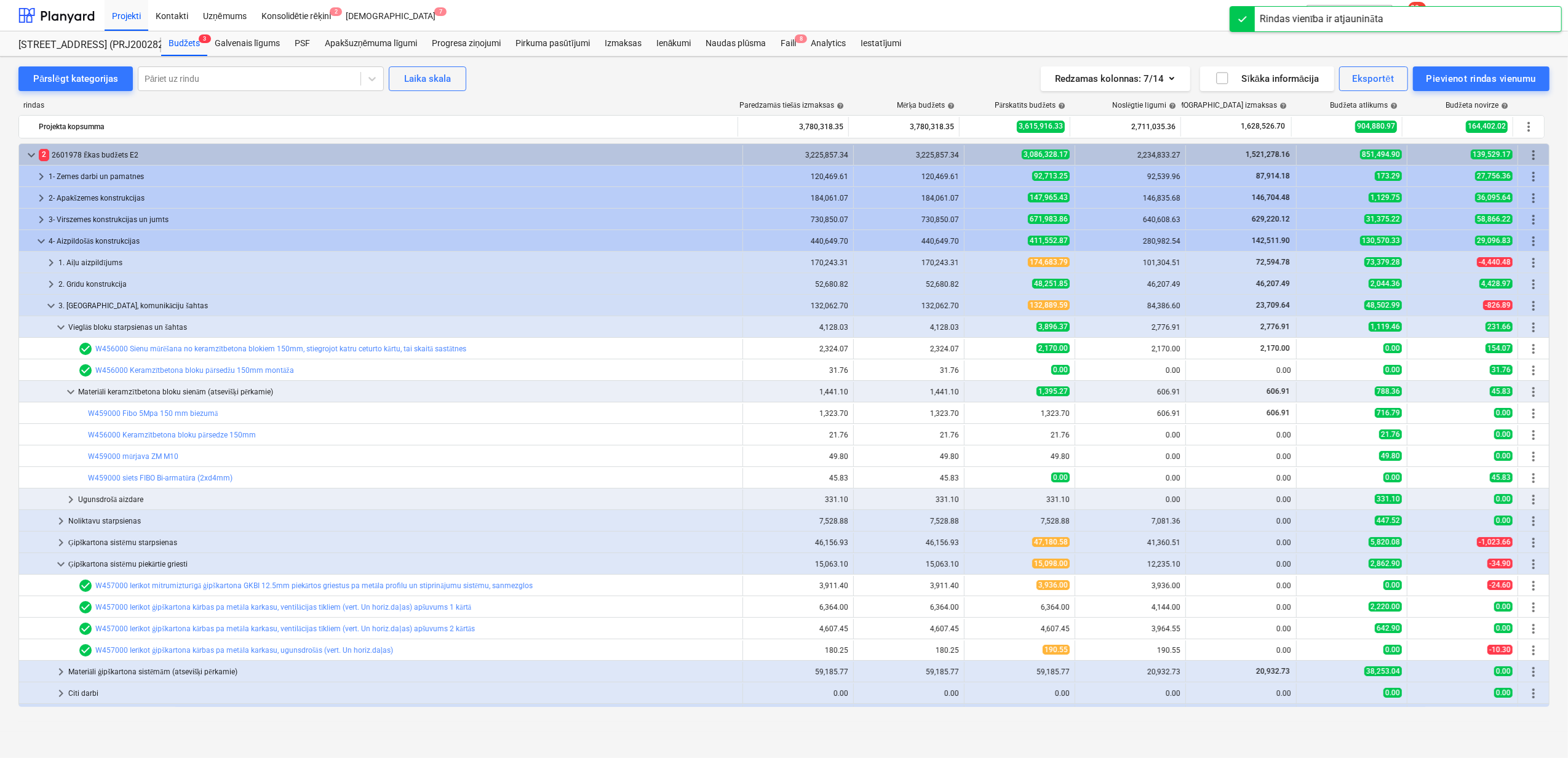
click at [972, 454] on span "edit" at bounding box center [977, 457] width 9 height 9
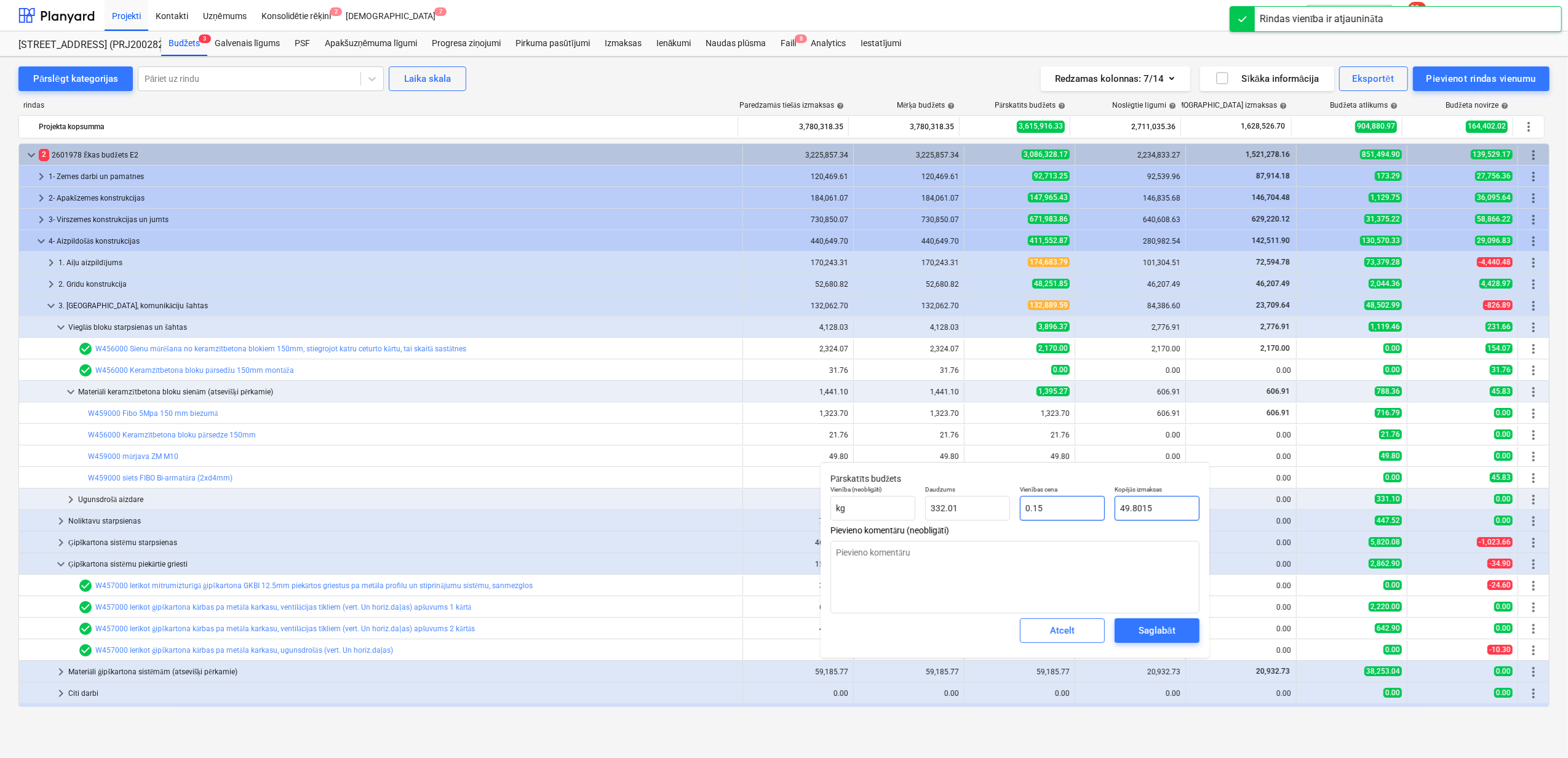
drag, startPoint x: 1142, startPoint y: 509, endPoint x: 1096, endPoint y: 512, distance: 46.1
click at [1096, 512] on div "Vienība (neobligāti) kg Daudzums 332.01 Vienības cena 0.15 Kopējās izmaksas 49.…" at bounding box center [1015, 502] width 379 height 44
click at [1164, 633] on div "Saglabāt" at bounding box center [1157, 629] width 36 height 16
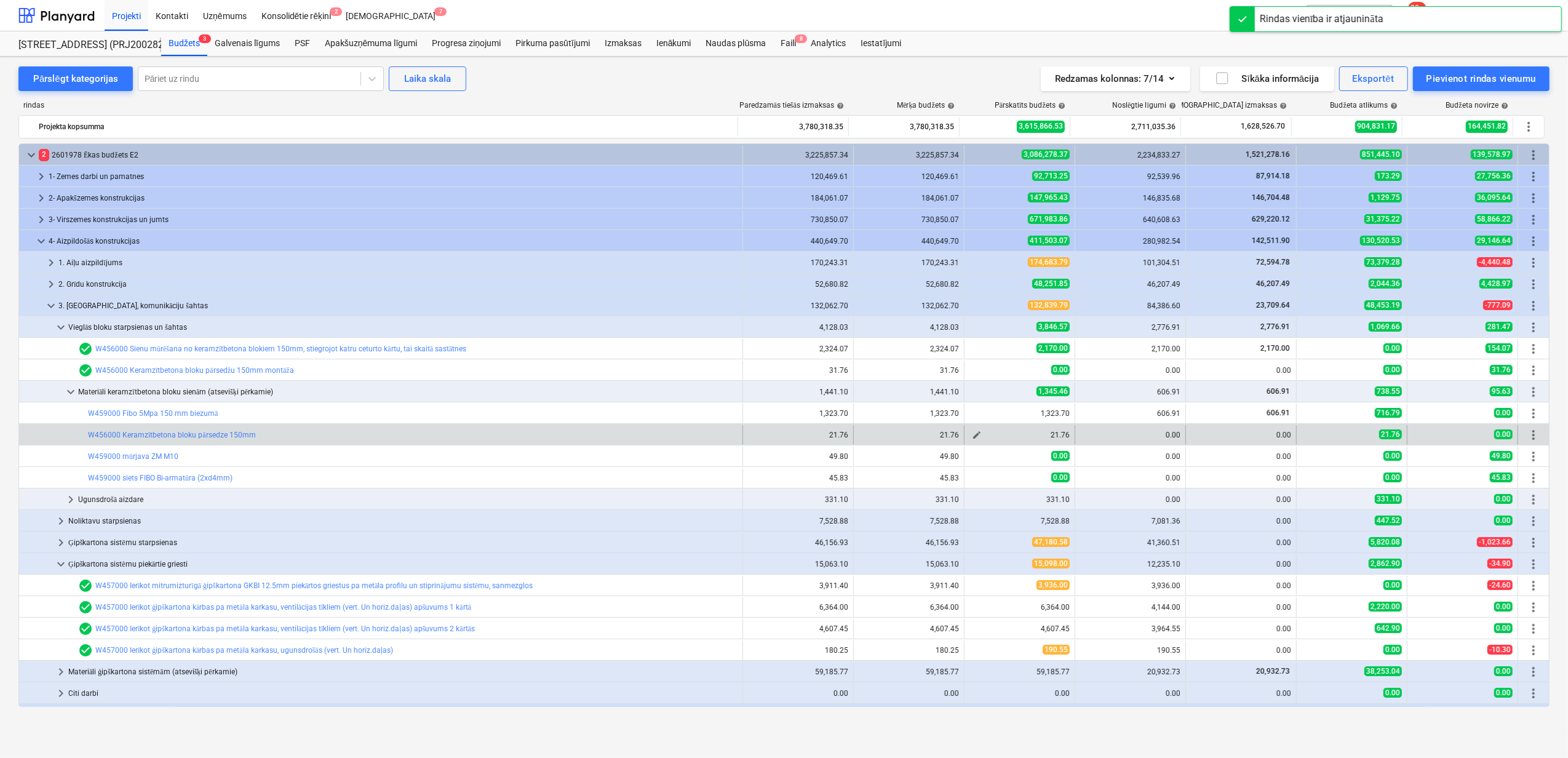
click at [972, 436] on span "edit" at bounding box center [977, 435] width 9 height 9
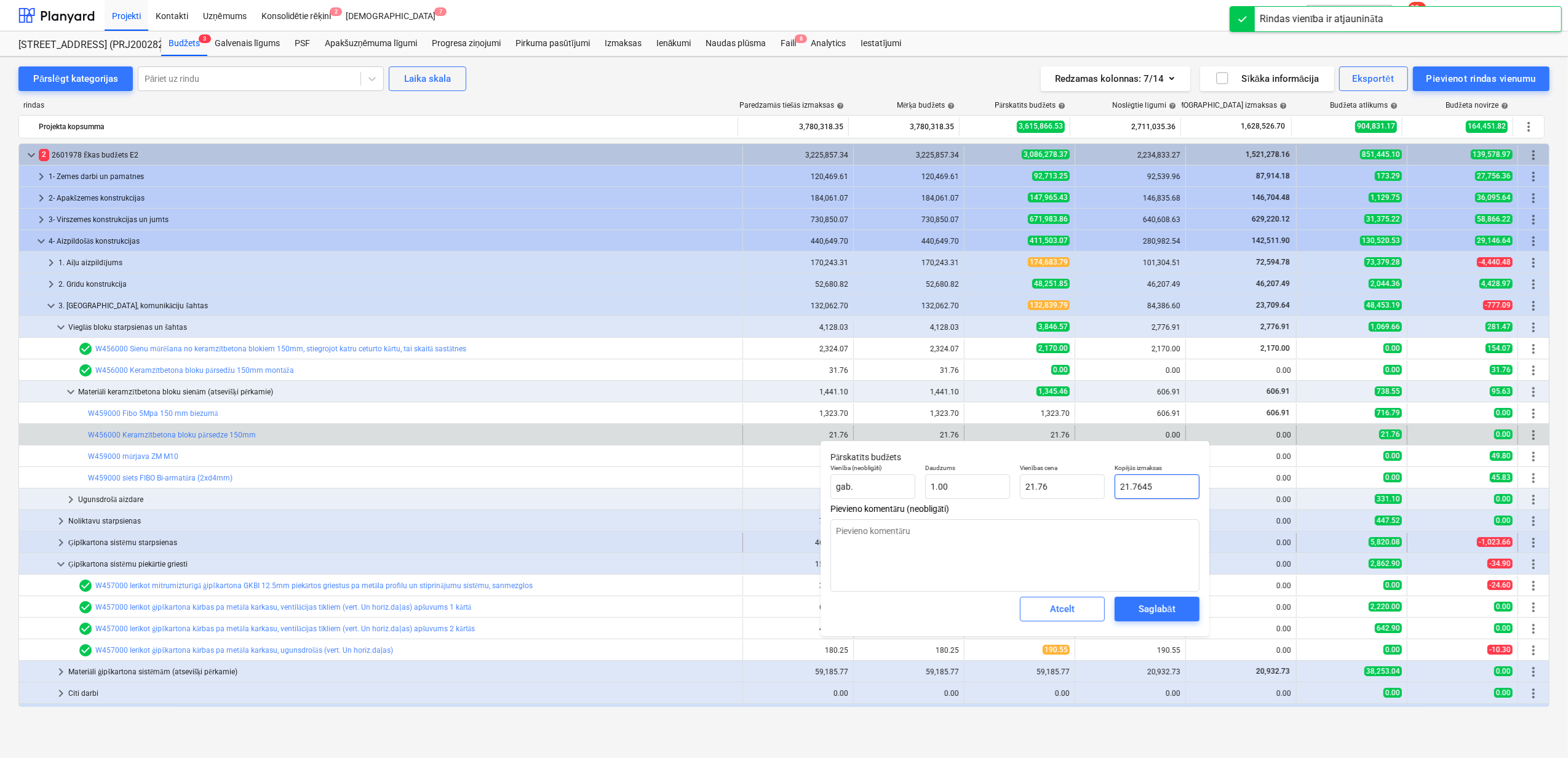
drag, startPoint x: 1150, startPoint y: 492, endPoint x: 1385, endPoint y: 547, distance: 241.4
click at [1073, 495] on div "Vienība (neobligāti) gab. Daudzums 1.00 Vienības cena 21.76 Kopējās izmaksas 21…" at bounding box center [1015, 480] width 379 height 44
click at [1189, 605] on button "Saglabāt" at bounding box center [1158, 609] width 85 height 25
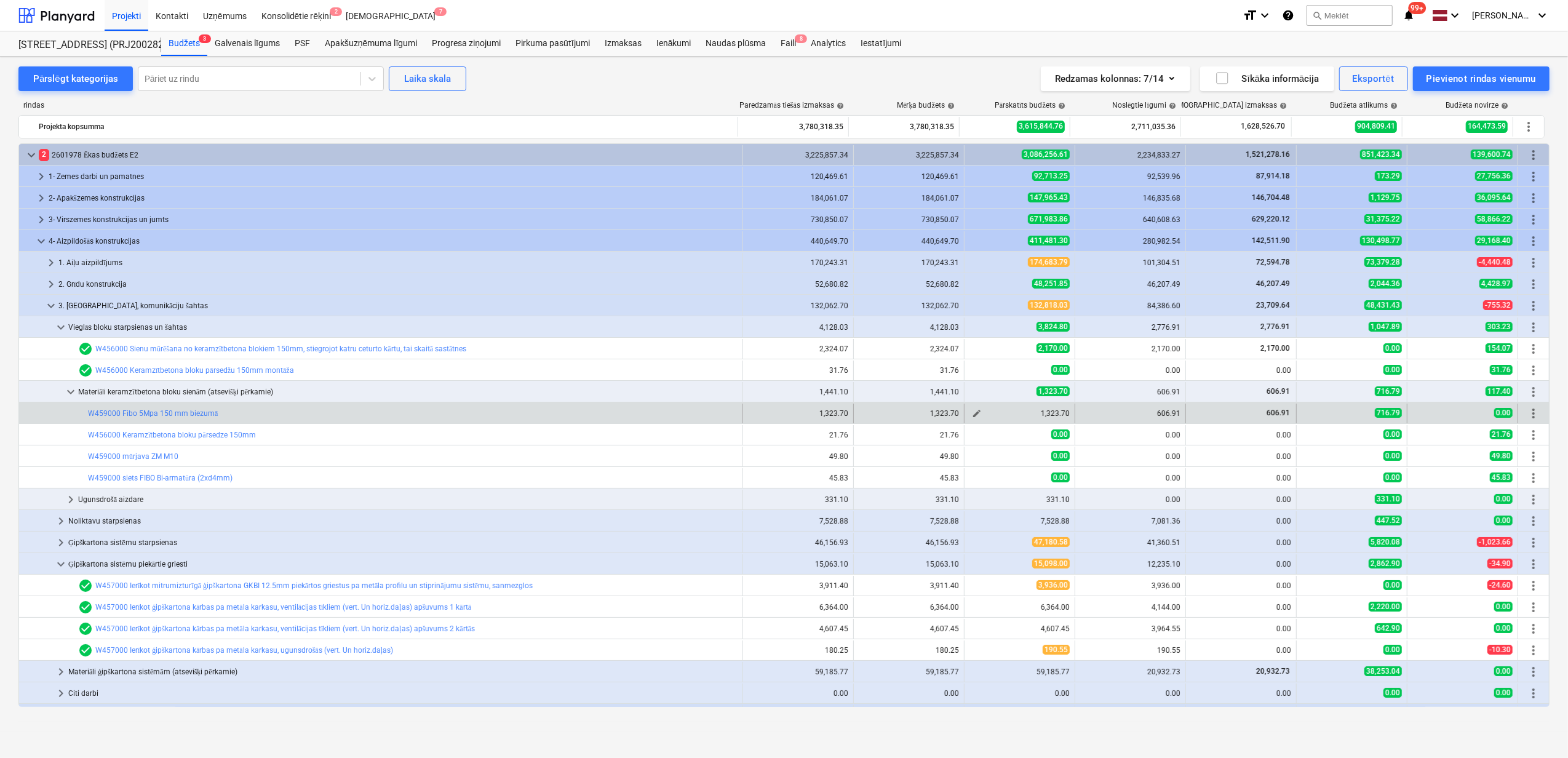
click at [972, 418] on span "edit" at bounding box center [977, 413] width 9 height 9
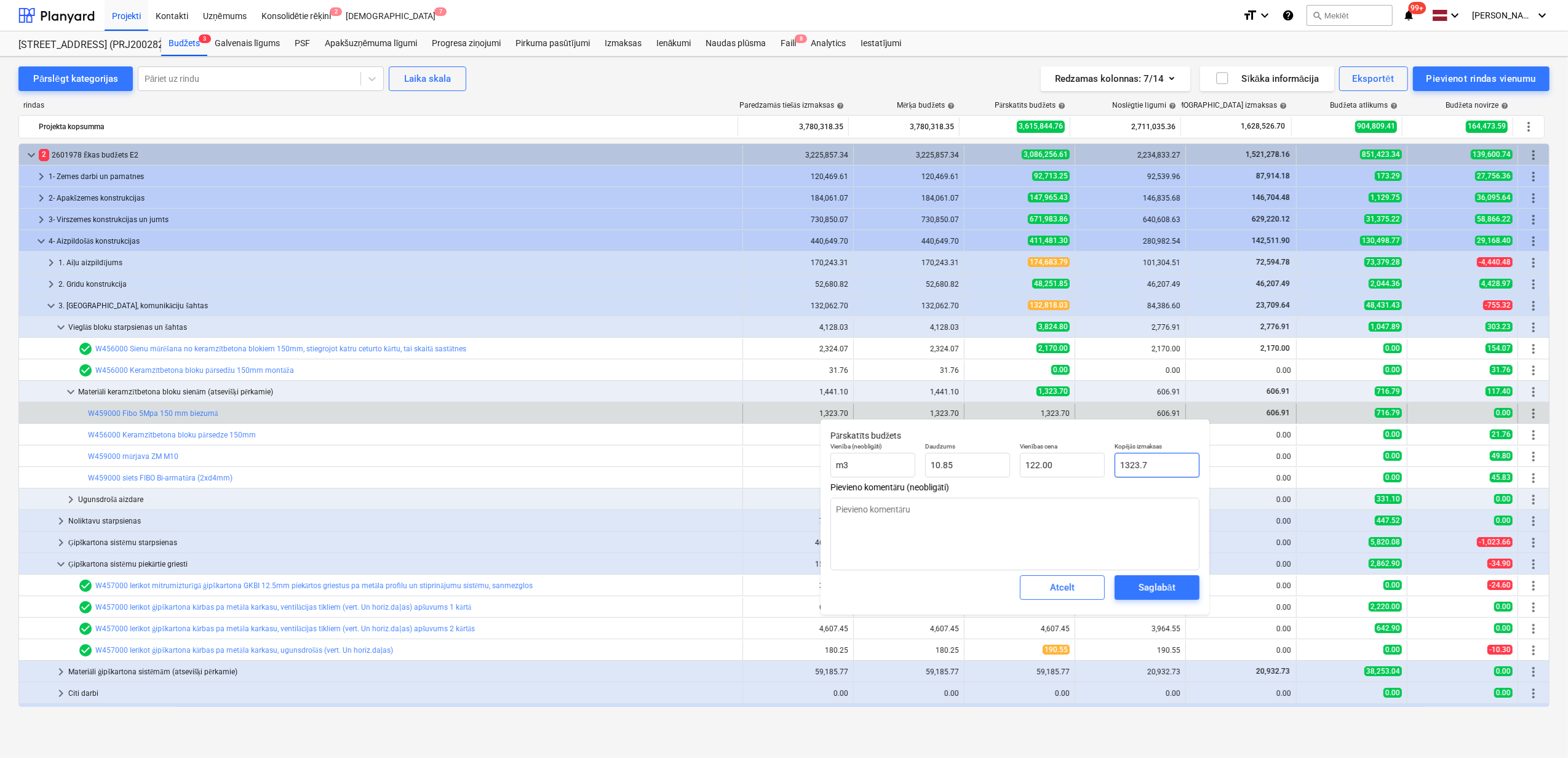
drag, startPoint x: 1167, startPoint y: 468, endPoint x: 1108, endPoint y: 467, distance: 59.0
click at [1102, 461] on div "Vienība (neobligāti) m3 Daudzums 10.85 Vienības cena 122.00 Kopējās izmaksas 13…" at bounding box center [1015, 459] width 379 height 44
click at [1152, 593] on div "Saglabāt" at bounding box center [1157, 587] width 36 height 16
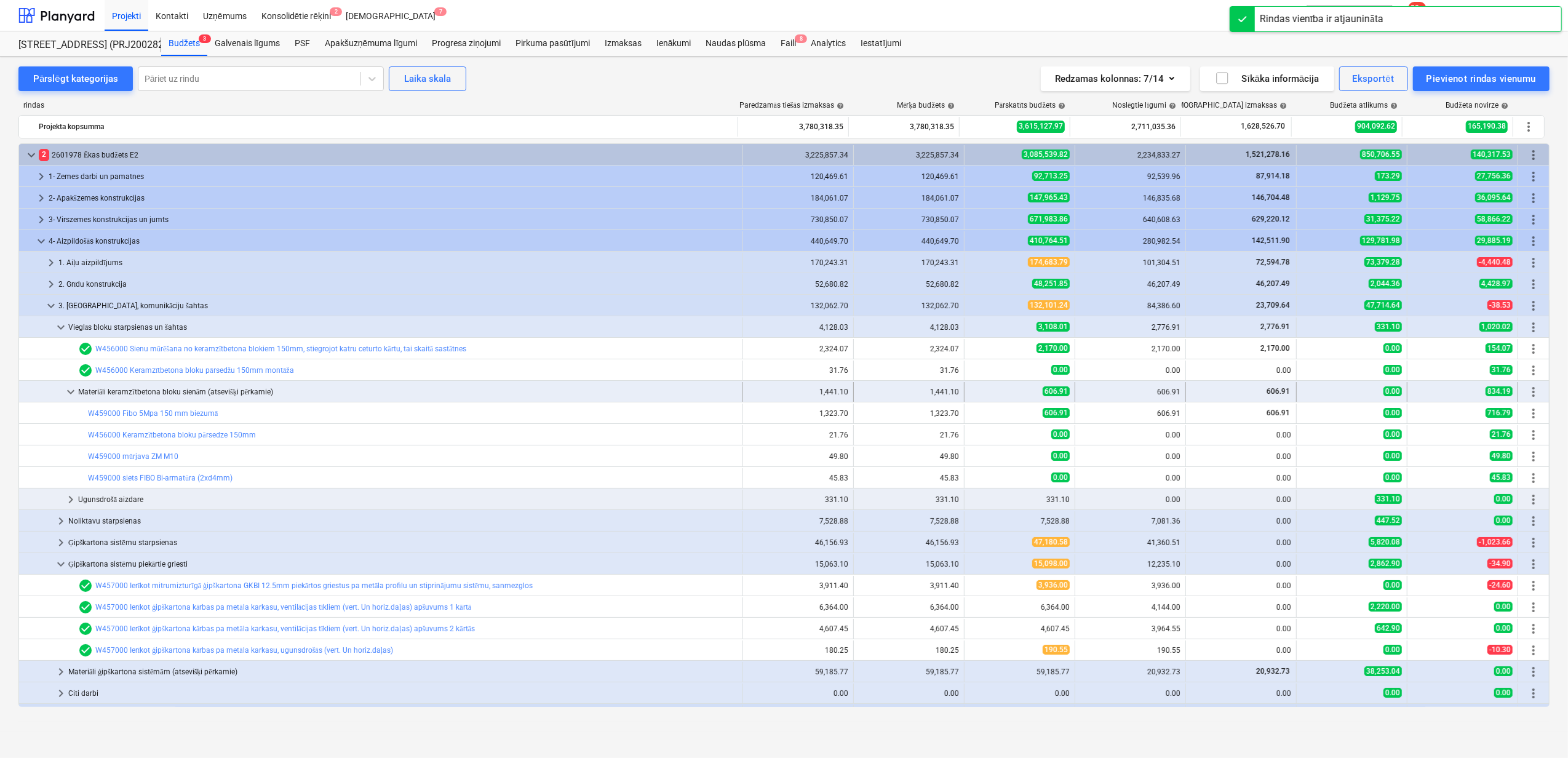
click at [70, 390] on span "keyboard_arrow_down" at bounding box center [71, 392] width 15 height 15
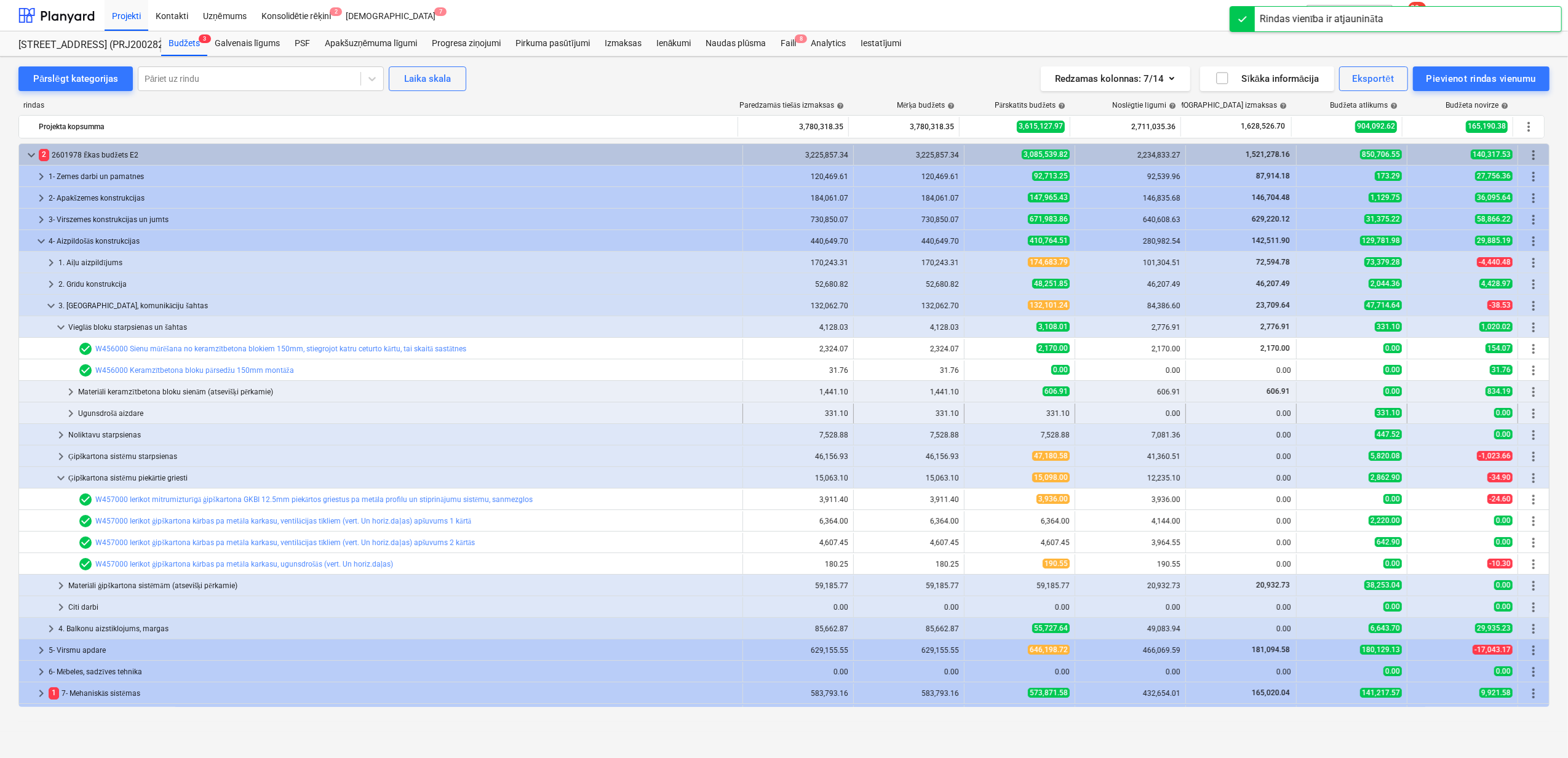
click at [62, 416] on div at bounding box center [44, 413] width 40 height 20
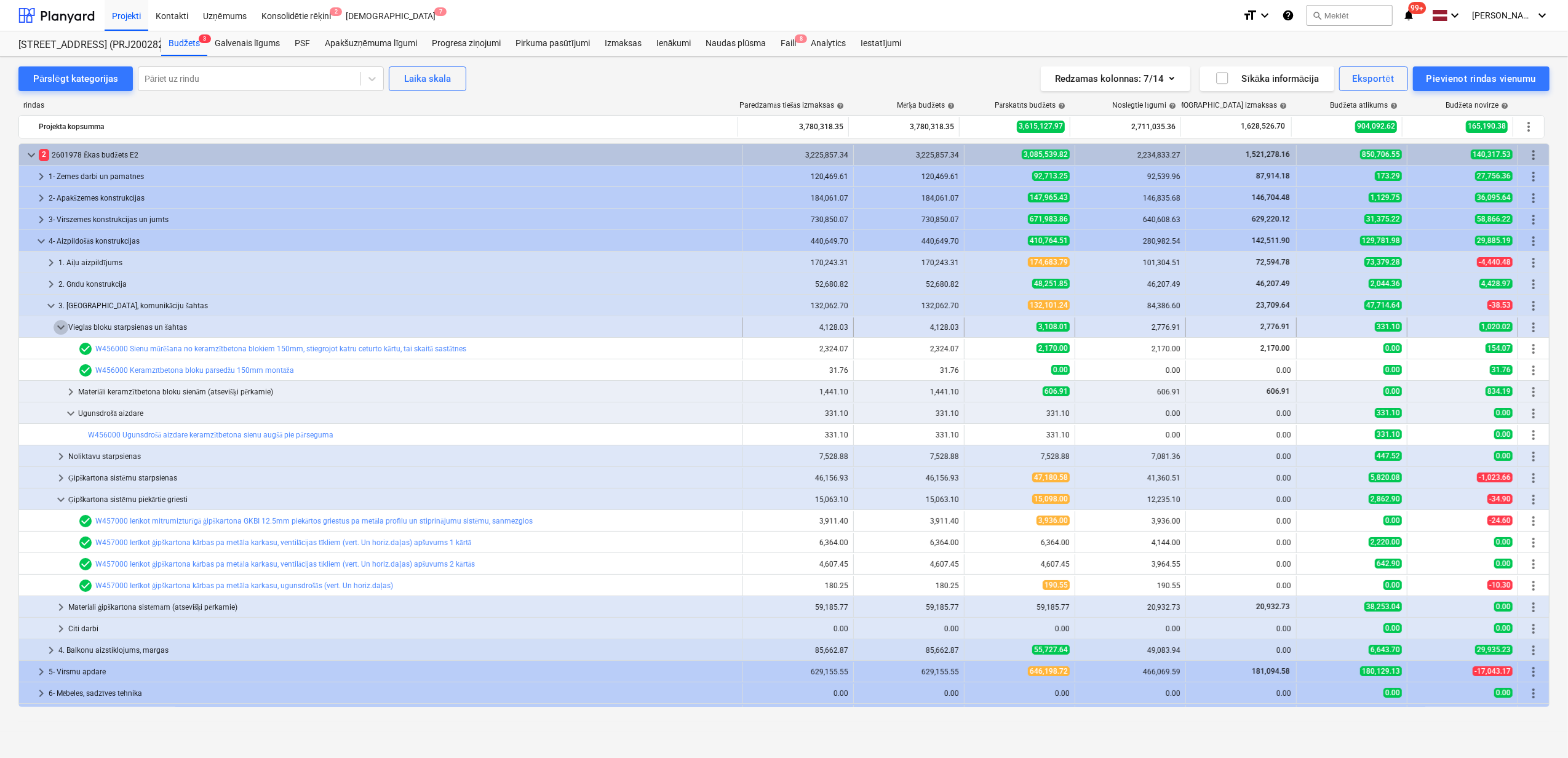
click at [56, 327] on span "keyboard_arrow_down" at bounding box center [61, 327] width 15 height 15
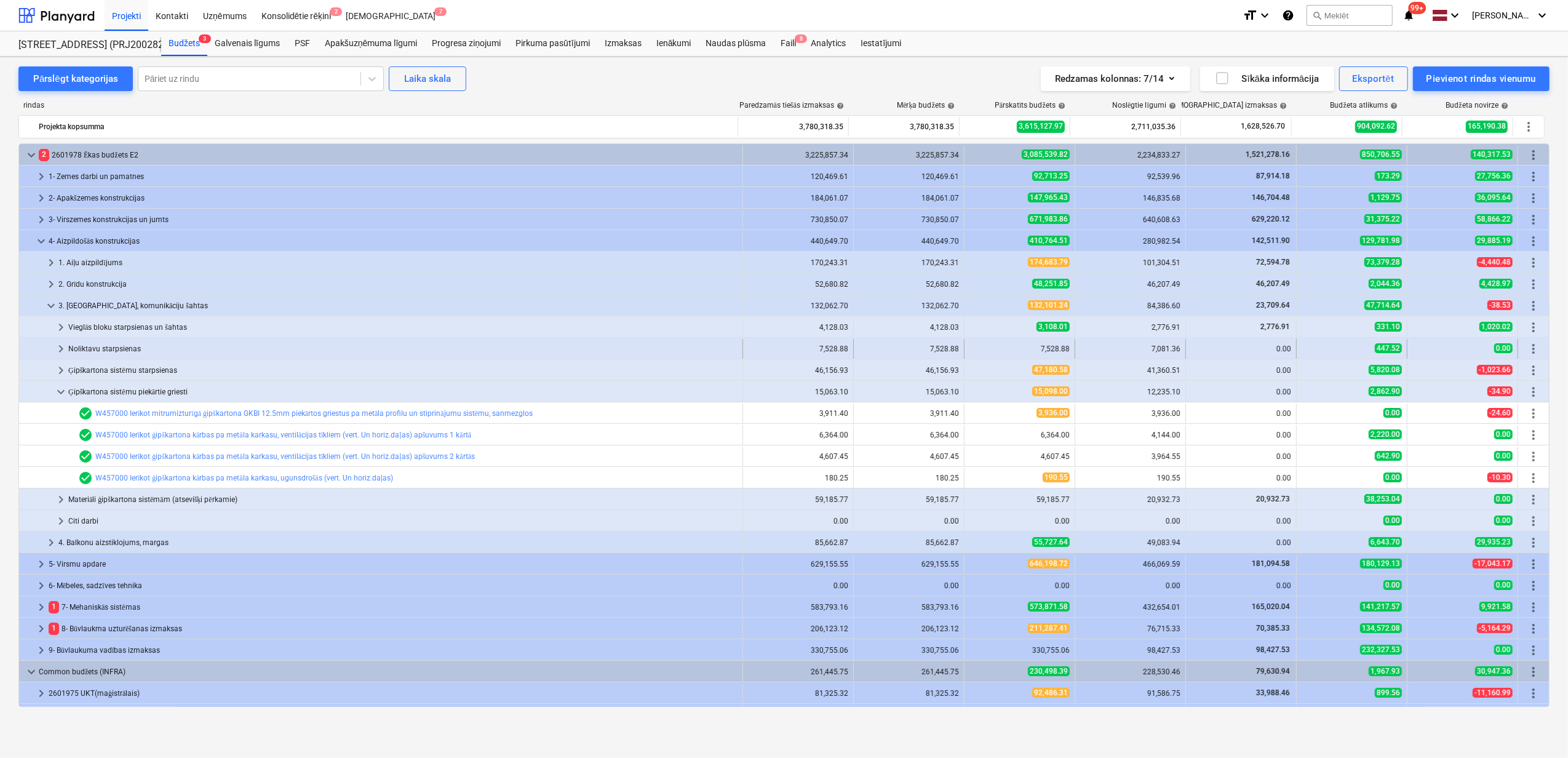
click at [58, 348] on span "keyboard_arrow_right" at bounding box center [61, 349] width 15 height 15
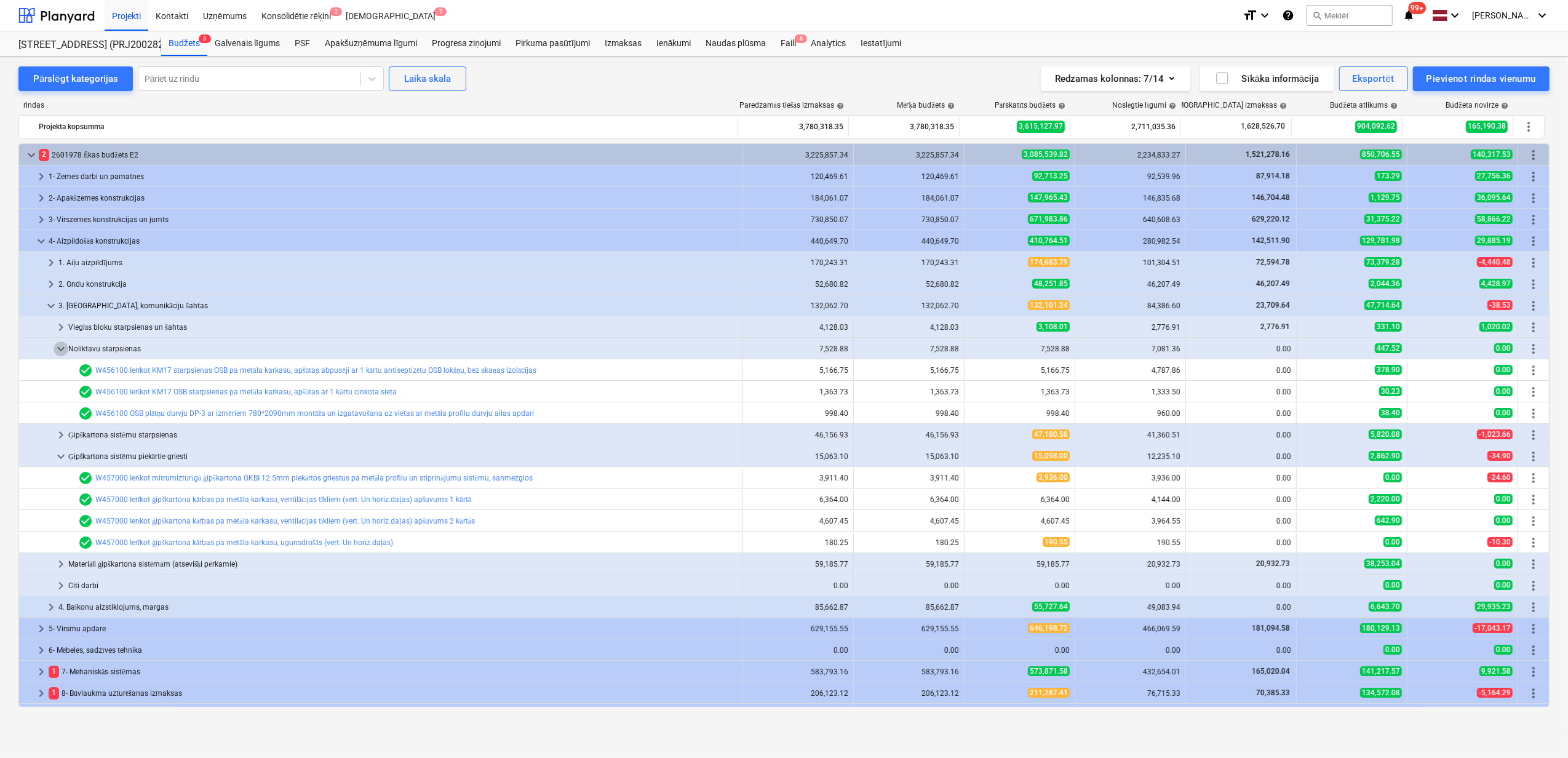
click at [58, 348] on span "keyboard_arrow_down" at bounding box center [61, 349] width 15 height 15
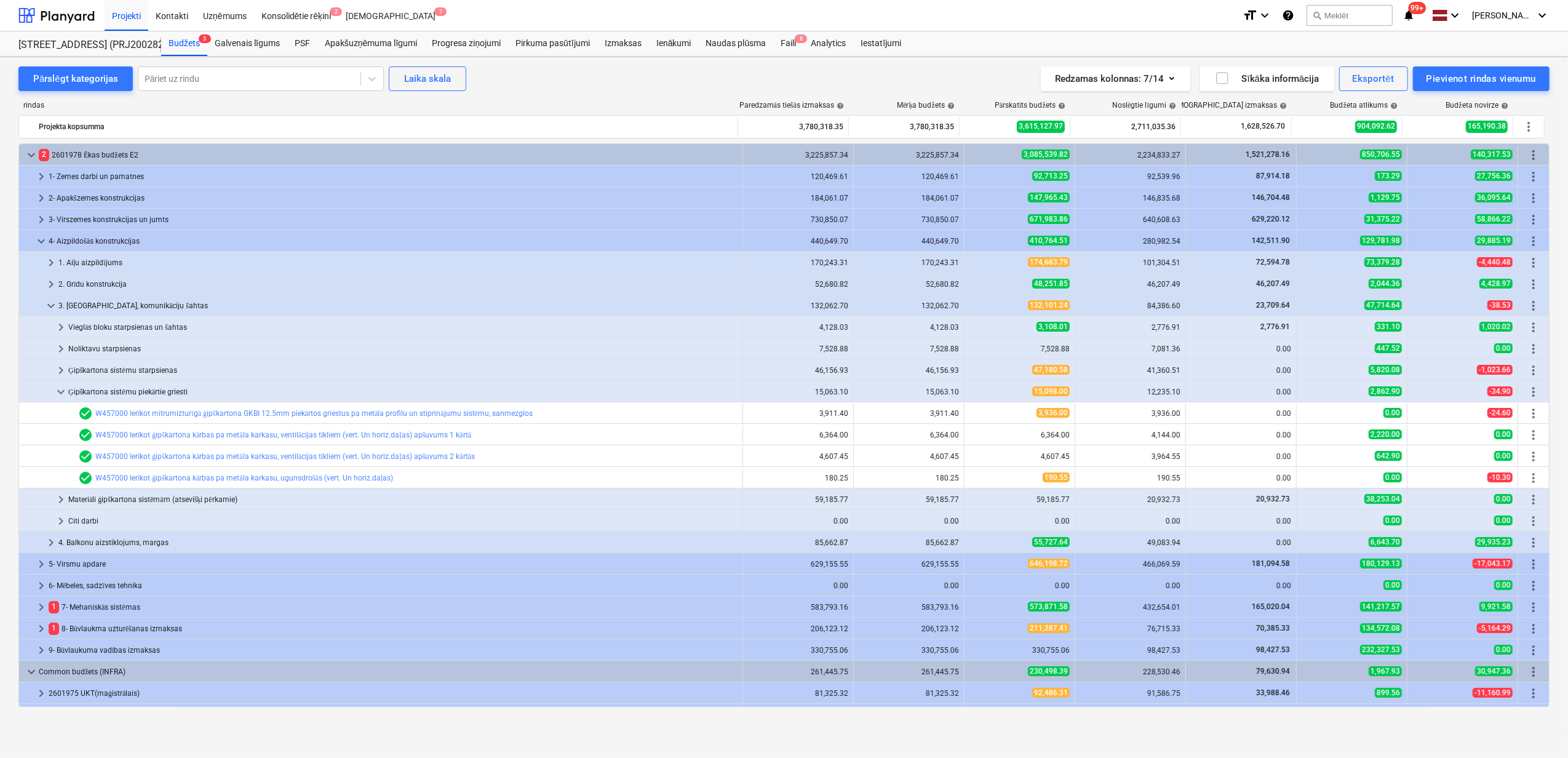
click at [58, 348] on span "keyboard_arrow_right" at bounding box center [61, 349] width 15 height 15
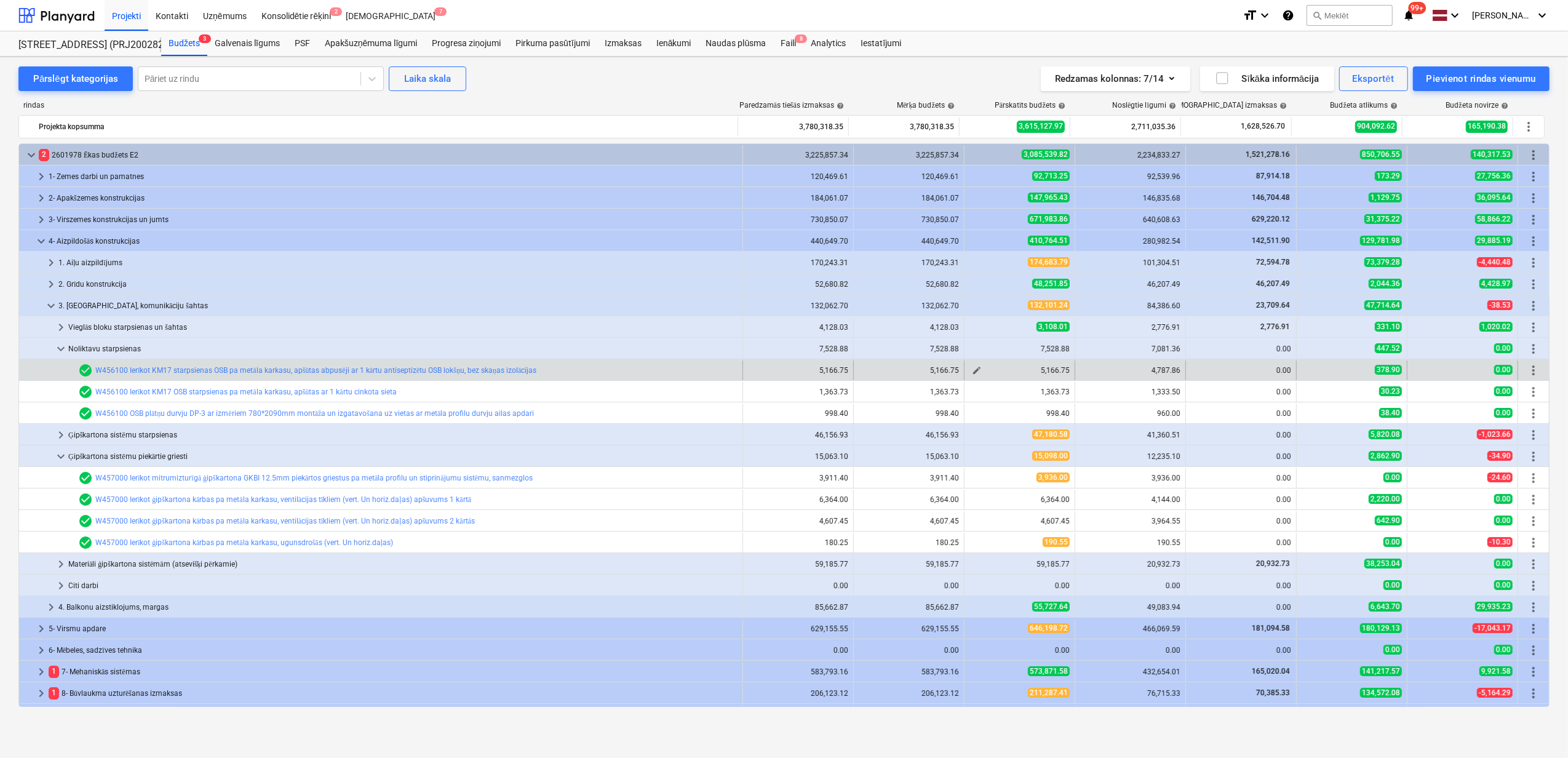
click at [973, 372] on span "edit" at bounding box center [977, 370] width 9 height 9
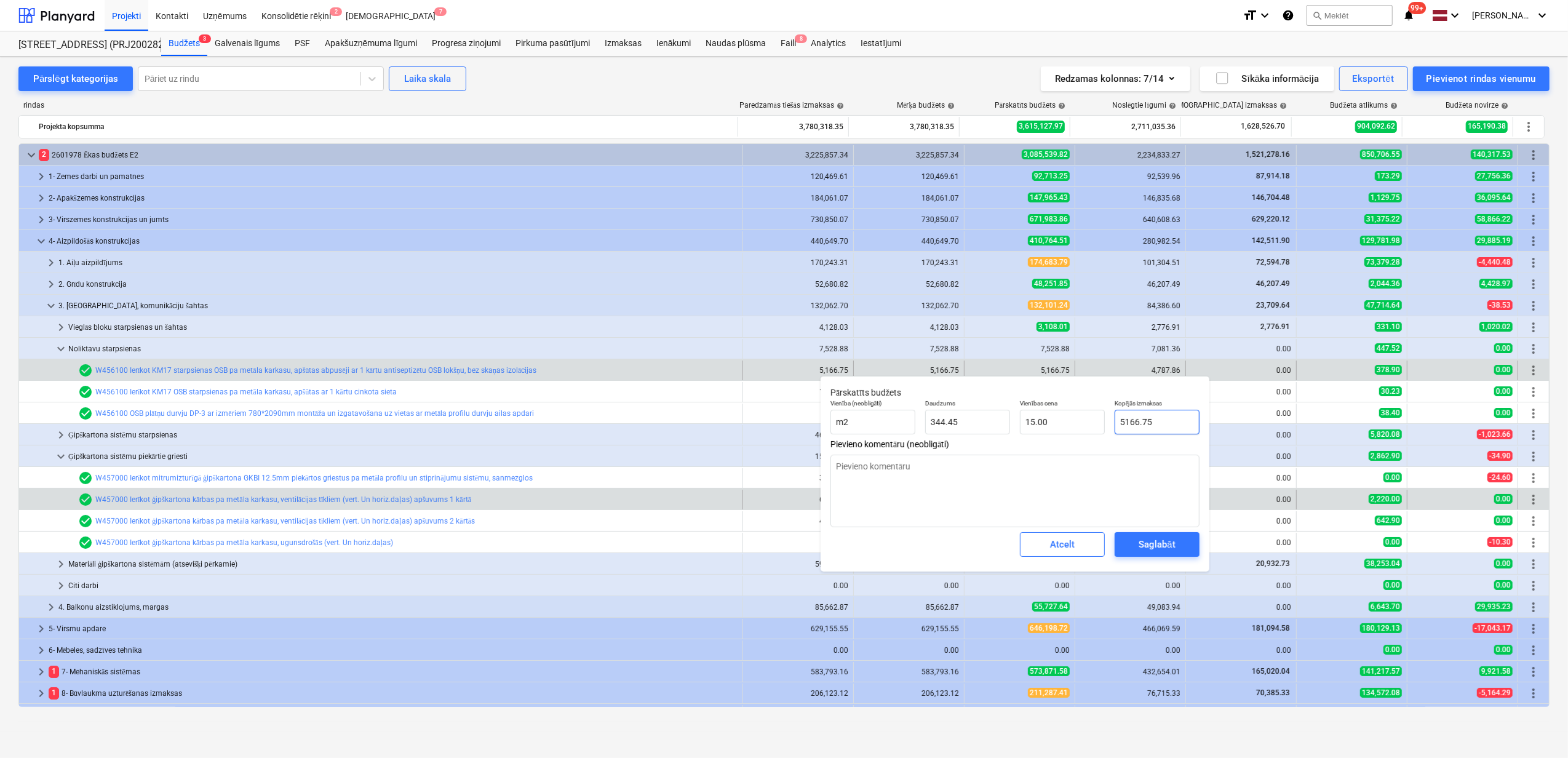
drag, startPoint x: 1177, startPoint y: 423, endPoint x: 1324, endPoint y: 508, distance: 169.8
click at [1081, 419] on div "Vienība (neobligāti) m2 Daudzums 344.45 Vienības cena 15.00 Kopējās izmaksas 51…" at bounding box center [1015, 416] width 379 height 44
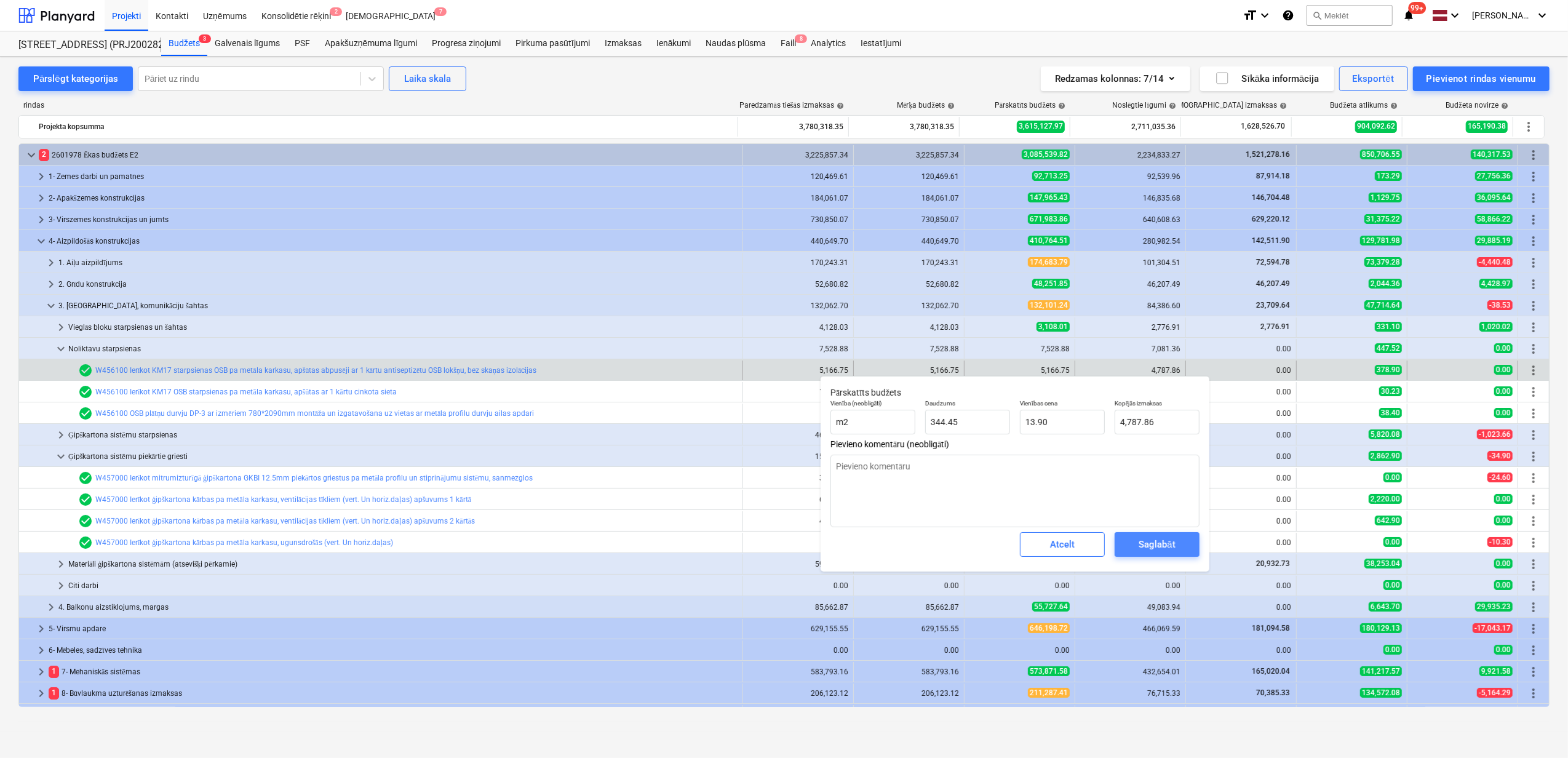
click at [1153, 549] on div "Saglabāt" at bounding box center [1157, 543] width 36 height 16
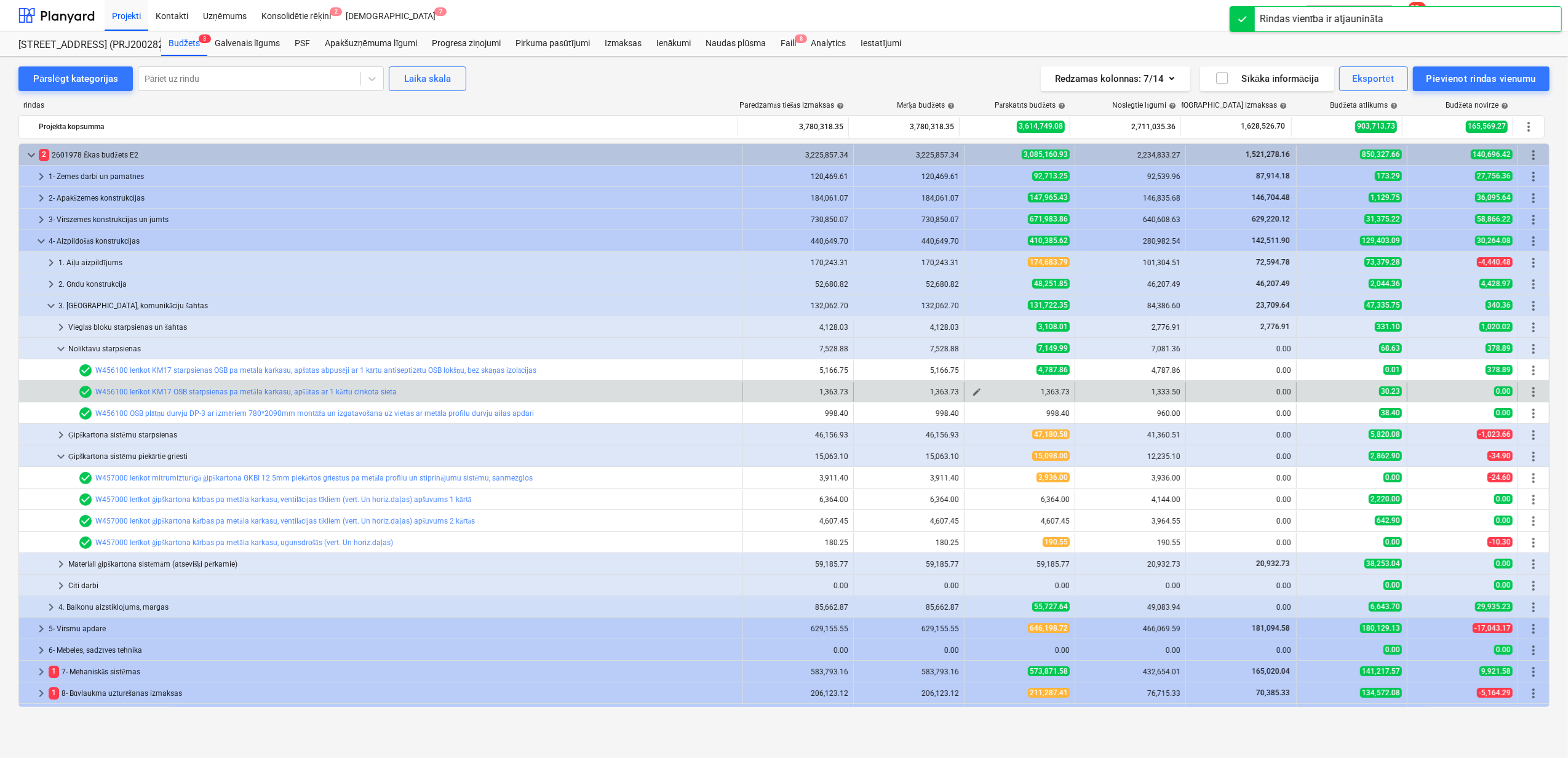
click at [979, 394] on button "edit" at bounding box center [977, 392] width 15 height 15
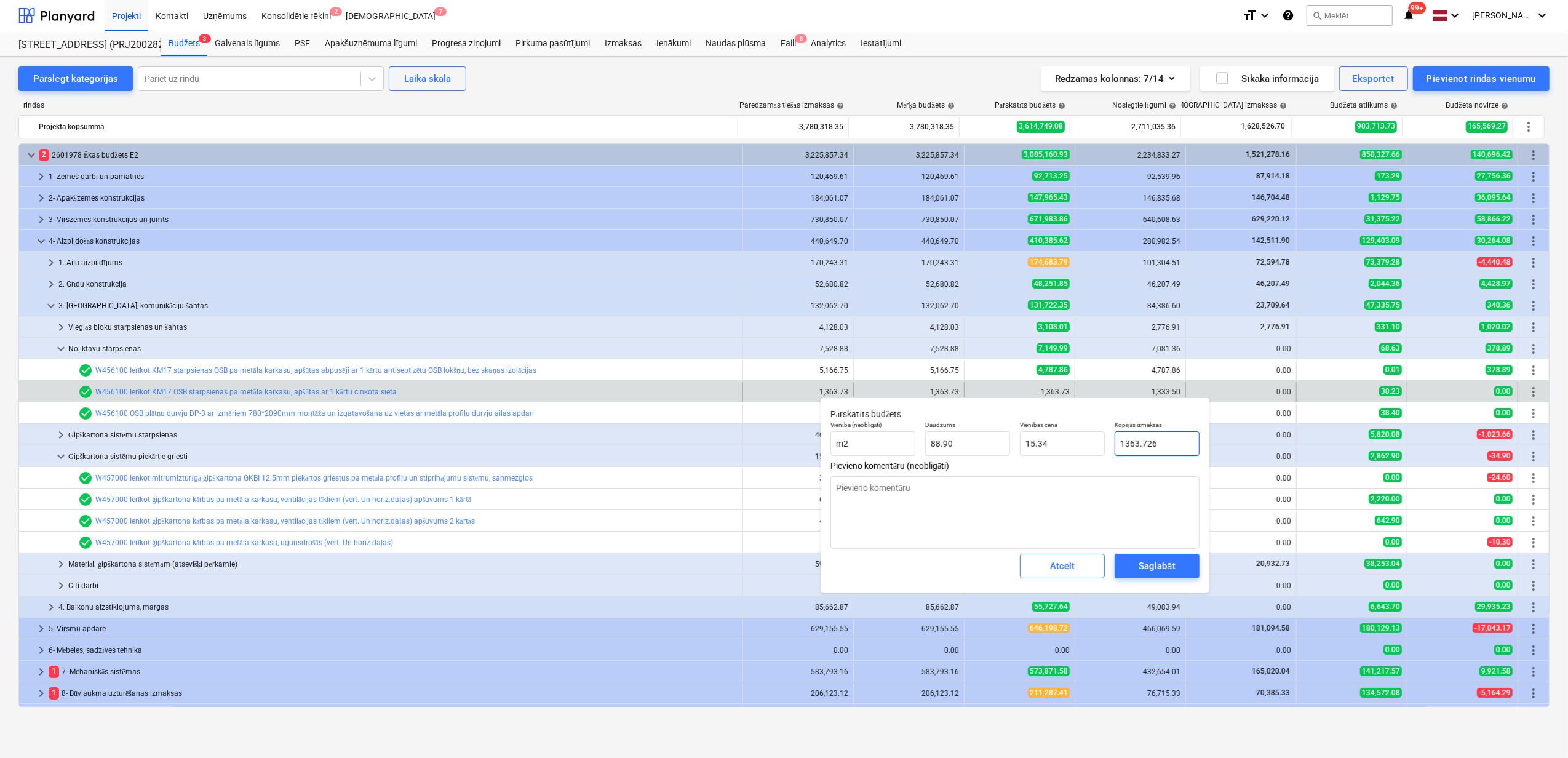
click at [1159, 446] on input "1363.726" at bounding box center [1158, 443] width 85 height 25
drag, startPoint x: 1165, startPoint y: 440, endPoint x: 1123, endPoint y: 442, distance: 42.0
click at [1123, 442] on input "1363.726" at bounding box center [1158, 443] width 85 height 25
click at [1169, 567] on div "Saglabāt" at bounding box center [1157, 565] width 36 height 16
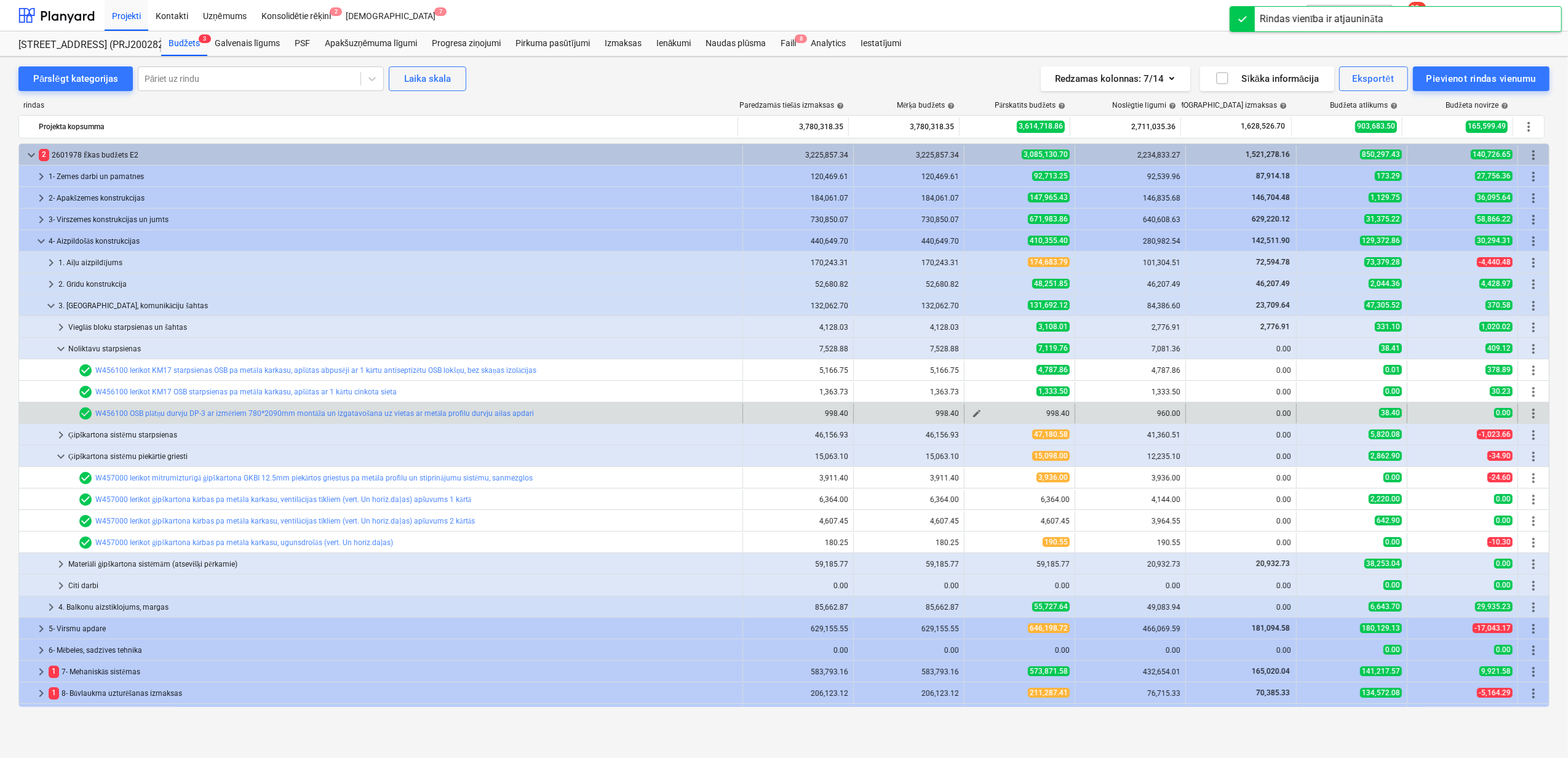
click at [972, 416] on span "edit" at bounding box center [977, 413] width 9 height 9
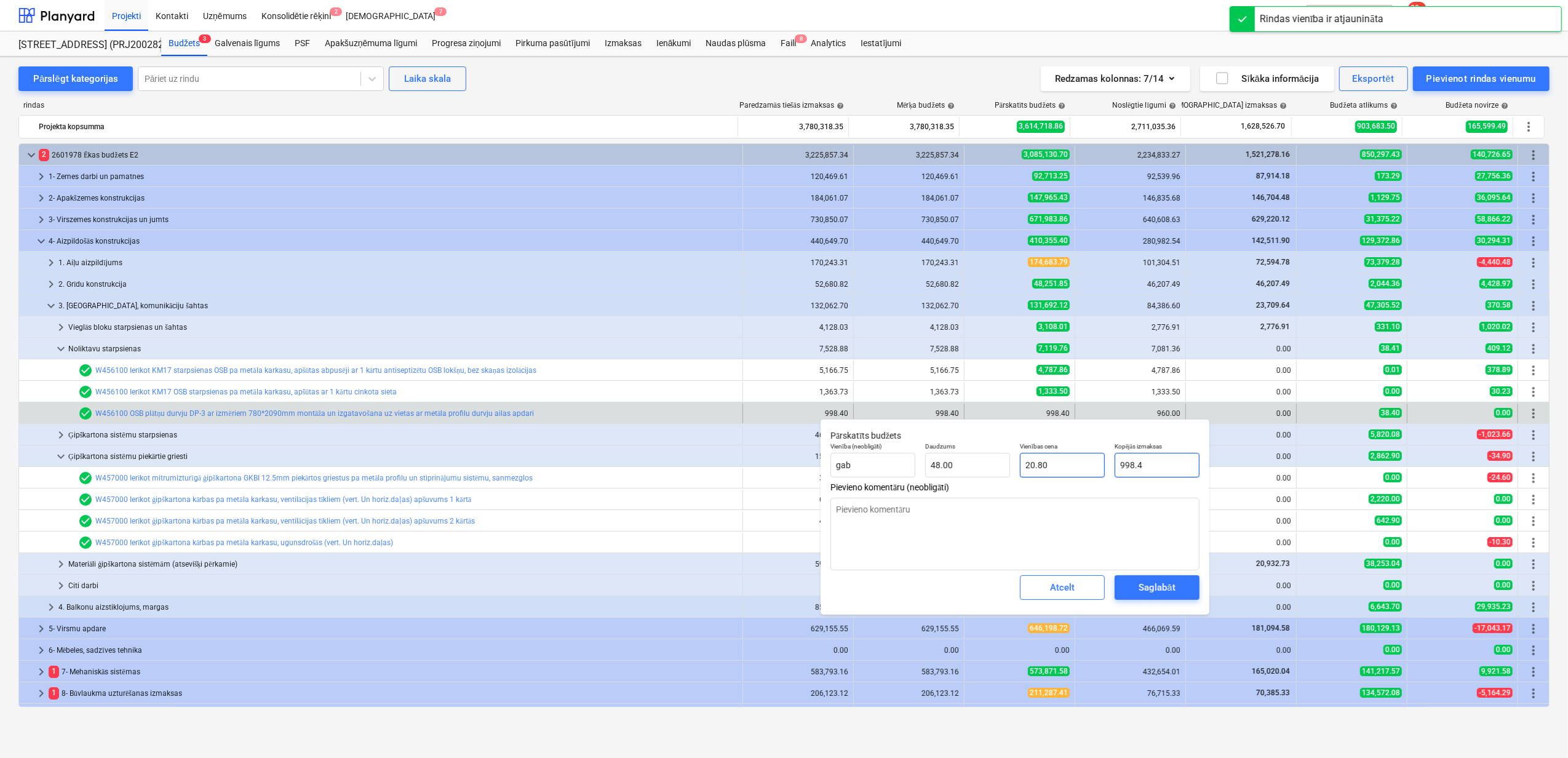
drag, startPoint x: 1112, startPoint y: 466, endPoint x: 1104, endPoint y: 465, distance: 8.1
click at [1104, 465] on div "Vienība (neobligāti) gab [PERSON_NAME] 48.00 Vienības cena 20.80 Kopējās izmaks…" at bounding box center [1015, 459] width 379 height 44
click at [1165, 584] on div "Saglabāt" at bounding box center [1157, 587] width 36 height 16
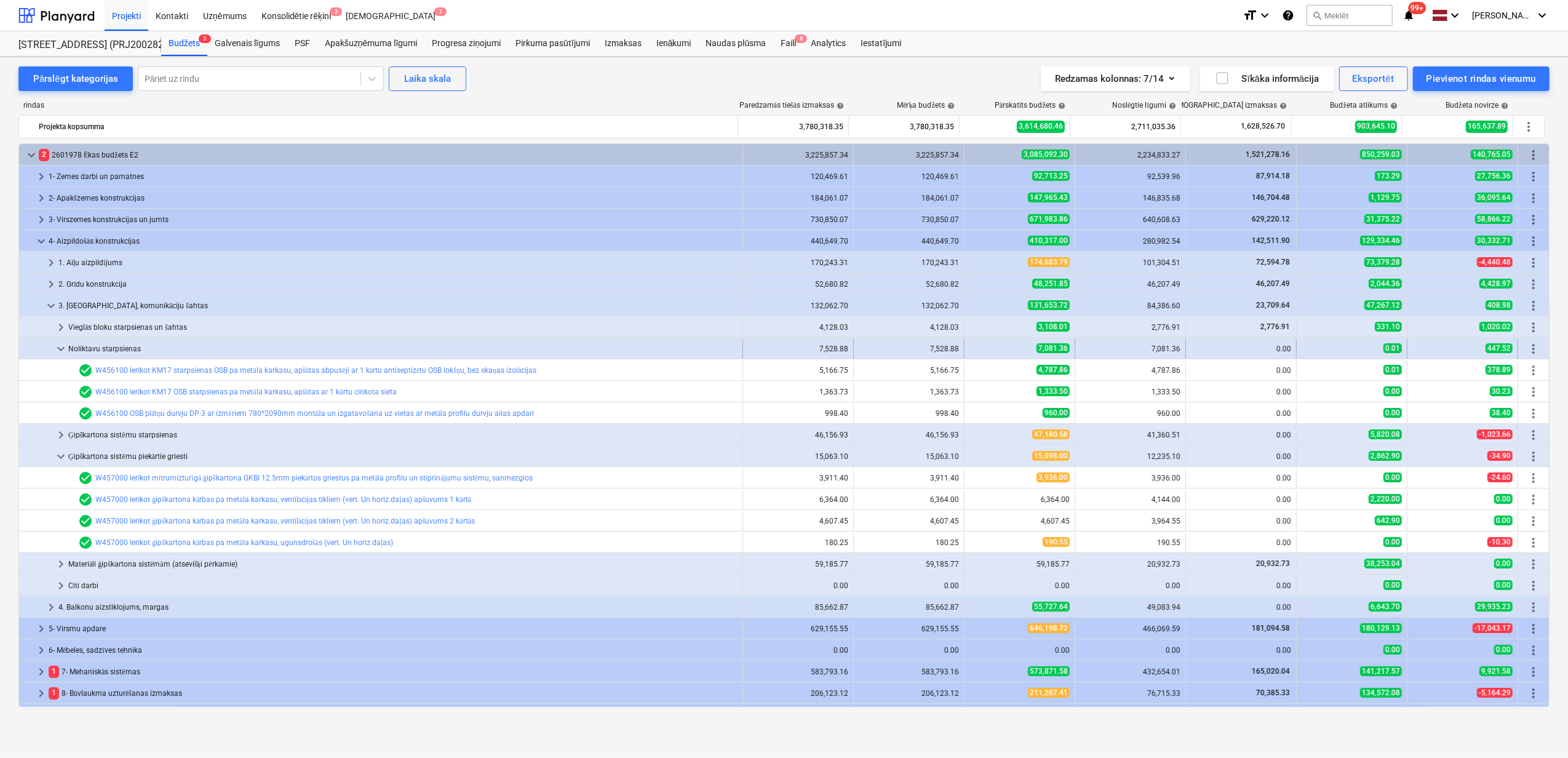
click at [61, 350] on span "keyboard_arrow_down" at bounding box center [61, 349] width 15 height 15
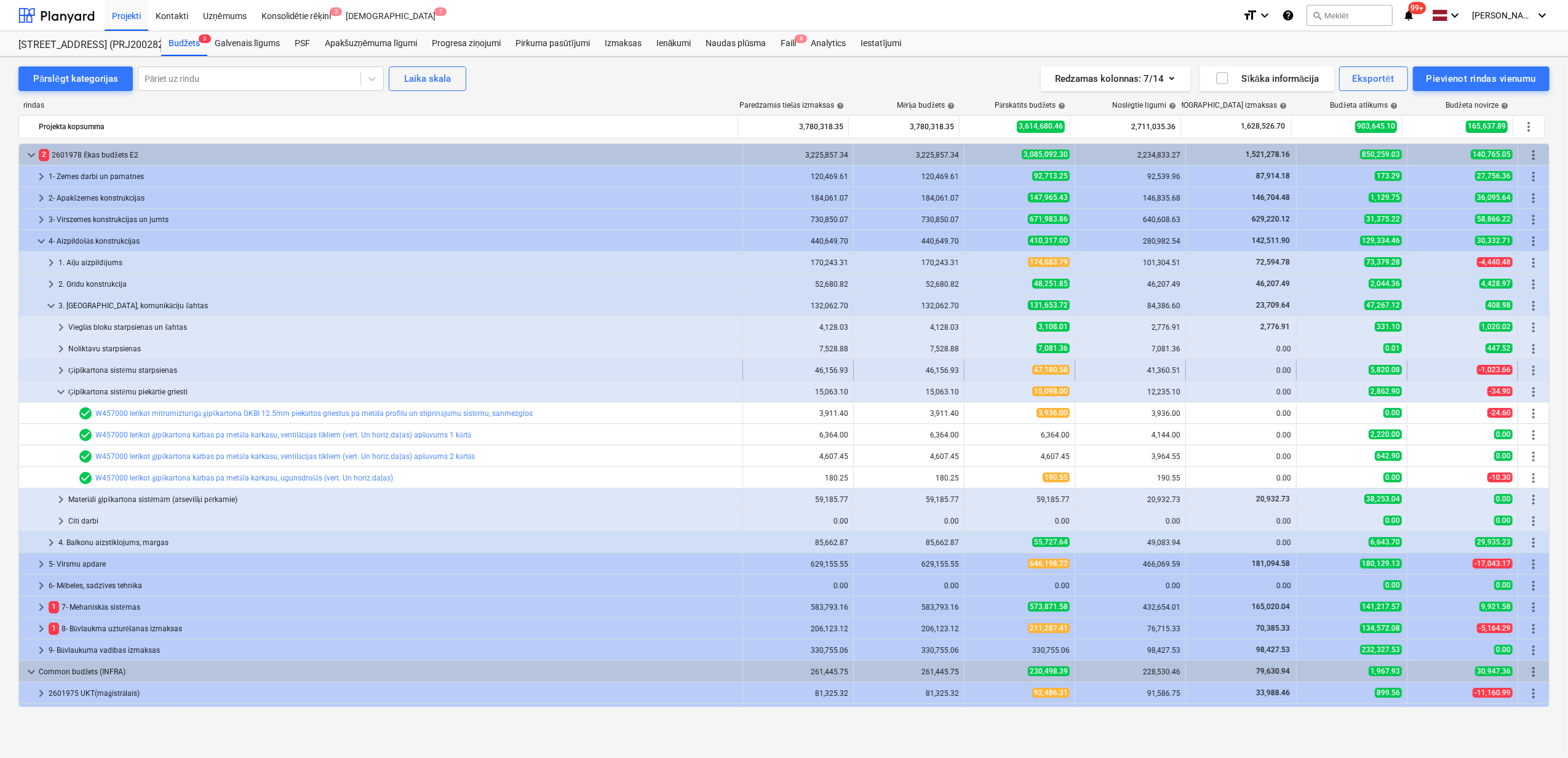
click at [60, 374] on span "keyboard_arrow_right" at bounding box center [61, 370] width 15 height 15
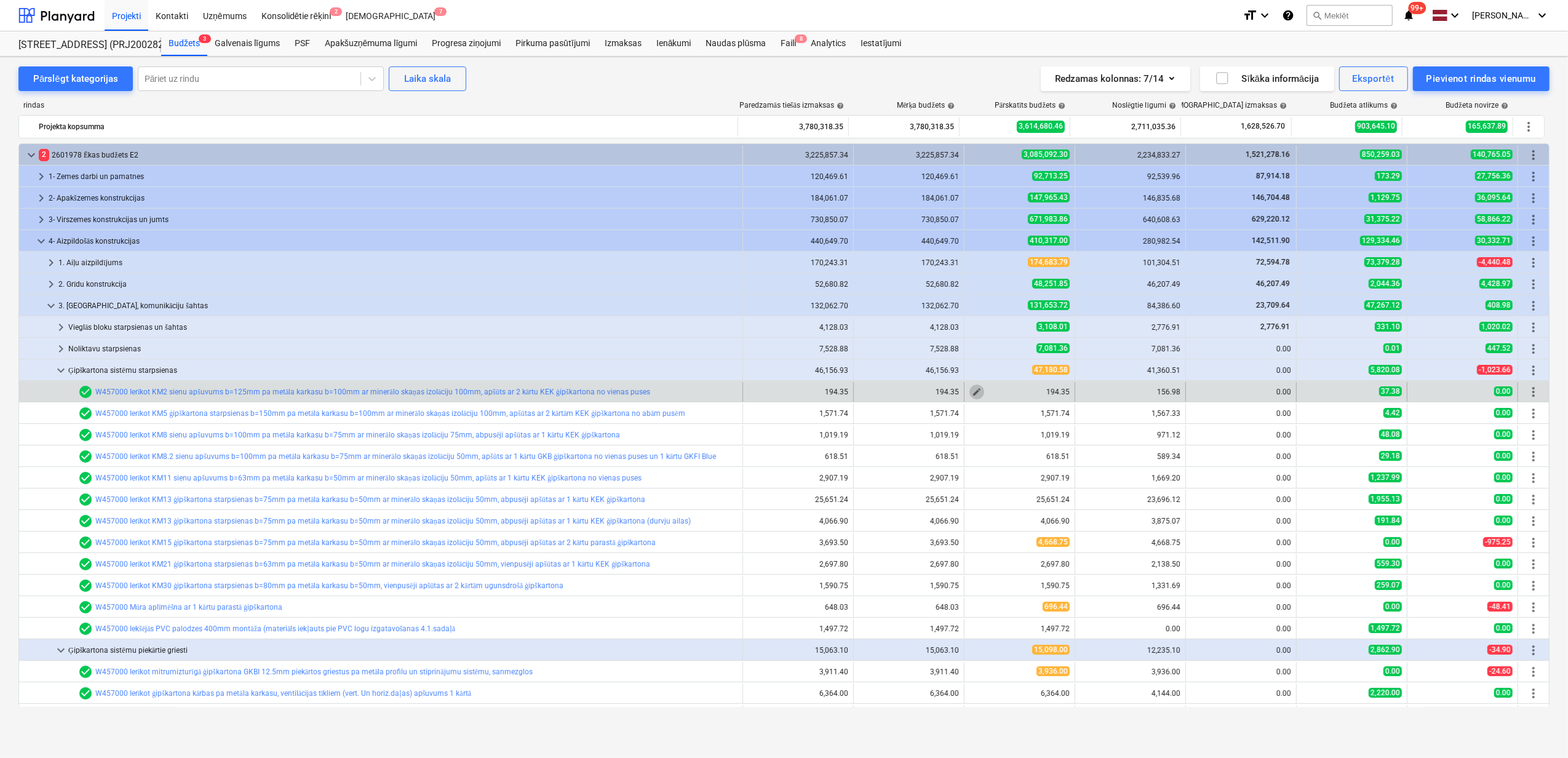
click at [972, 391] on span "edit" at bounding box center [977, 391] width 9 height 9
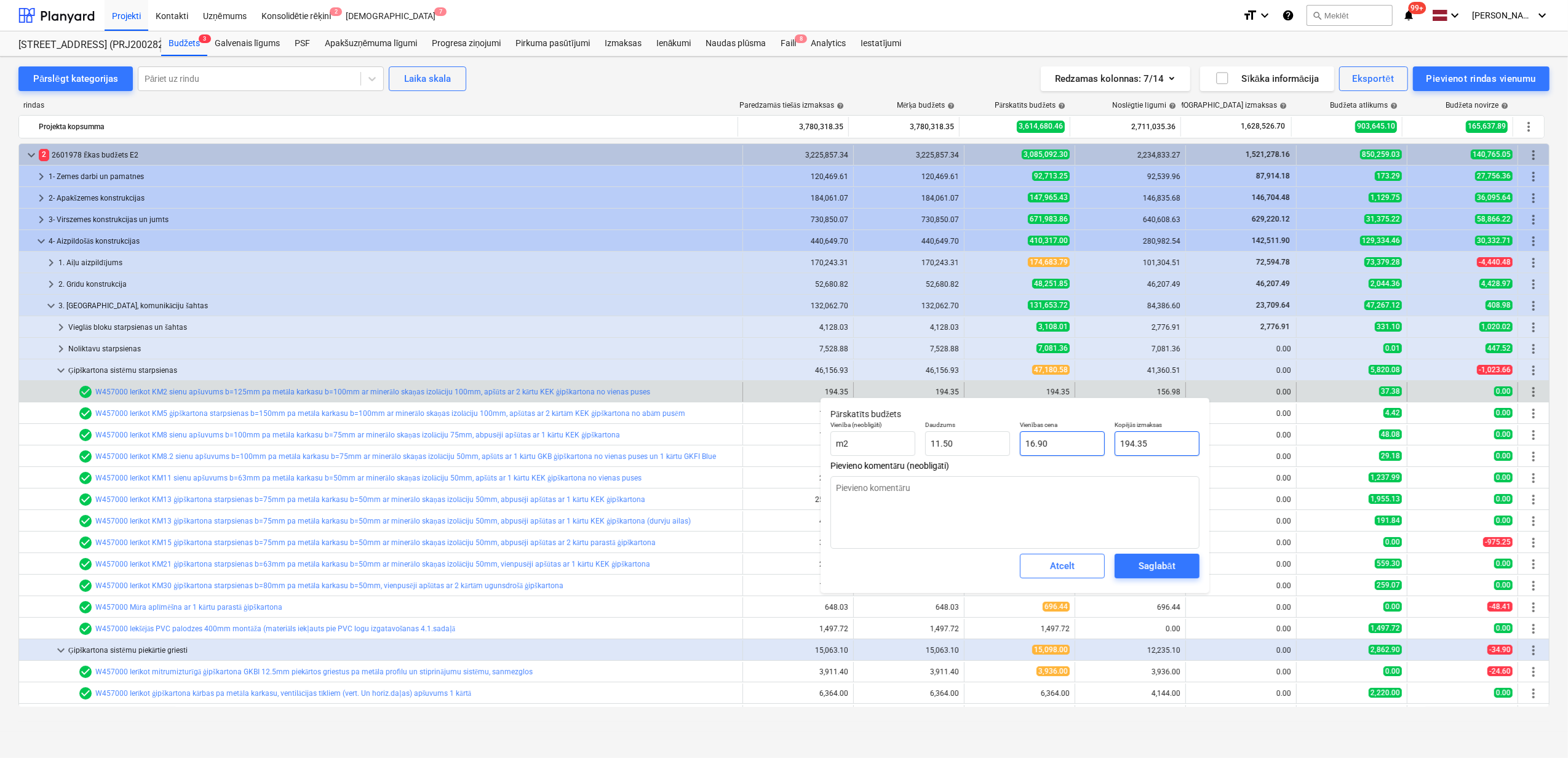
click at [1076, 436] on div "Vienība (neobligāti) m2 Daudzums 11.50 Vienības cena 16.90 Kopējās izmaksas 194…" at bounding box center [1015, 438] width 379 height 44
click at [1081, 566] on span "Atcelt" at bounding box center [1062, 565] width 54 height 16
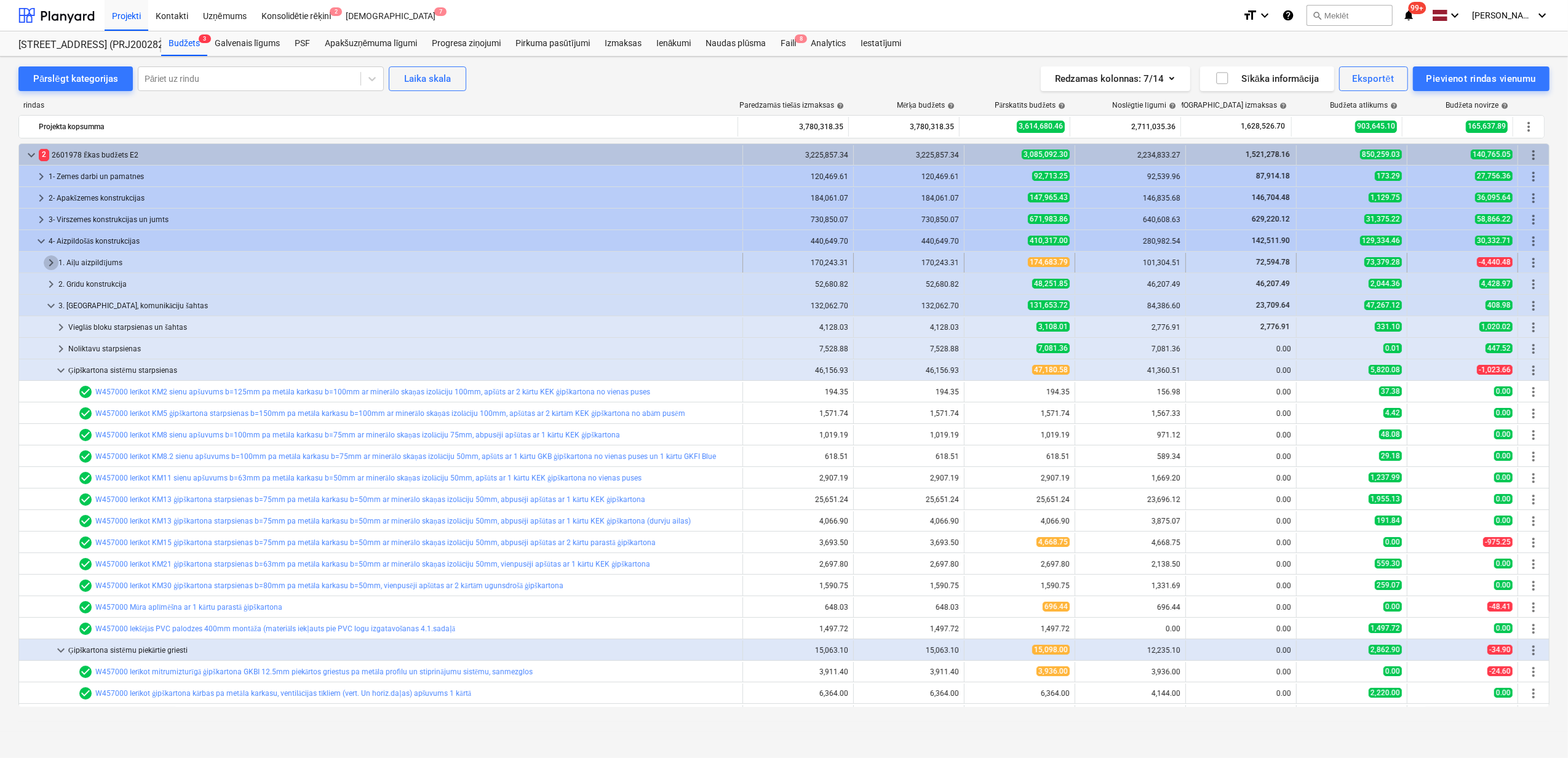
click at [53, 261] on span "keyboard_arrow_right" at bounding box center [51, 263] width 15 height 15
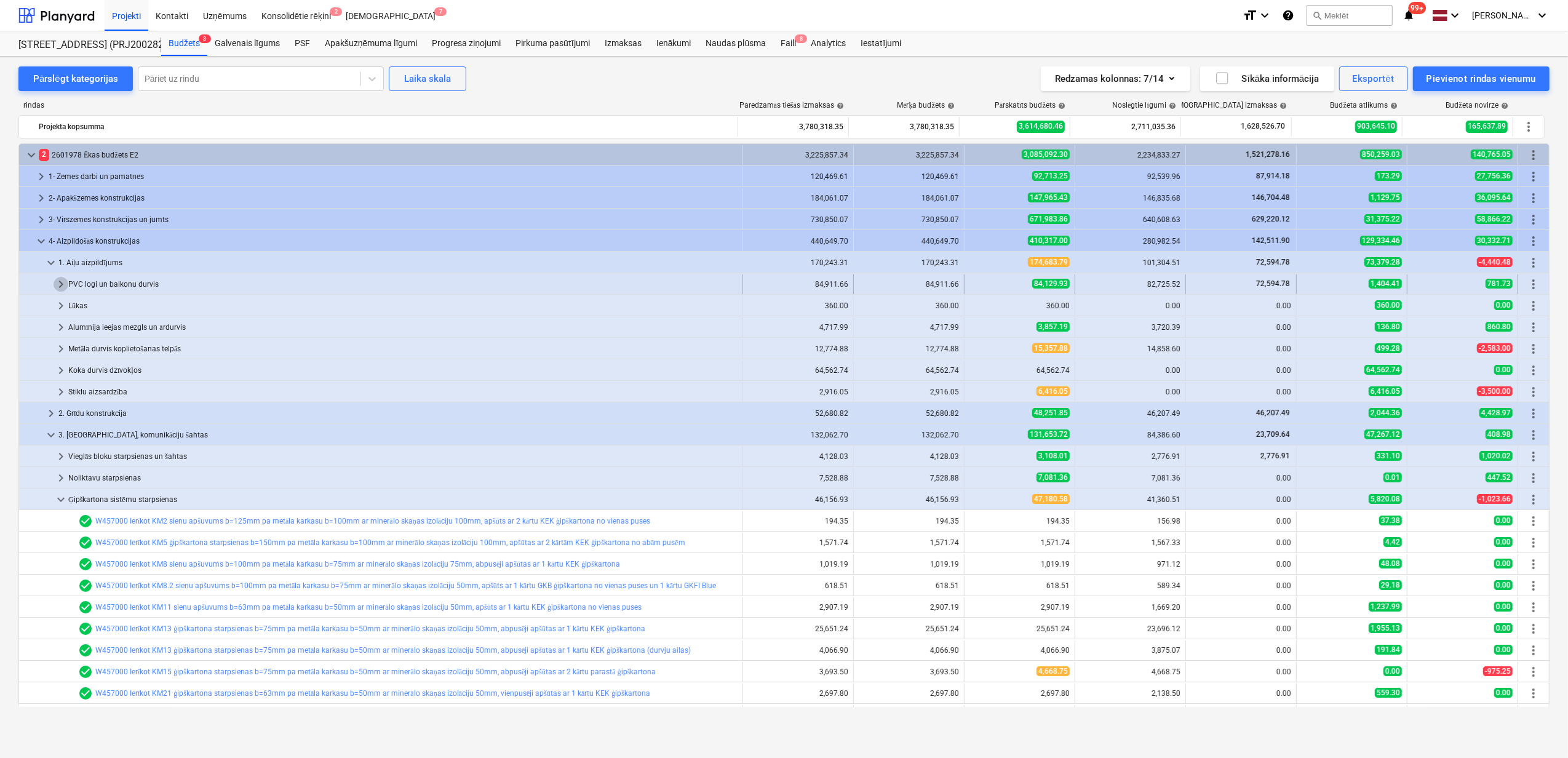
click at [54, 291] on span "keyboard_arrow_right" at bounding box center [61, 284] width 15 height 15
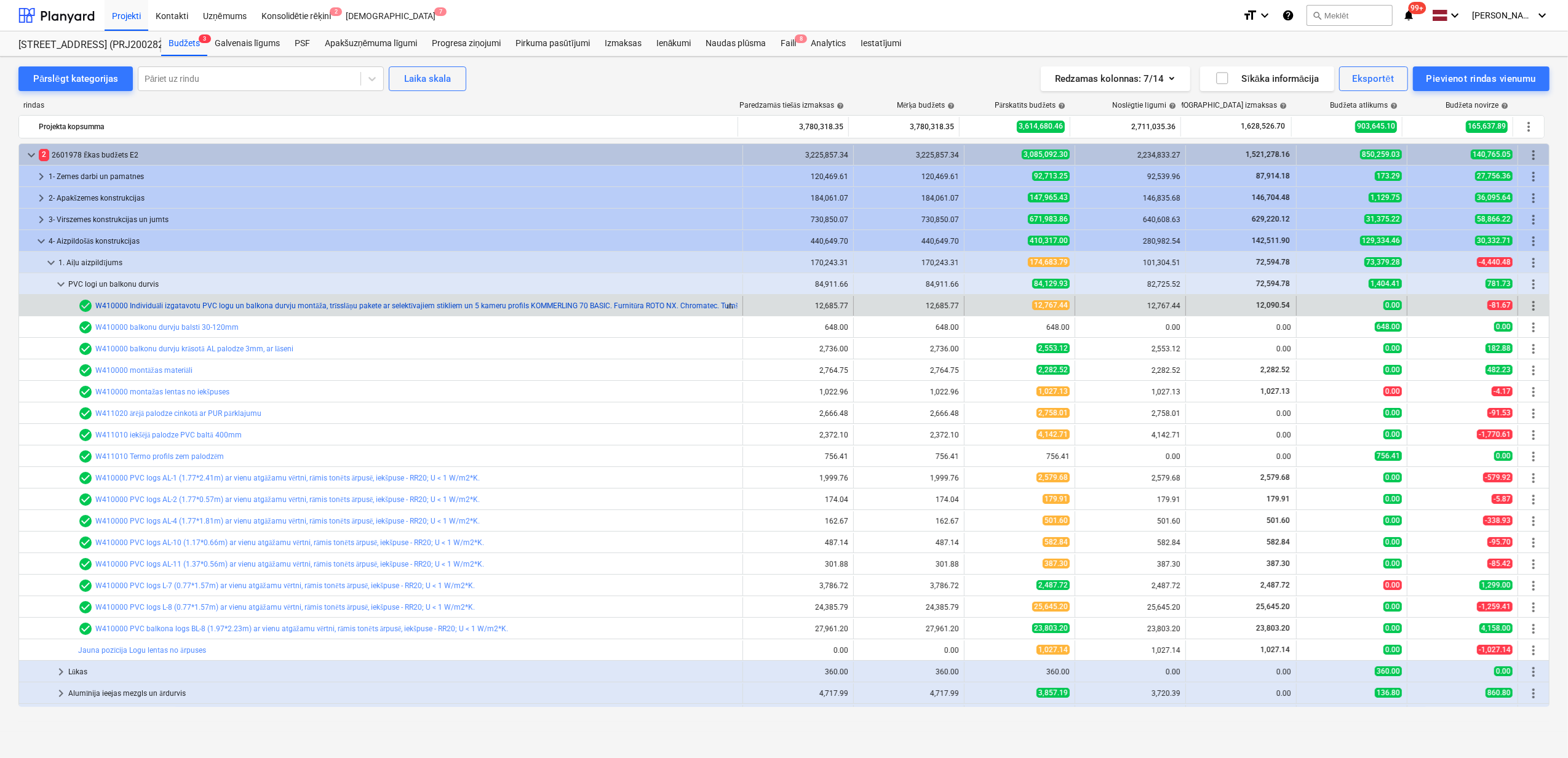
click at [621, 307] on link "W410000 Individuāli izgatavotu PVC logu un balkona durvju montāža, trīsslāņu pa…" at bounding box center [566, 305] width 943 height 9
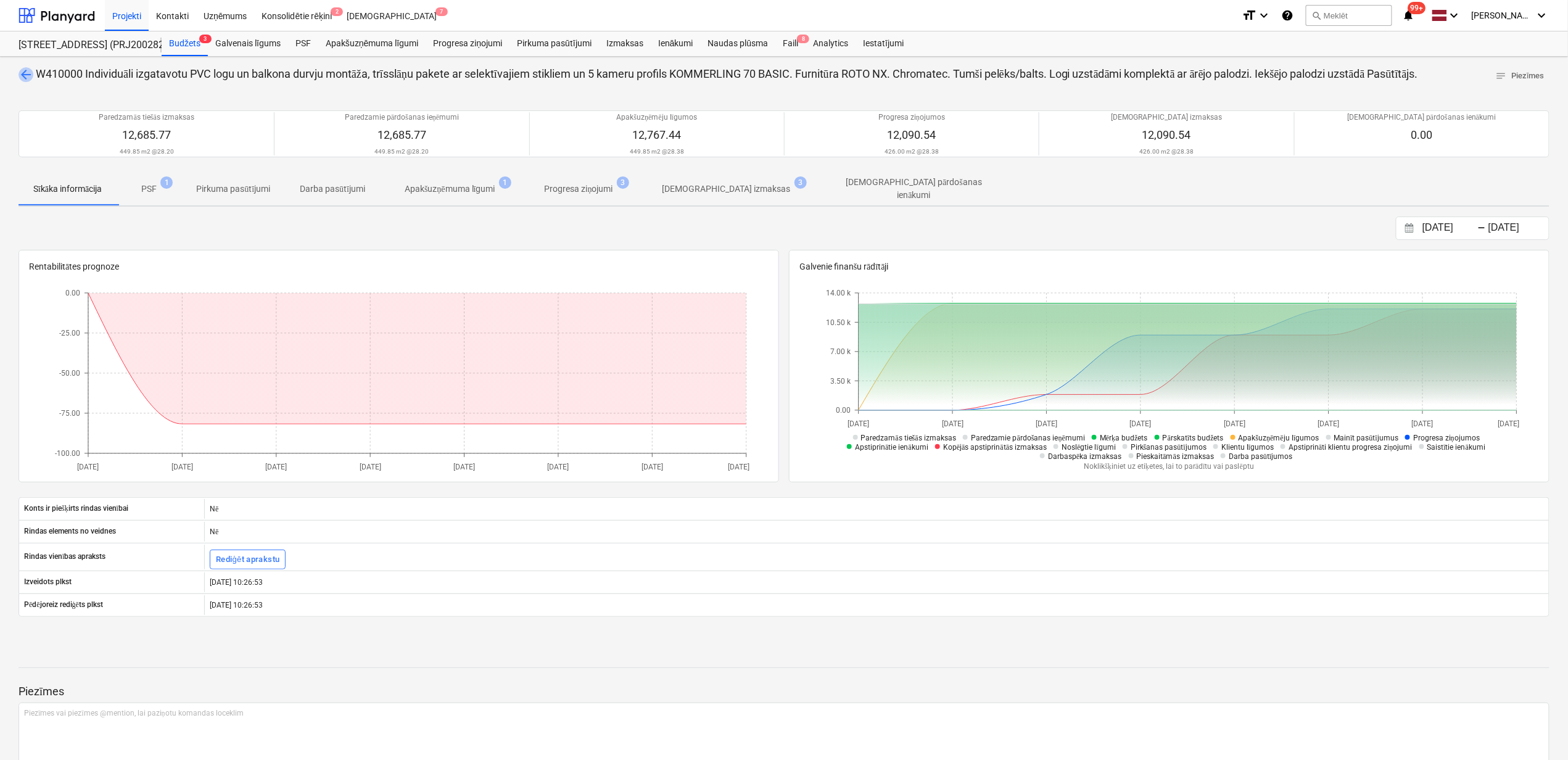
click at [26, 75] on span "arrow_back" at bounding box center [27, 75] width 15 height 15
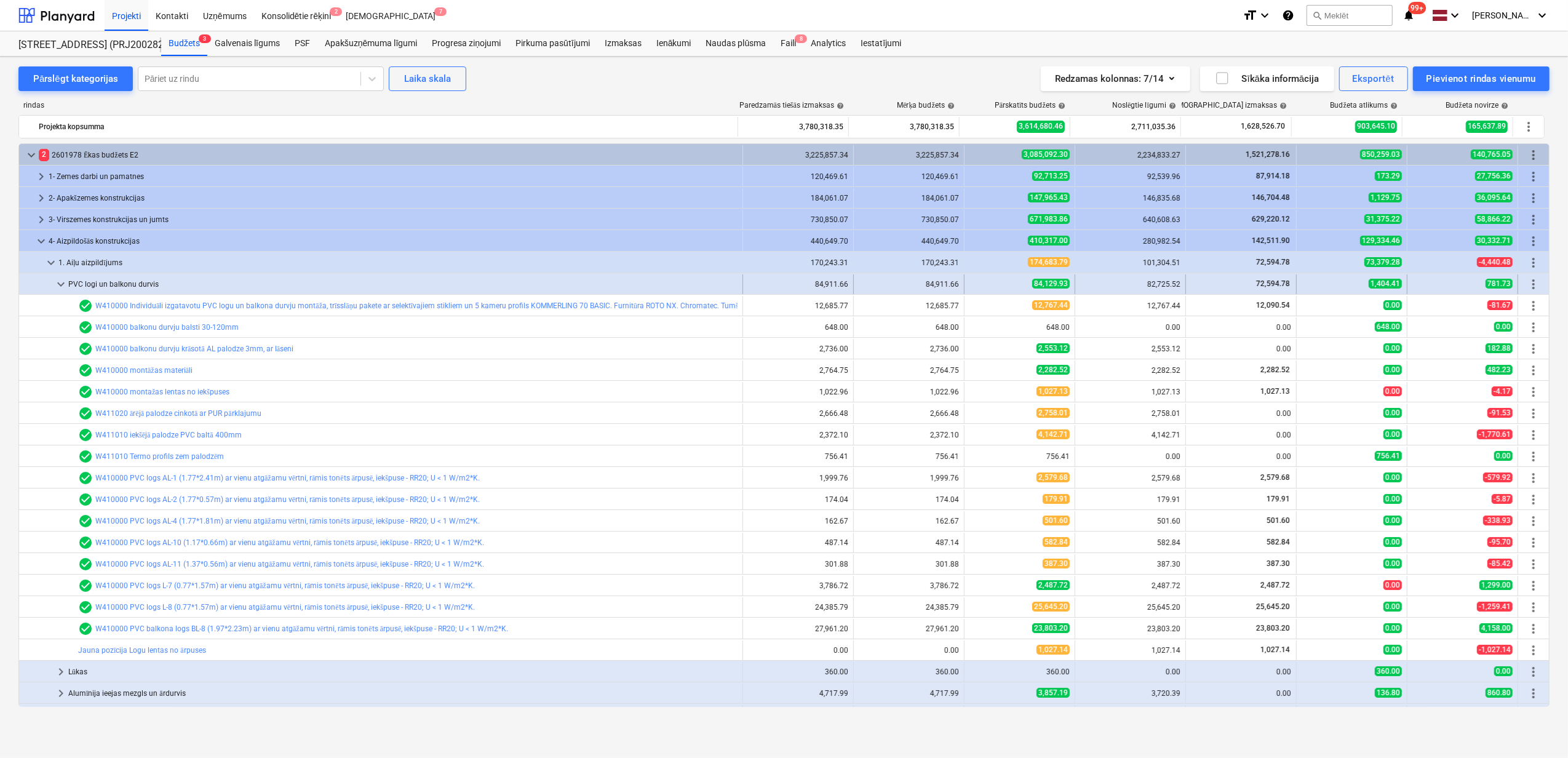
click at [65, 284] on span "keyboard_arrow_down" at bounding box center [61, 284] width 15 height 15
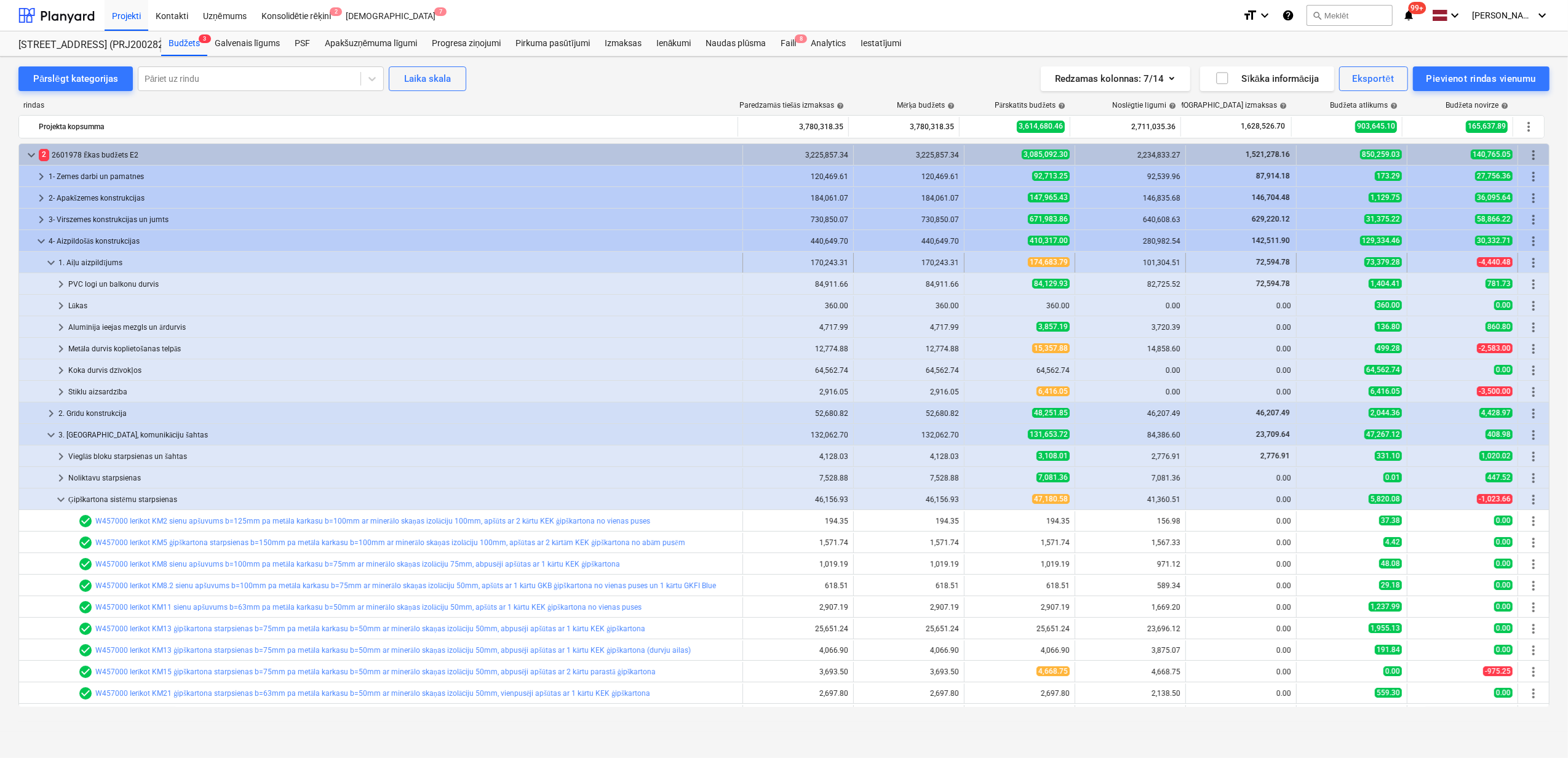
click at [47, 264] on span "keyboard_arrow_down" at bounding box center [51, 263] width 15 height 15
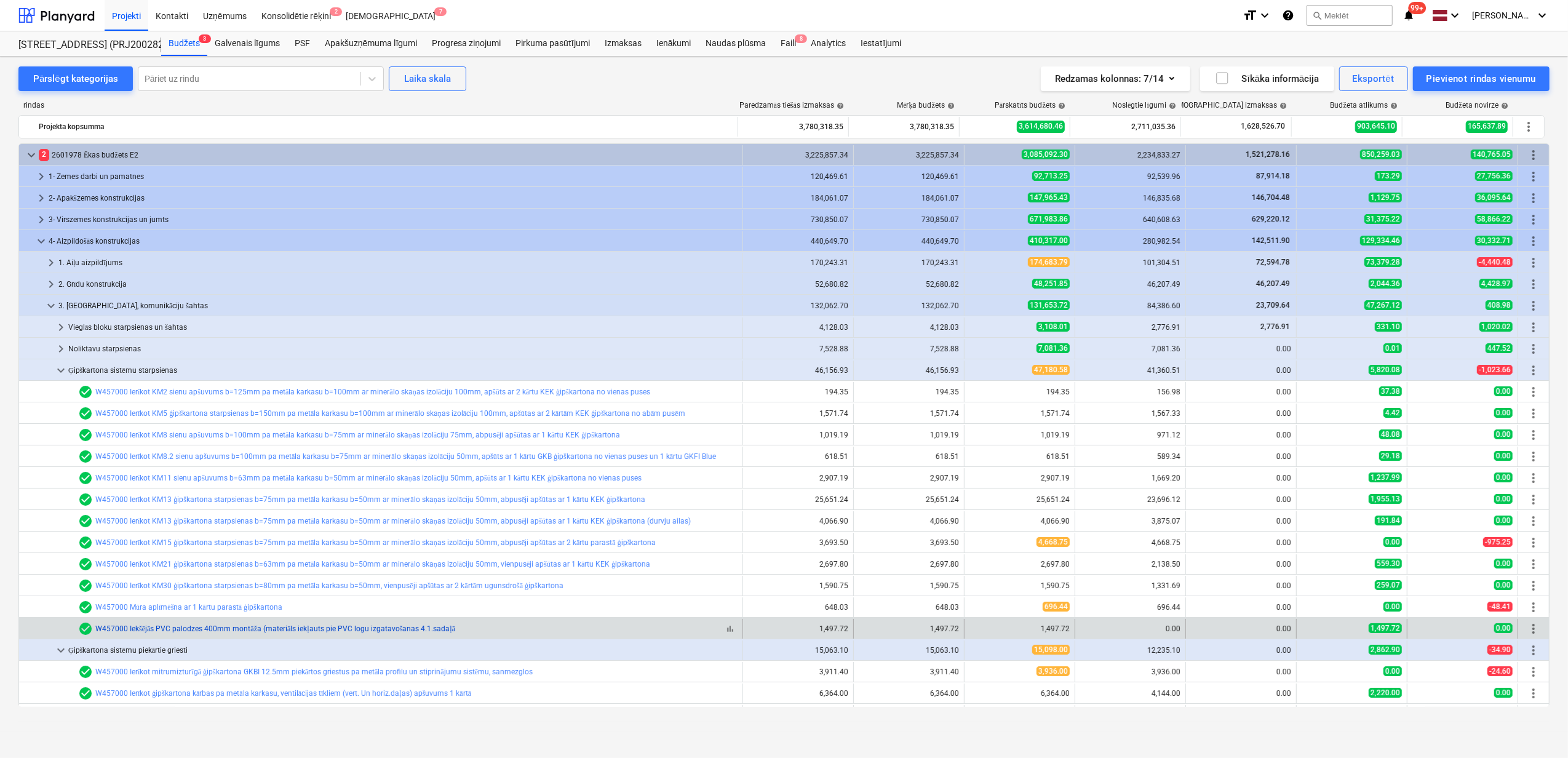
click at [193, 626] on link "W457000 Iekšējās PVC palodzes 400mm montāža (materiāls iekļauts pie PVC logu iz…" at bounding box center [275, 628] width 360 height 9
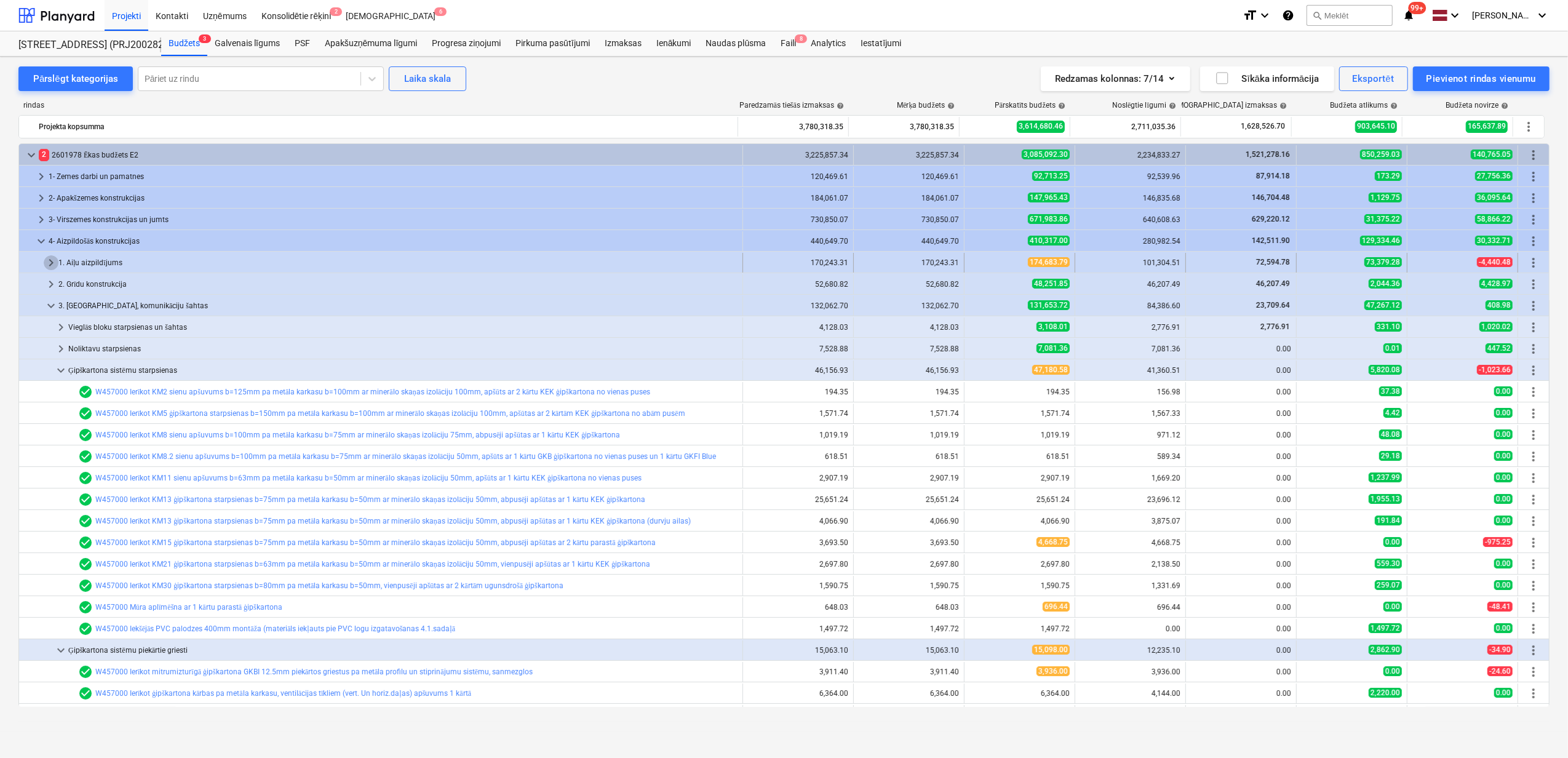
click at [48, 266] on span "keyboard_arrow_right" at bounding box center [51, 263] width 15 height 15
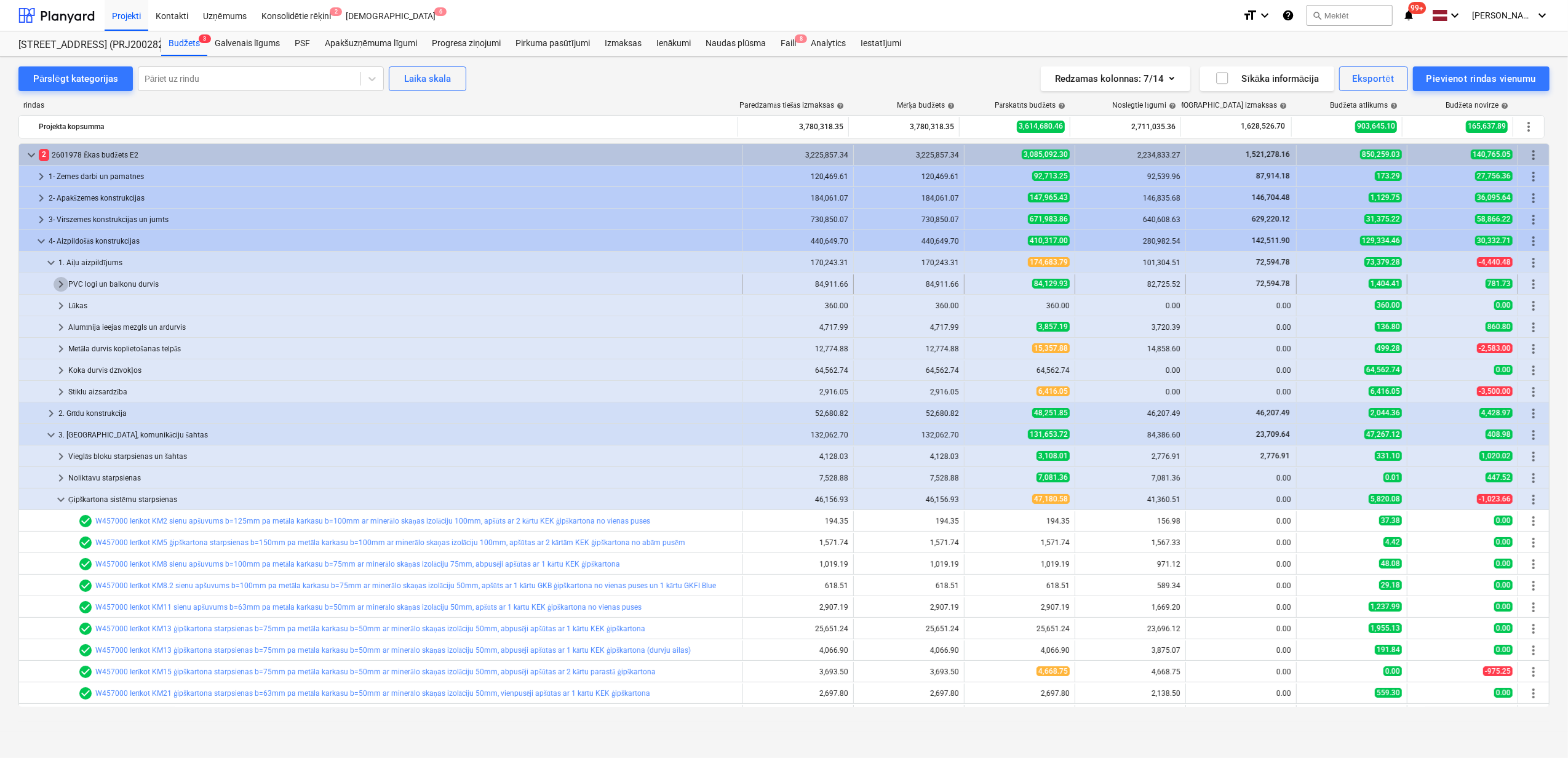
click at [58, 284] on span "keyboard_arrow_right" at bounding box center [61, 284] width 15 height 15
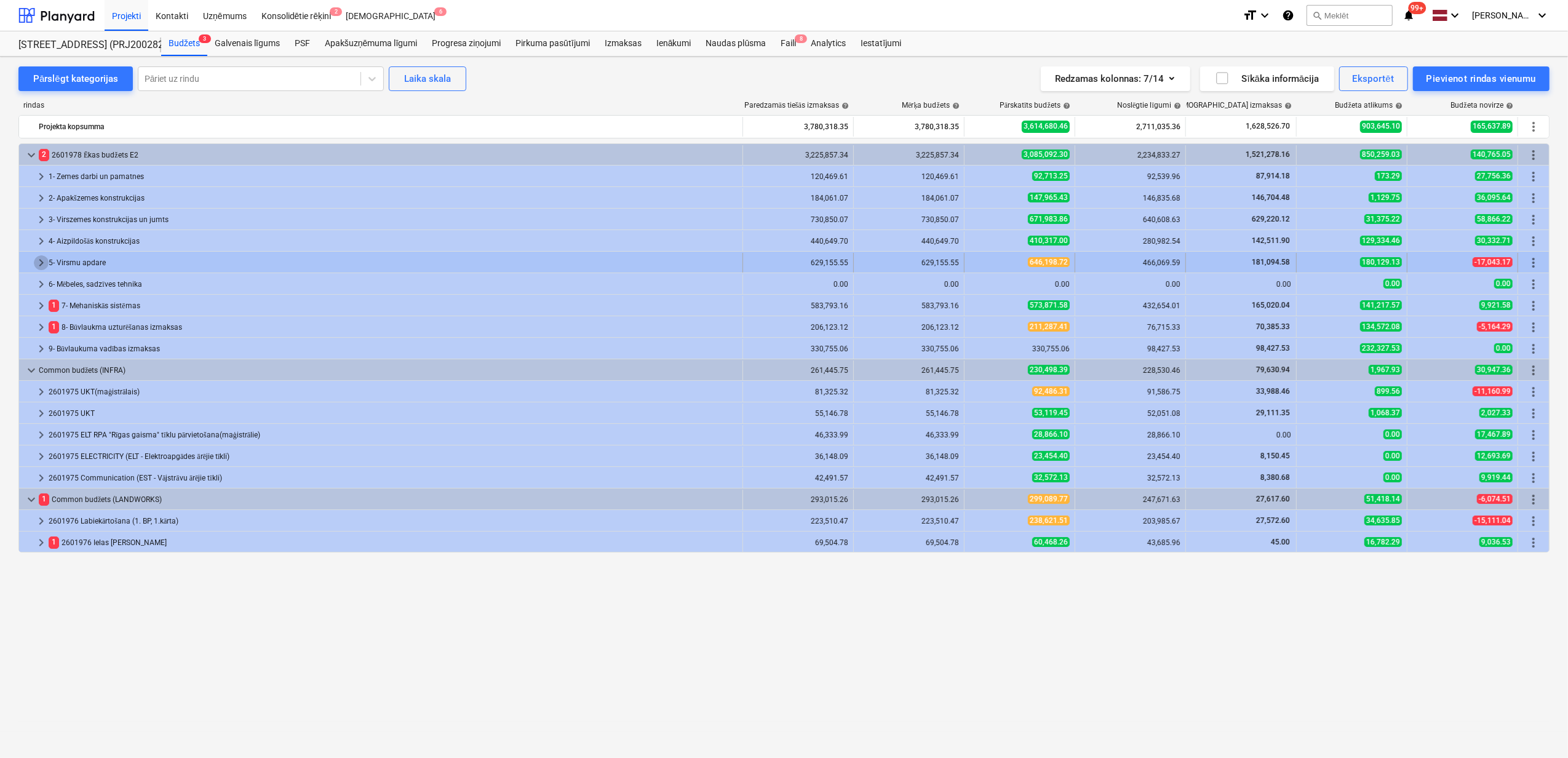
click at [38, 260] on span "keyboard_arrow_right" at bounding box center [42, 263] width 15 height 15
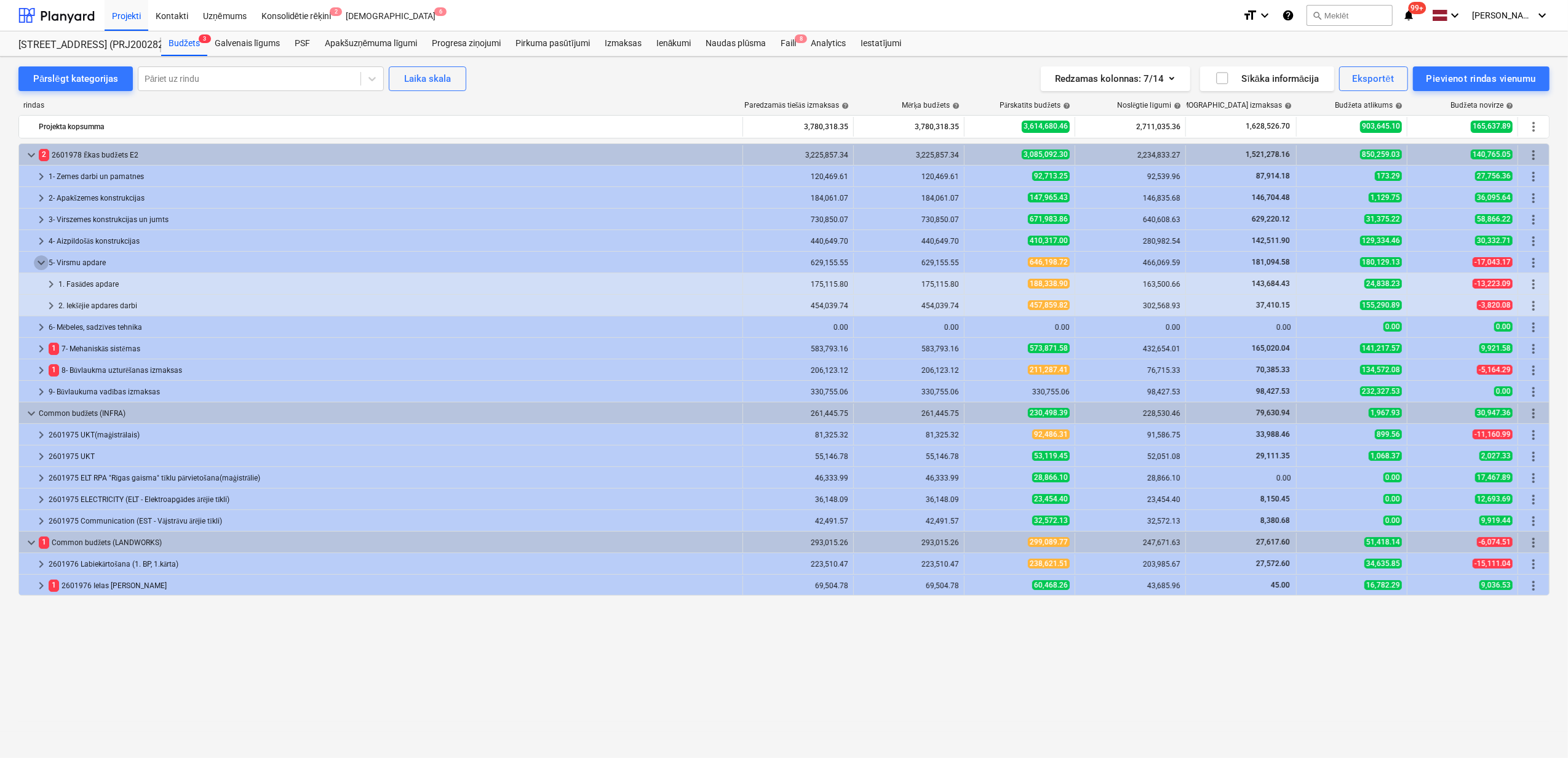
click at [38, 261] on span "keyboard_arrow_down" at bounding box center [42, 263] width 15 height 15
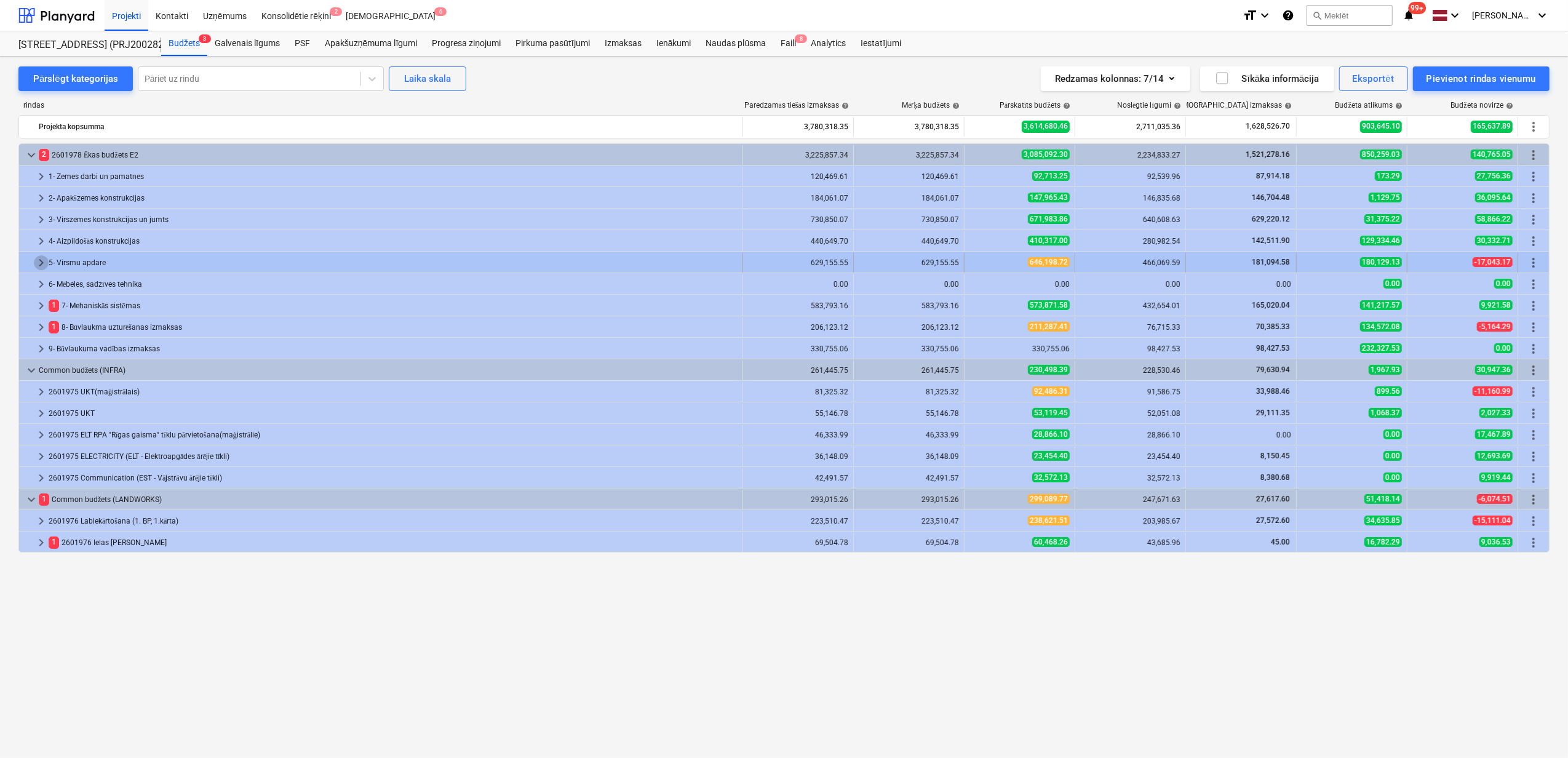
click at [38, 263] on span "keyboard_arrow_right" at bounding box center [42, 263] width 15 height 15
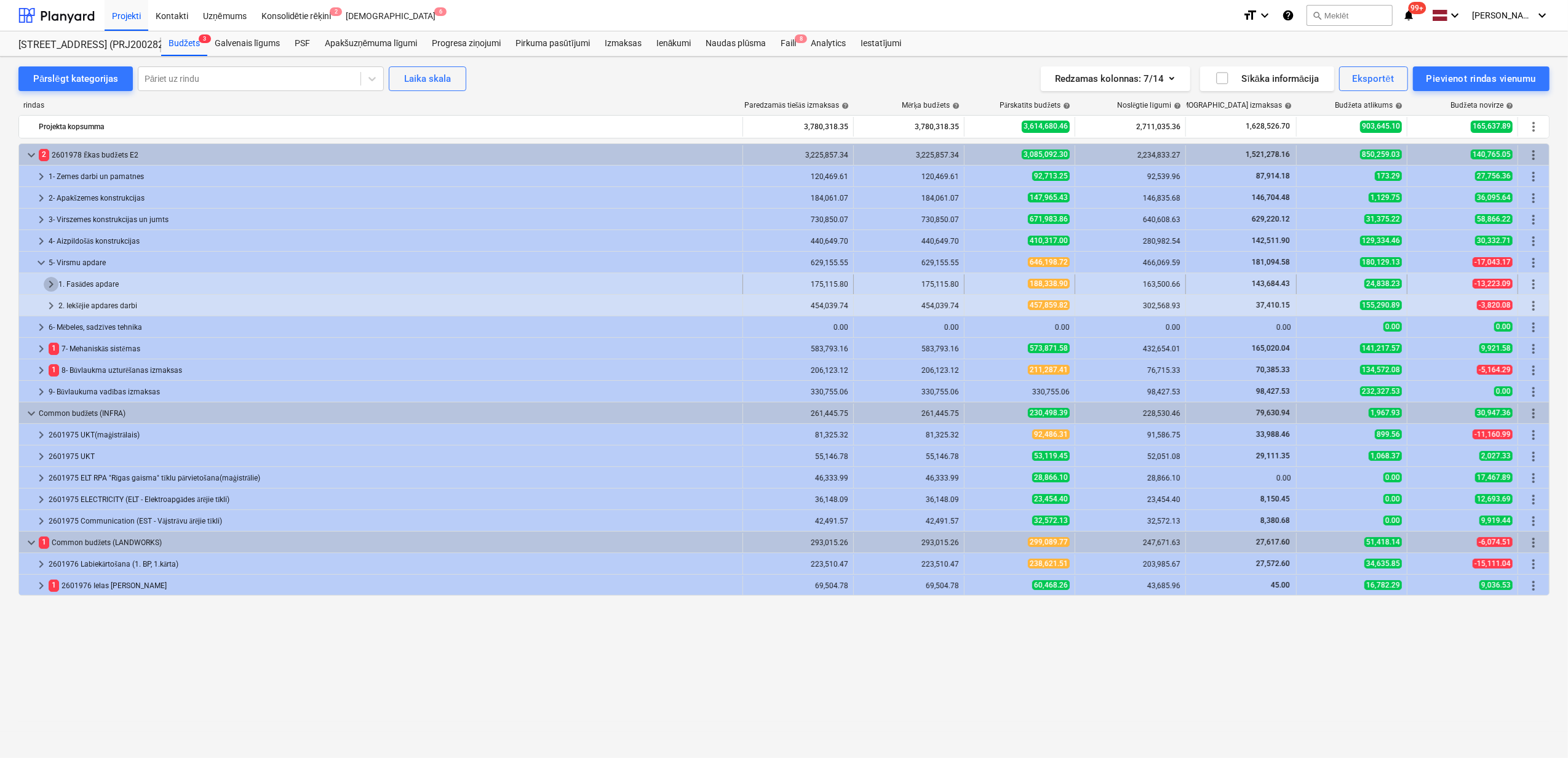
click at [54, 282] on span "keyboard_arrow_right" at bounding box center [51, 284] width 15 height 15
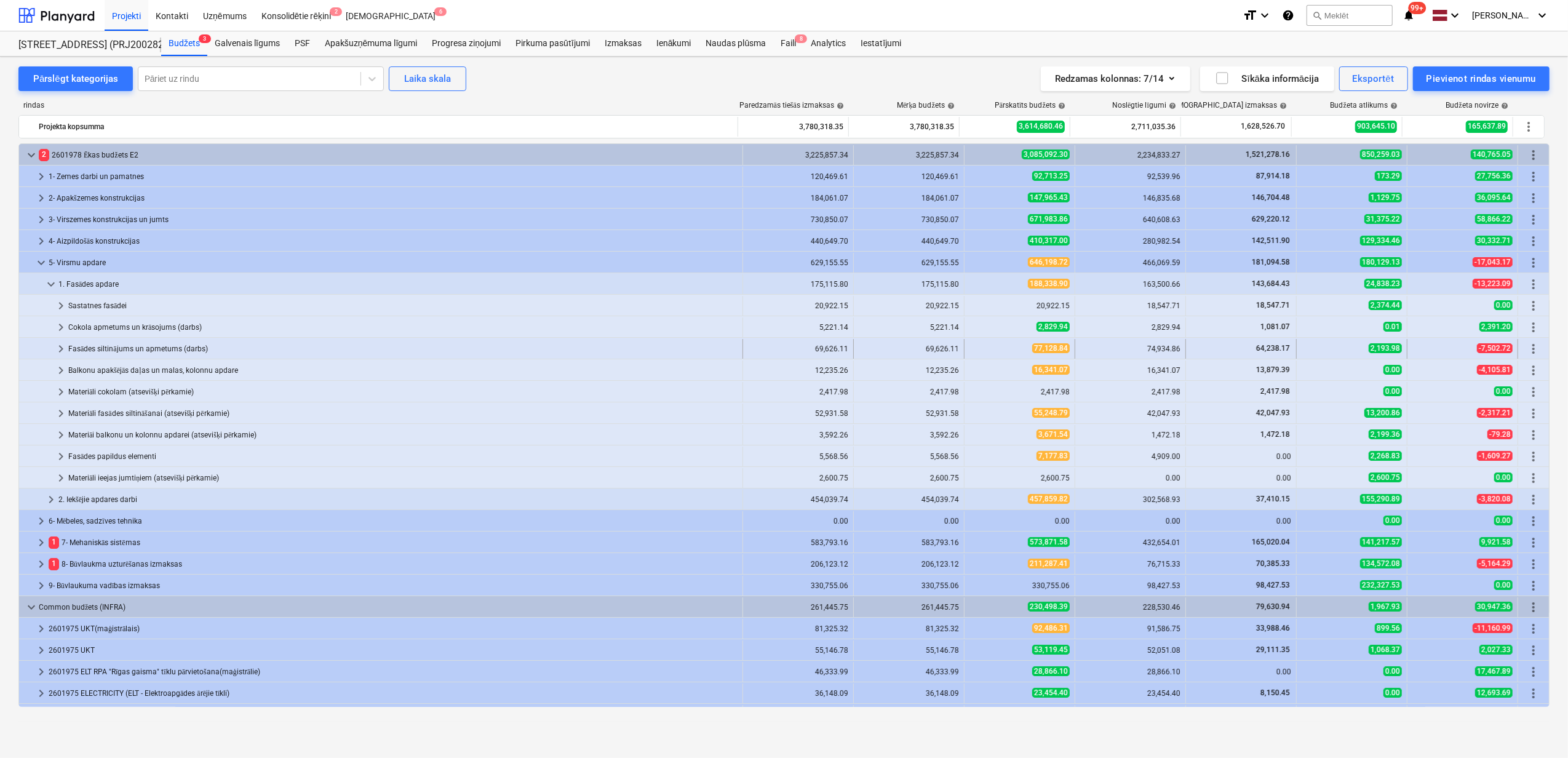
click at [65, 346] on span "keyboard_arrow_right" at bounding box center [61, 349] width 15 height 15
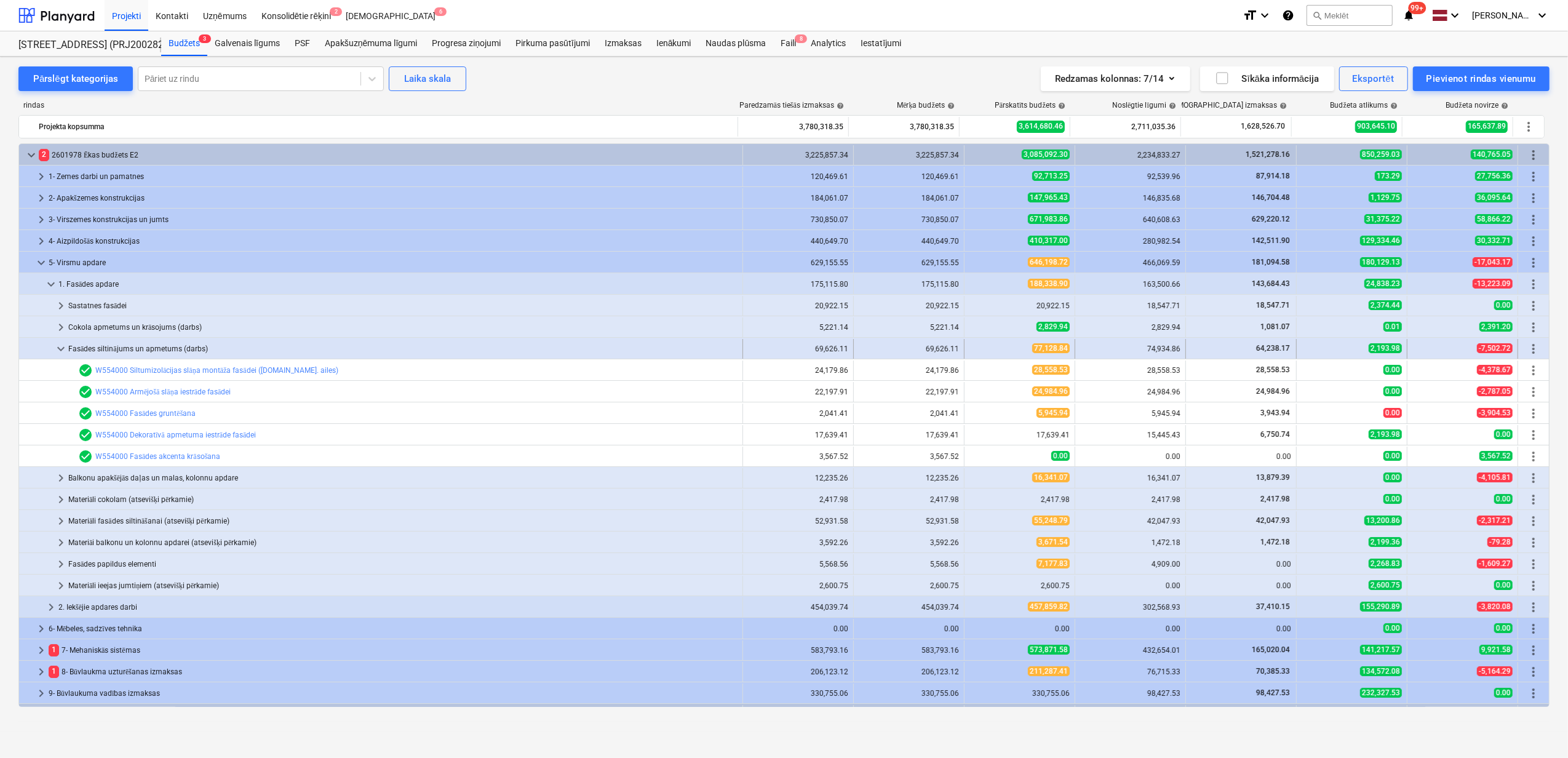
click at [57, 350] on span "keyboard_arrow_down" at bounding box center [61, 349] width 15 height 15
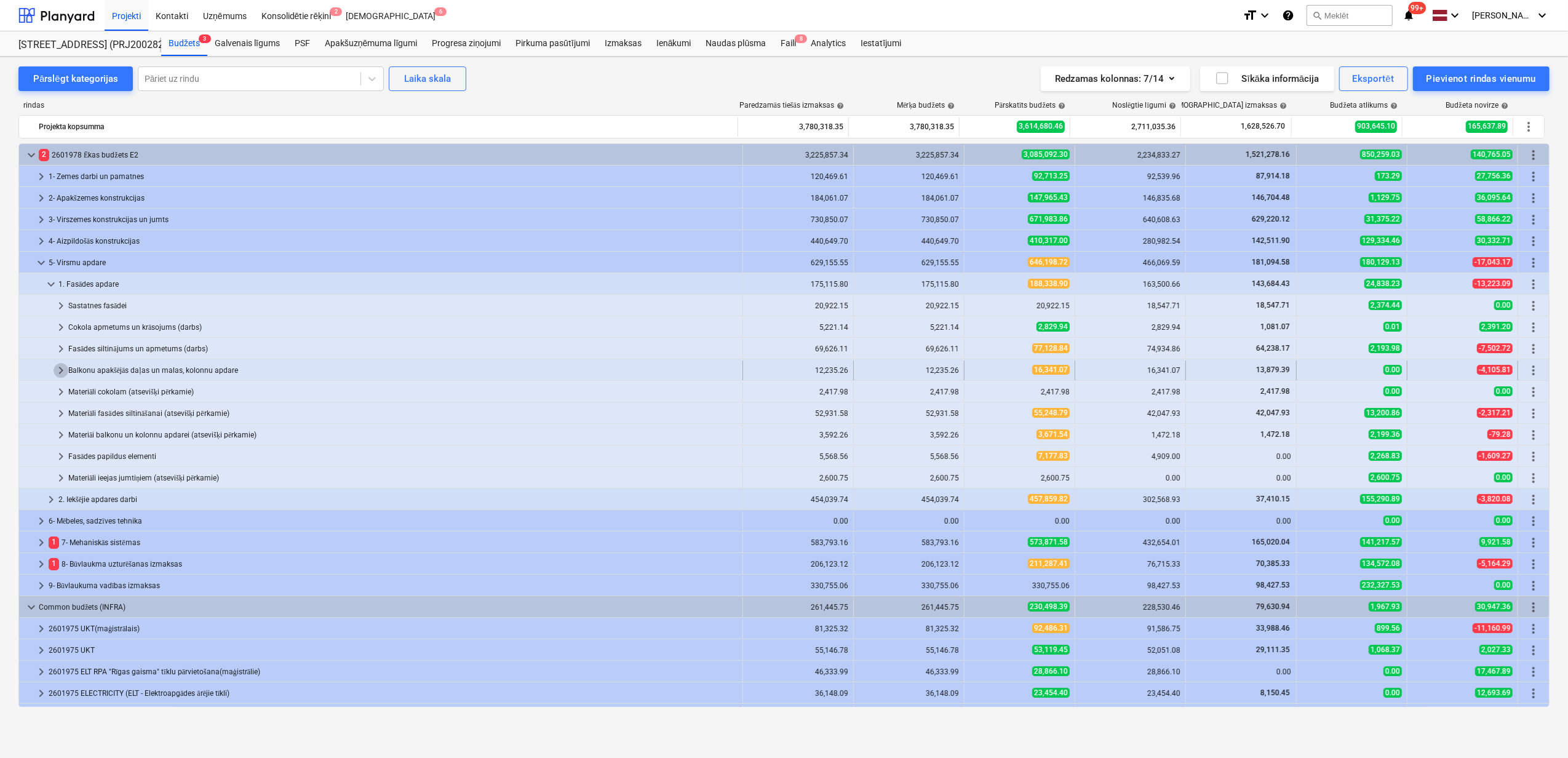
click at [57, 372] on span "keyboard_arrow_right" at bounding box center [61, 370] width 15 height 15
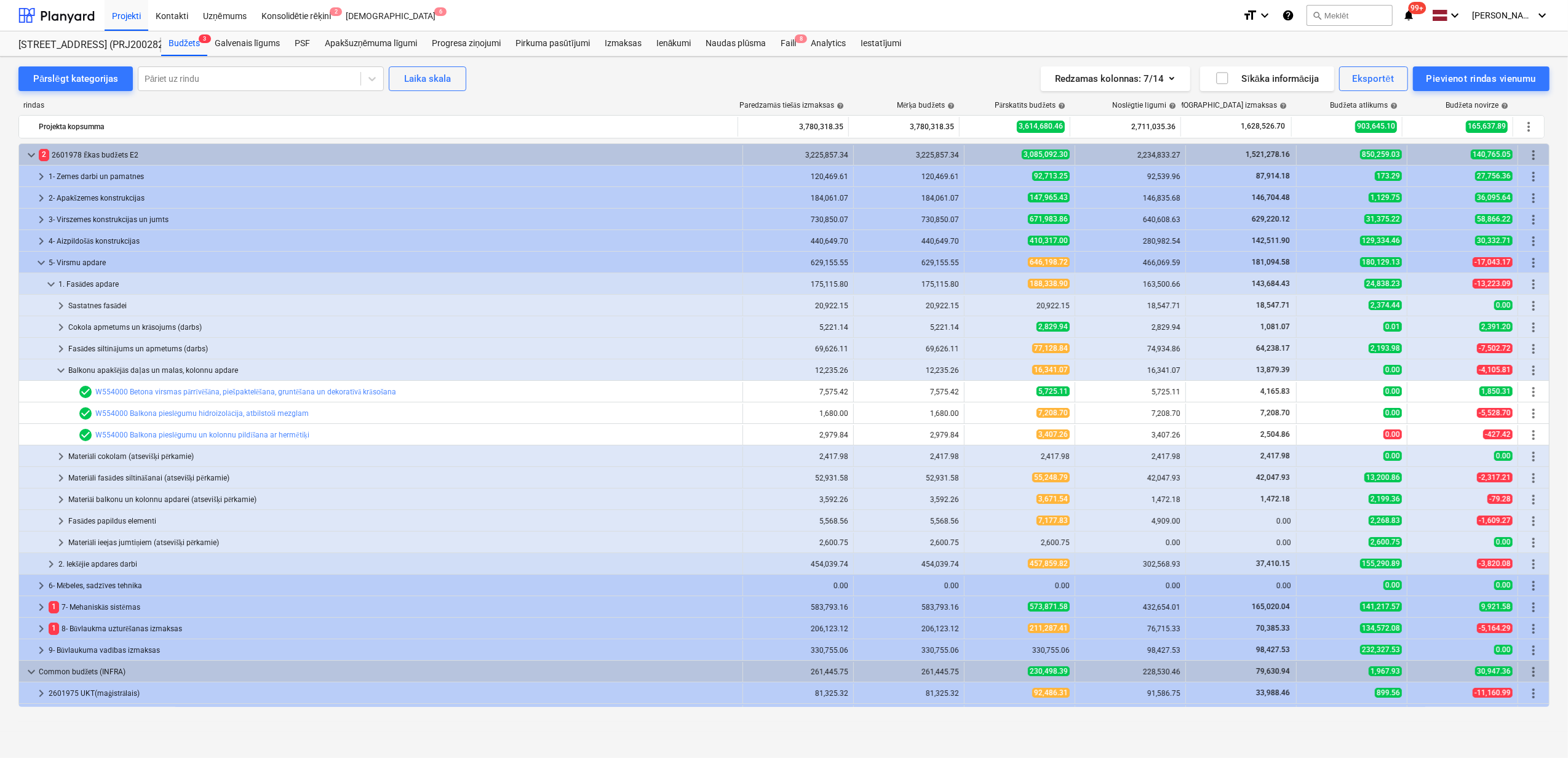
click at [57, 372] on span "keyboard_arrow_down" at bounding box center [61, 370] width 15 height 15
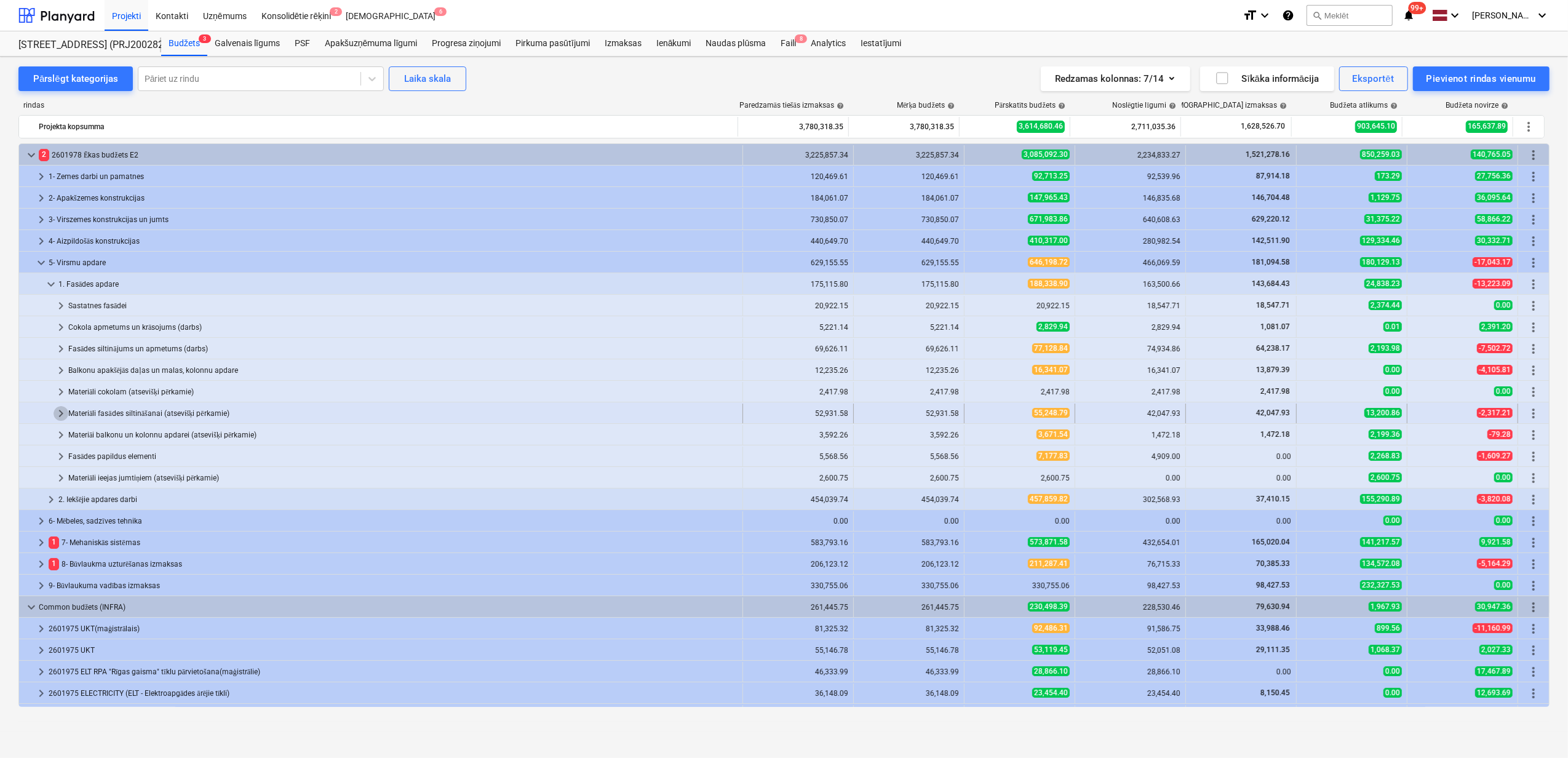
click at [57, 412] on span "keyboard_arrow_right" at bounding box center [61, 413] width 15 height 15
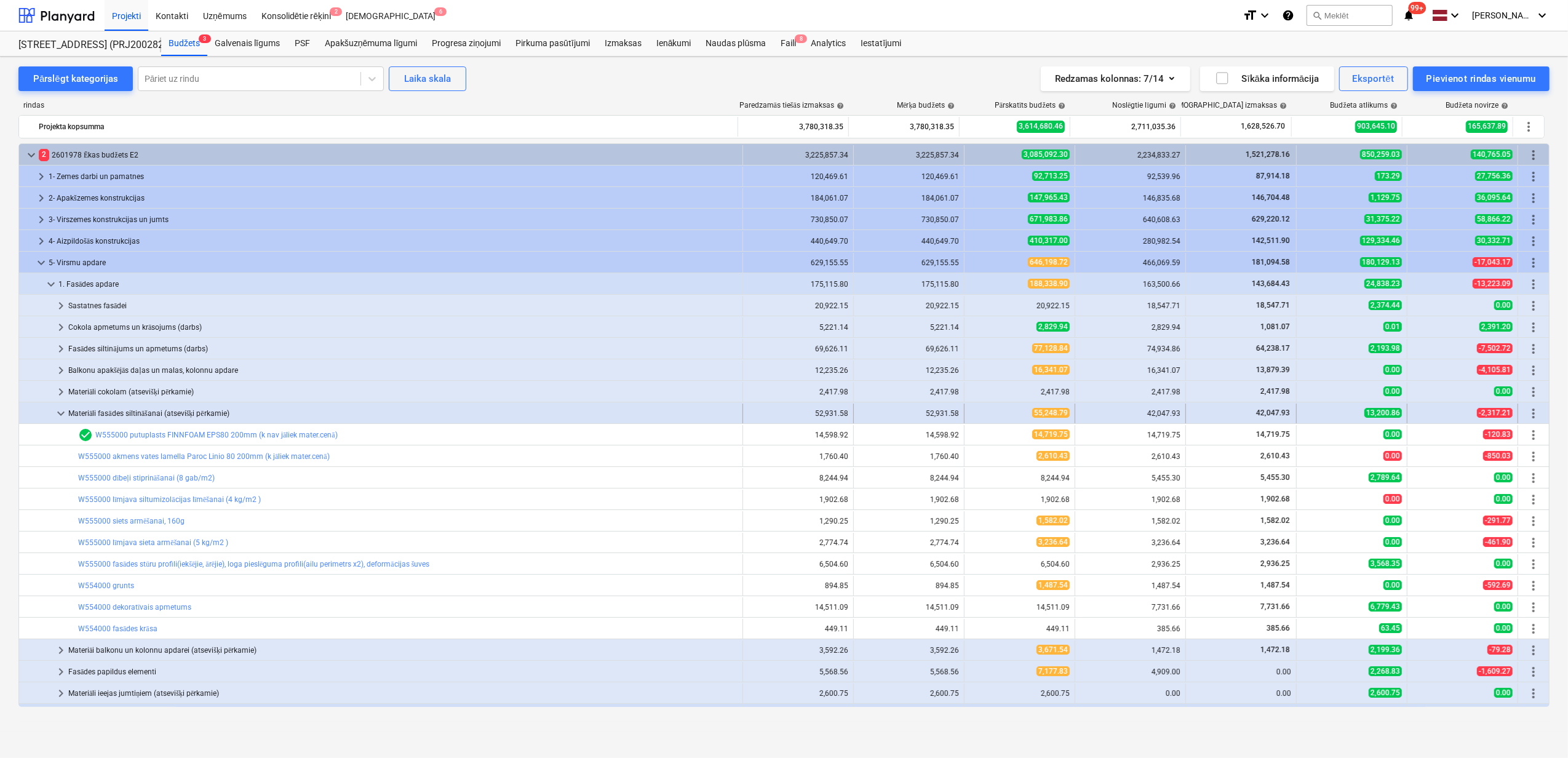
click at [61, 418] on span "keyboard_arrow_down" at bounding box center [61, 413] width 15 height 15
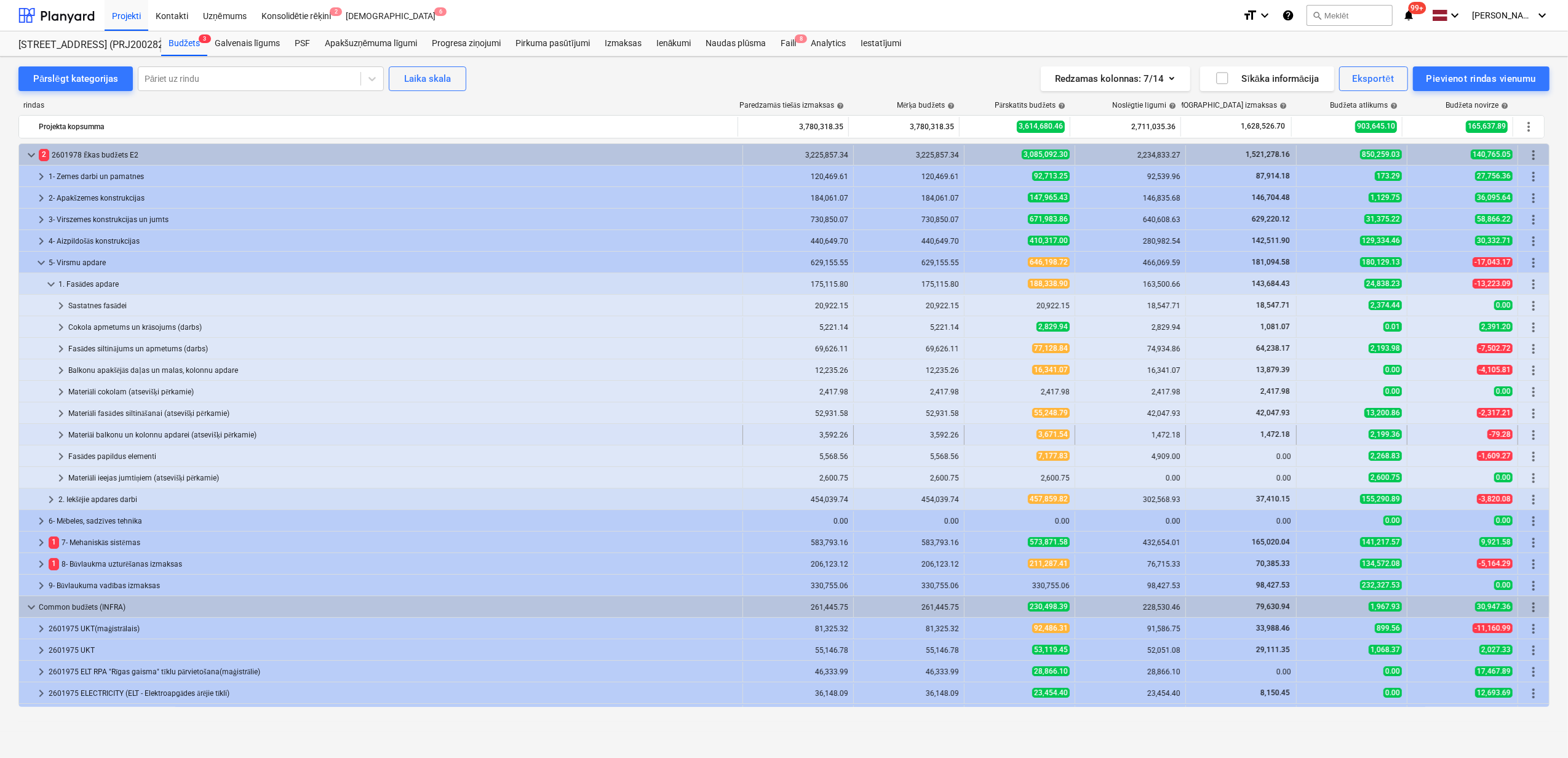
click at [58, 436] on span "keyboard_arrow_right" at bounding box center [61, 435] width 15 height 15
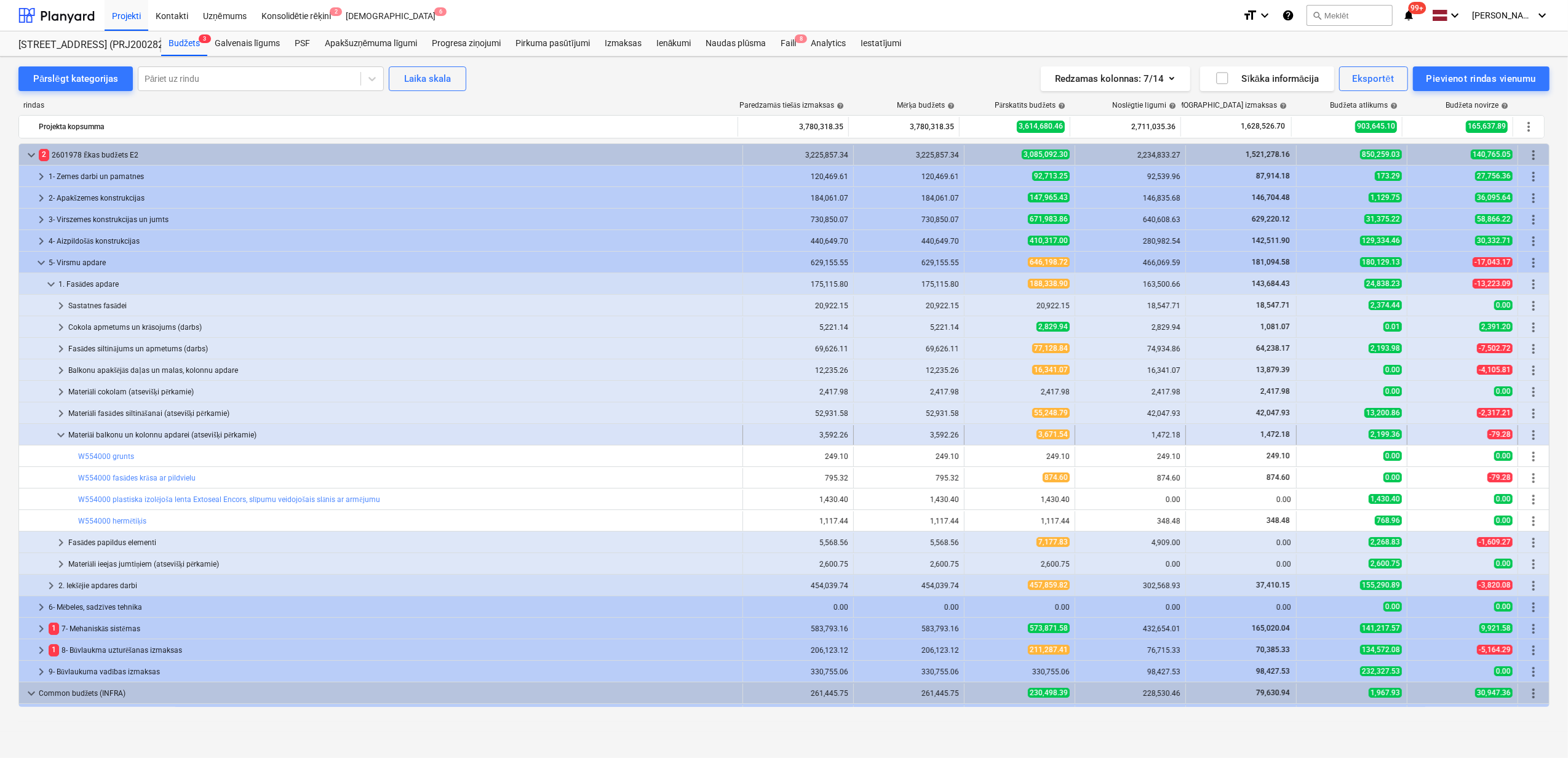
click at [58, 434] on span "keyboard_arrow_down" at bounding box center [61, 435] width 15 height 15
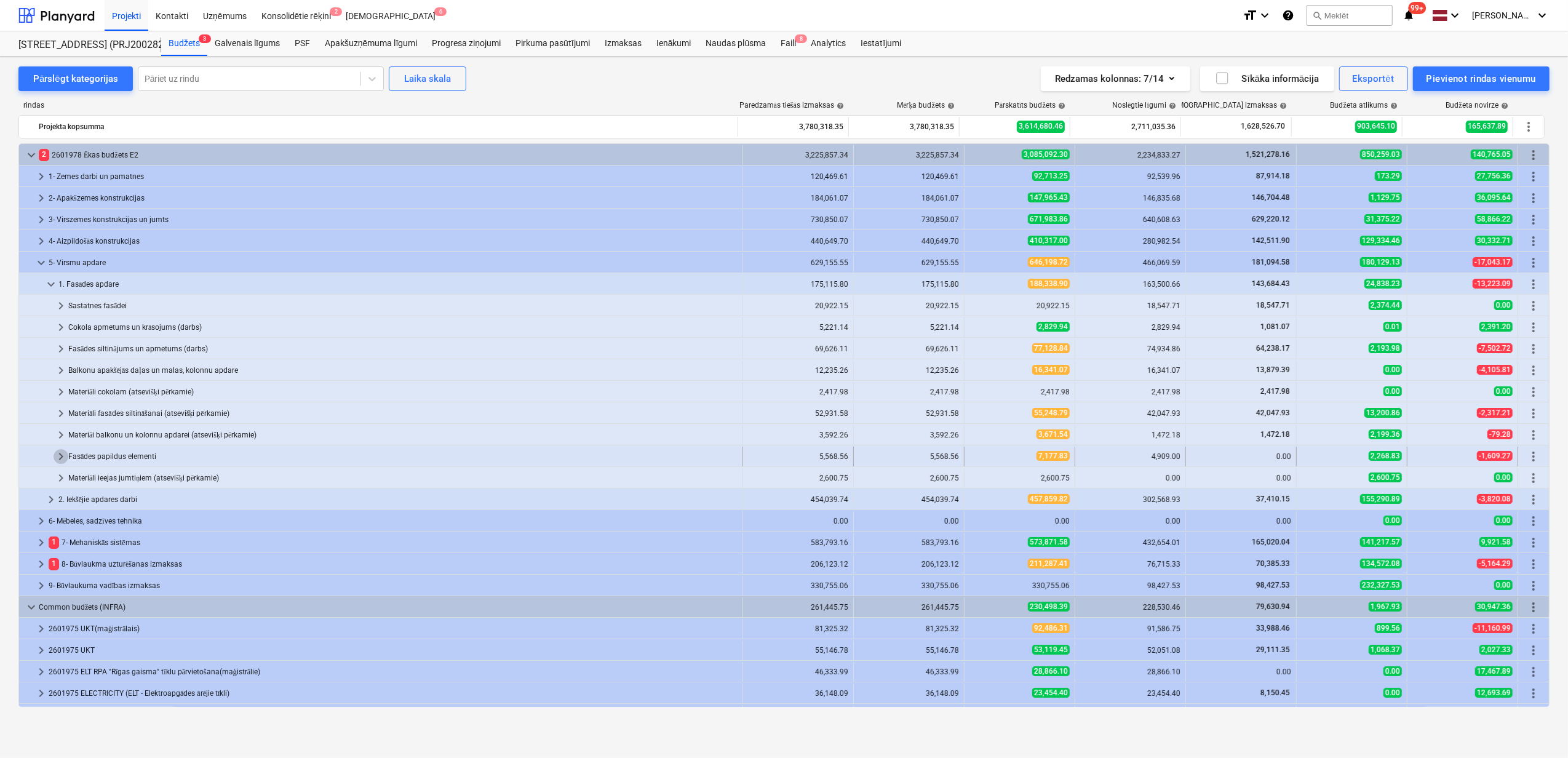
click at [61, 457] on span "keyboard_arrow_right" at bounding box center [61, 457] width 15 height 15
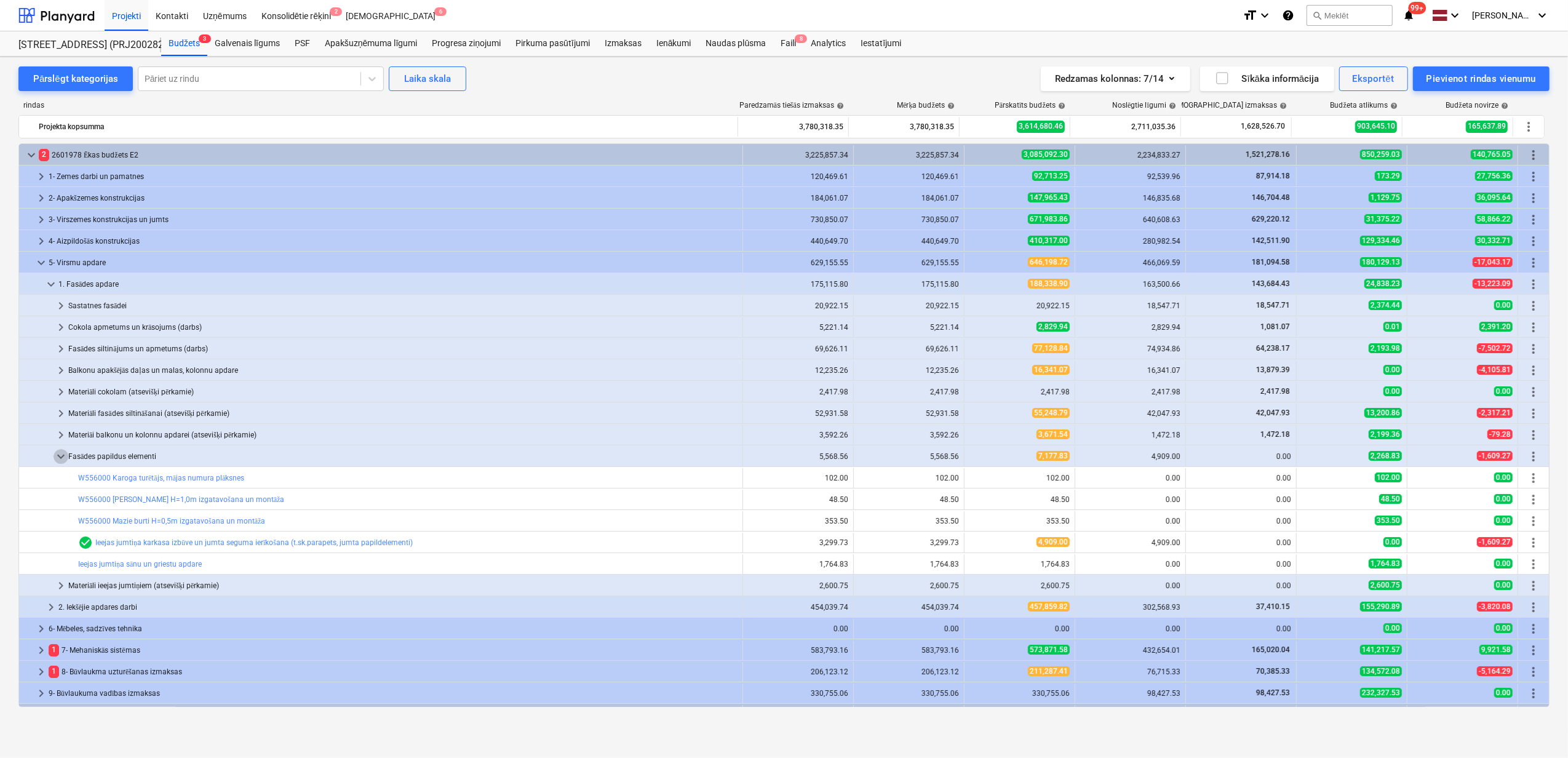
click at [61, 457] on span "keyboard_arrow_down" at bounding box center [61, 457] width 15 height 15
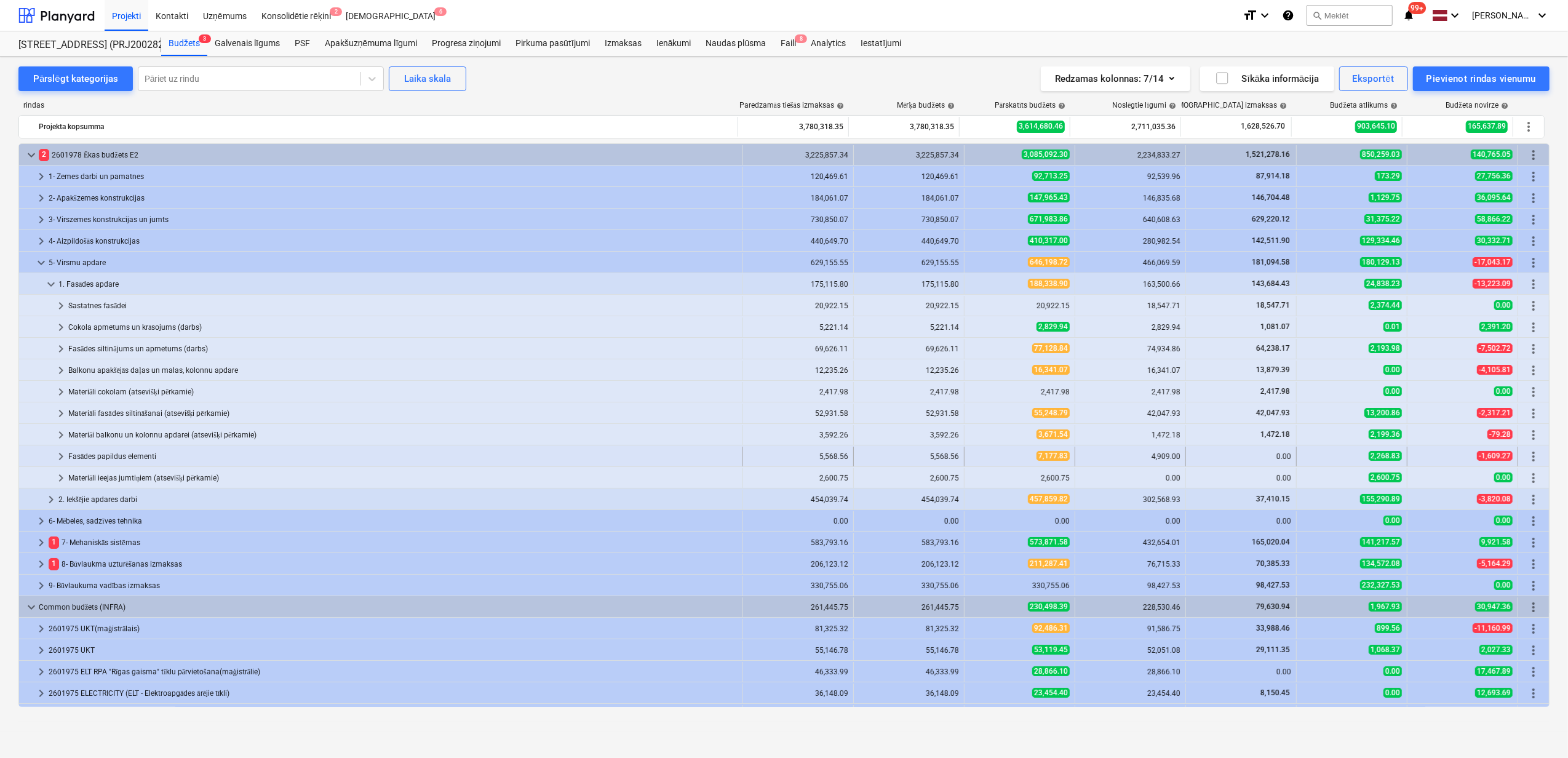
click at [61, 458] on span "keyboard_arrow_right" at bounding box center [61, 457] width 15 height 15
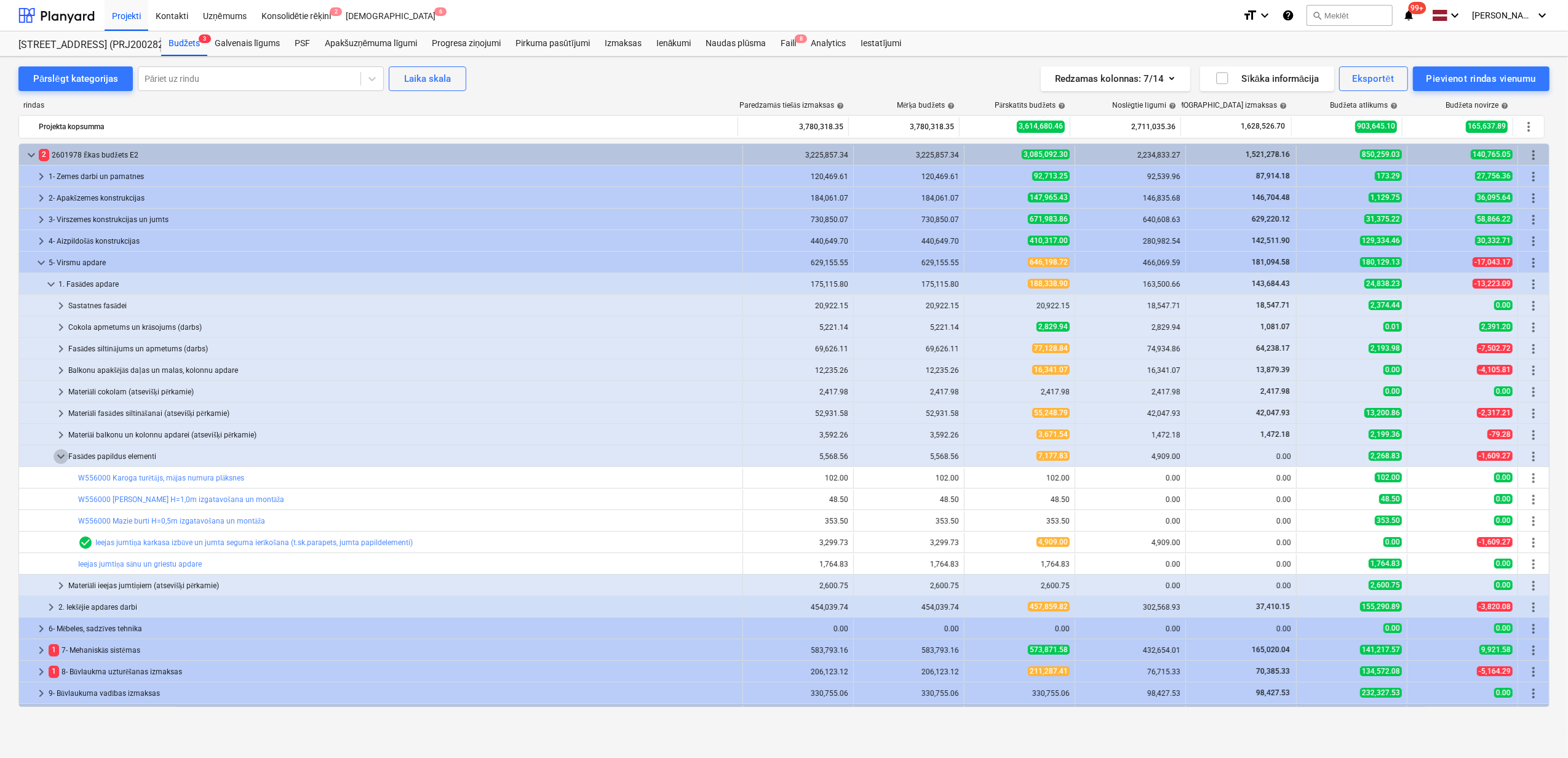
click at [61, 458] on span "keyboard_arrow_down" at bounding box center [61, 457] width 15 height 15
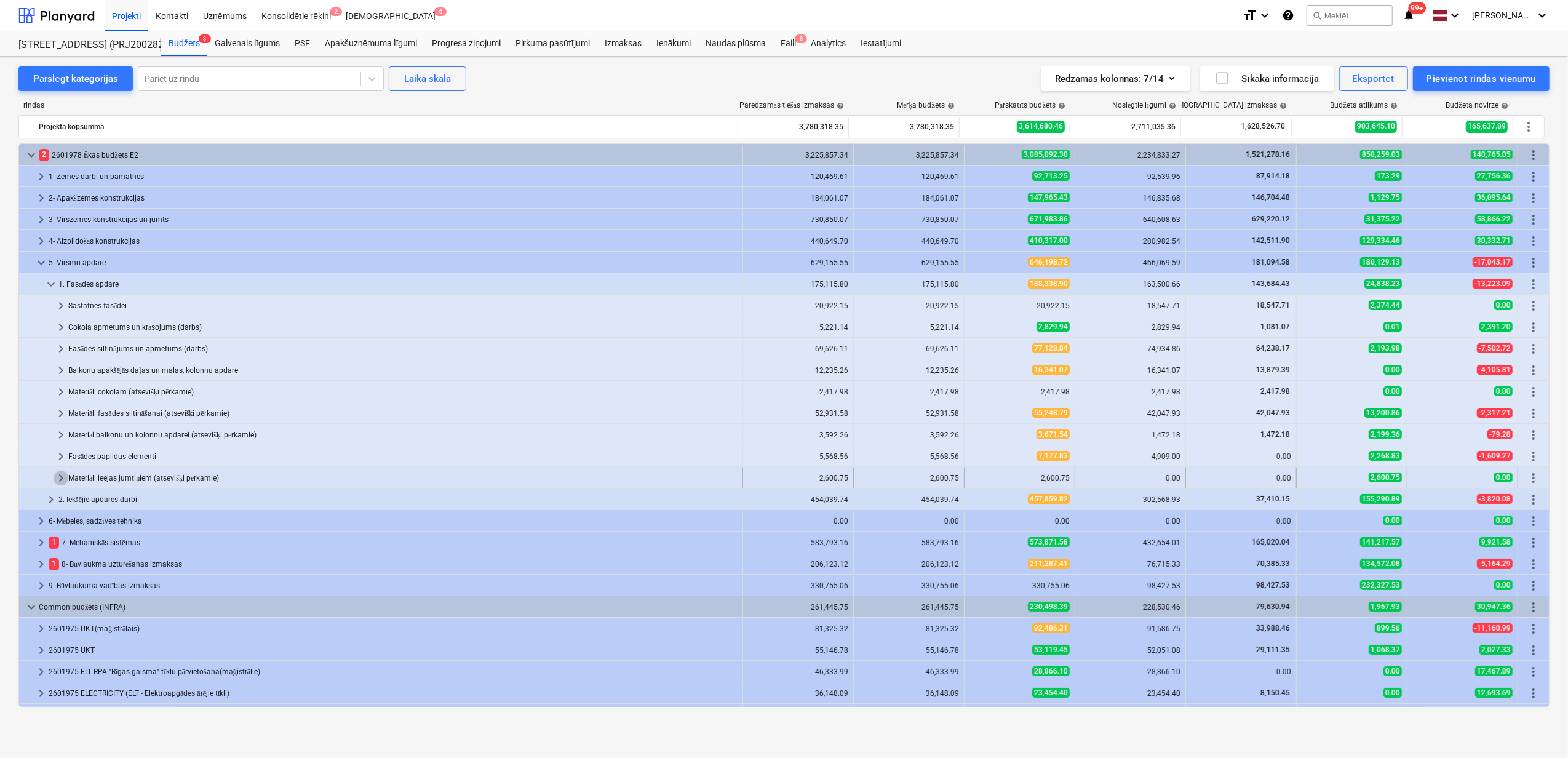
click at [54, 480] on span "keyboard_arrow_right" at bounding box center [61, 478] width 15 height 15
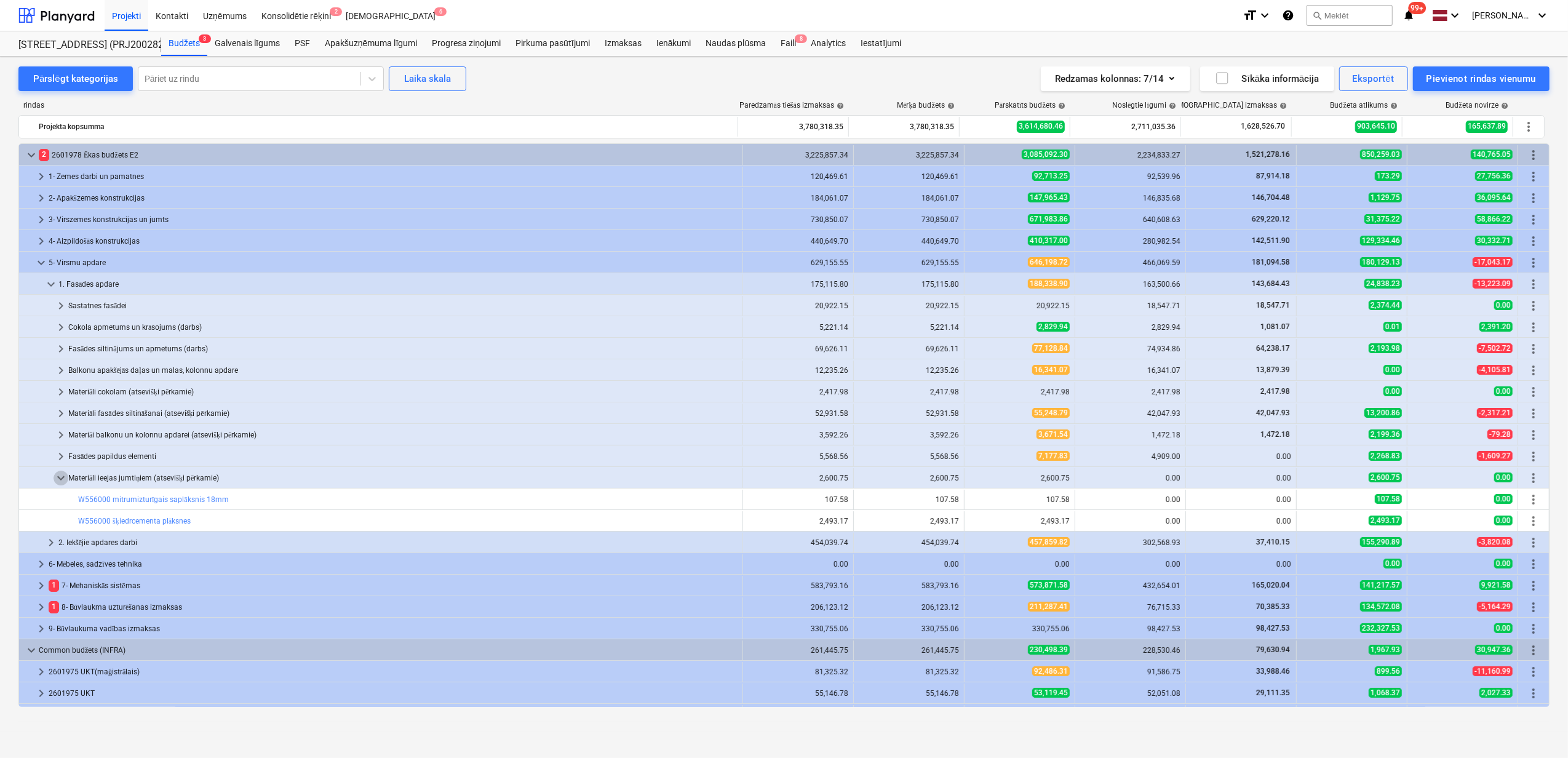
click at [54, 480] on span "keyboard_arrow_down" at bounding box center [61, 478] width 15 height 15
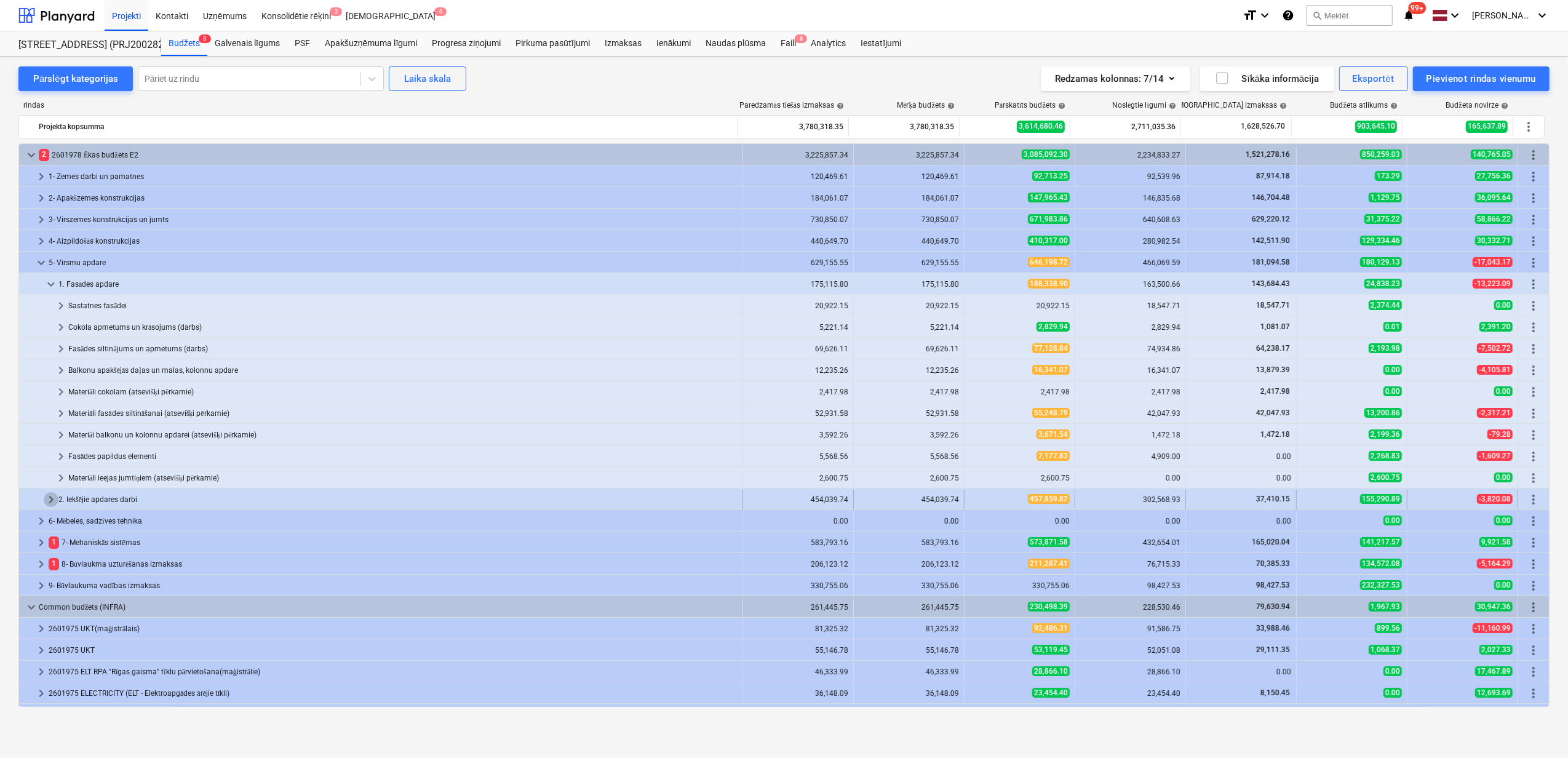
click at [46, 505] on span "keyboard_arrow_right" at bounding box center [51, 500] width 15 height 15
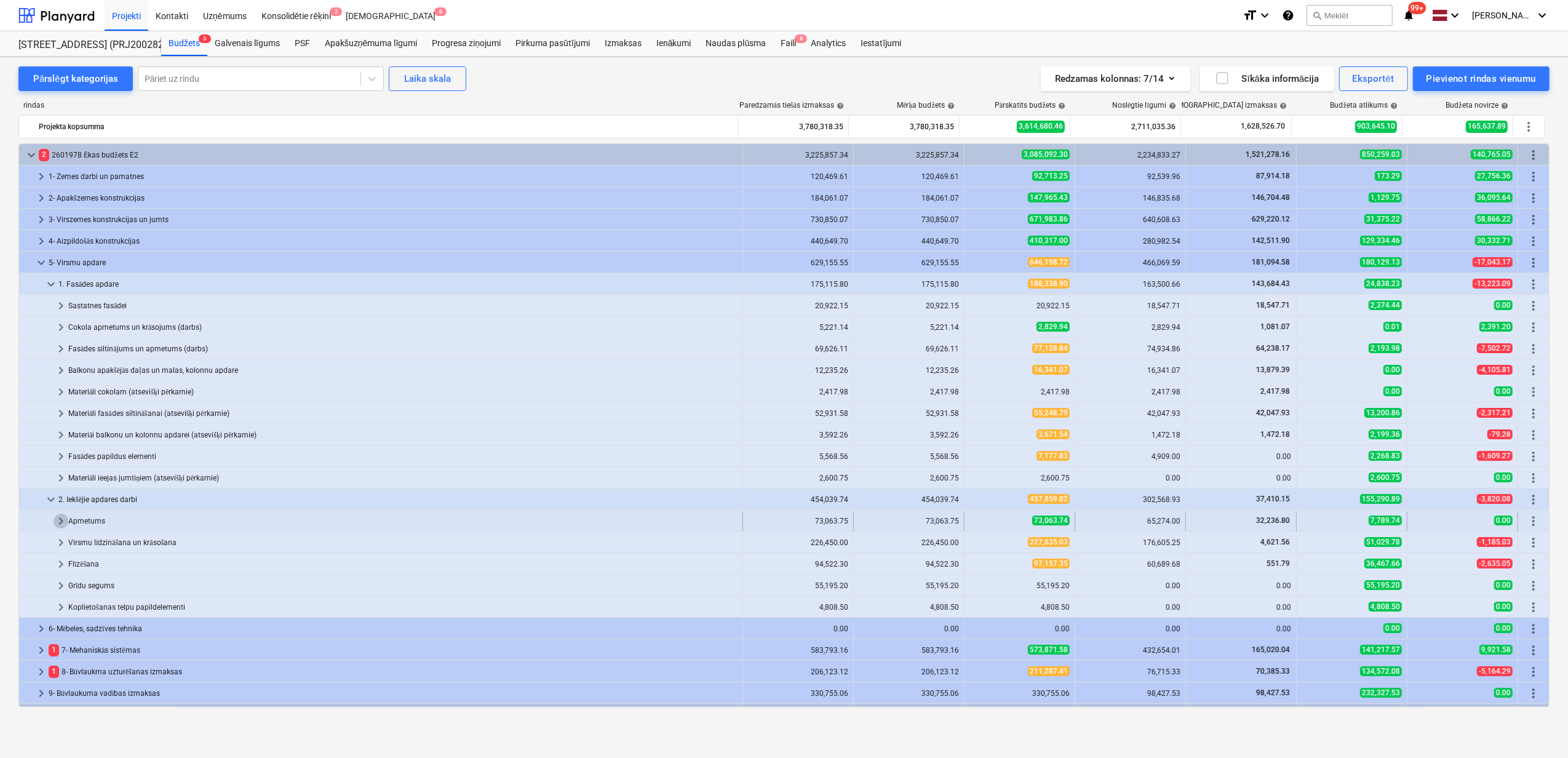
click at [54, 520] on span "keyboard_arrow_right" at bounding box center [61, 521] width 15 height 15
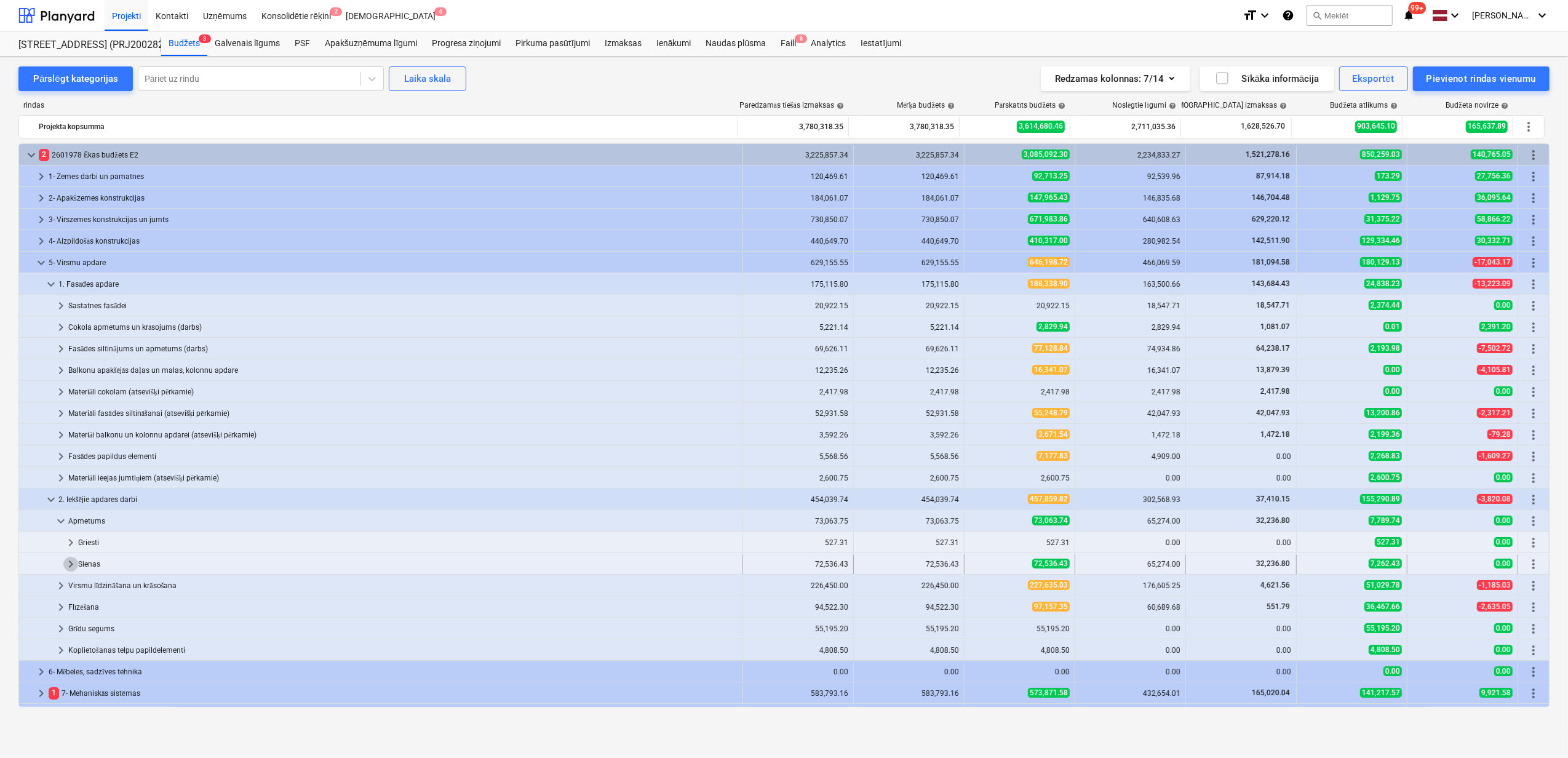
click at [70, 561] on span "keyboard_arrow_right" at bounding box center [71, 564] width 15 height 15
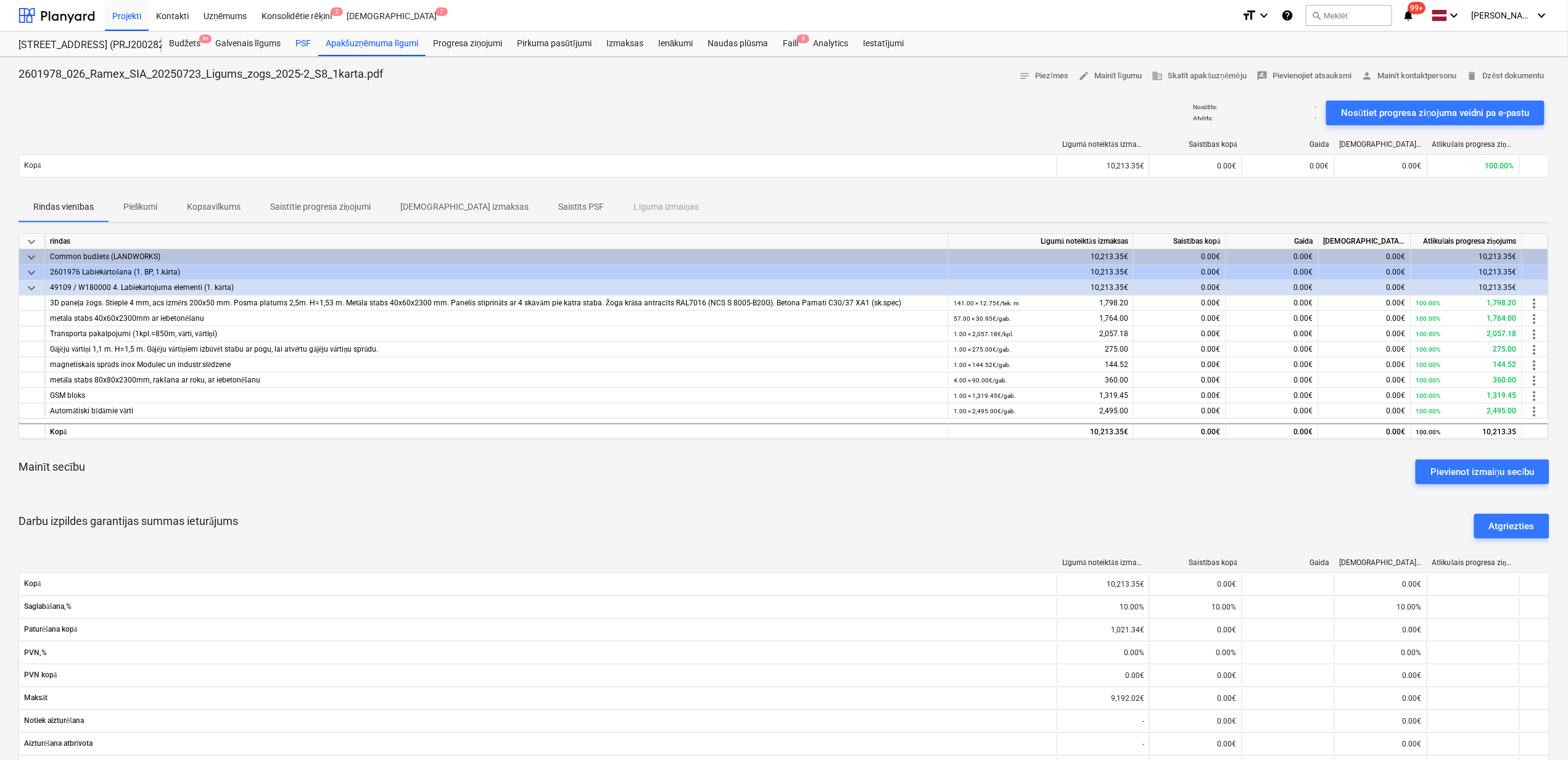
click at [307, 45] on div "PSF" at bounding box center [303, 44] width 30 height 25
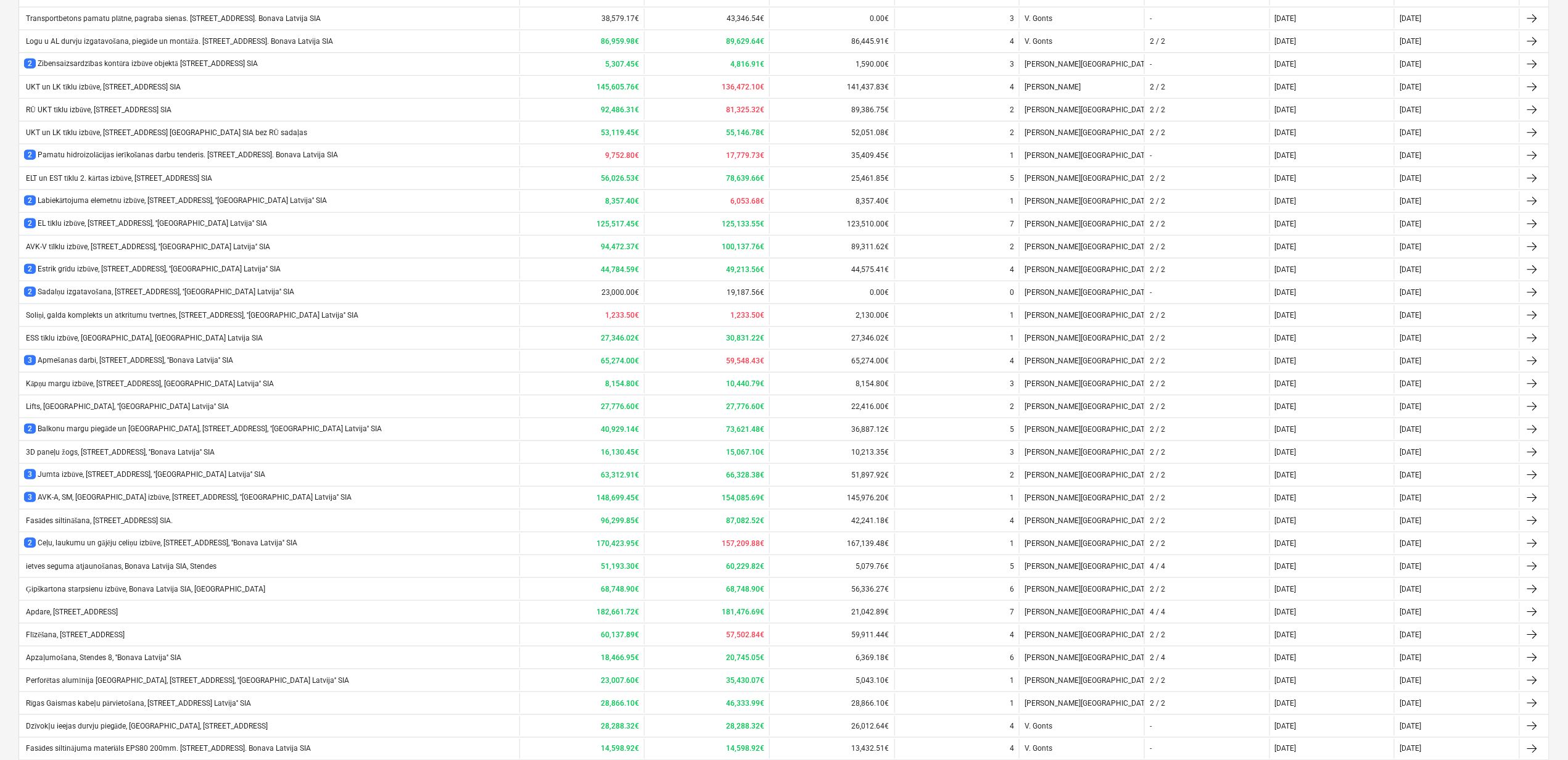
scroll to position [648, 0]
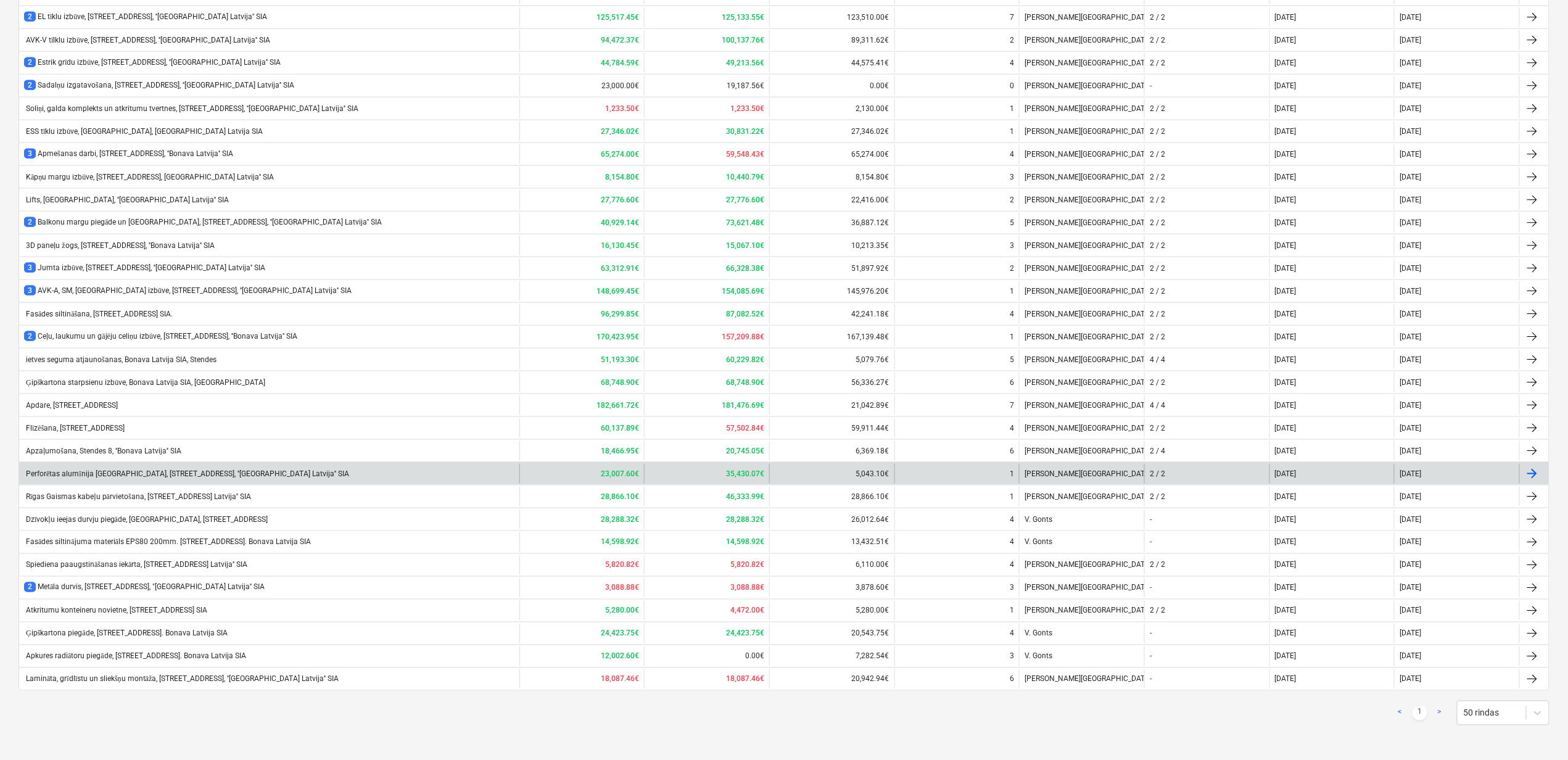
click at [101, 469] on div "Perforētas alumīnija [GEOGRAPHIC_DATA], [STREET_ADDRESS], ''[GEOGRAPHIC_DATA] L…" at bounding box center [186, 474] width 325 height 9
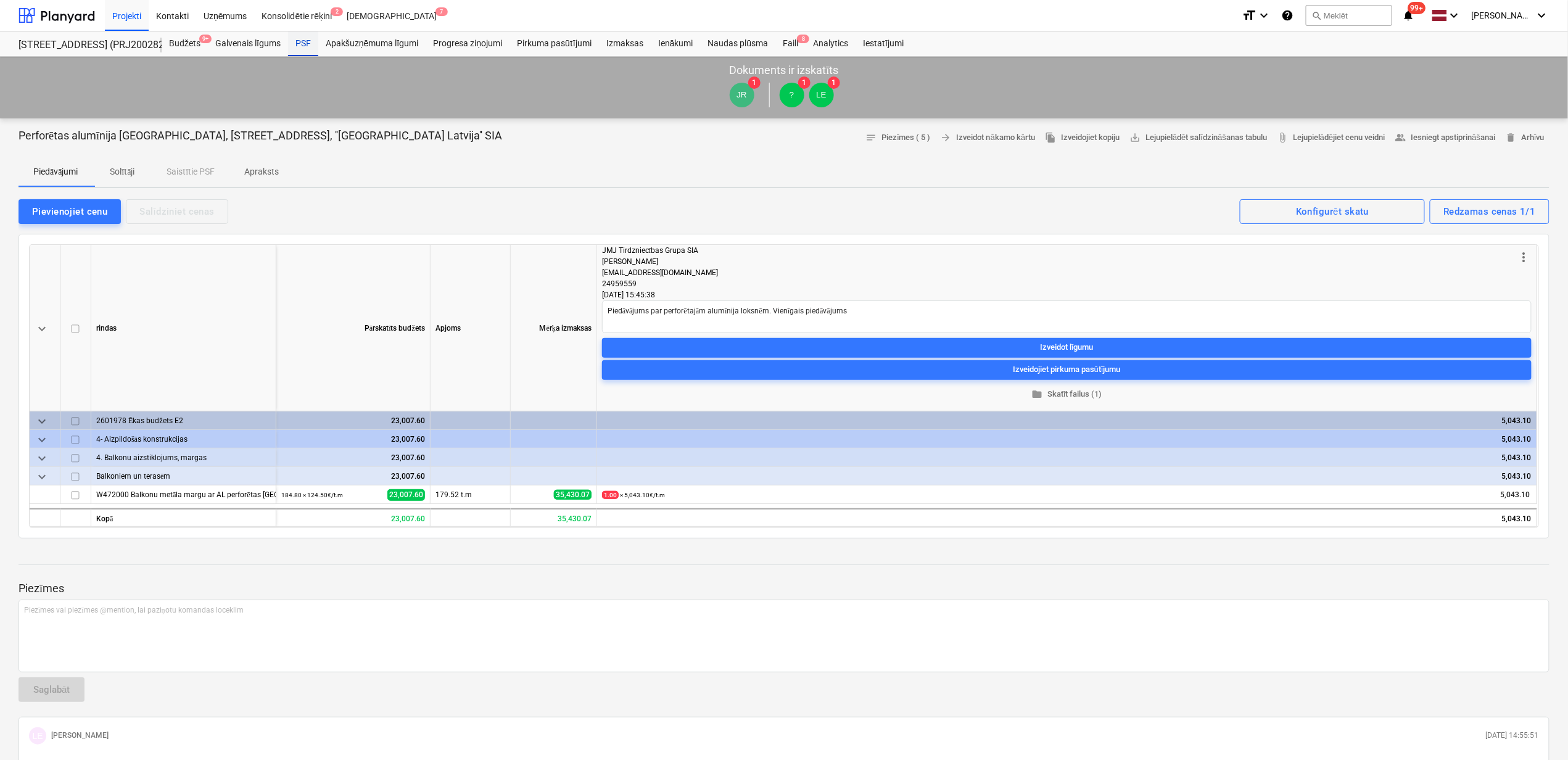
drag, startPoint x: 301, startPoint y: 38, endPoint x: 326, endPoint y: 50, distance: 27.7
click at [301, 40] on div "PSF" at bounding box center [303, 44] width 30 height 25
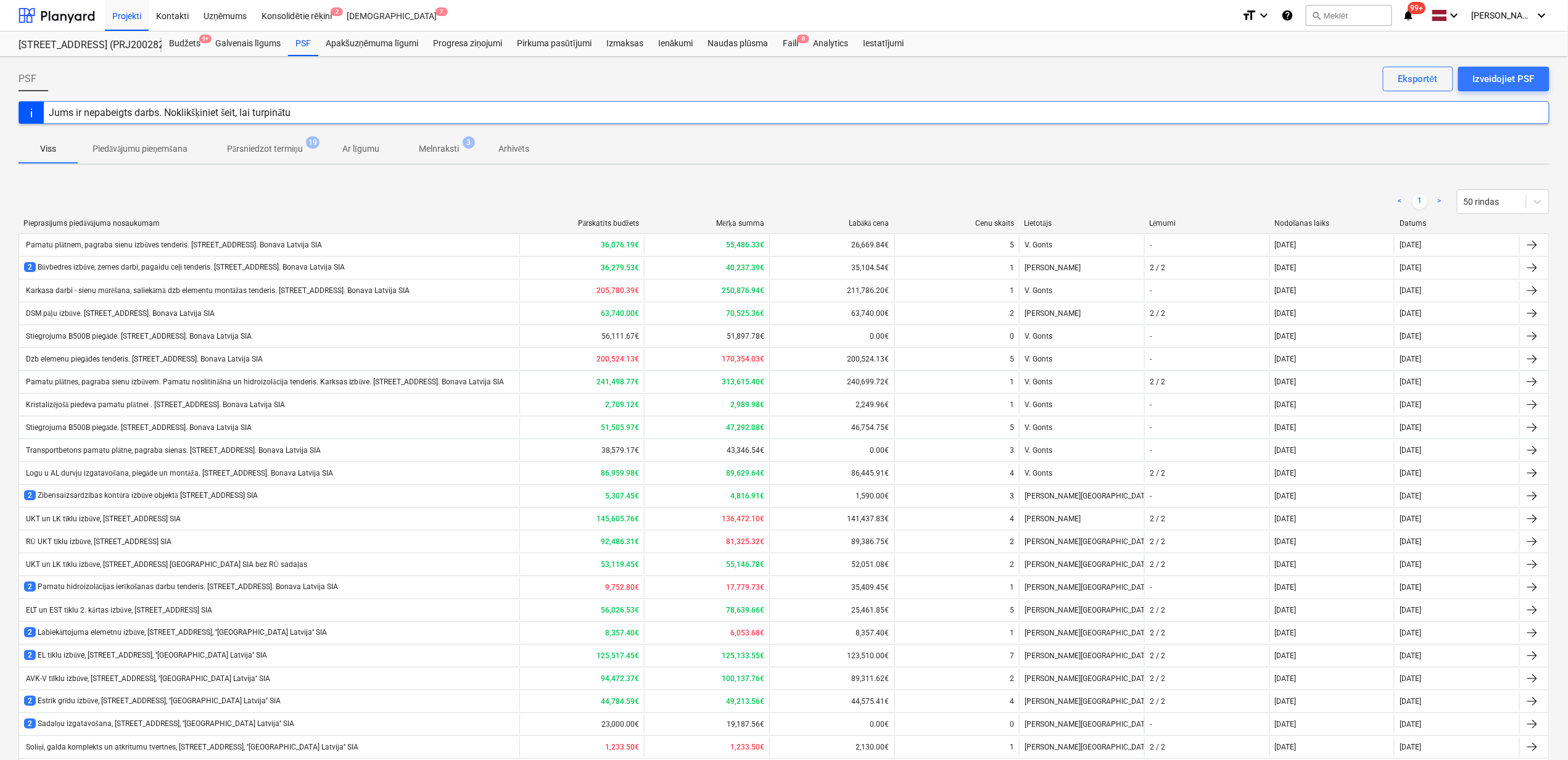
scroll to position [648, 0]
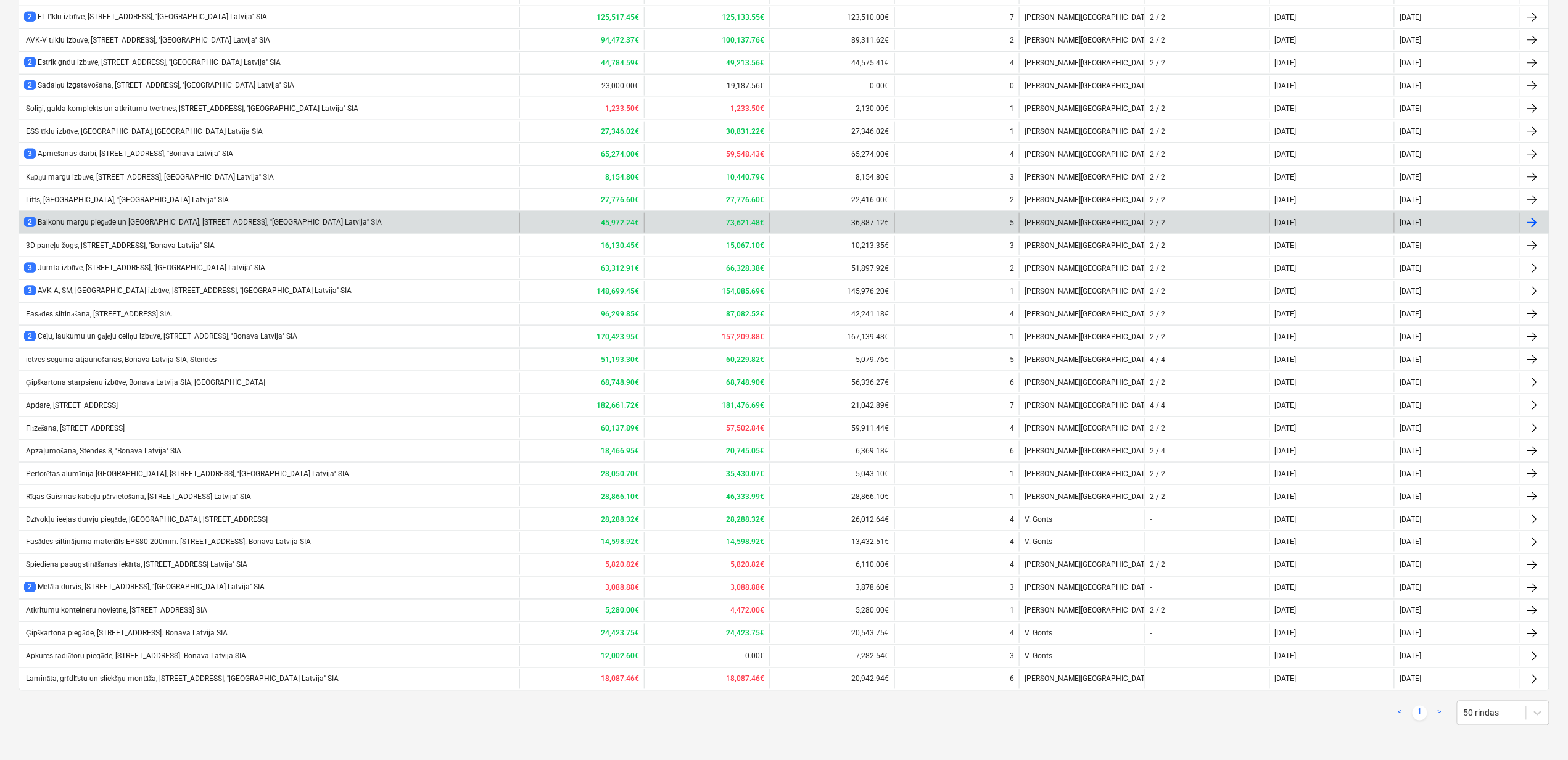
click at [97, 220] on div "2 Balkonu margu piegāde un montāža, Stendes iela 8, ''Bonava Latvija'' SIA" at bounding box center [202, 222] width 357 height 10
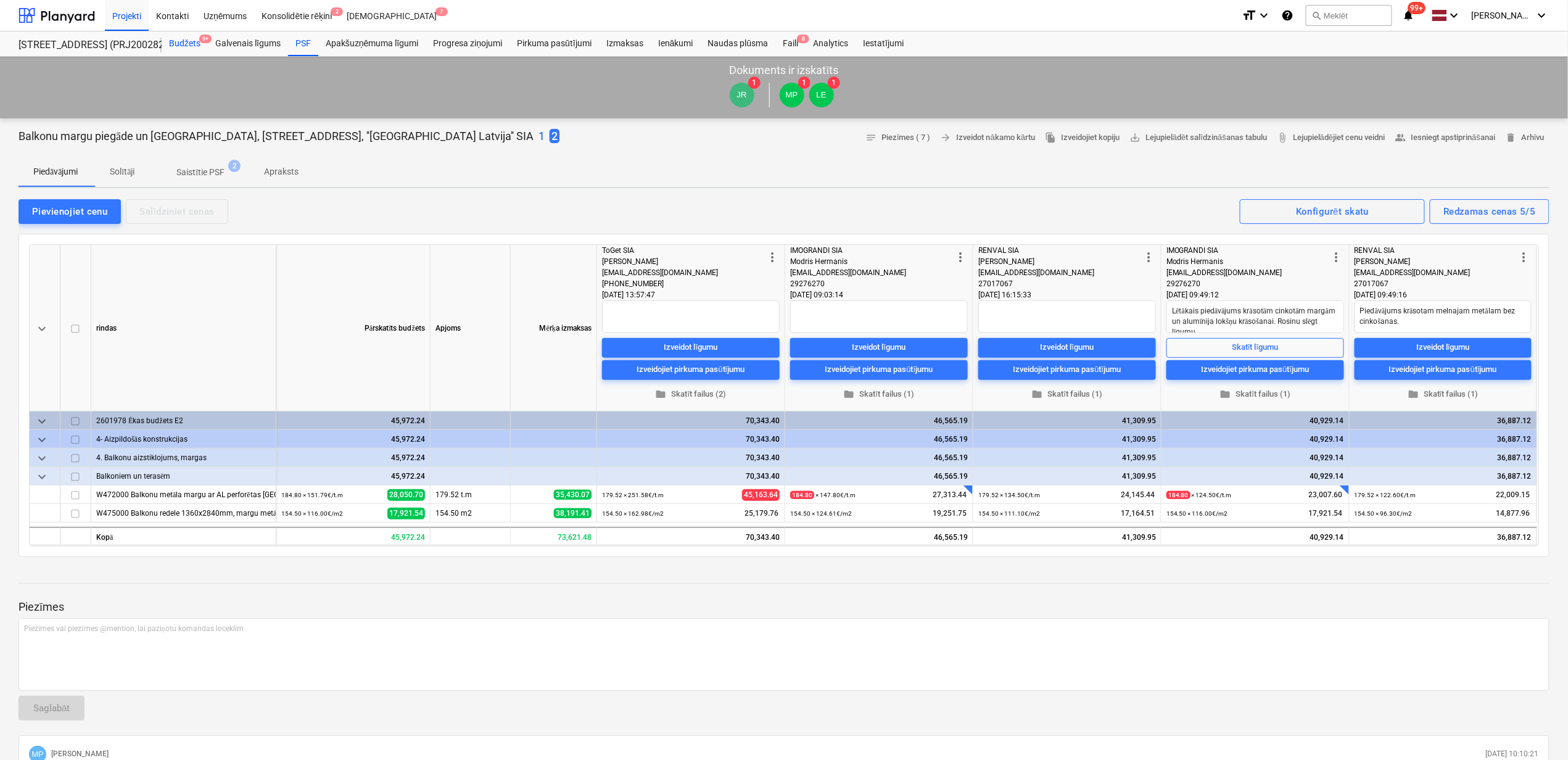
click at [180, 49] on div "Budžets 9+" at bounding box center [184, 44] width 46 height 25
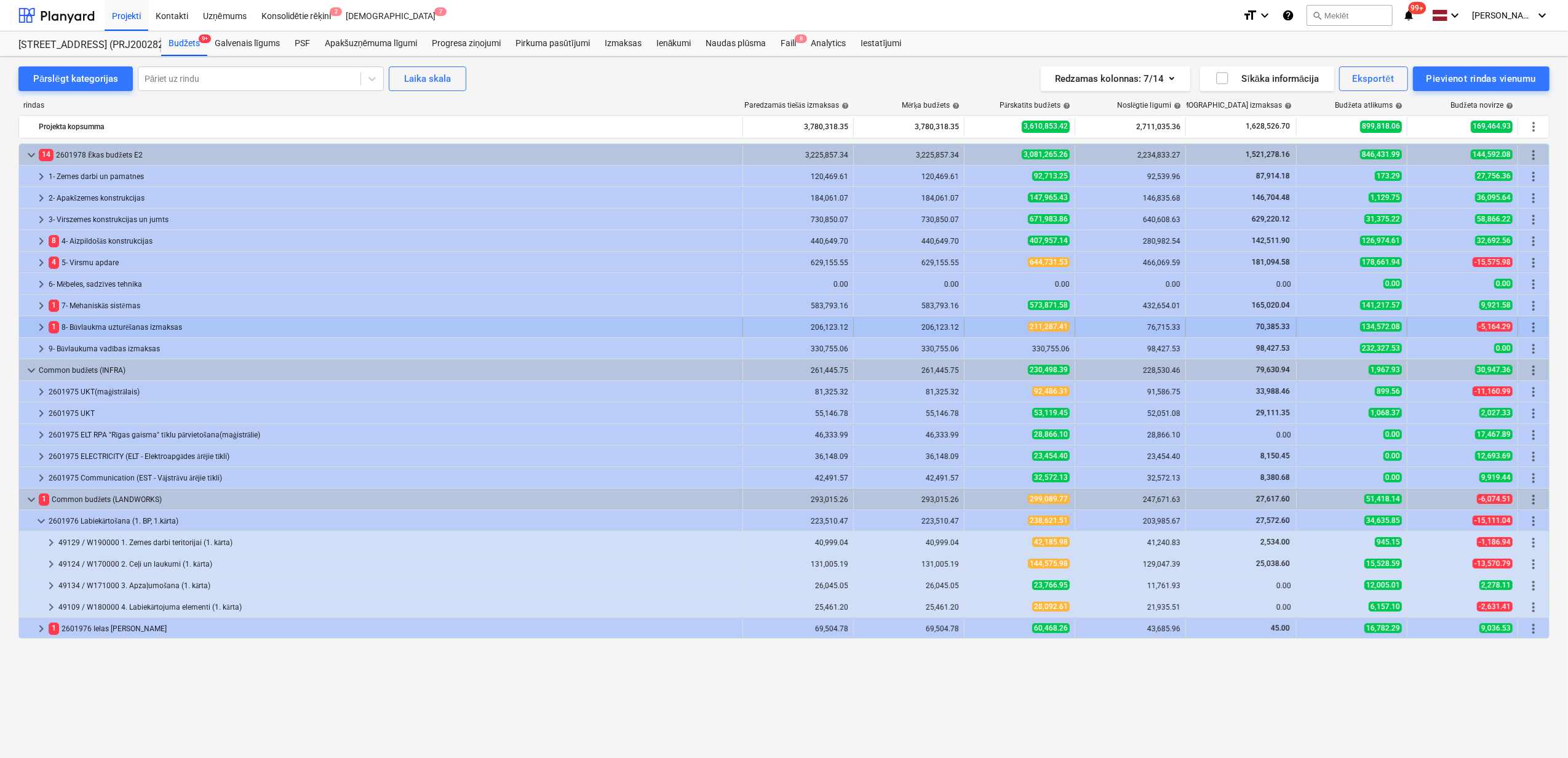
click at [38, 330] on span "keyboard_arrow_right" at bounding box center [42, 327] width 15 height 15
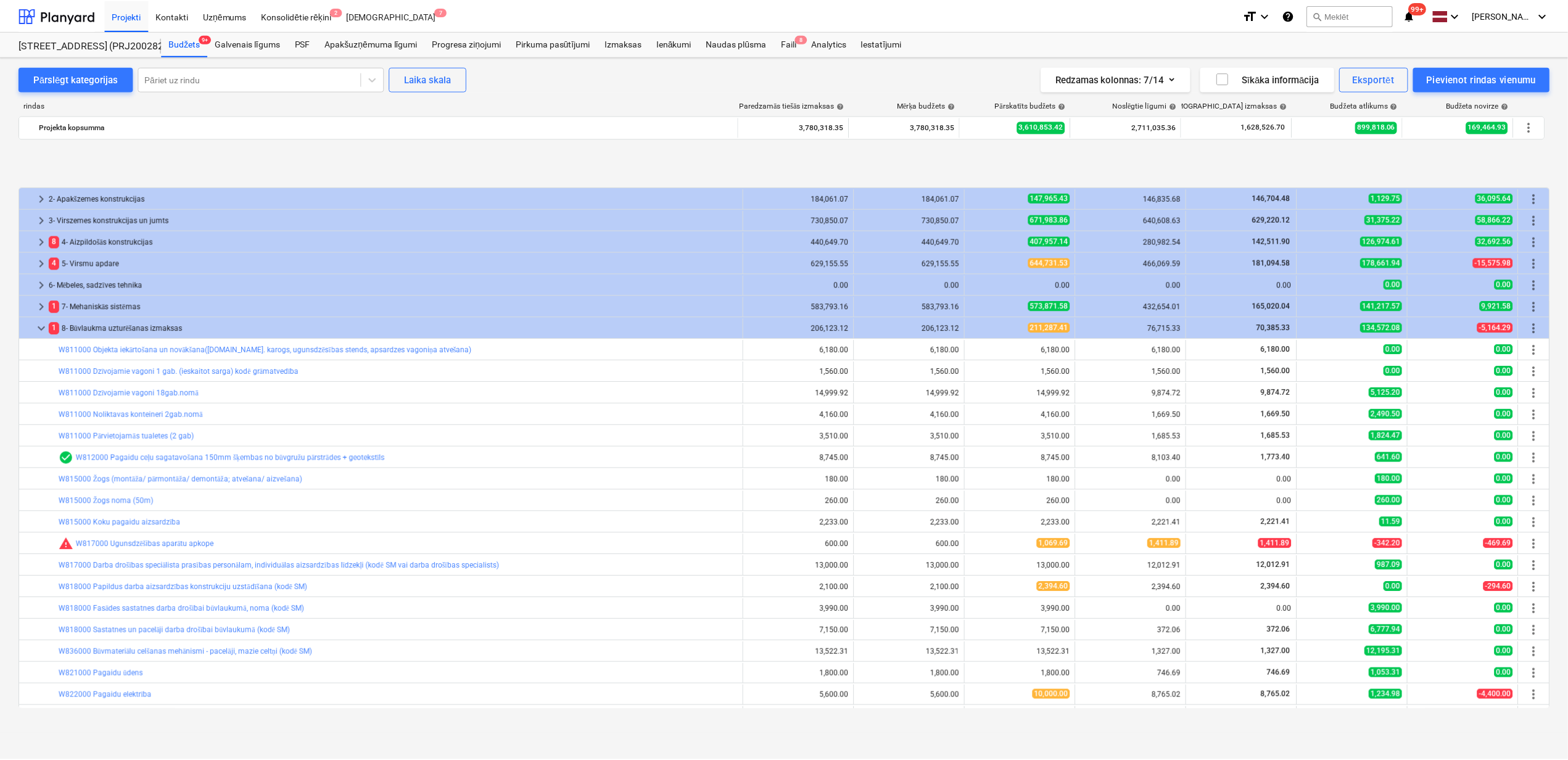
scroll to position [82, 0]
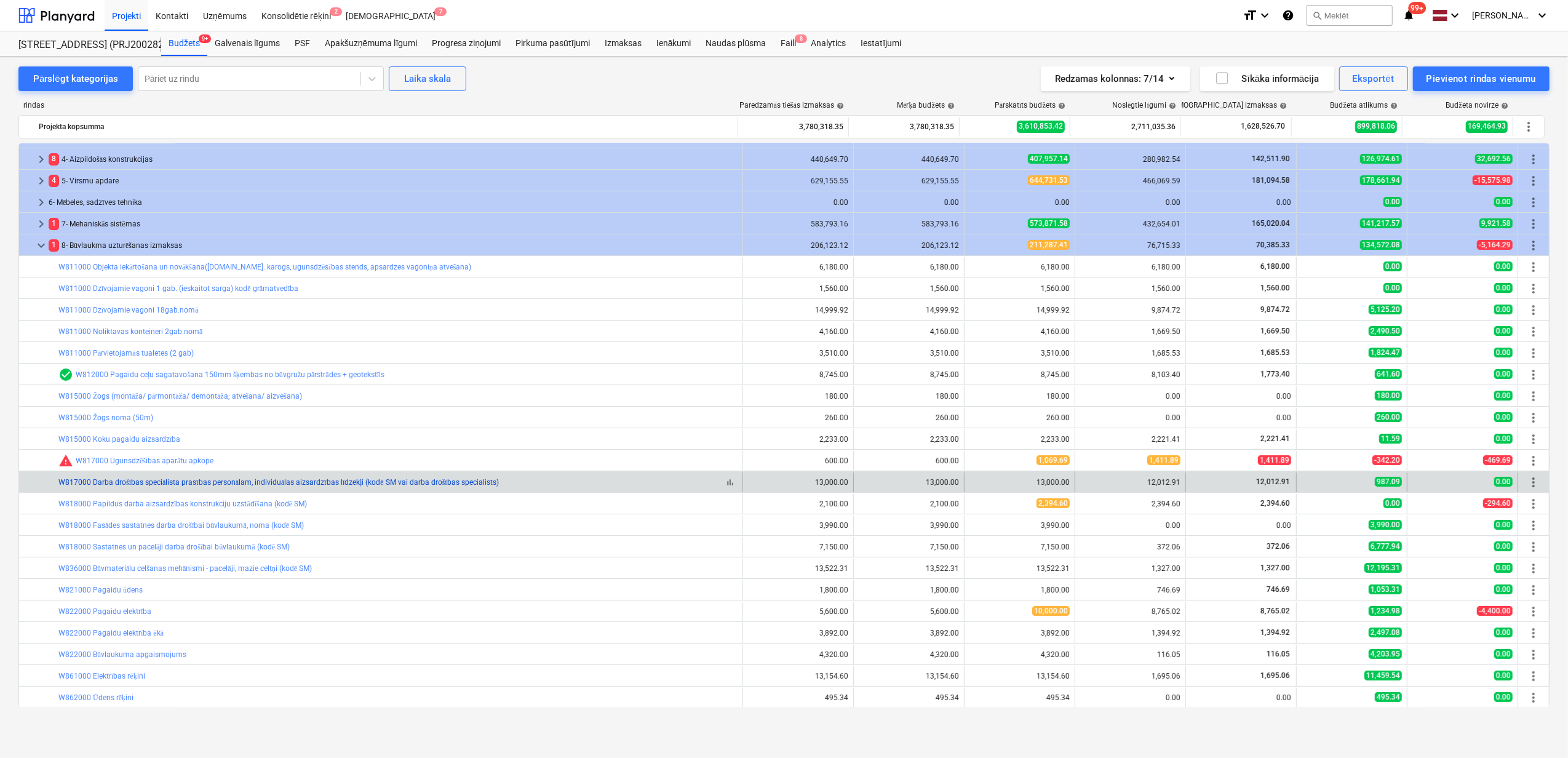
click at [303, 483] on link "W817000 Darba drošības speciālista prasības personālam, individuālas aizsardzīb…" at bounding box center [279, 482] width 441 height 9
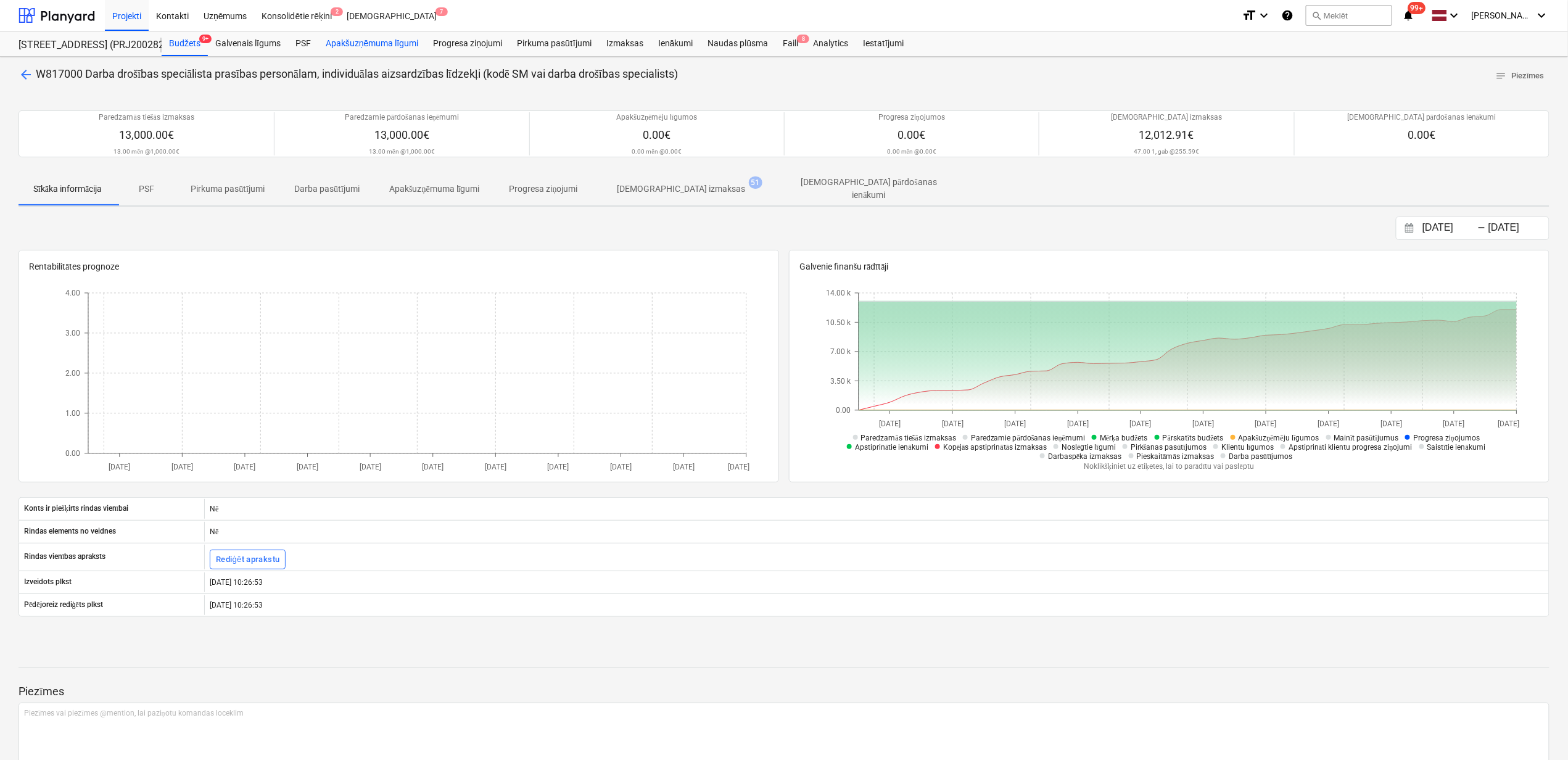
click at [366, 36] on div "Apakšuzņēmuma līgumi" at bounding box center [372, 44] width 107 height 25
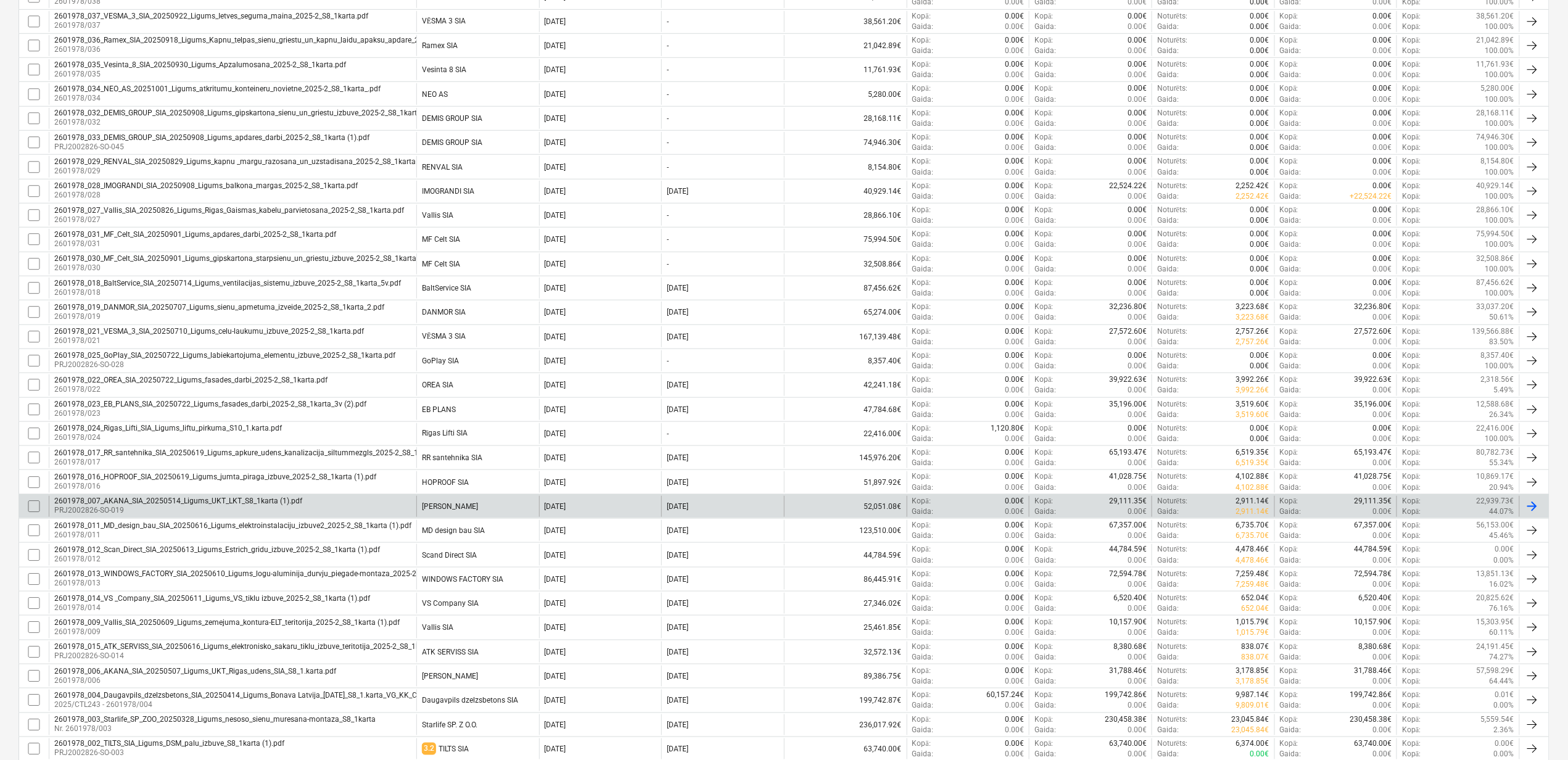
scroll to position [494, 0]
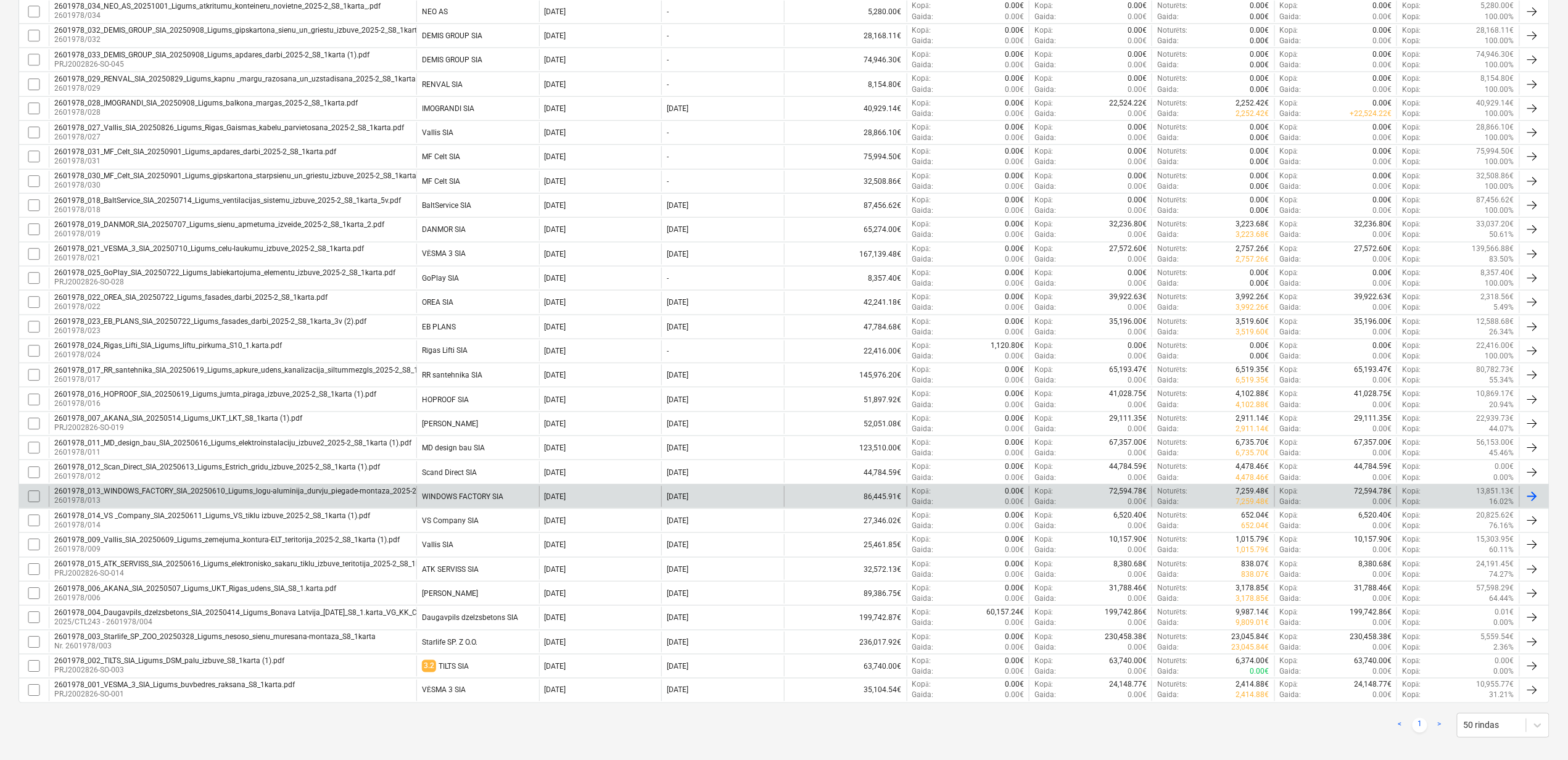
click at [148, 495] on div "2601978_013_WINDOWS_FACTORY_SIA_20250610_Ligums_logu-aluminija_durvju_piegade-m…" at bounding box center [265, 490] width 423 height 9
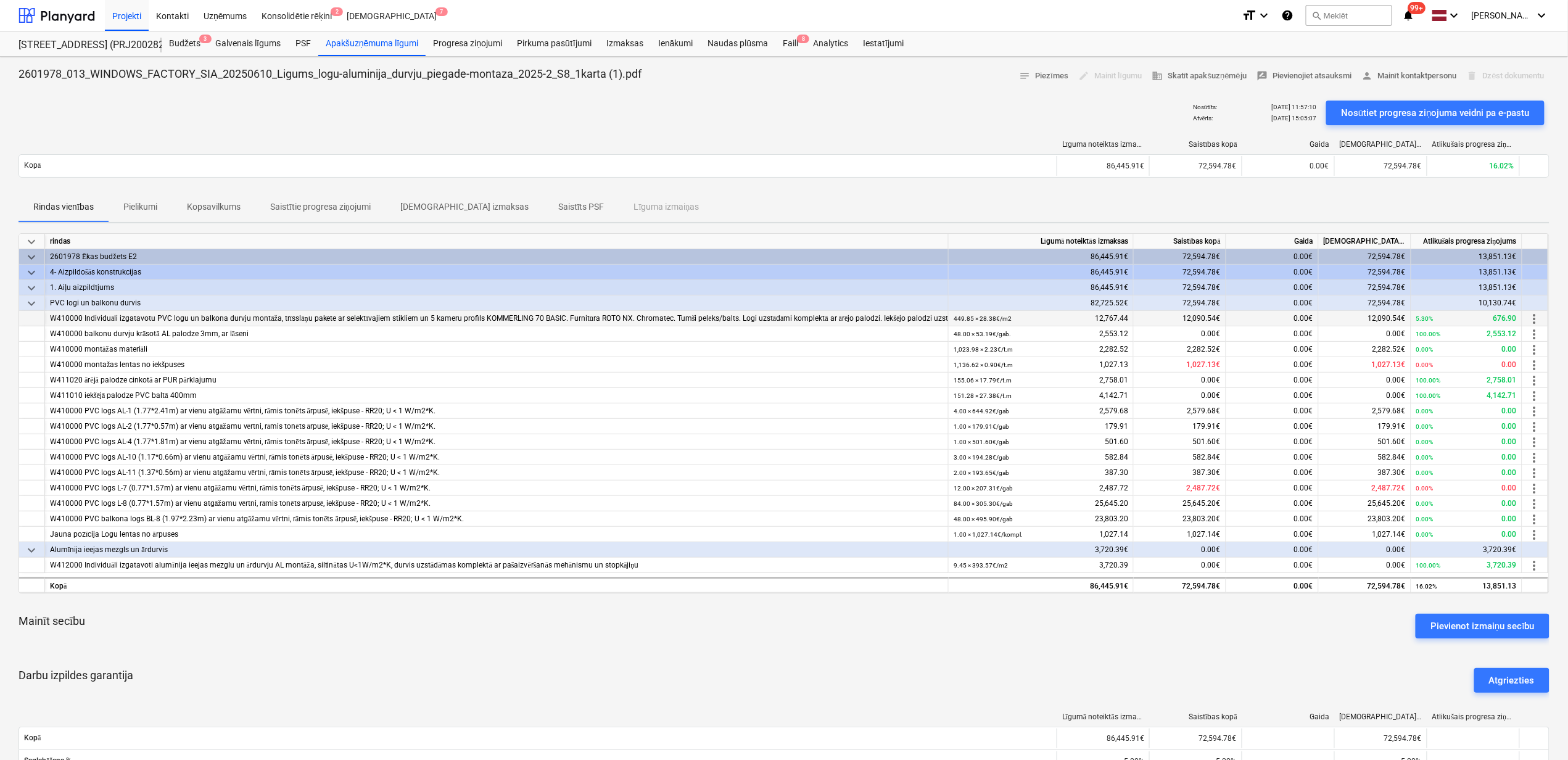
click at [904, 319] on div "W410000 Individuāli izgatavotu PVC logu un balkona durvju montāža, trīsslāņu pa…" at bounding box center [497, 318] width 893 height 15
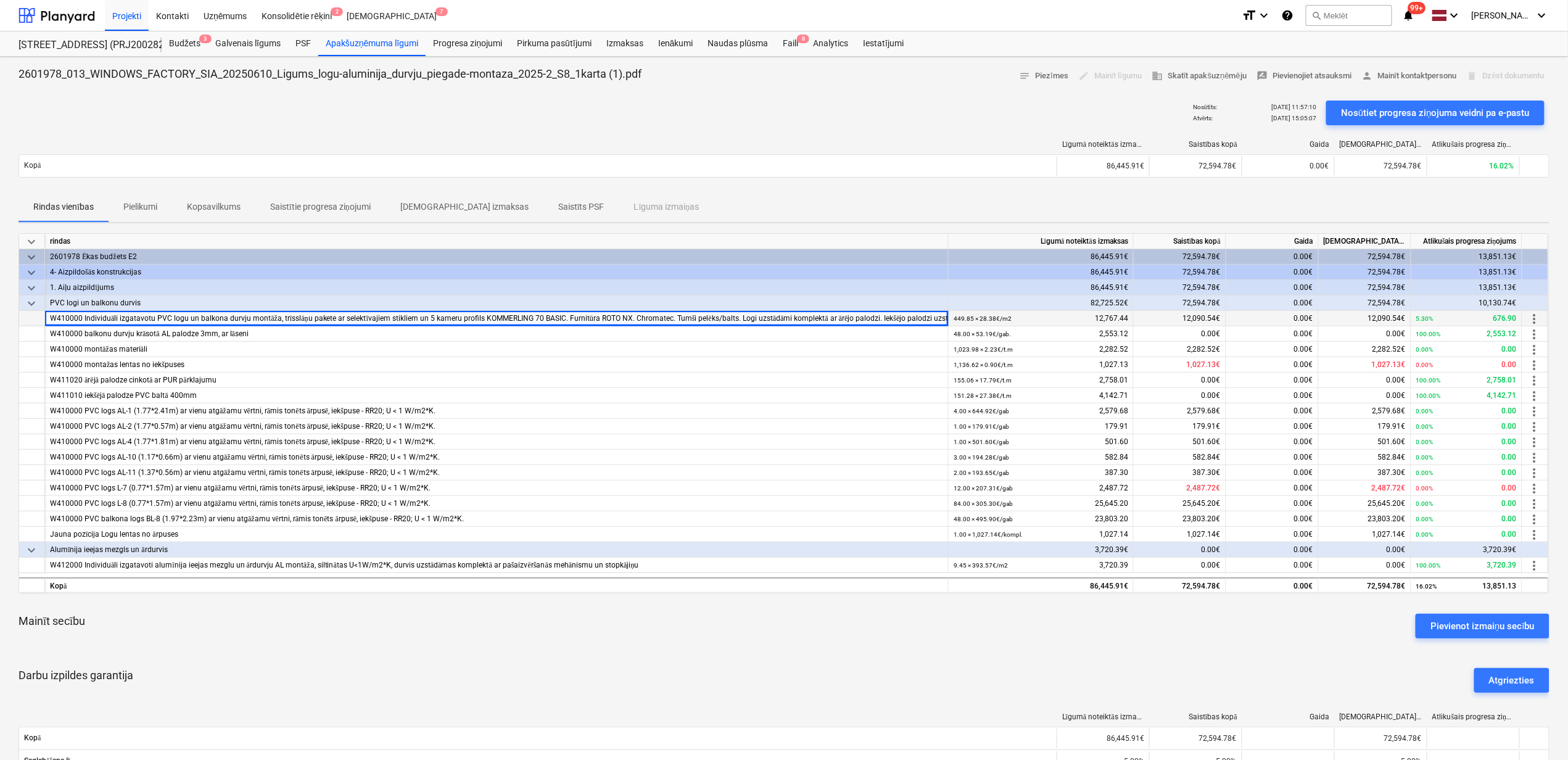
click at [936, 317] on div "W410000 Individuāli izgatavotu PVC logu un balkona durvju montāža, trīsslāņu pa…" at bounding box center [497, 318] width 893 height 15
click at [295, 43] on div "PSF" at bounding box center [303, 44] width 30 height 25
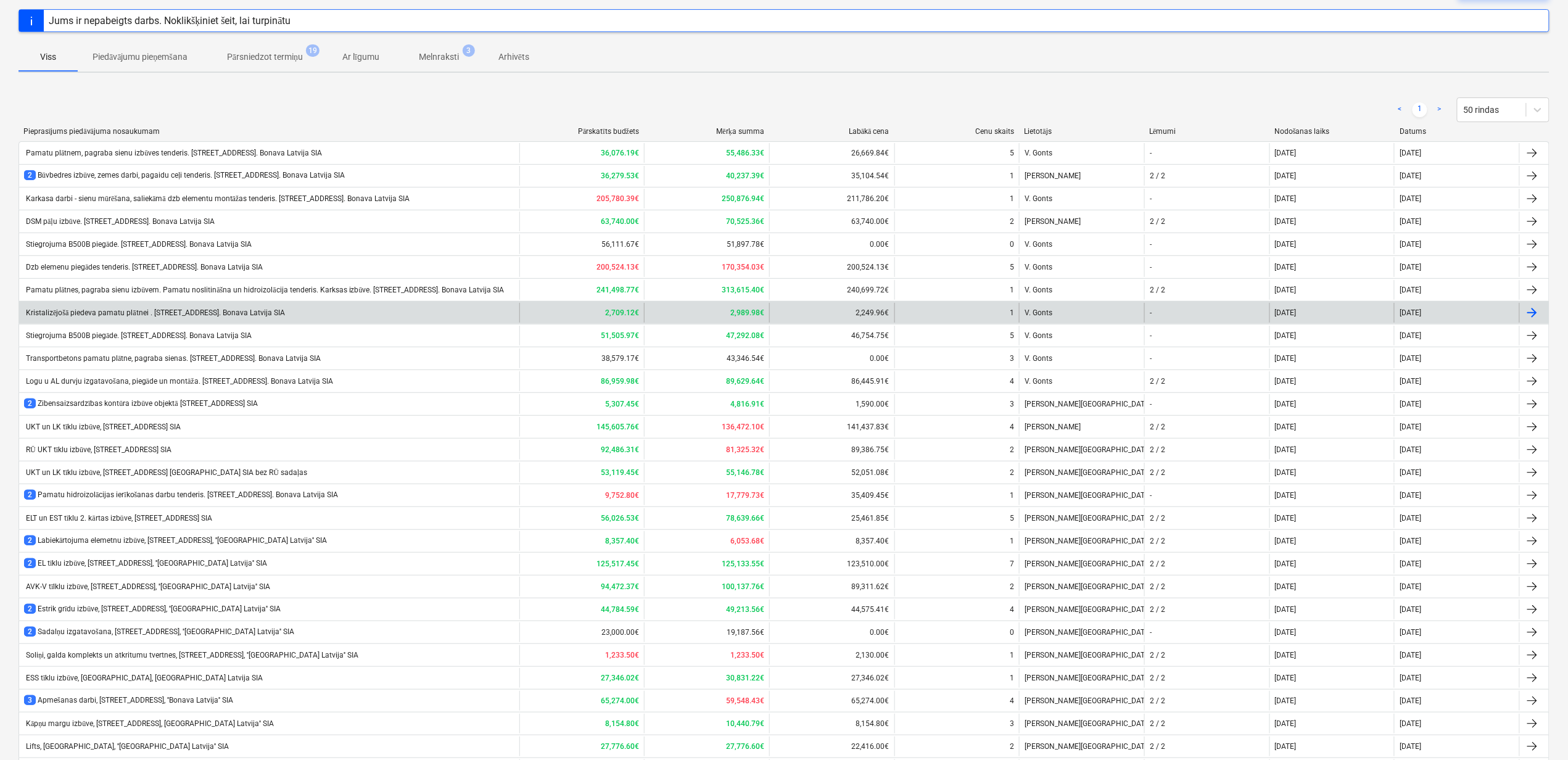
scroll to position [73, 0]
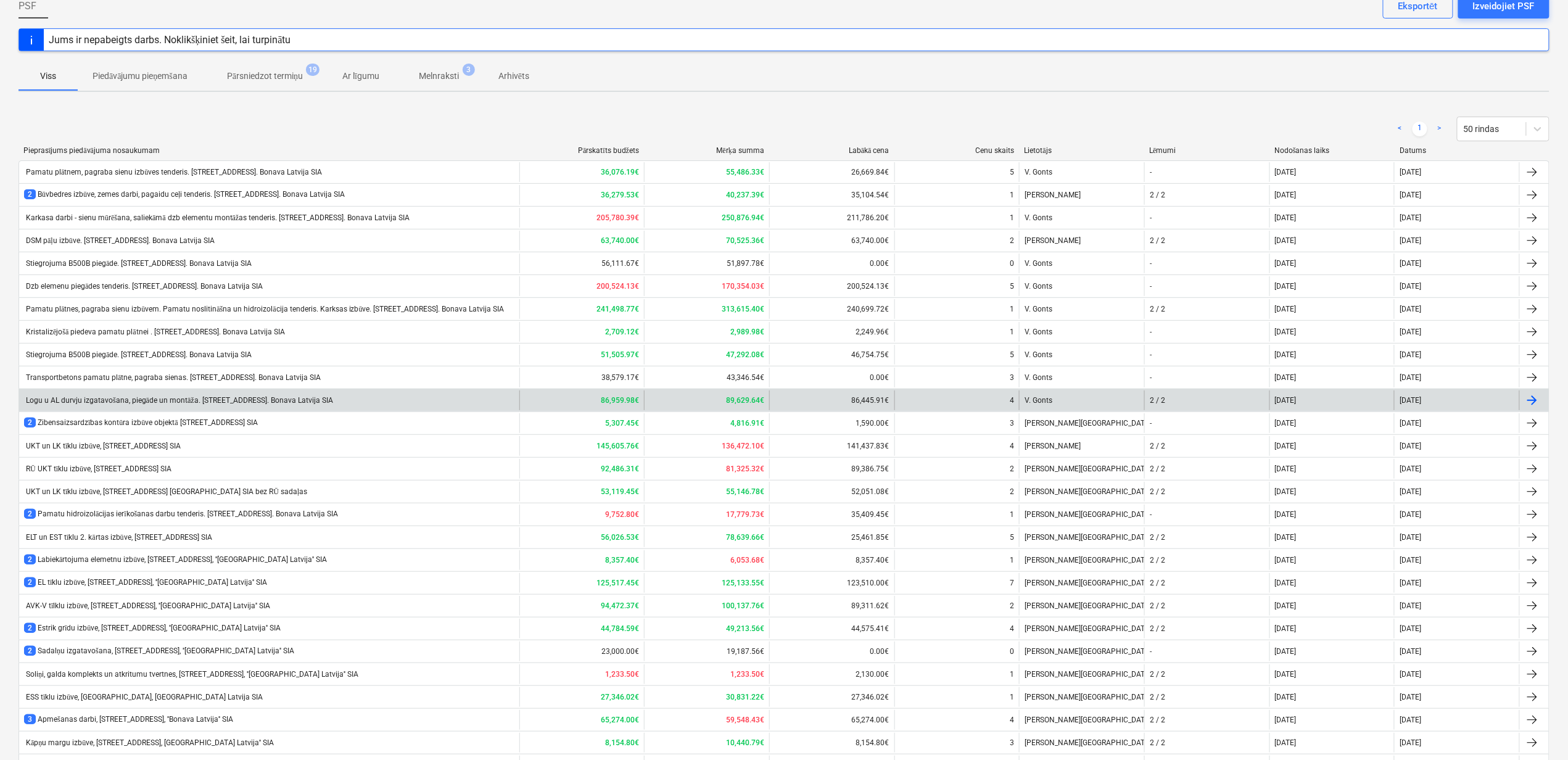
click at [167, 402] on div "Logu u AL durvju izgatavošana, piegāde un montāža. [STREET_ADDRESS]. Bonava Lat…" at bounding box center [178, 401] width 309 height 9
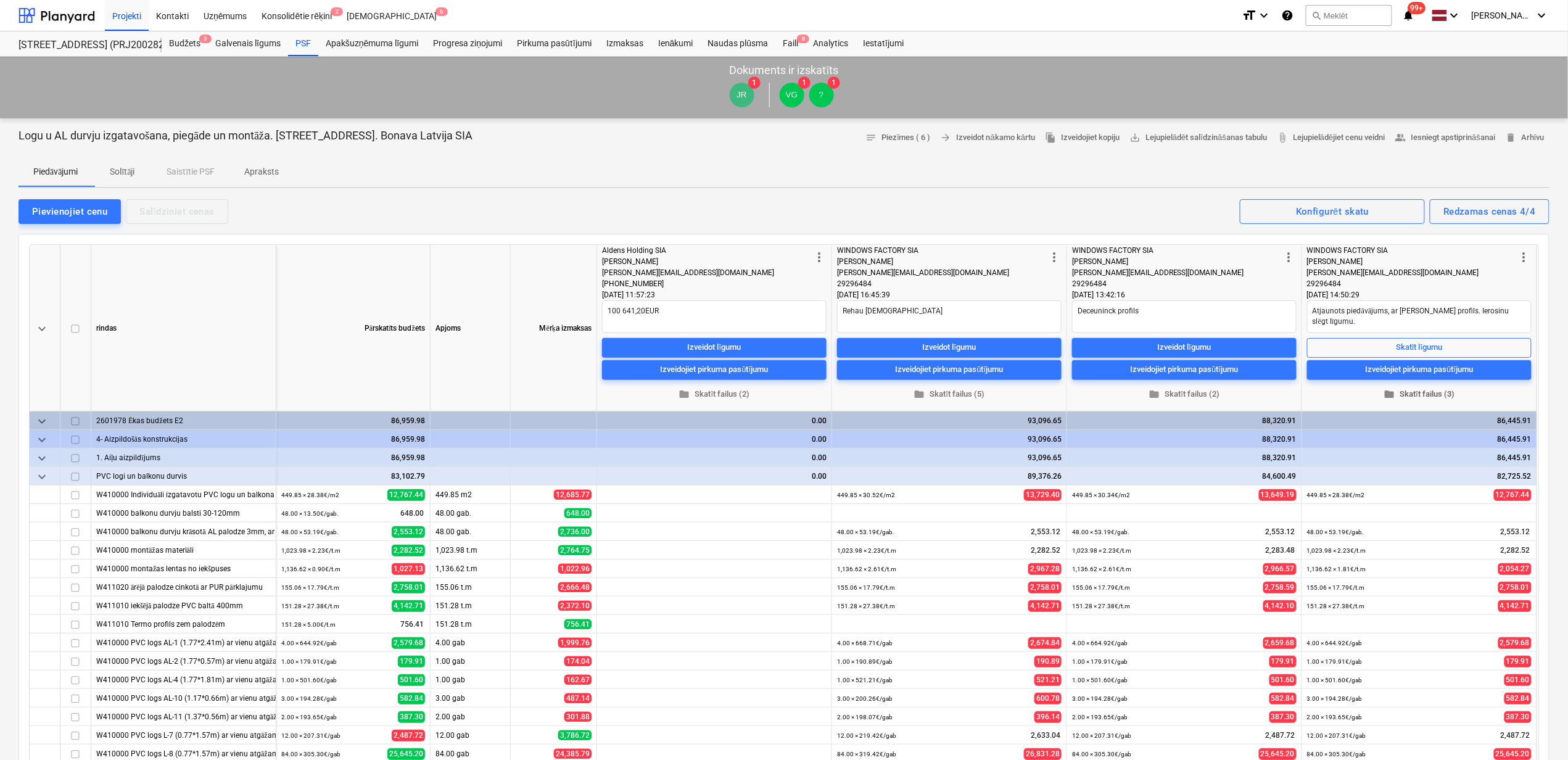
click at [1413, 395] on span "folder Skatīt failus (3)" at bounding box center [1419, 393] width 214 height 14
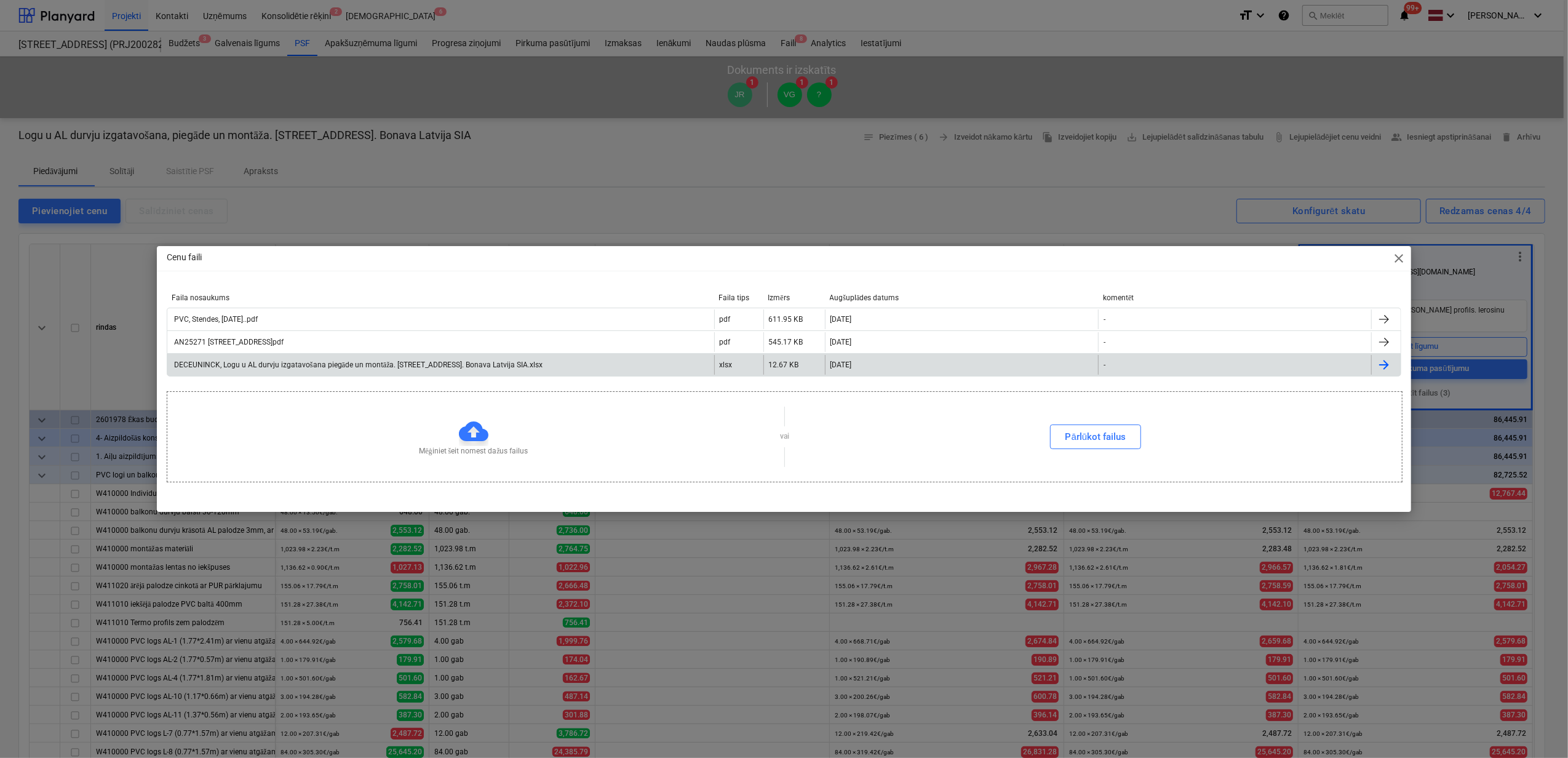
click at [275, 363] on div "DECEUNINCK, Logu u AL durvju izgatavošana piegāde un montāža. Stendes iela 8 E2…" at bounding box center [357, 365] width 371 height 9
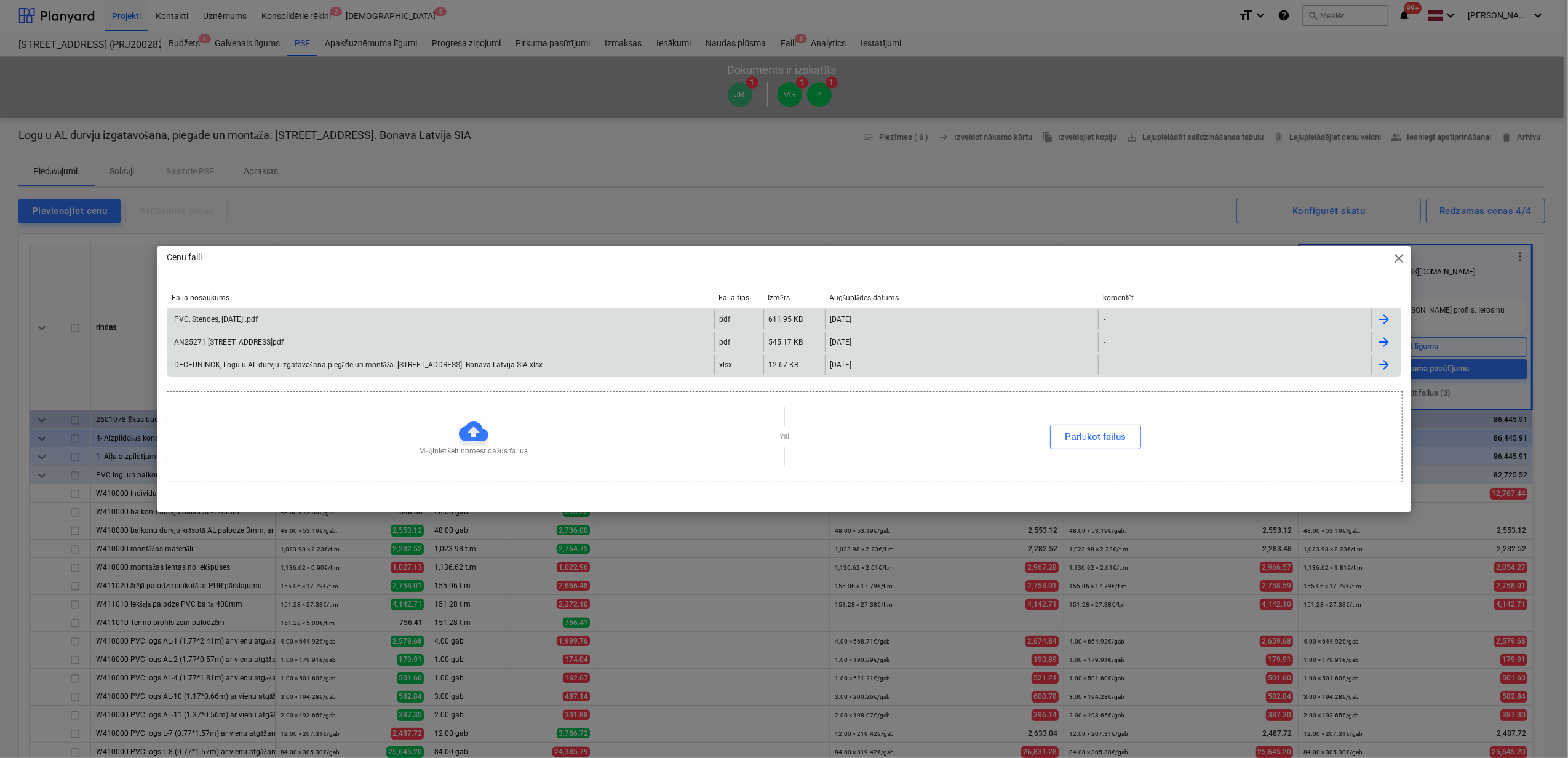
click at [203, 316] on div "PVC, Stendes, 10.04.2025..pdf" at bounding box center [215, 319] width 85 height 9
click at [963, 268] on div "Cenu faili close" at bounding box center [784, 258] width 1255 height 25
click at [1401, 264] on span "close" at bounding box center [1400, 258] width 15 height 15
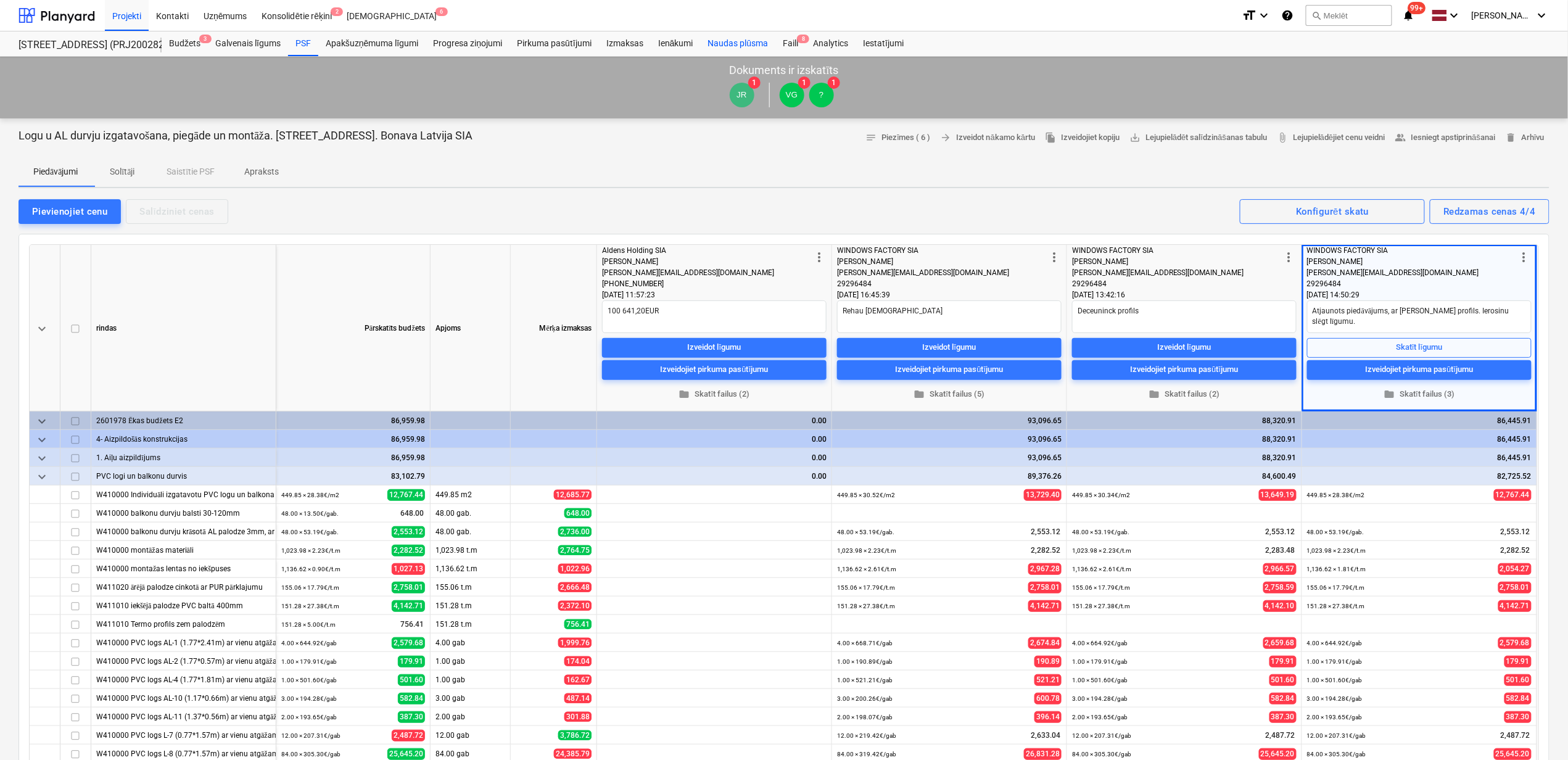
type textarea "x"
